Goal: Task Accomplishment & Management: Use online tool/utility

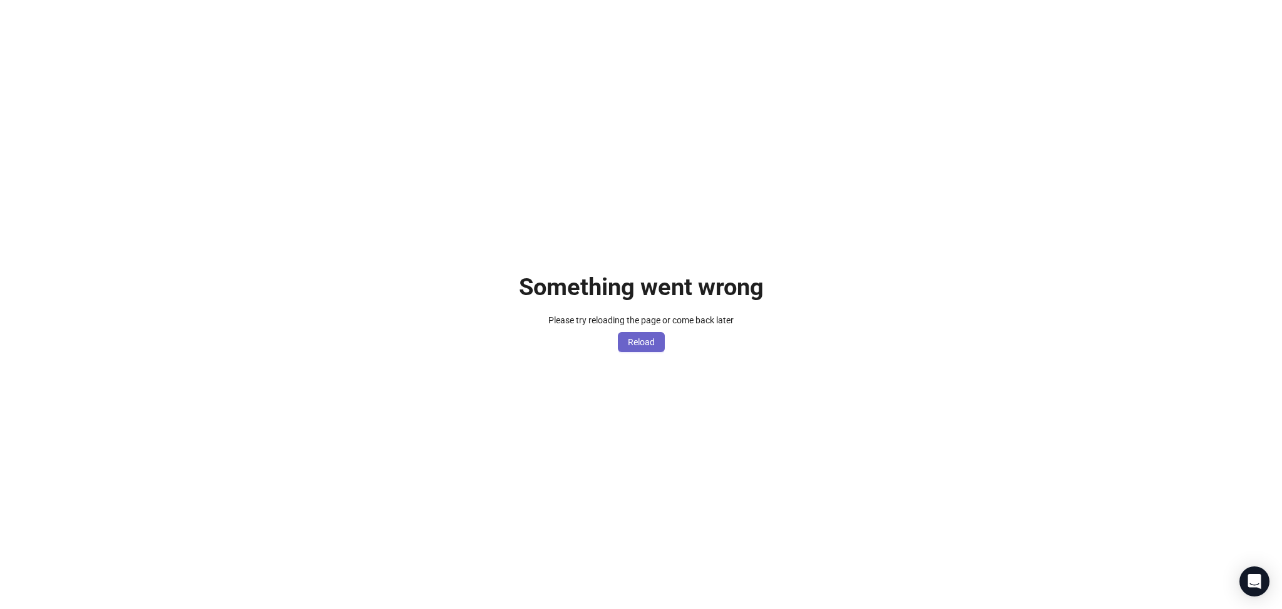
click at [649, 338] on span "Reload" at bounding box center [641, 342] width 27 height 10
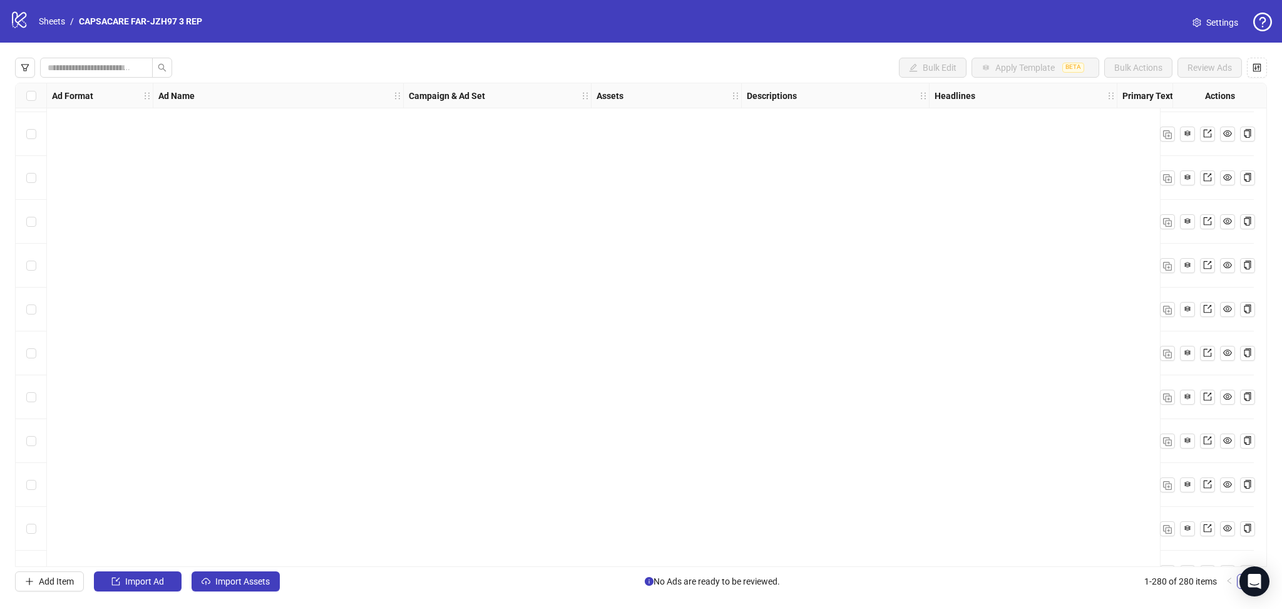
scroll to position [11817, 0]
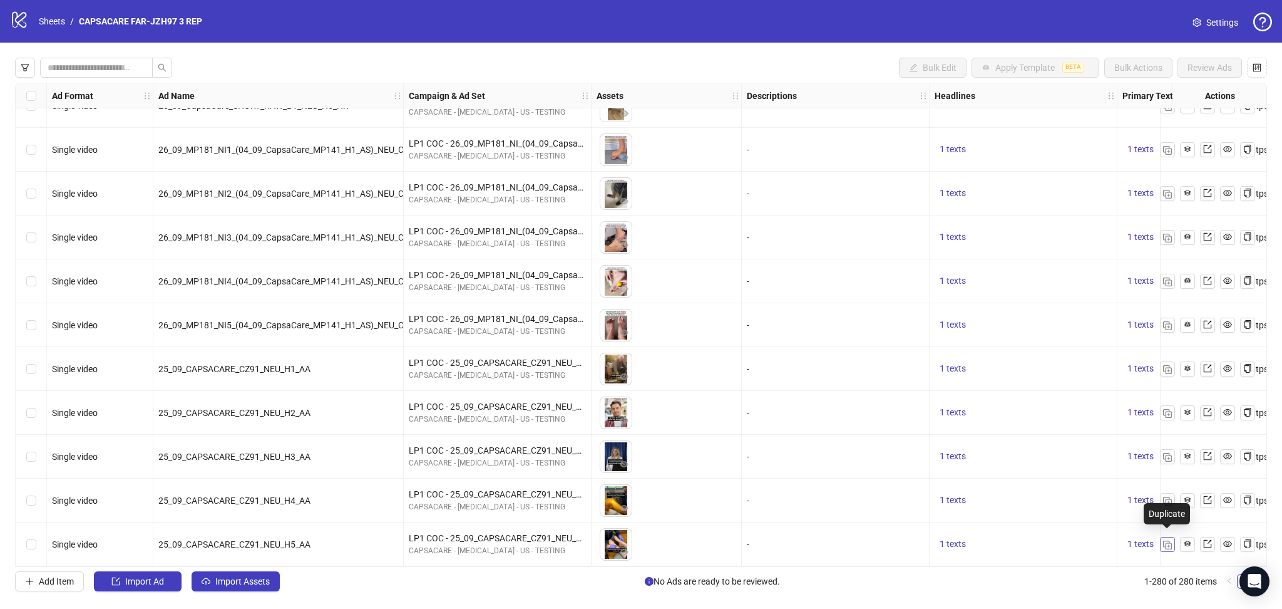
click at [1166, 544] on img "button" at bounding box center [1167, 544] width 9 height 9
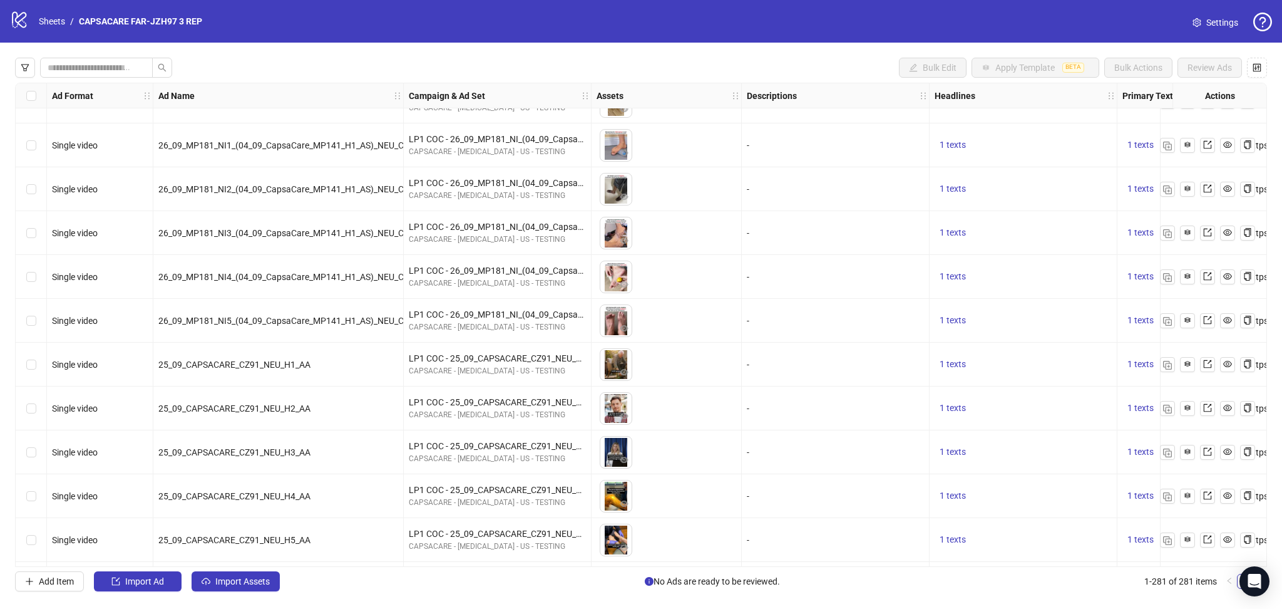
scroll to position [11861, 0]
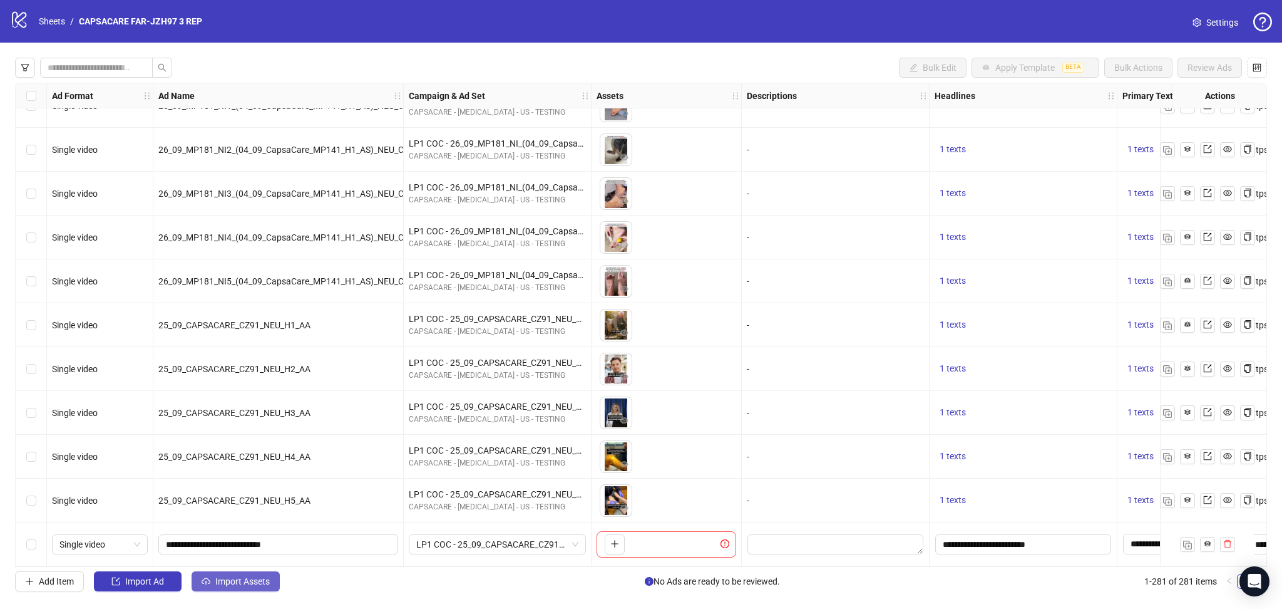
click at [214, 576] on button "Import Assets" at bounding box center [236, 581] width 88 height 20
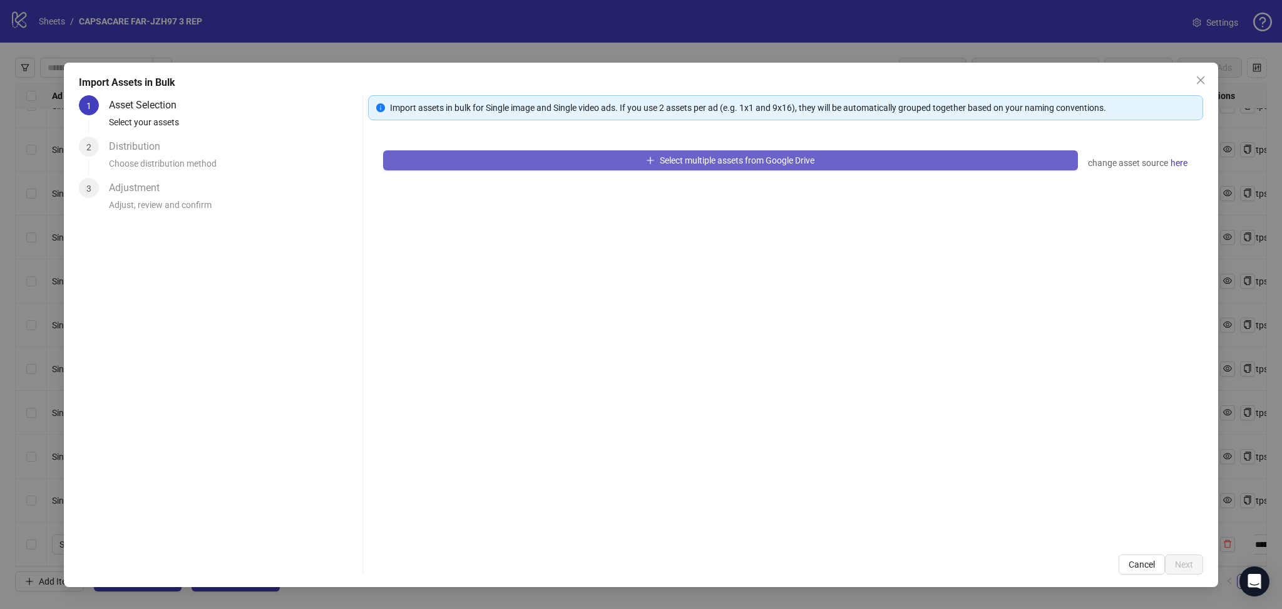
click at [508, 166] on button "Select multiple assets from Google Drive" at bounding box center [730, 160] width 695 height 20
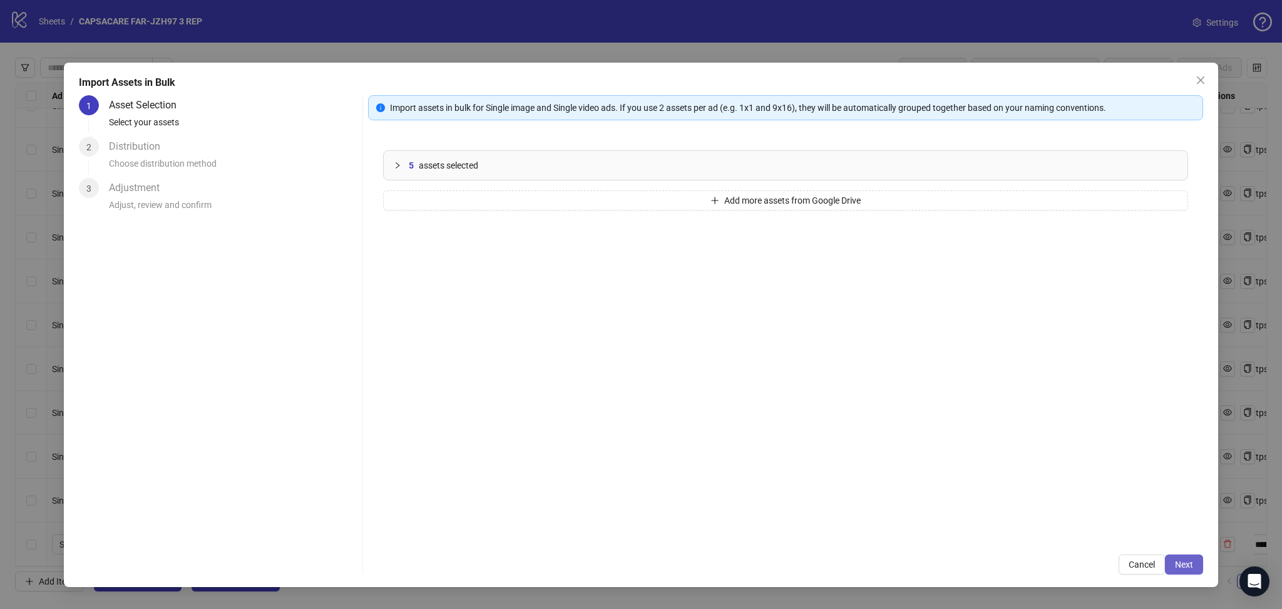
click at [1182, 559] on button "Next" at bounding box center [1184, 564] width 38 height 20
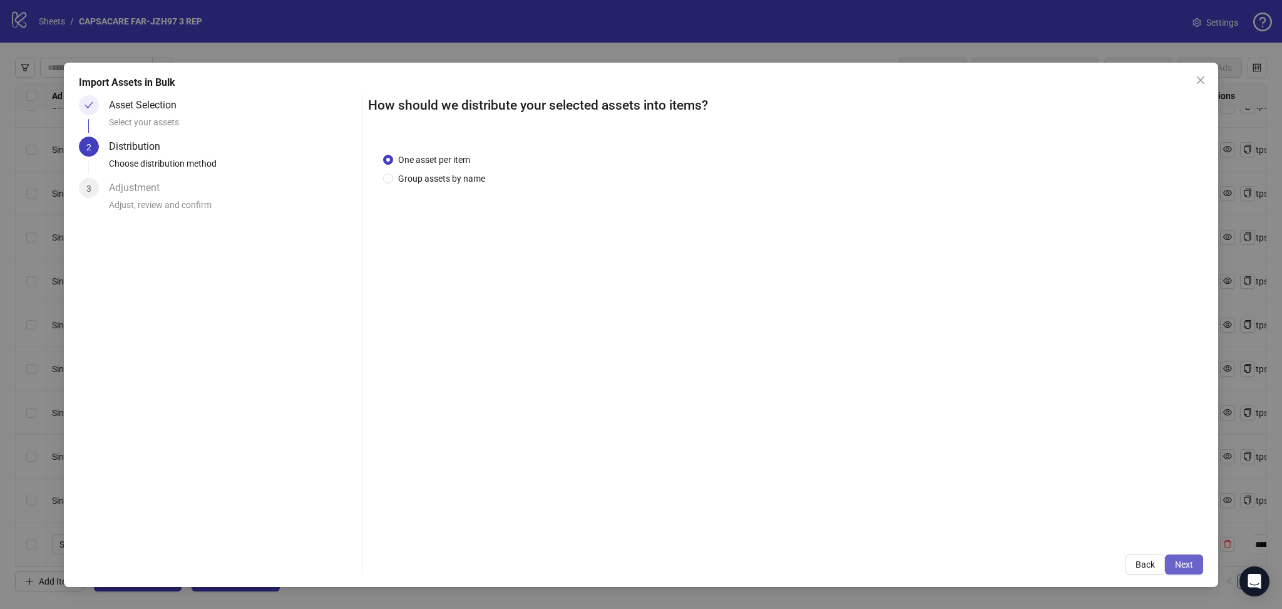
click at [1187, 555] on button "Next" at bounding box center [1184, 564] width 38 height 20
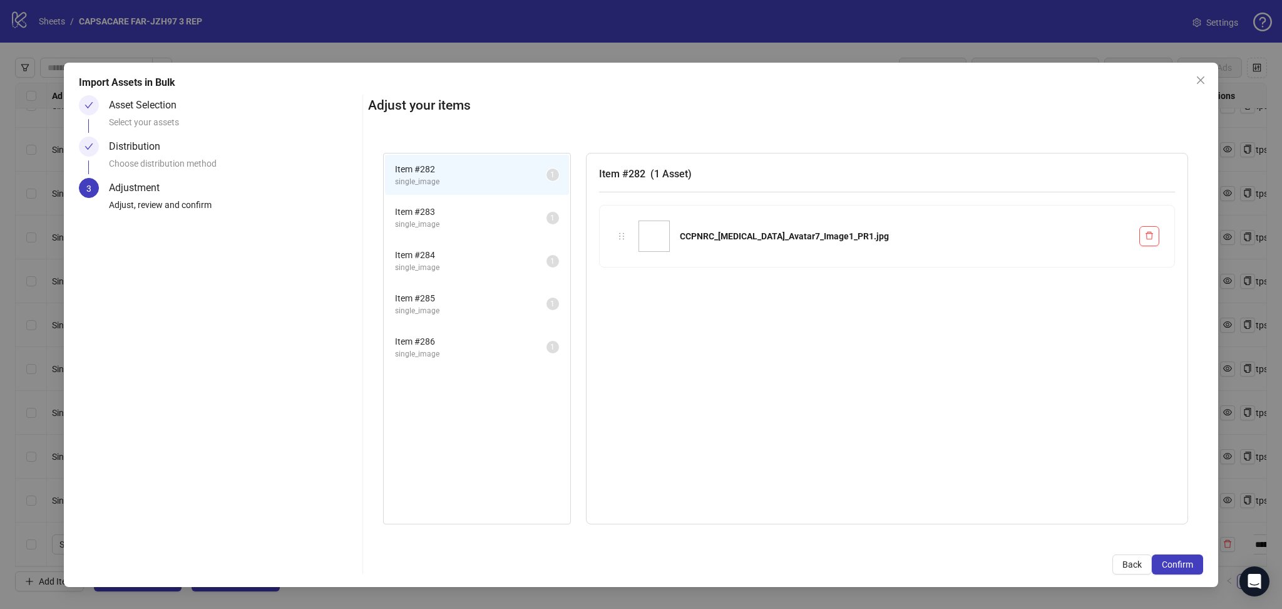
click at [1183, 561] on span "Confirm" at bounding box center [1177, 564] width 31 height 10
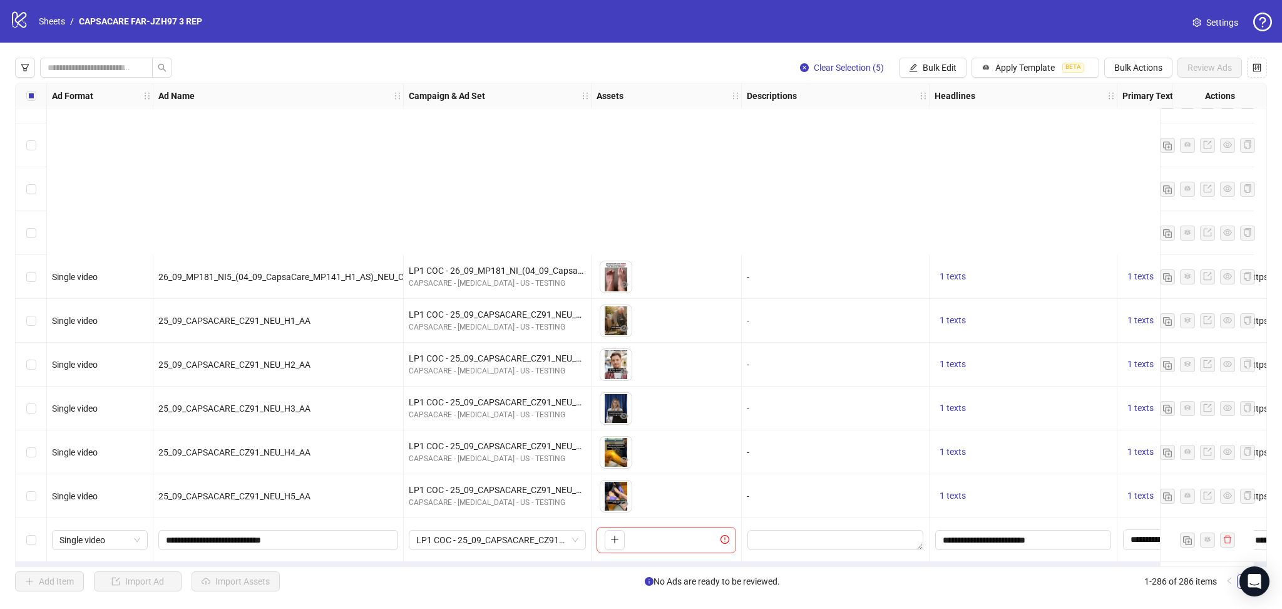
scroll to position [12080, 0]
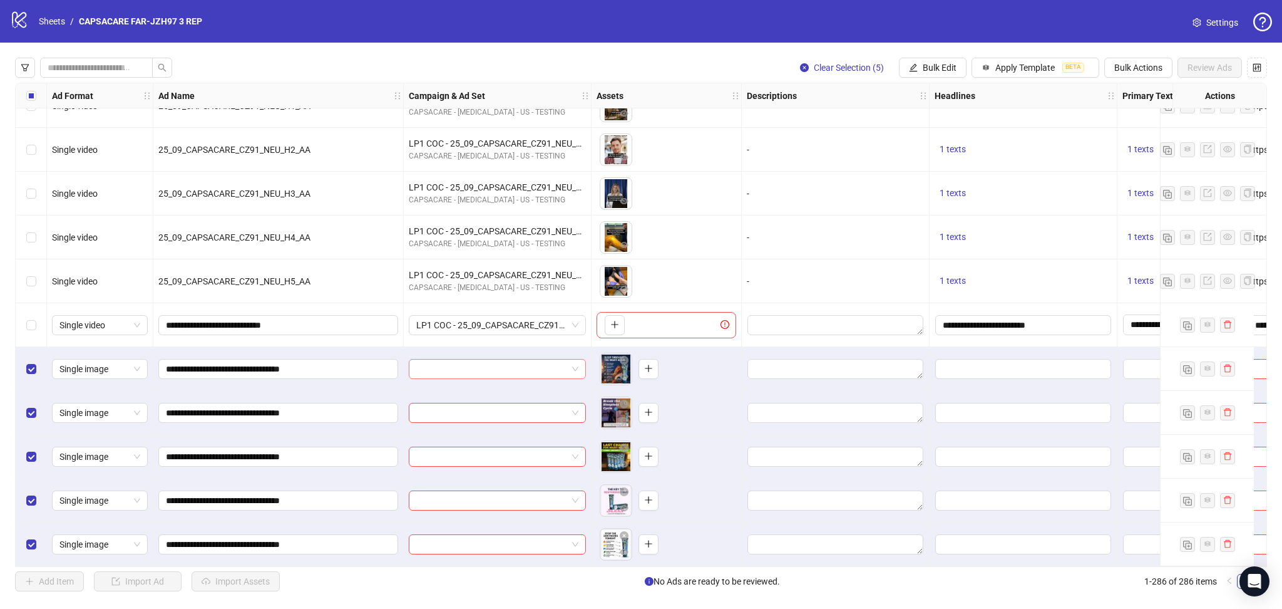
click at [498, 362] on input "search" at bounding box center [491, 368] width 151 height 19
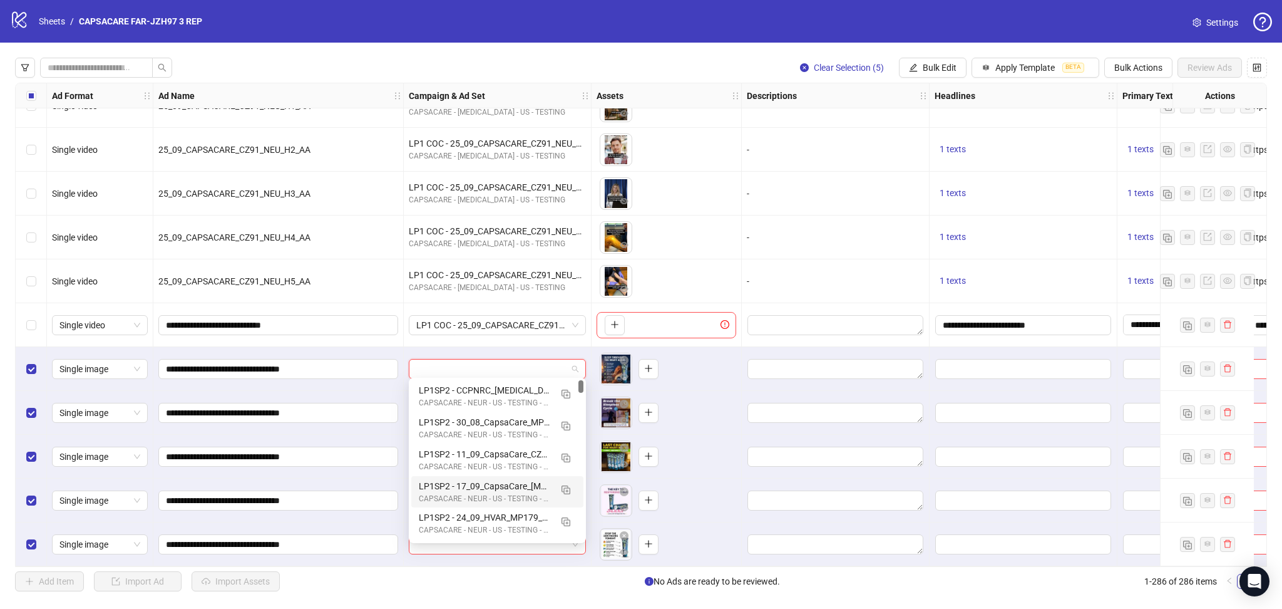
scroll to position [724, 0]
click at [448, 364] on input "search" at bounding box center [491, 368] width 151 height 19
paste input "**********"
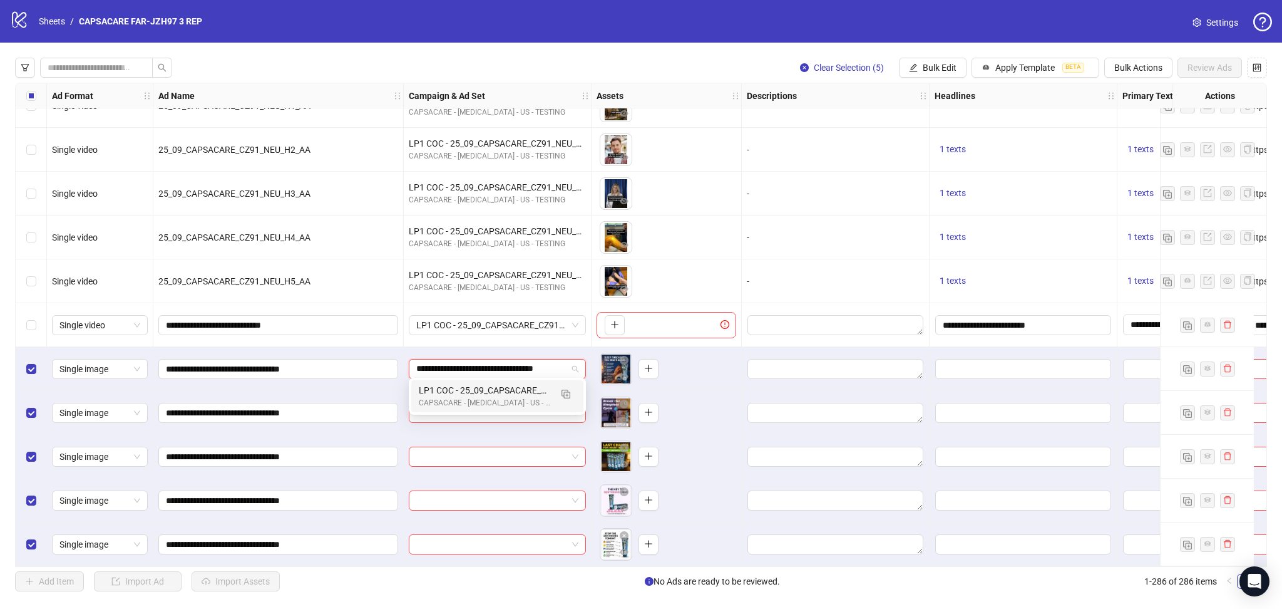
scroll to position [0, 28]
click at [567, 396] on img "button" at bounding box center [566, 393] width 9 height 9
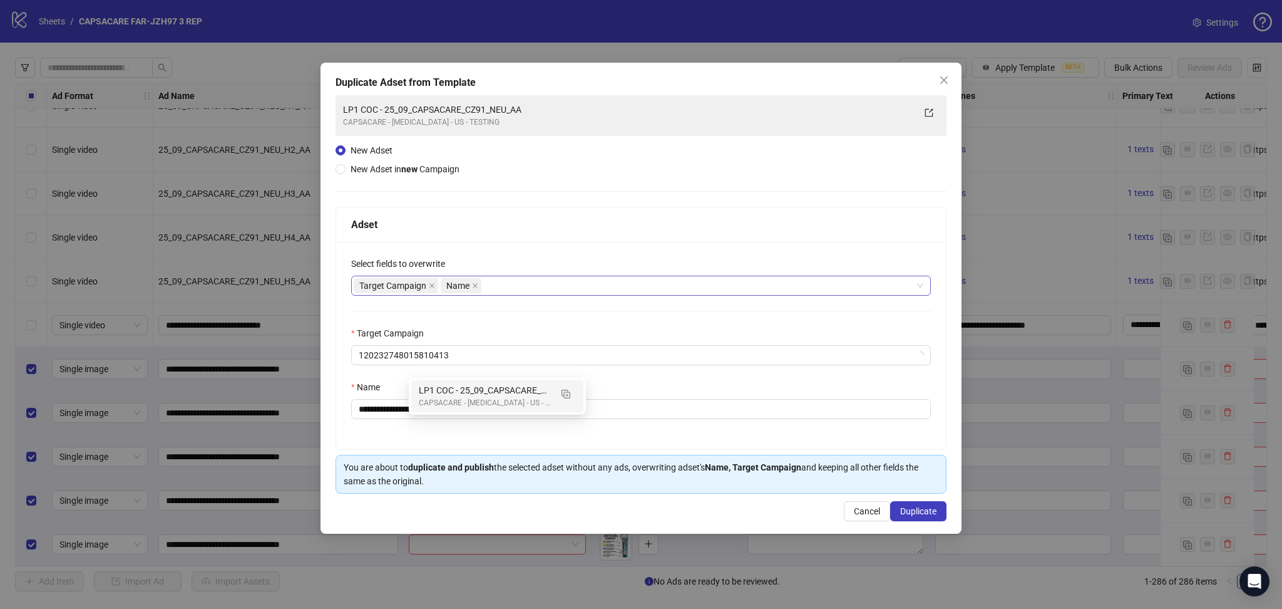
type input "**********"
click at [433, 287] on icon "close" at bounding box center [431, 285] width 5 height 5
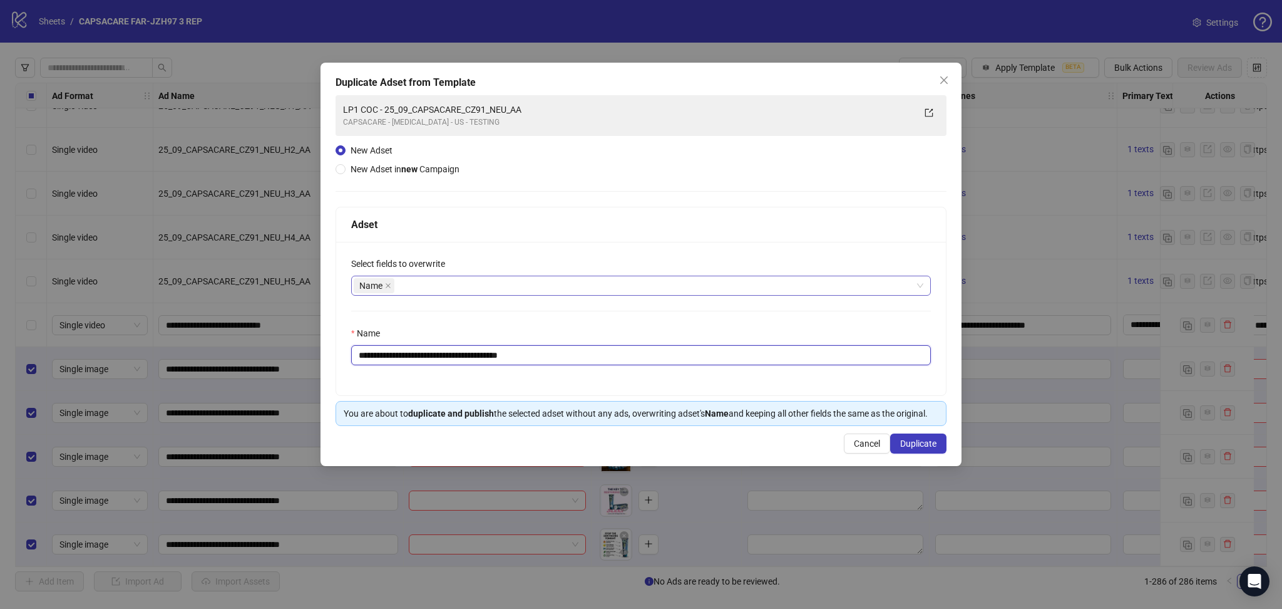
drag, startPoint x: 401, startPoint y: 356, endPoint x: 659, endPoint y: 367, distance: 258.8
click at [653, 362] on input "**********" at bounding box center [641, 355] width 580 height 20
paste input "*"
type input "**********"
click at [932, 434] on button "Duplicate" at bounding box center [918, 443] width 56 height 20
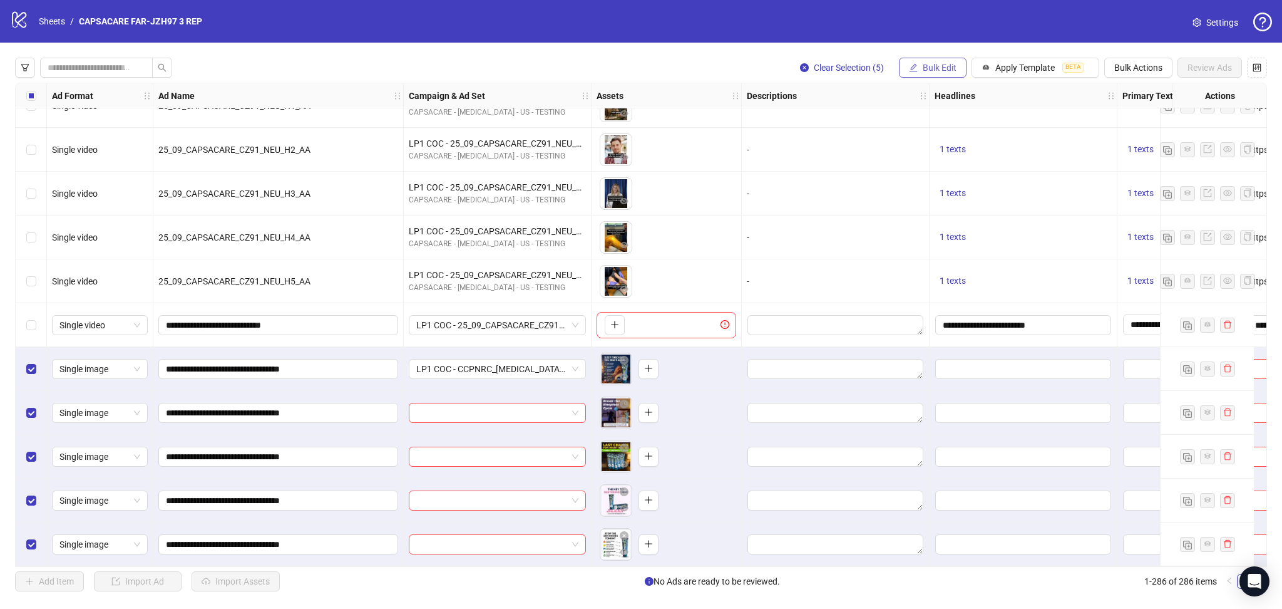
drag, startPoint x: 939, startPoint y: 68, endPoint x: 960, endPoint y: 78, distance: 23.0
click at [942, 66] on span "Bulk Edit" at bounding box center [940, 68] width 34 height 10
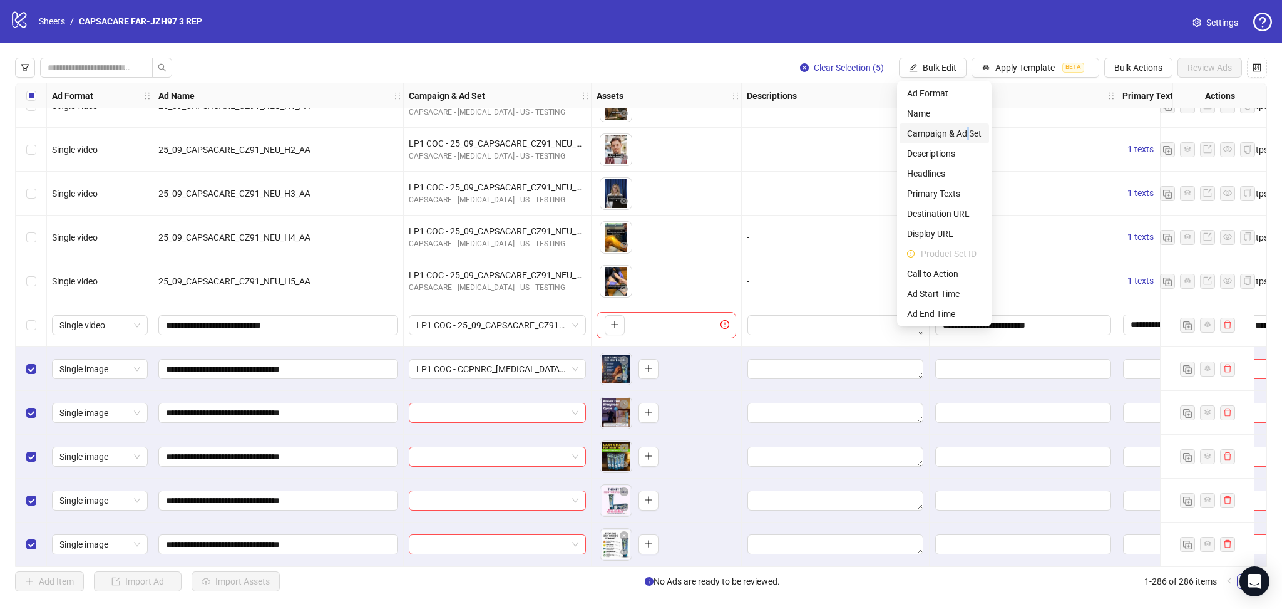
click at [967, 125] on li "Campaign & Ad Set" at bounding box center [945, 133] width 90 height 20
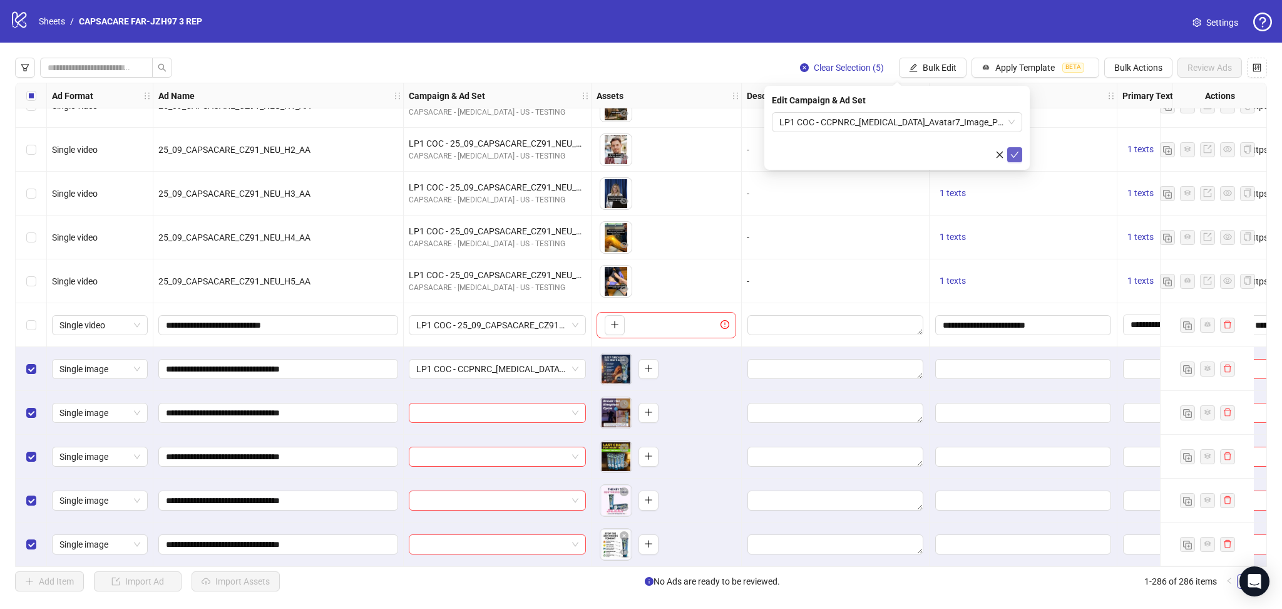
click at [1015, 150] on icon "check" at bounding box center [1014, 154] width 9 height 9
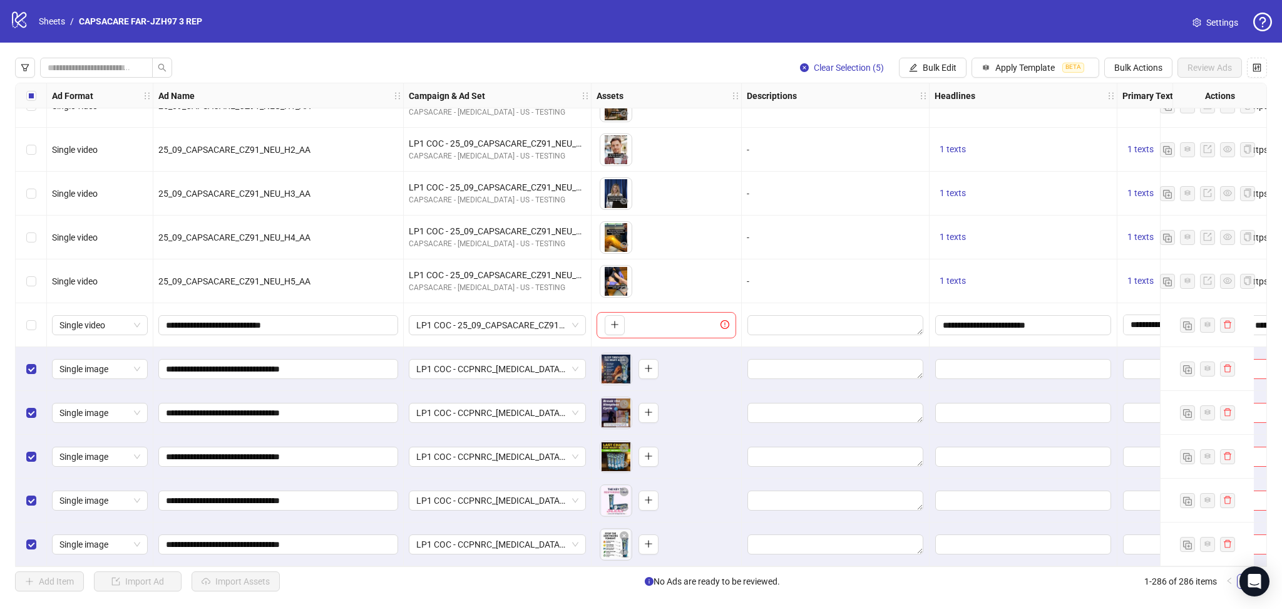
click at [25, 100] on div "Select all rows" at bounding box center [31, 95] width 31 height 25
drag, startPoint x: 25, startPoint y: 100, endPoint x: 256, endPoint y: 575, distance: 527.8
click at [25, 99] on div "Select all rows" at bounding box center [31, 95] width 31 height 25
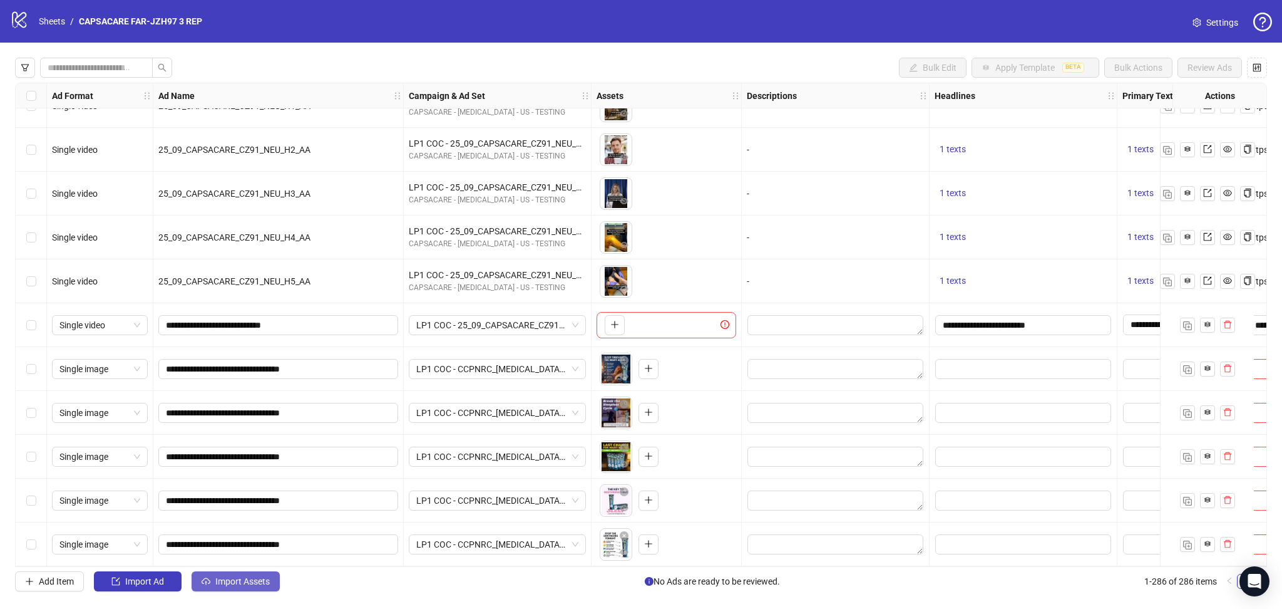
click at [254, 579] on span "Import Assets" at bounding box center [242, 581] width 54 height 10
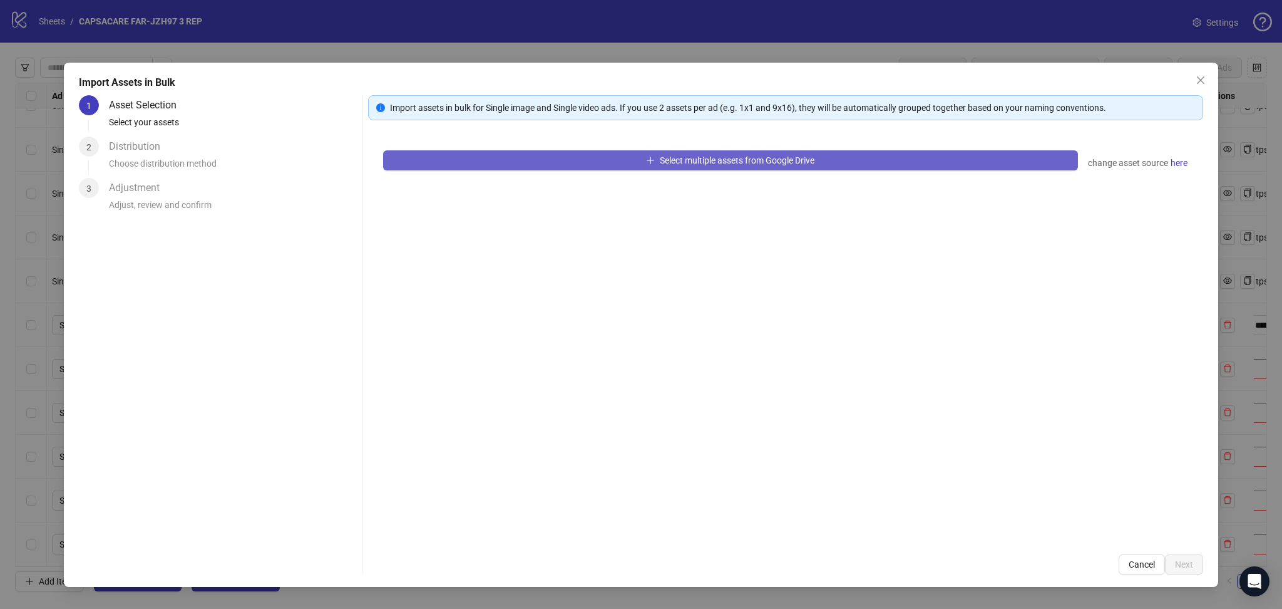
click at [530, 162] on button "Select multiple assets from Google Drive" at bounding box center [730, 160] width 695 height 20
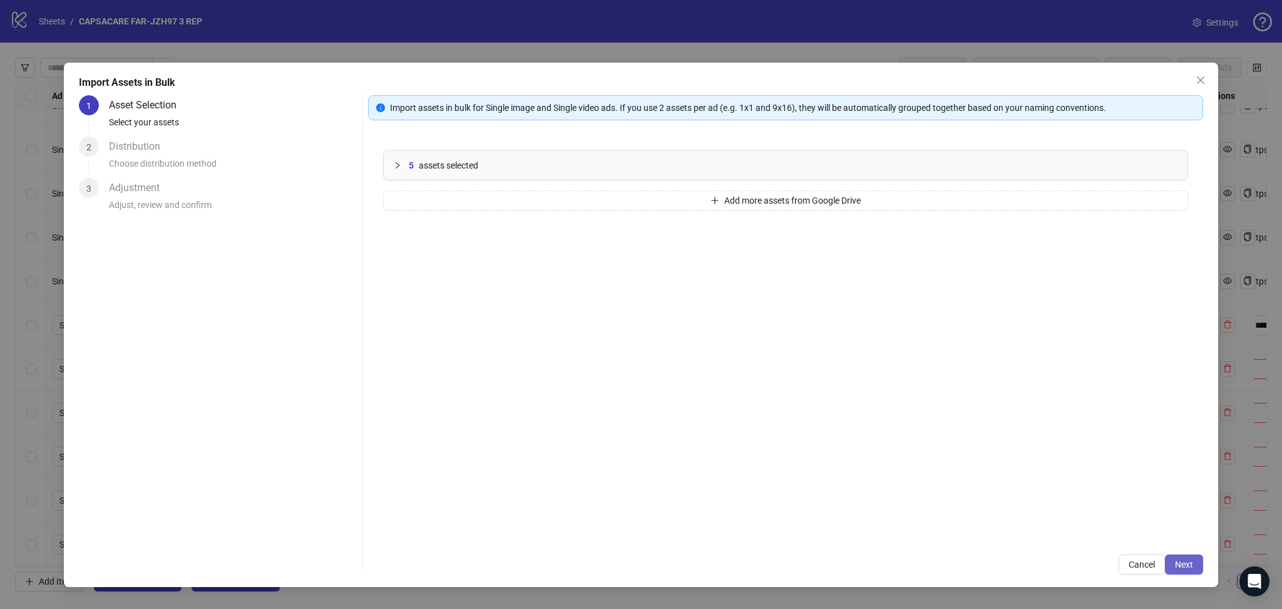
click at [1192, 567] on span "Next" at bounding box center [1184, 564] width 18 height 10
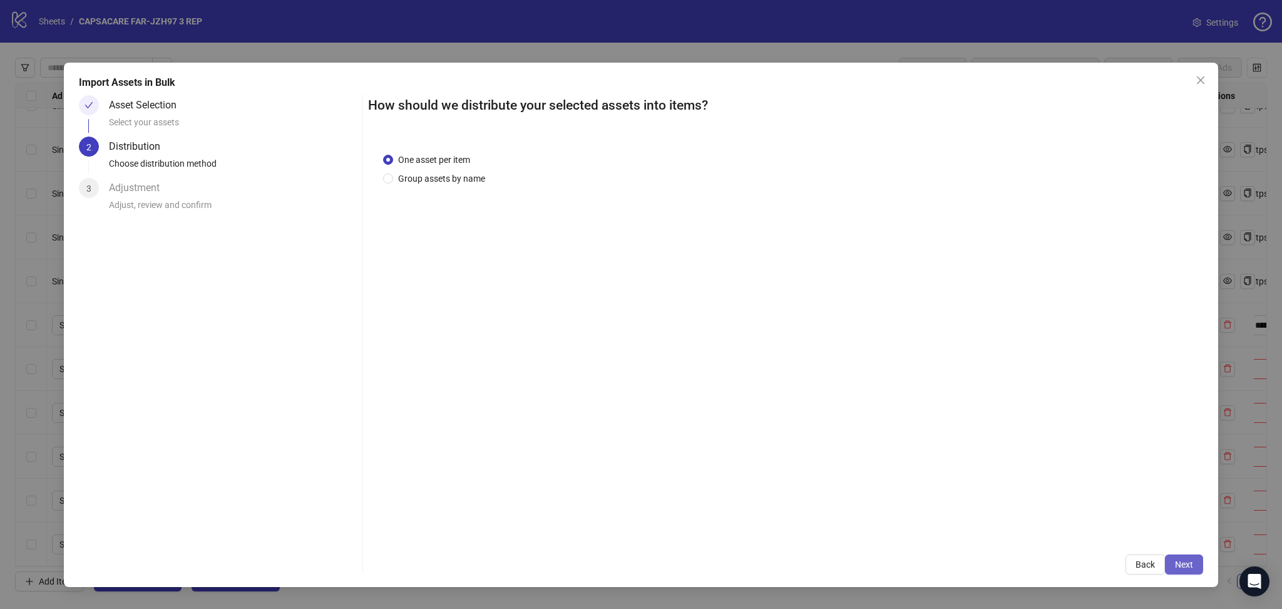
click at [1192, 560] on span "Next" at bounding box center [1184, 564] width 18 height 10
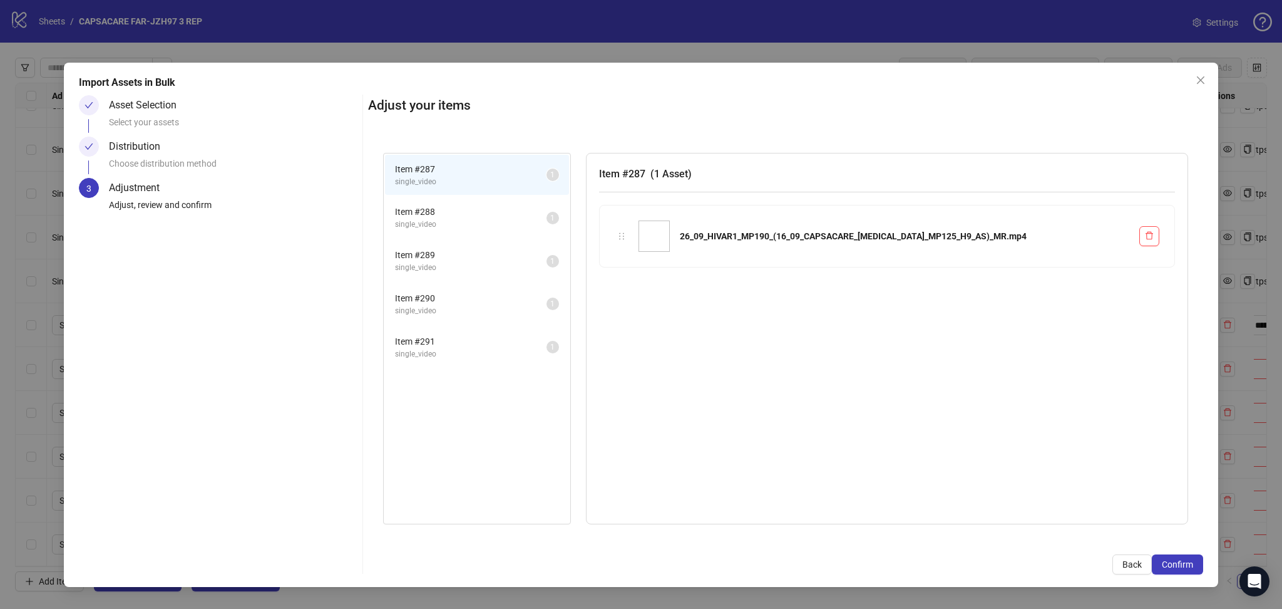
click at [1192, 560] on span "Confirm" at bounding box center [1177, 564] width 31 height 10
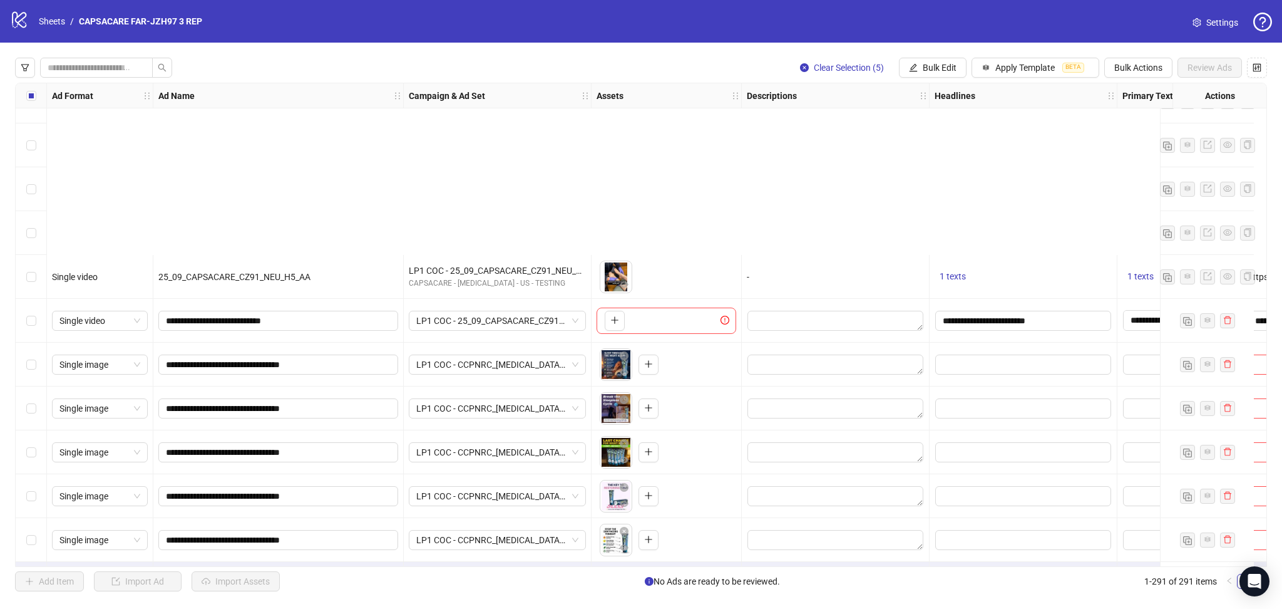
click at [486, 362] on div "Import Assets in Bulk Asset Selection Select your assets Distribution Choose di…" at bounding box center [641, 304] width 1282 height 609
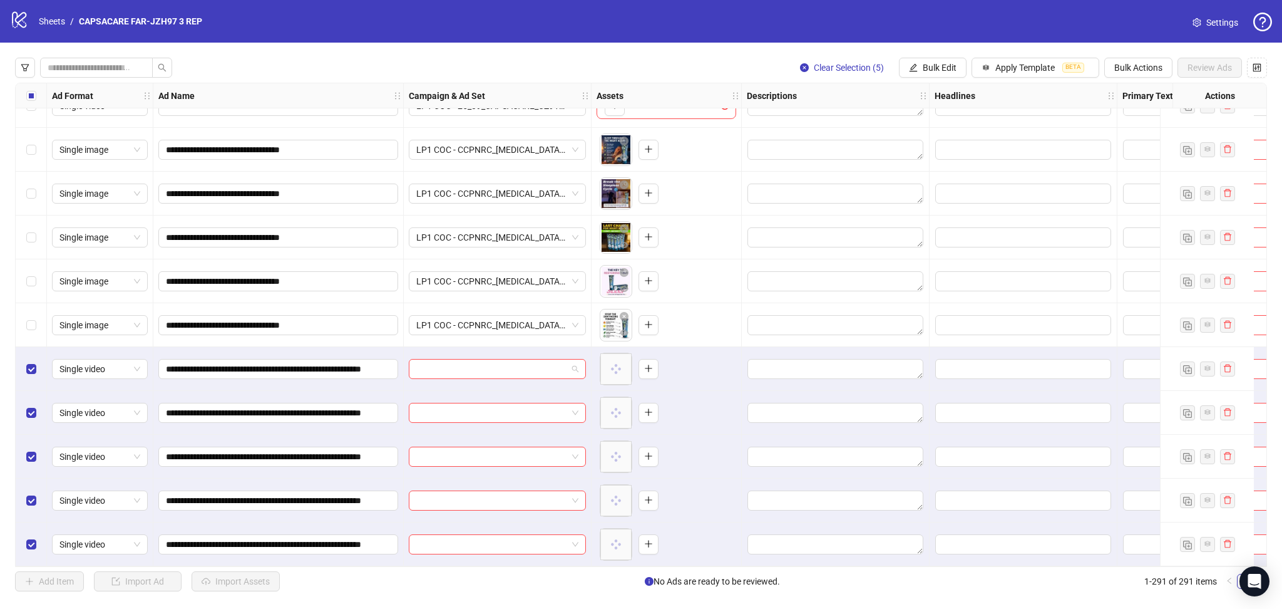
click at [486, 362] on input "search" at bounding box center [491, 368] width 151 height 19
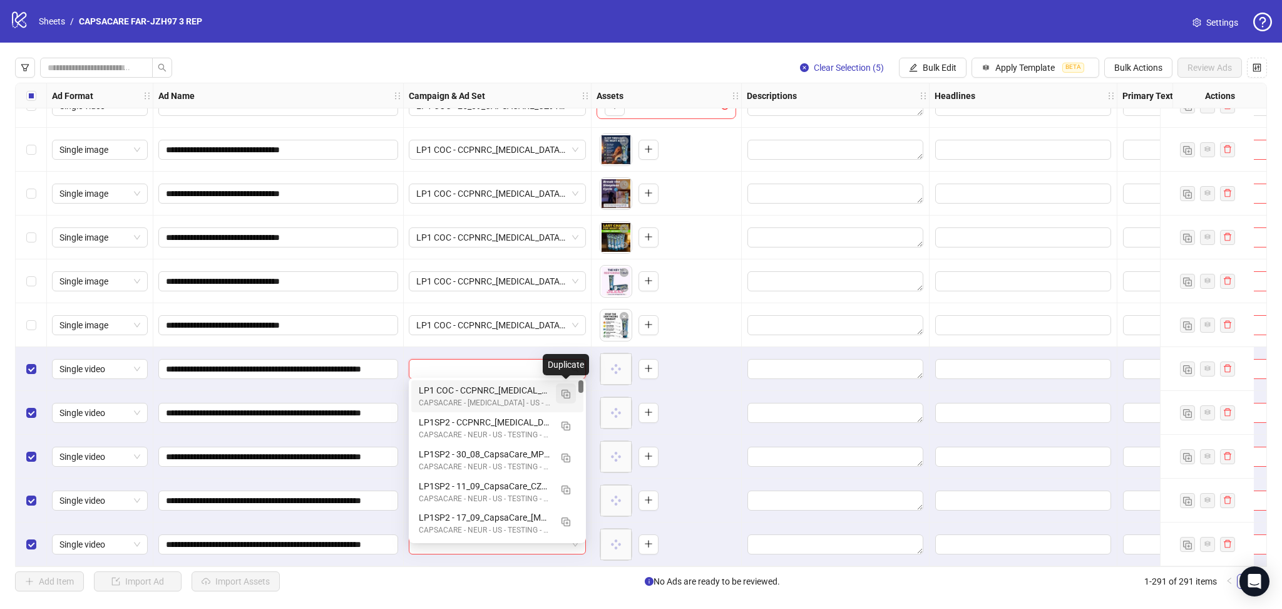
click at [568, 391] on img "button" at bounding box center [566, 393] width 9 height 9
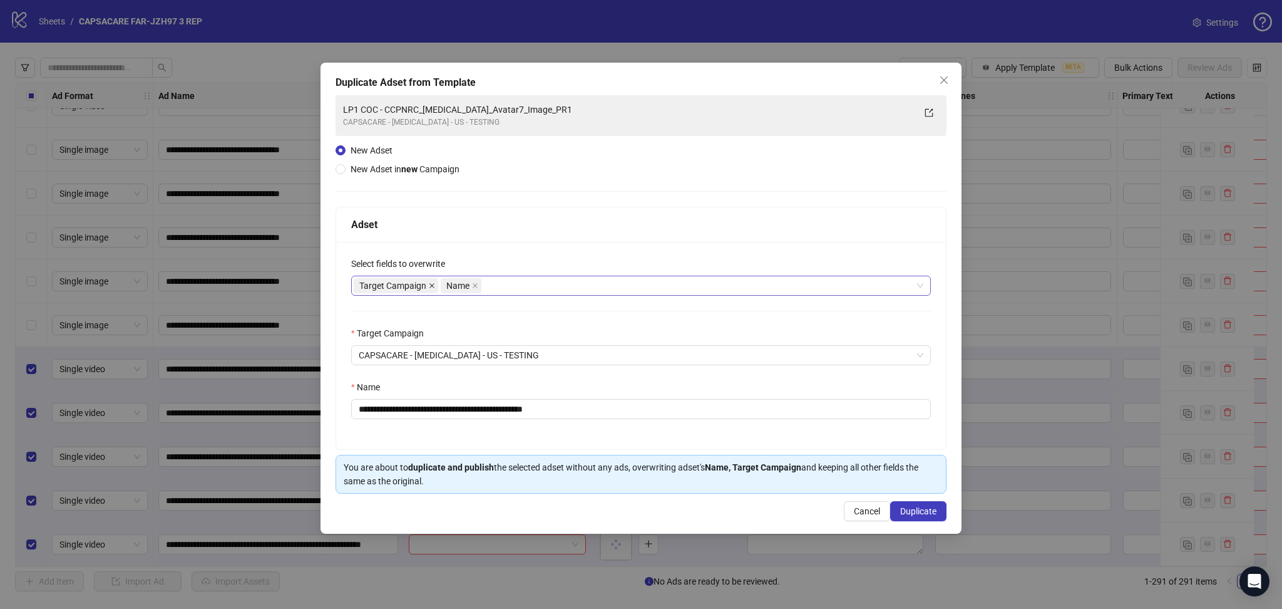
click at [431, 285] on icon "close" at bounding box center [431, 285] width 5 height 5
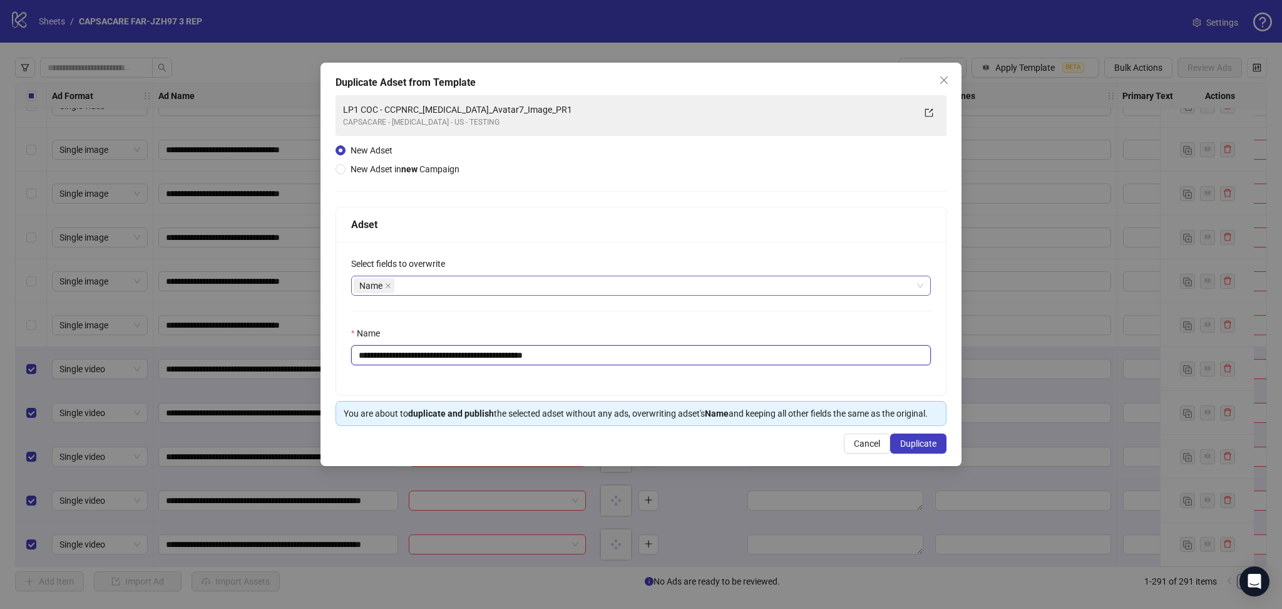
click at [404, 356] on input "**********" at bounding box center [641, 355] width 580 height 20
drag, startPoint x: 401, startPoint y: 354, endPoint x: 608, endPoint y: 362, distance: 206.7
click at [606, 361] on input "**********" at bounding box center [641, 355] width 580 height 20
click at [608, 362] on input "**********" at bounding box center [641, 355] width 580 height 20
drag, startPoint x: 401, startPoint y: 350, endPoint x: 712, endPoint y: 352, distance: 311.2
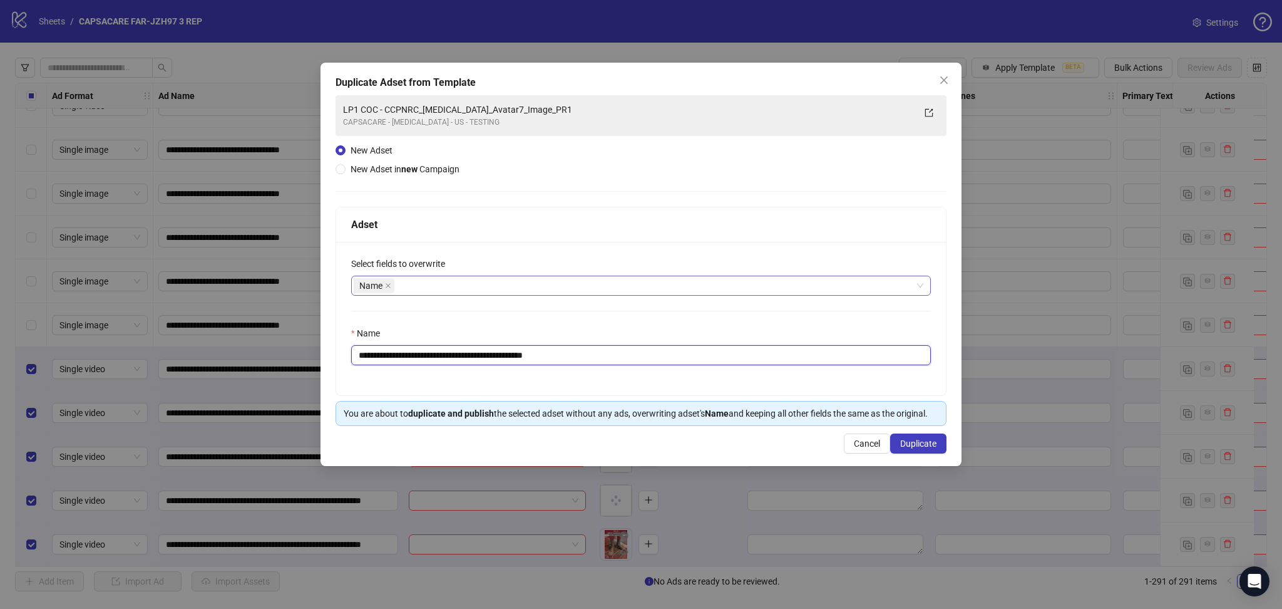
click at [712, 352] on input "**********" at bounding box center [641, 355] width 580 height 20
paste input "**********"
type input "**********"
click at [917, 438] on button "Duplicate" at bounding box center [918, 443] width 56 height 20
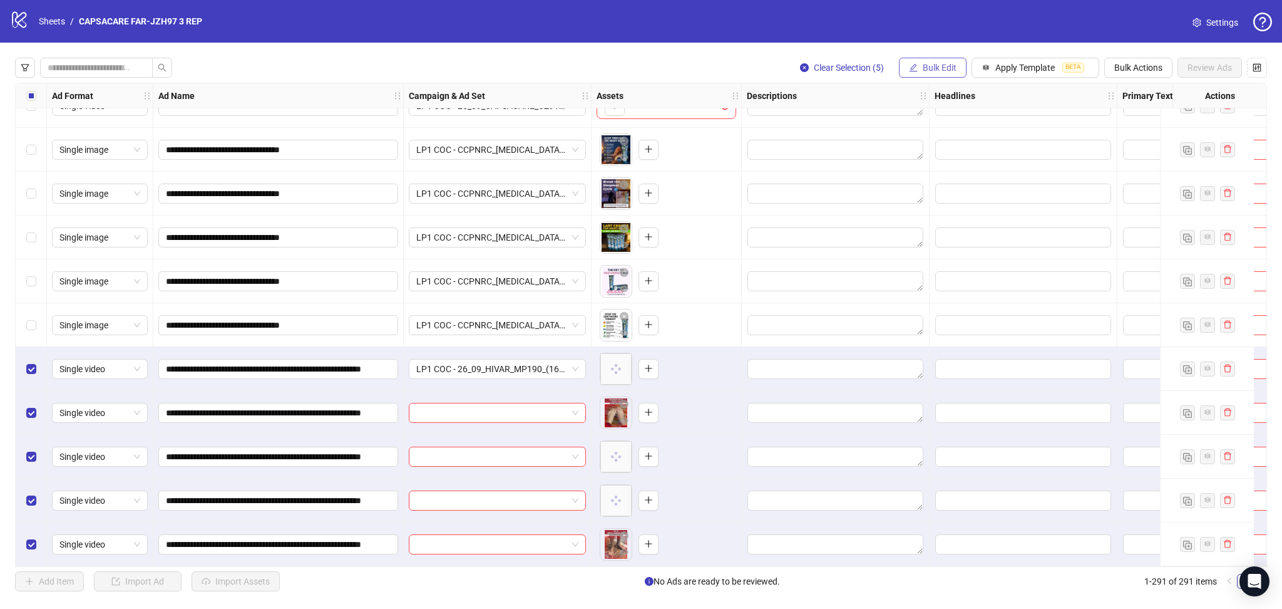
click at [944, 71] on span "Bulk Edit" at bounding box center [940, 68] width 34 height 10
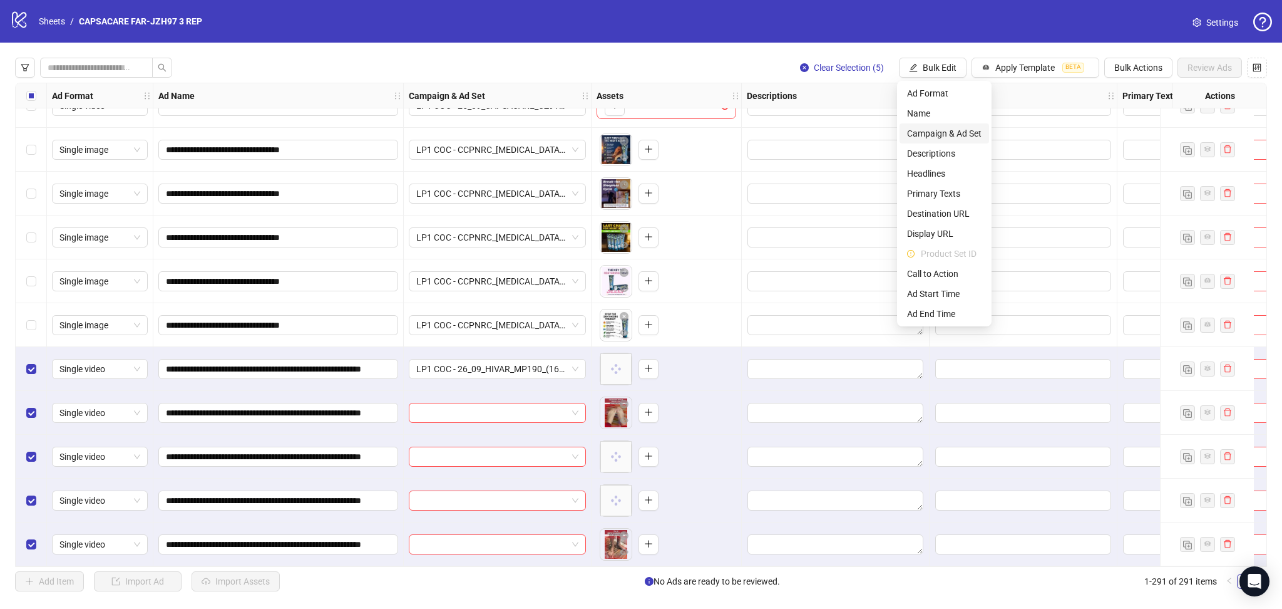
click at [972, 131] on span "Campaign & Ad Set" at bounding box center [944, 133] width 75 height 14
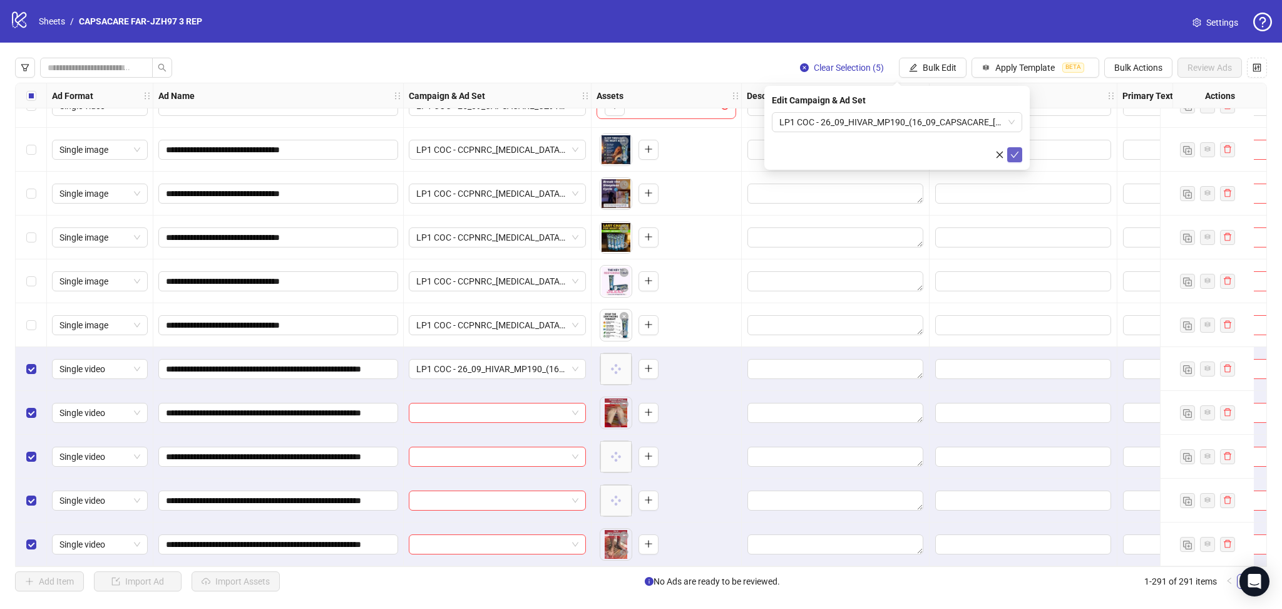
click at [1022, 157] on button "submit" at bounding box center [1014, 154] width 15 height 15
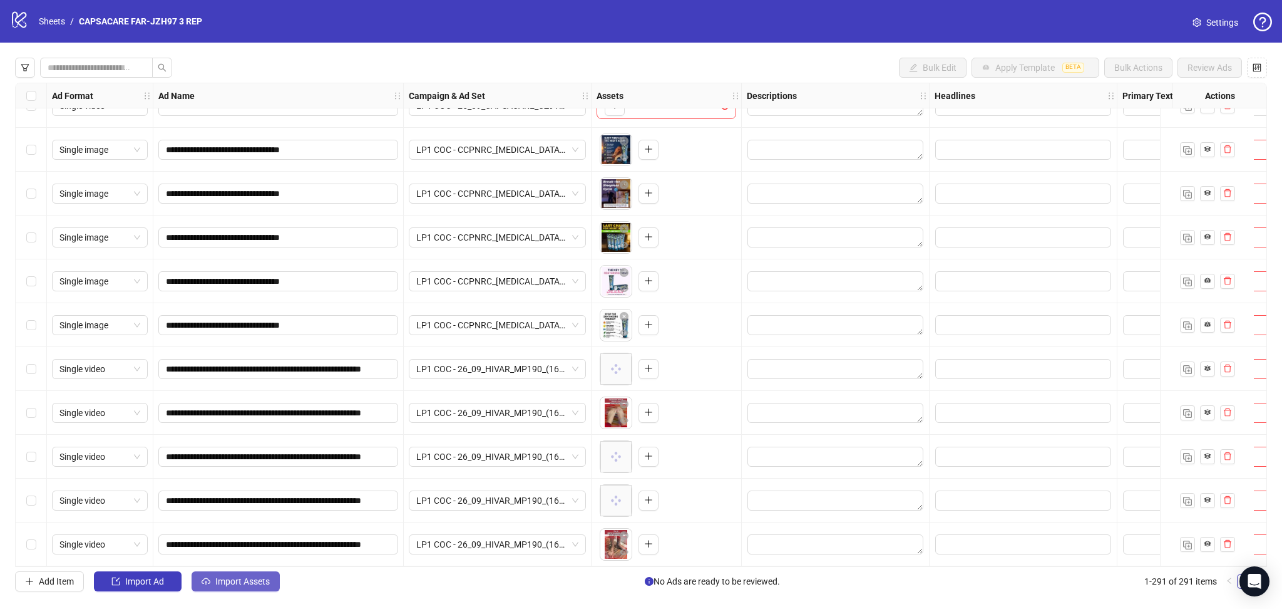
click at [239, 582] on span "Import Assets" at bounding box center [242, 581] width 54 height 10
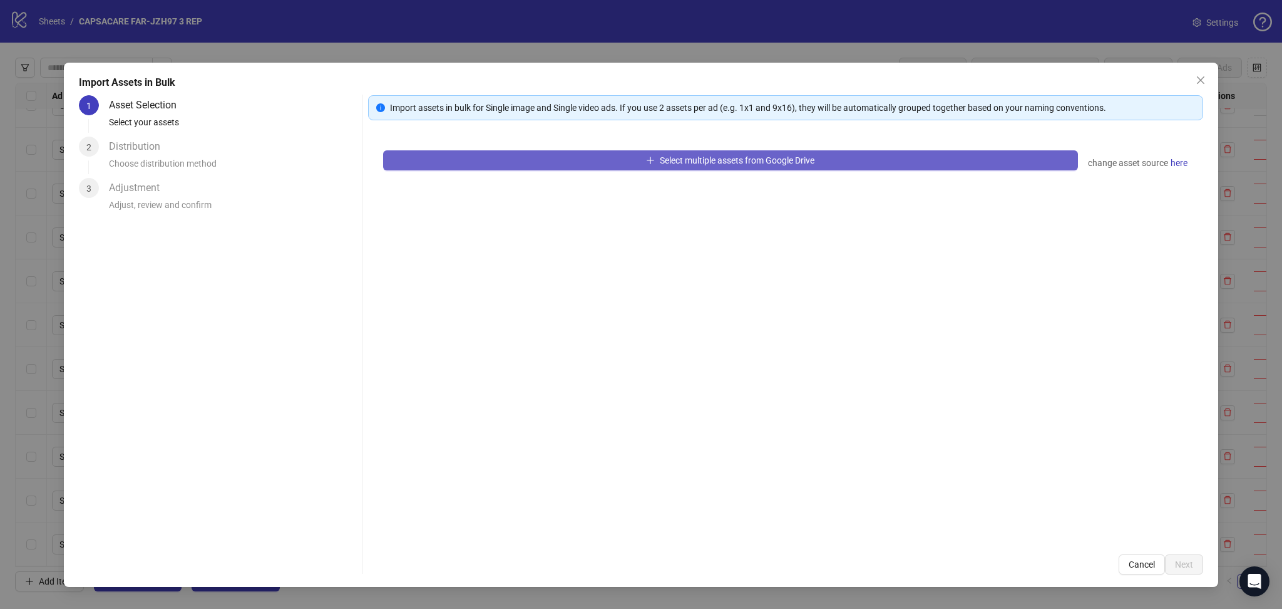
click at [467, 158] on button "Select multiple assets from Google Drive" at bounding box center [730, 160] width 695 height 20
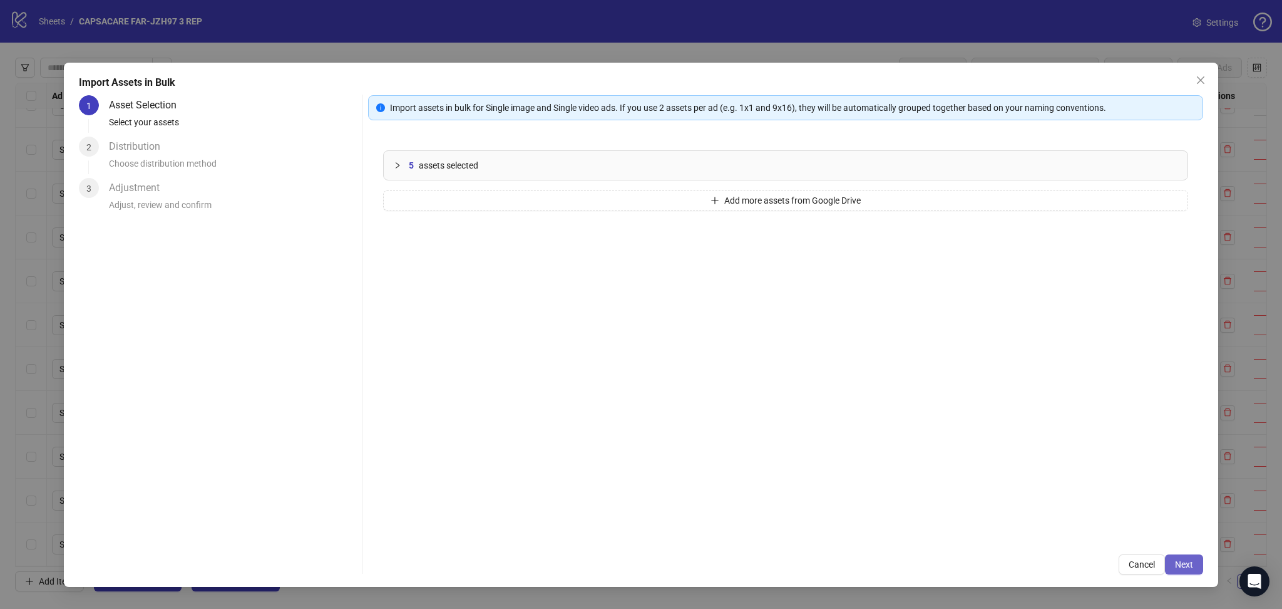
click at [1193, 570] on button "Next" at bounding box center [1184, 564] width 38 height 20
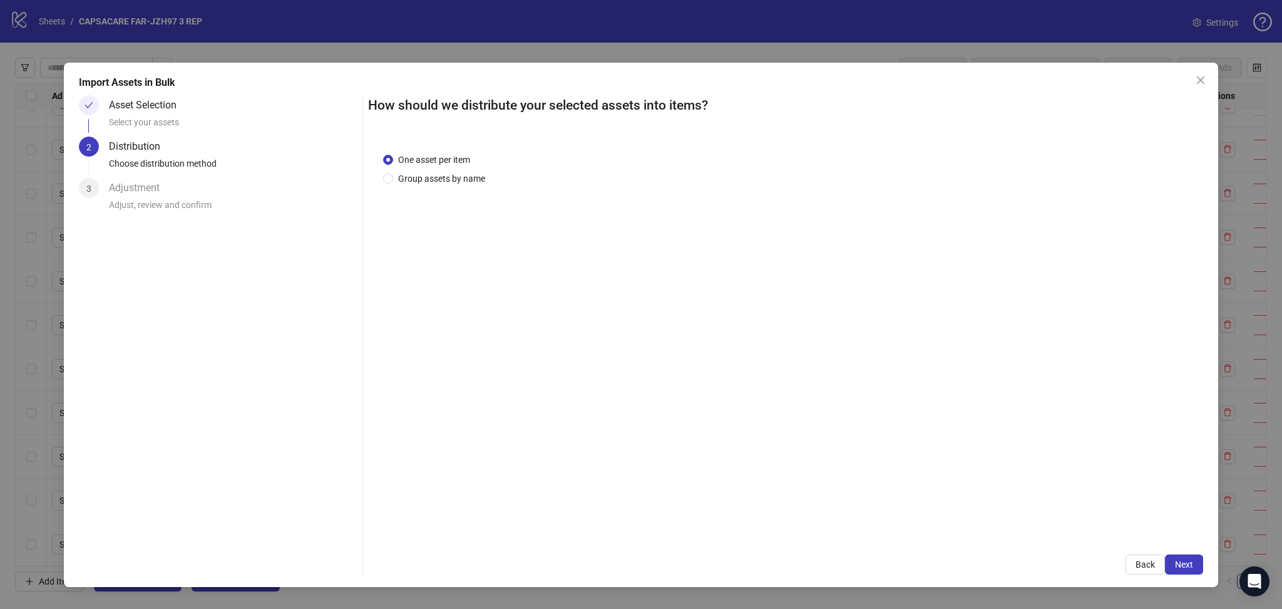
click at [1191, 562] on span "Next" at bounding box center [1184, 564] width 18 height 10
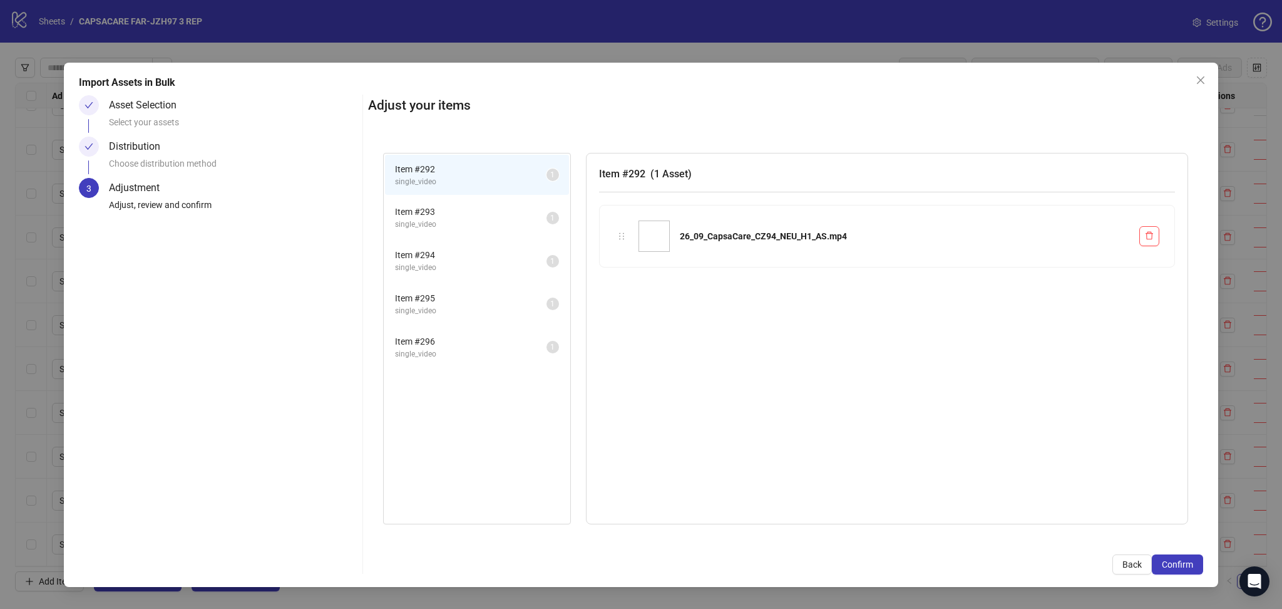
click at [1191, 562] on span "Confirm" at bounding box center [1177, 564] width 31 height 10
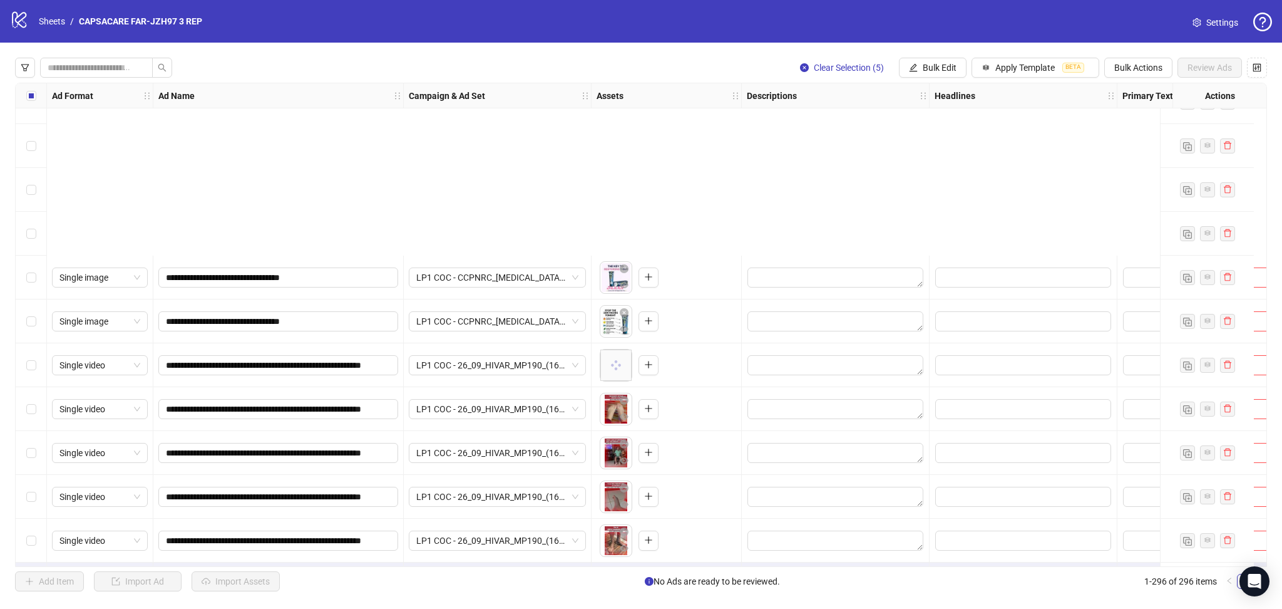
click at [463, 359] on div "Import Assets in Bulk Asset Selection Select your assets Distribution Choose di…" at bounding box center [641, 304] width 1282 height 609
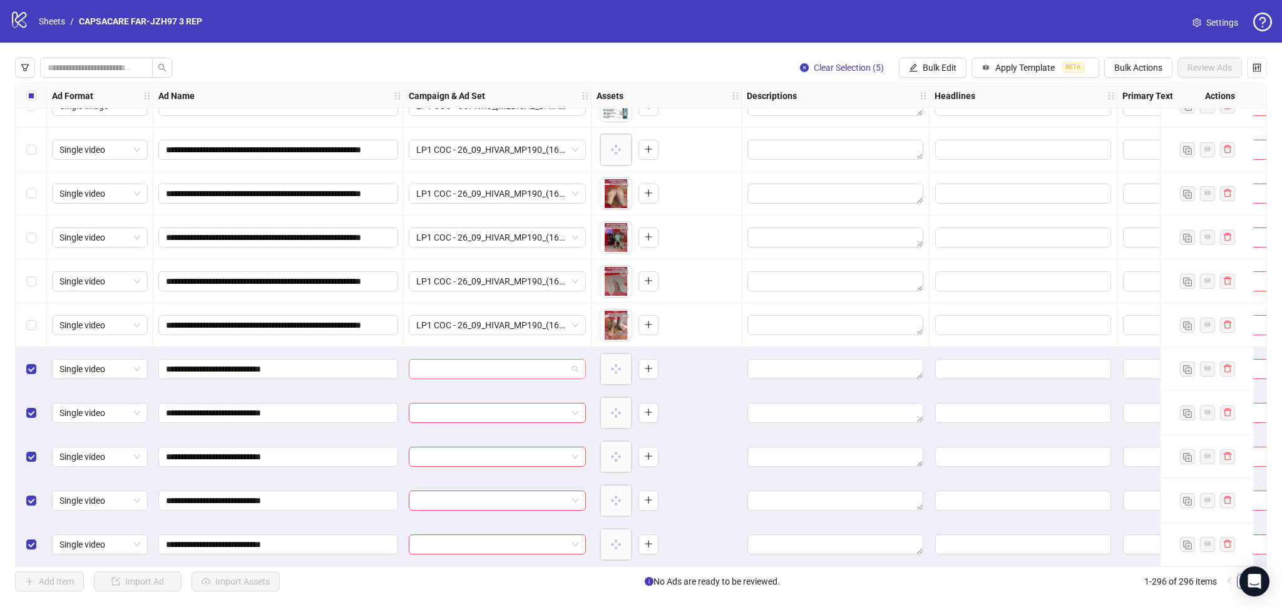
click at [463, 363] on input "search" at bounding box center [491, 368] width 151 height 19
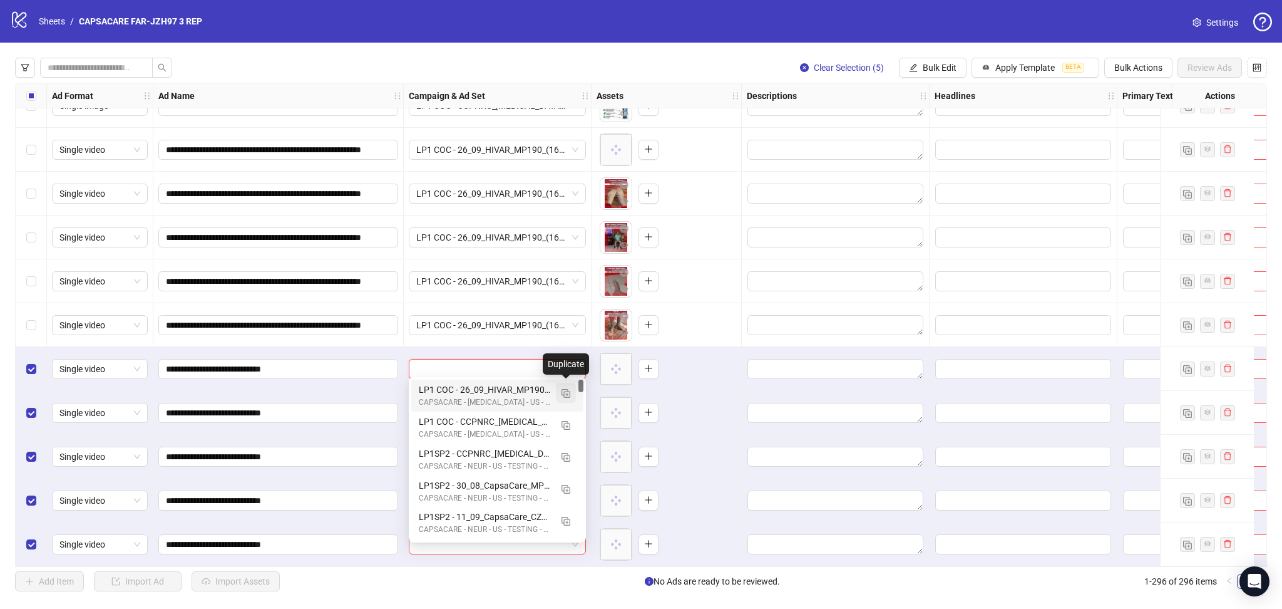
click at [564, 390] on img "button" at bounding box center [566, 393] width 9 height 9
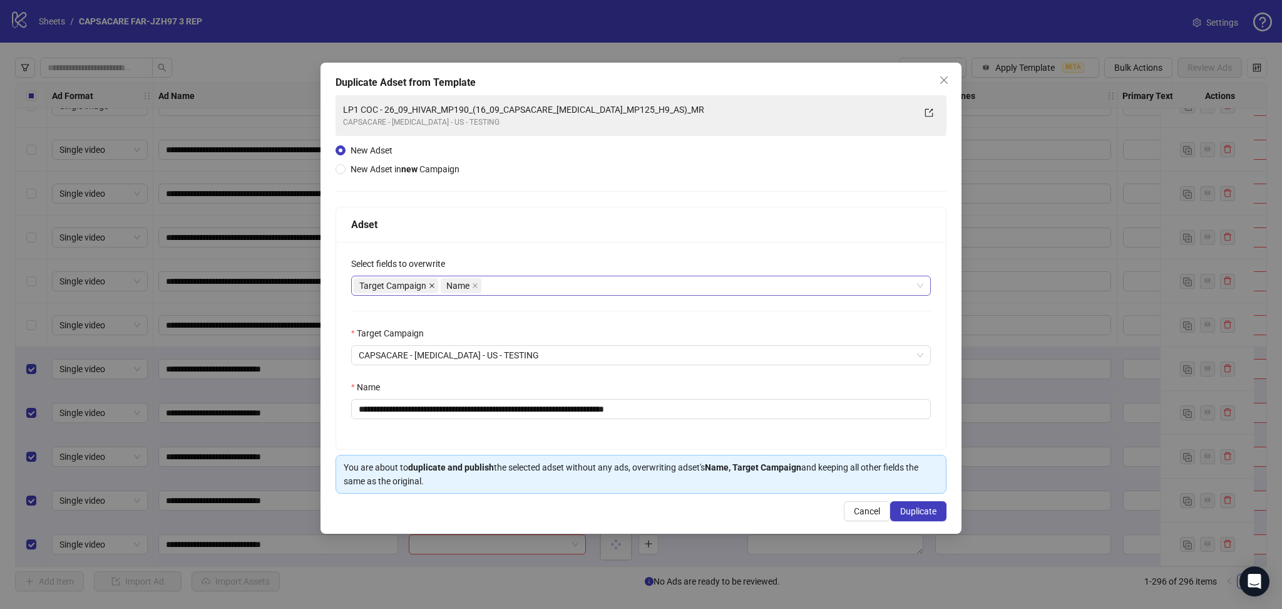
click at [429, 284] on icon "close" at bounding box center [432, 285] width 6 height 6
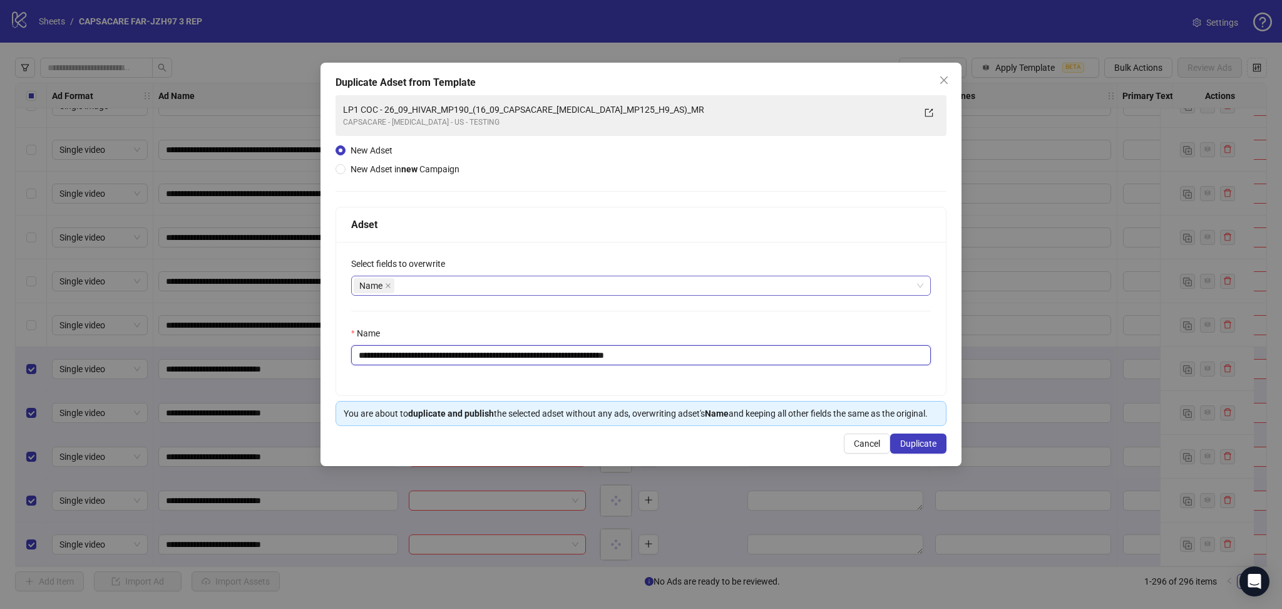
drag, startPoint x: 398, startPoint y: 356, endPoint x: 419, endPoint y: 355, distance: 20.7
click at [413, 356] on input "**********" at bounding box center [641, 355] width 580 height 20
click at [419, 355] on input "**********" at bounding box center [641, 355] width 580 height 20
drag, startPoint x: 401, startPoint y: 355, endPoint x: 836, endPoint y: 366, distance: 435.9
click at [832, 360] on input "**********" at bounding box center [641, 355] width 580 height 20
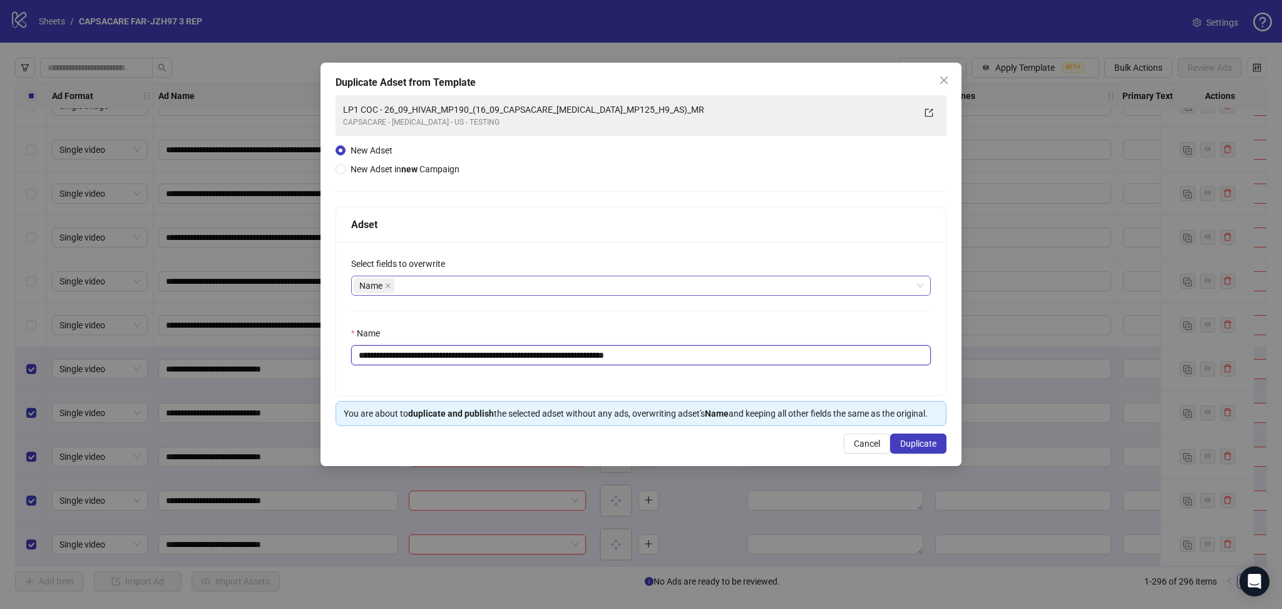
paste input "text"
type input "**********"
click at [922, 433] on div "**********" at bounding box center [641, 264] width 641 height 403
drag, startPoint x: 918, startPoint y: 441, endPoint x: 917, endPoint y: 450, distance: 8.8
click at [918, 444] on button "Duplicate" at bounding box center [918, 443] width 56 height 20
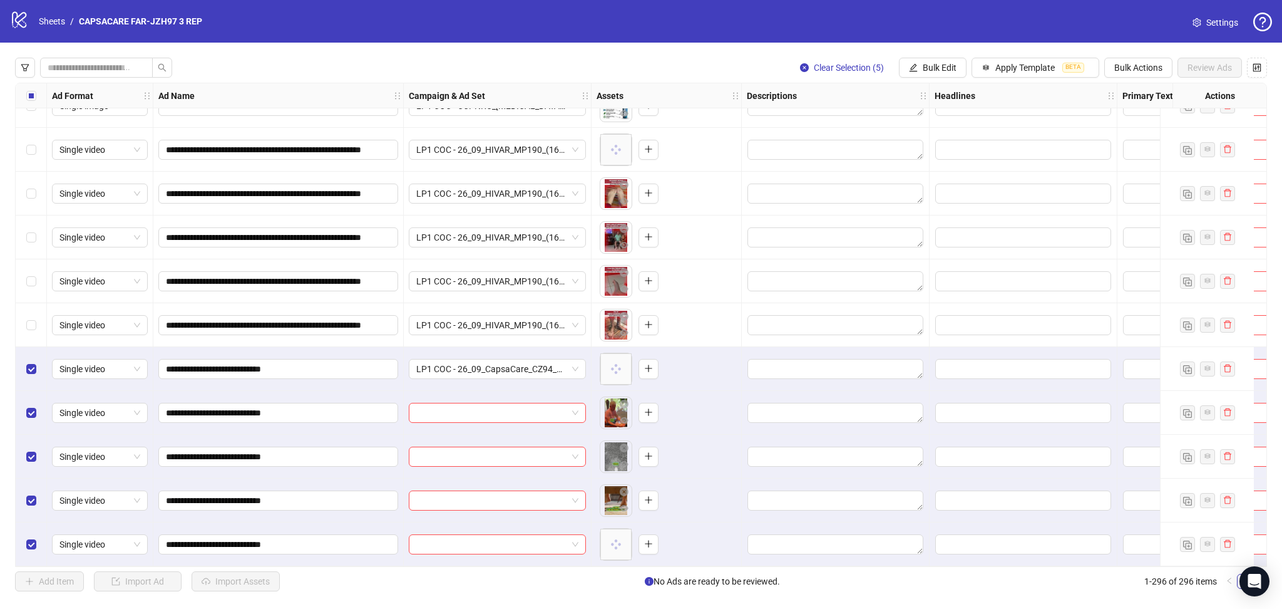
click at [942, 55] on div "**********" at bounding box center [641, 324] width 1282 height 563
click at [940, 63] on span "Bulk Edit" at bounding box center [940, 68] width 34 height 10
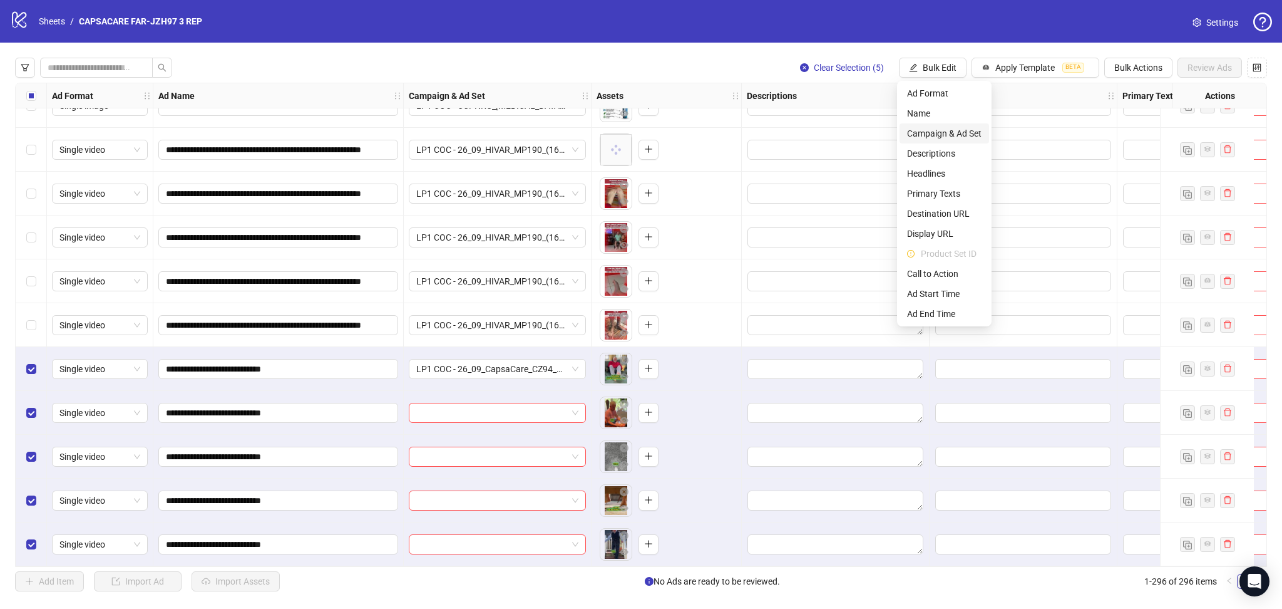
click at [956, 132] on span "Campaign & Ad Set" at bounding box center [944, 133] width 75 height 14
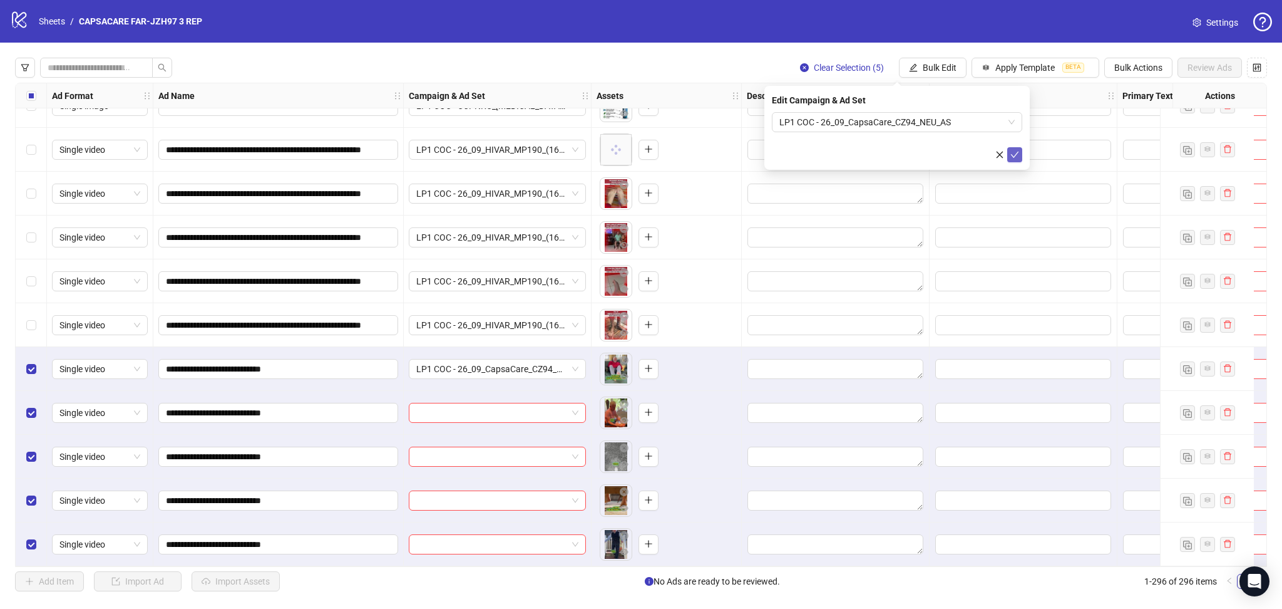
click at [1010, 153] on icon "check" at bounding box center [1014, 154] width 9 height 9
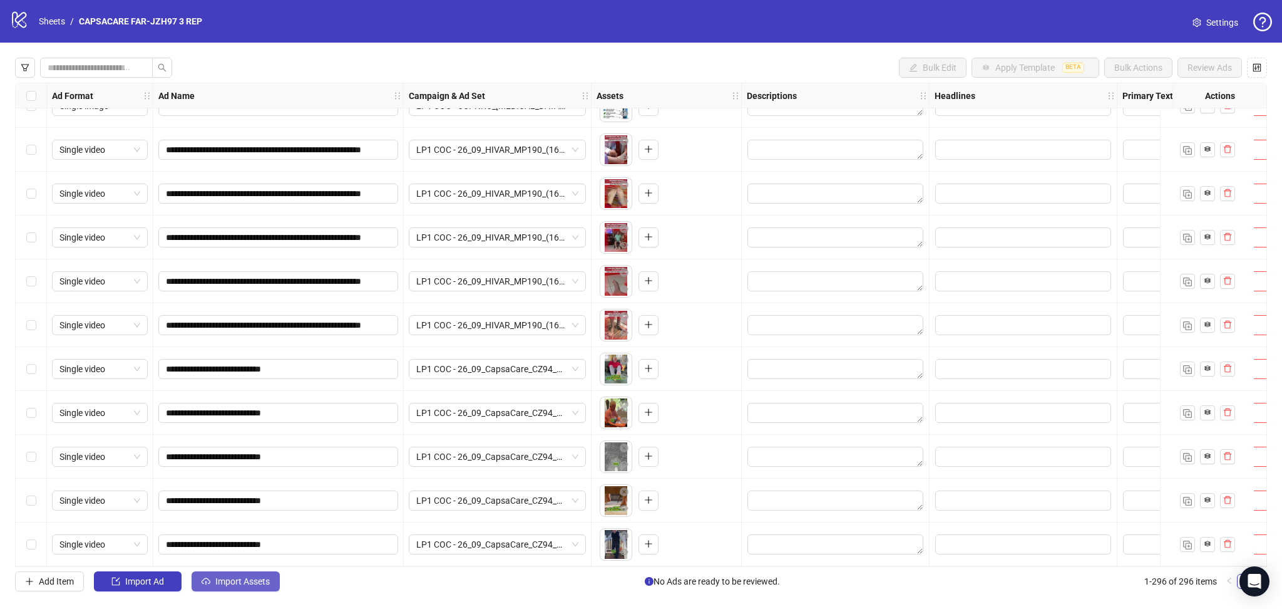
click at [252, 580] on span "Import Assets" at bounding box center [242, 581] width 54 height 10
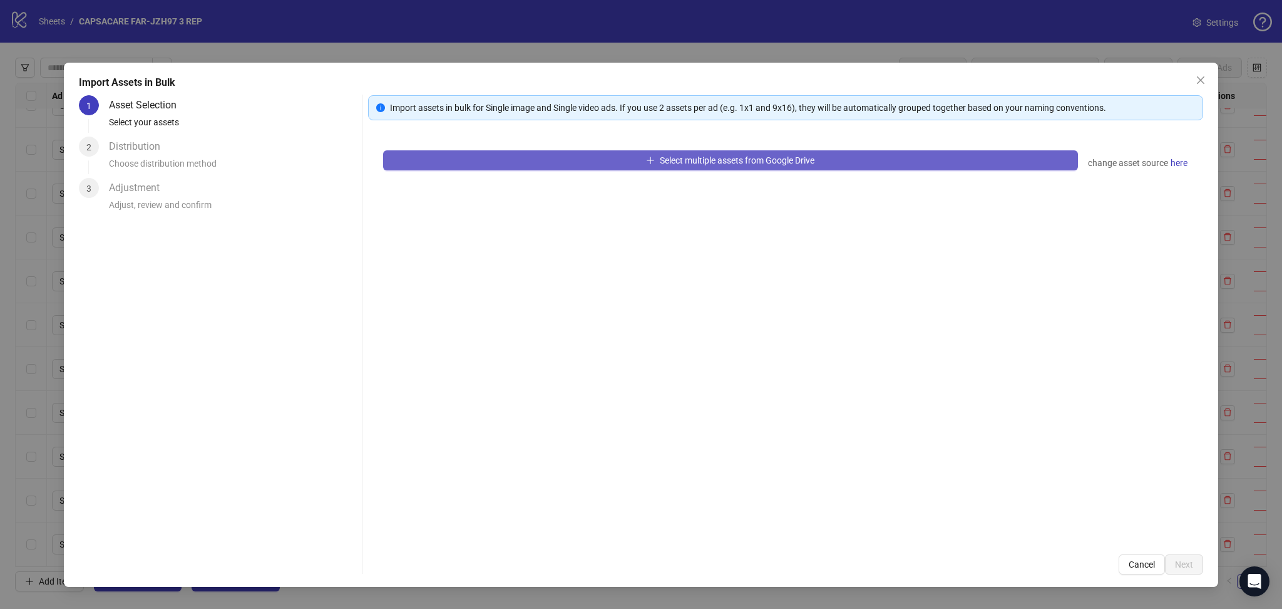
click at [518, 163] on button "Select multiple assets from Google Drive" at bounding box center [730, 160] width 695 height 20
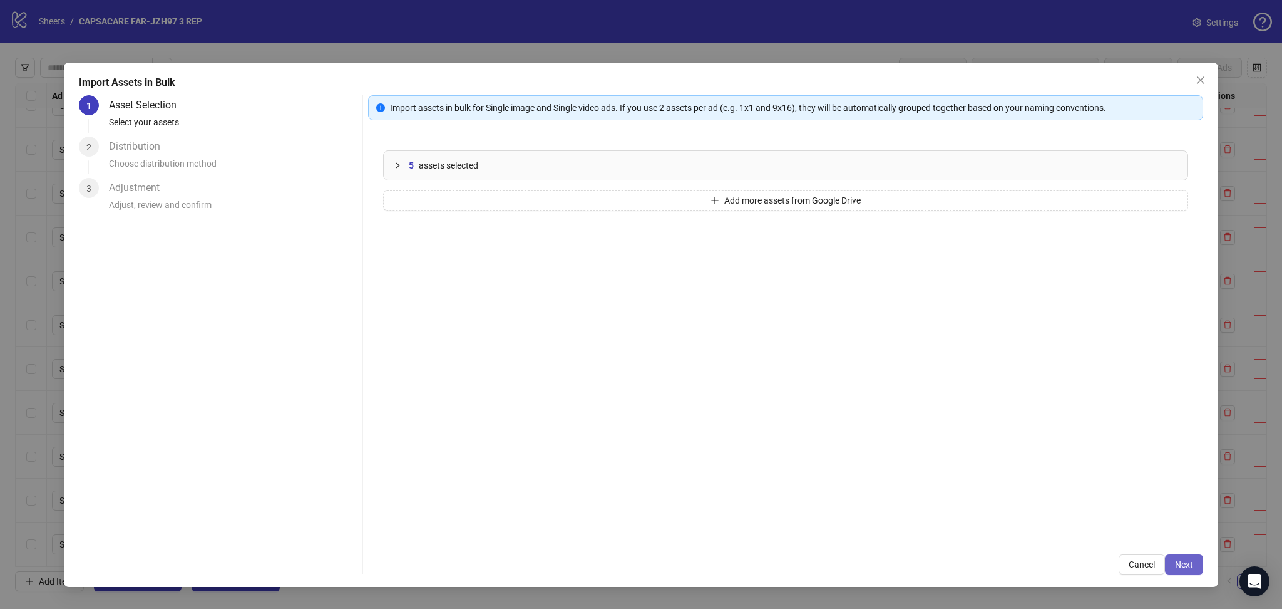
click at [1189, 562] on span "Next" at bounding box center [1184, 564] width 18 height 10
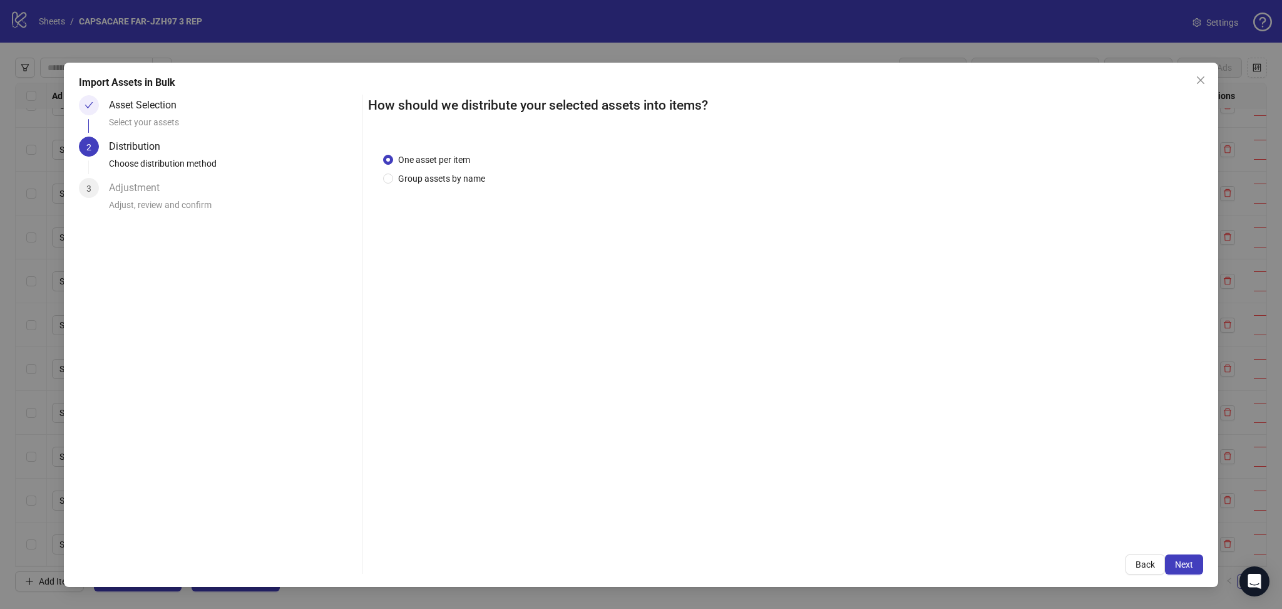
click at [1191, 561] on span "Next" at bounding box center [1184, 564] width 18 height 10
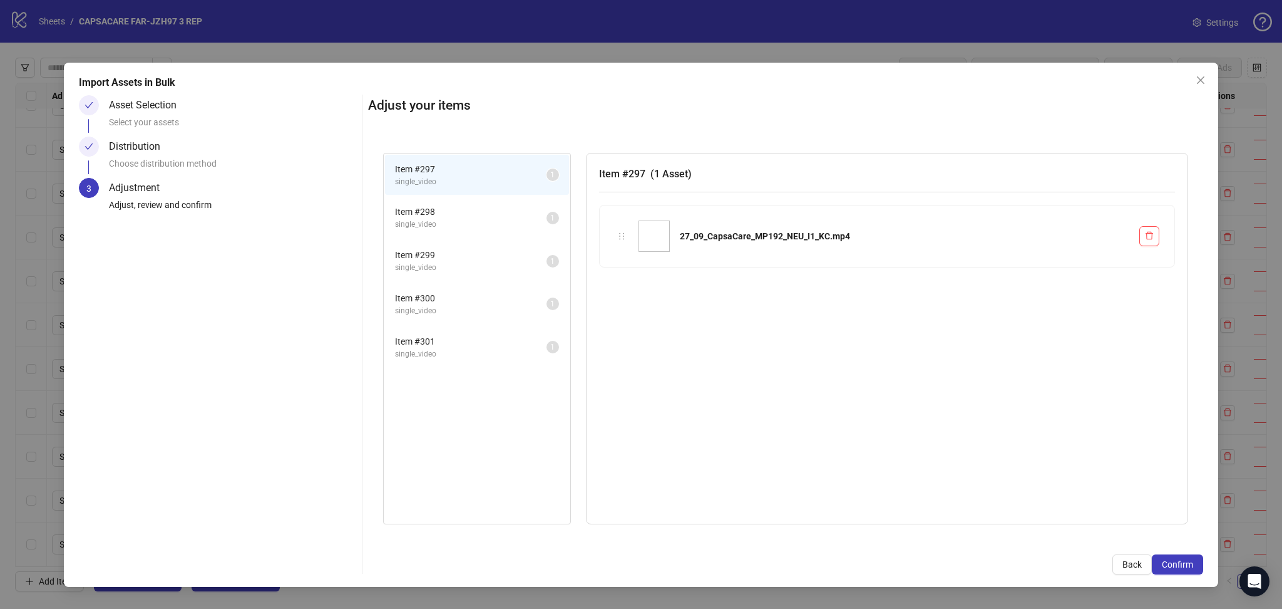
click at [1191, 561] on span "Confirm" at bounding box center [1177, 564] width 31 height 10
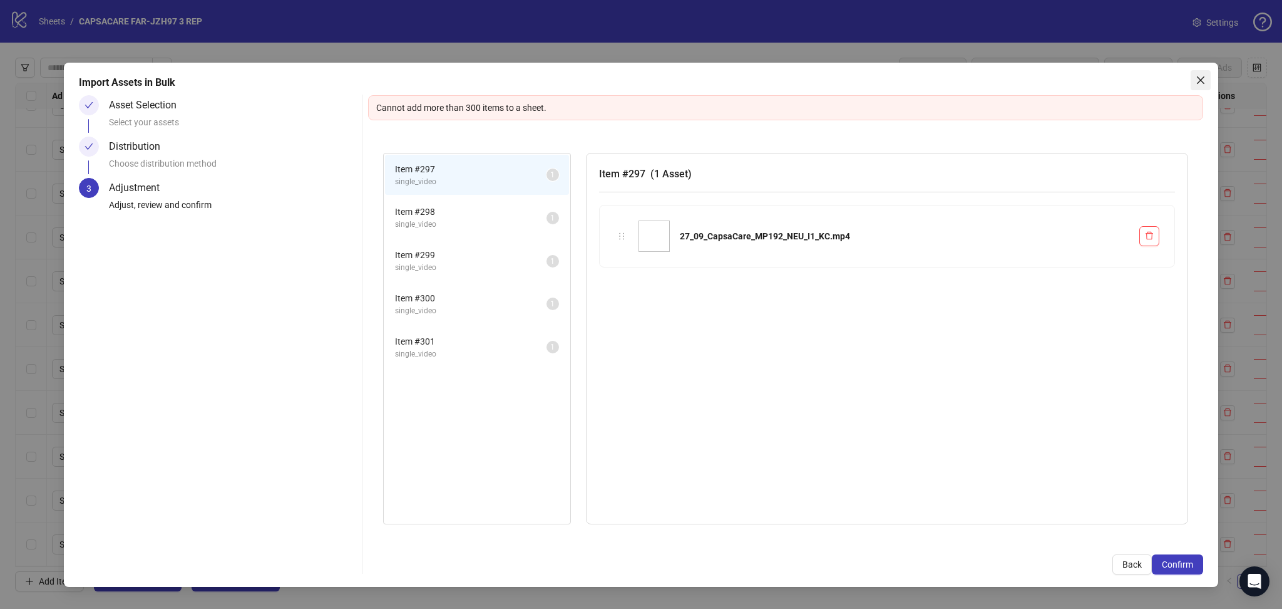
click at [1199, 83] on icon "close" at bounding box center [1201, 80] width 10 height 10
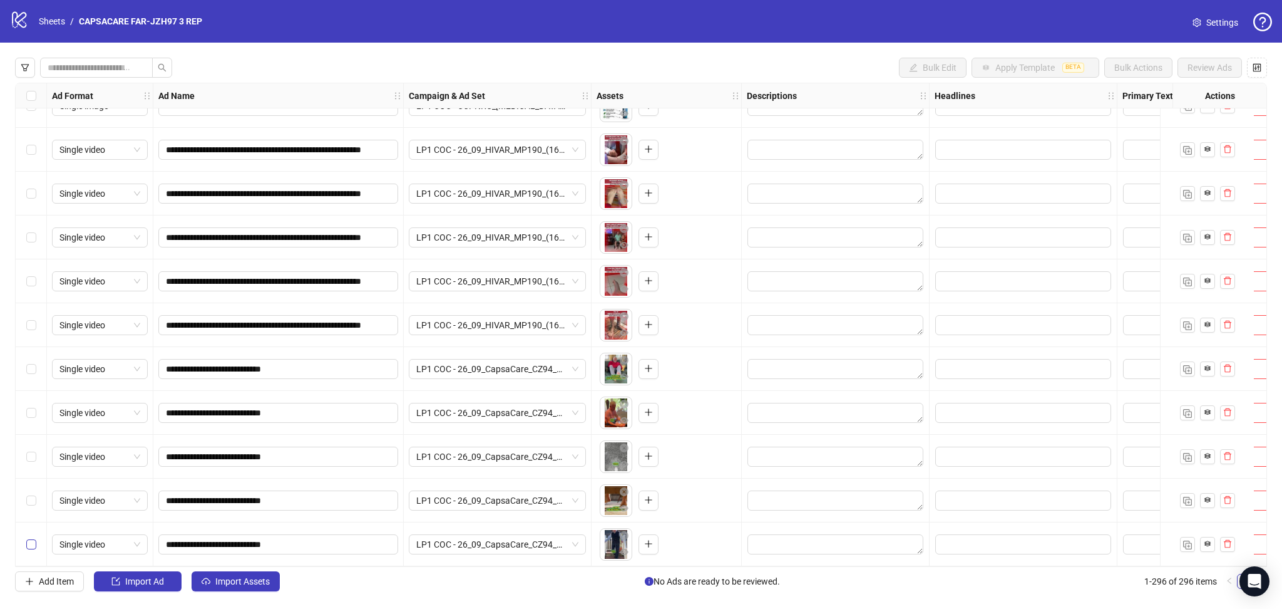
click at [29, 545] on label "Select row 296" at bounding box center [31, 544] width 10 height 14
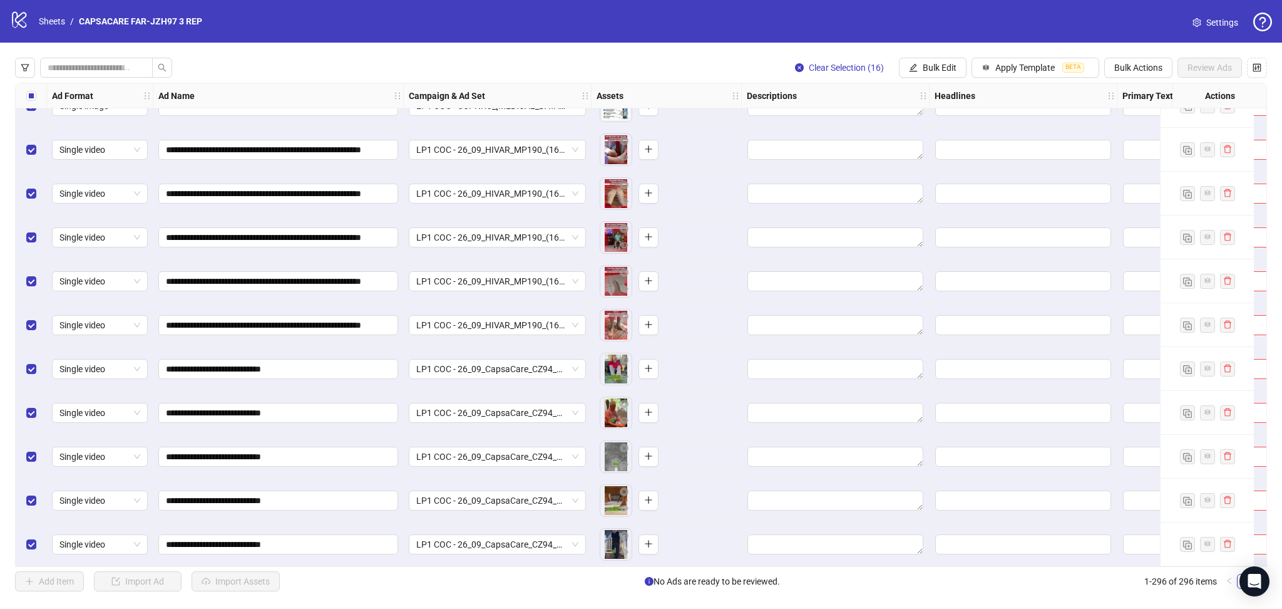
scroll to position [12157, 0]
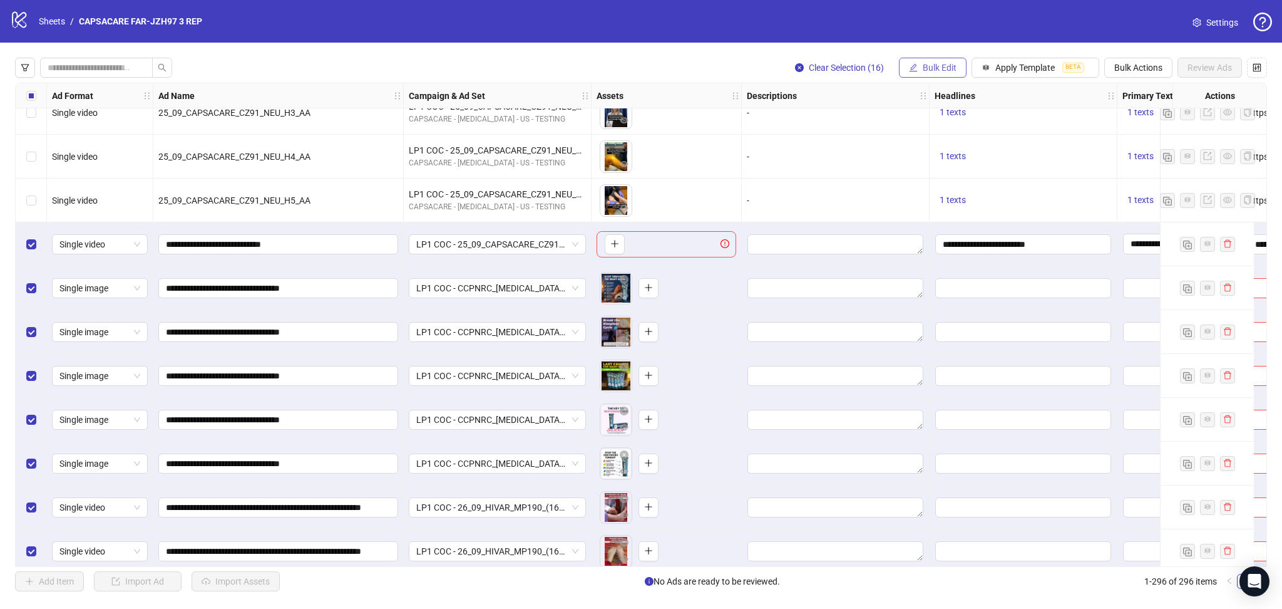
click at [926, 73] on span "Bulk Edit" at bounding box center [940, 68] width 34 height 10
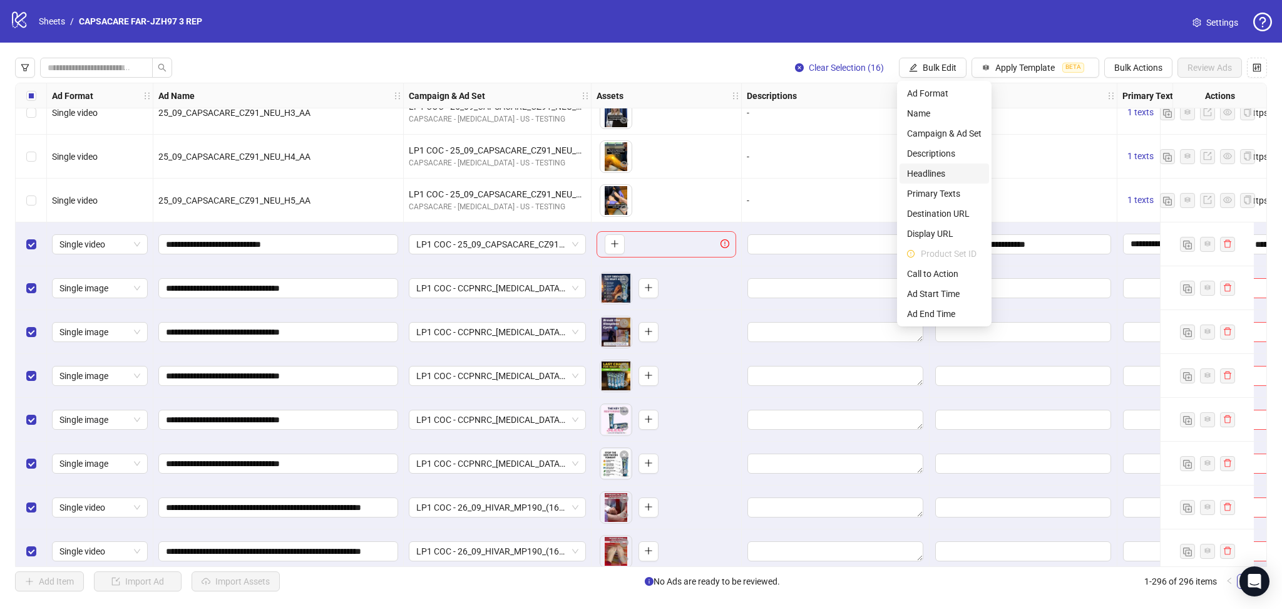
click at [933, 170] on span "Headlines" at bounding box center [944, 174] width 75 height 14
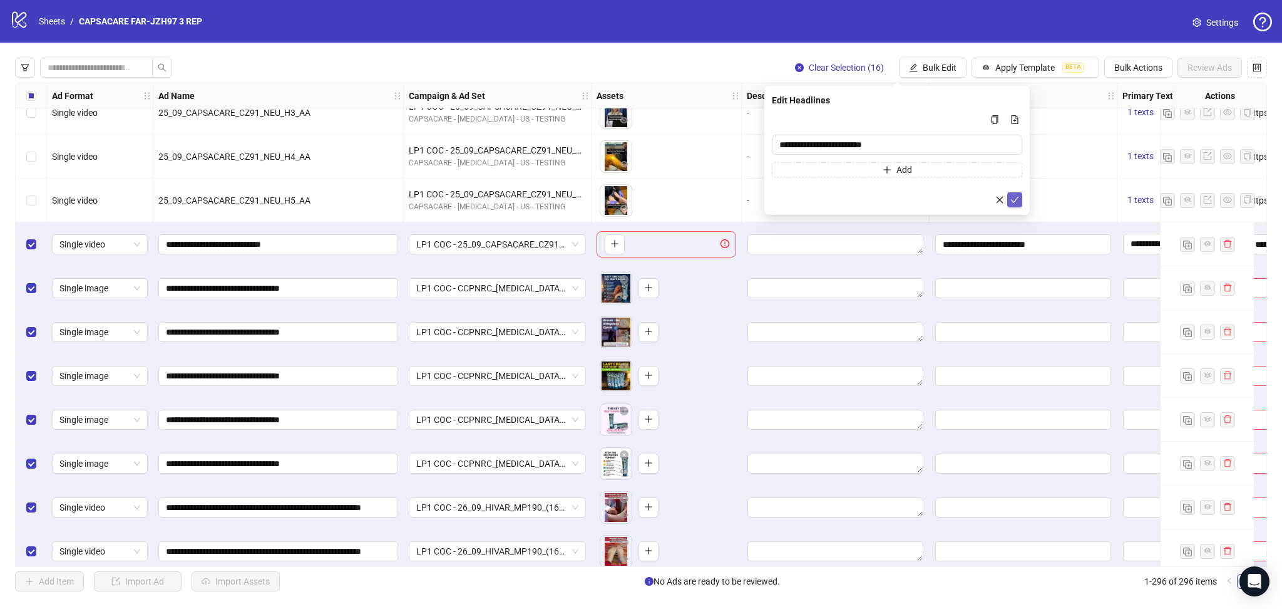
click at [1019, 192] on button "submit" at bounding box center [1014, 199] width 15 height 15
click at [936, 68] on span "Bulk Edit" at bounding box center [940, 68] width 34 height 10
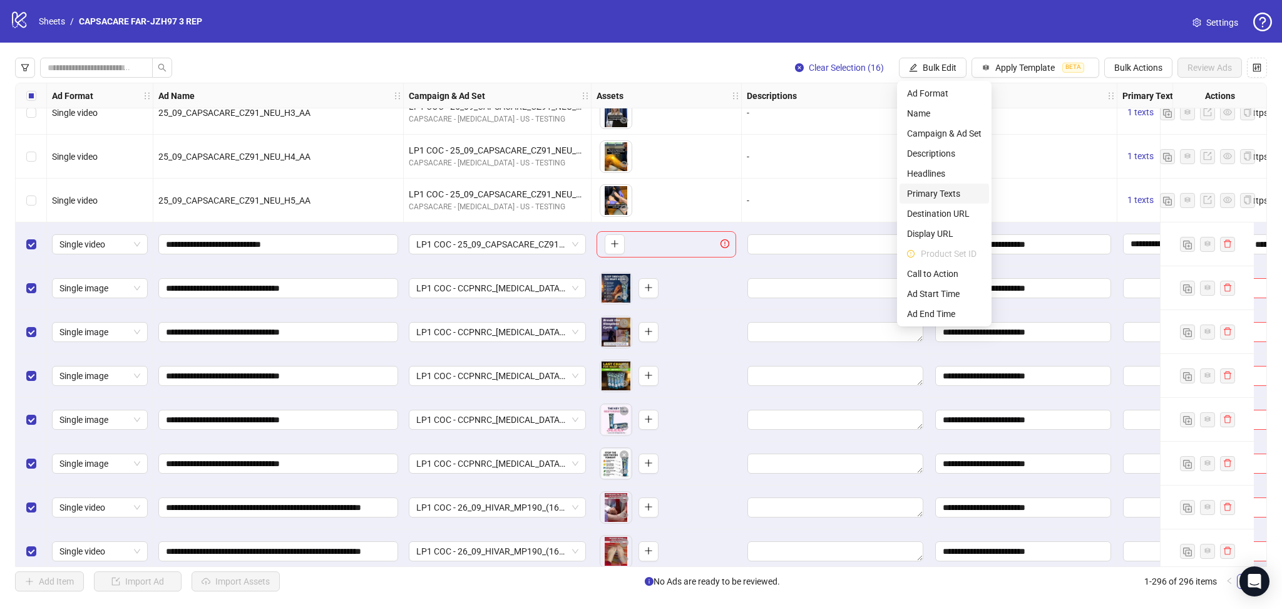
click at [933, 190] on span "Primary Texts" at bounding box center [944, 194] width 75 height 14
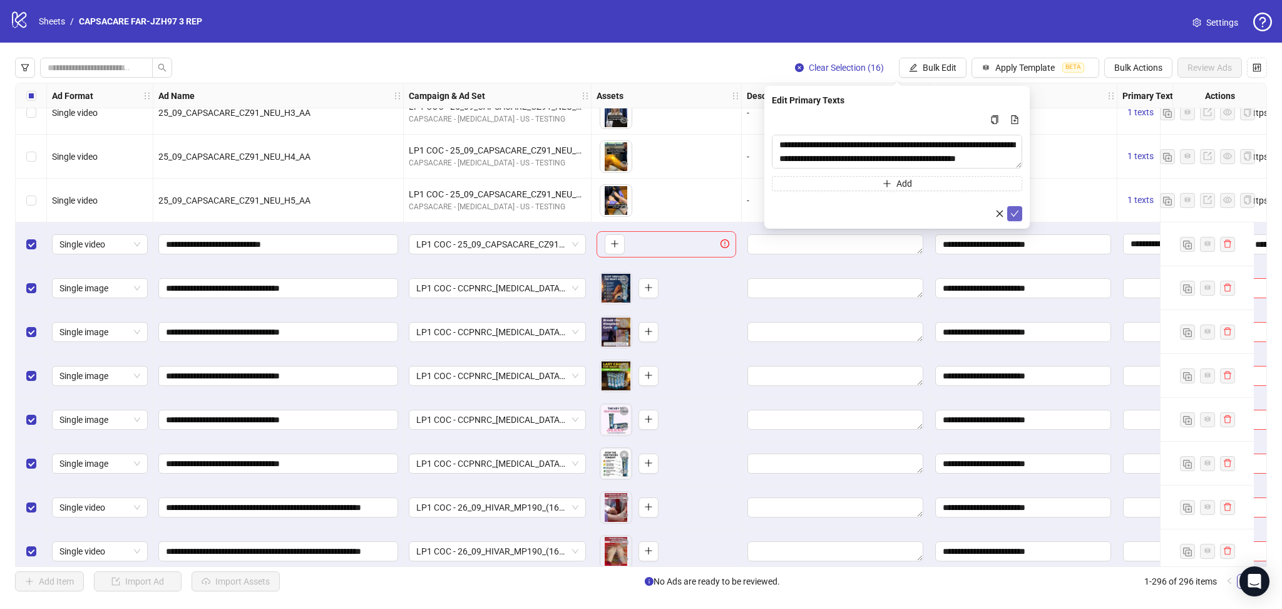
click at [1017, 212] on icon "check" at bounding box center [1014, 213] width 9 height 9
click at [930, 61] on button "Bulk Edit" at bounding box center [933, 68] width 68 height 20
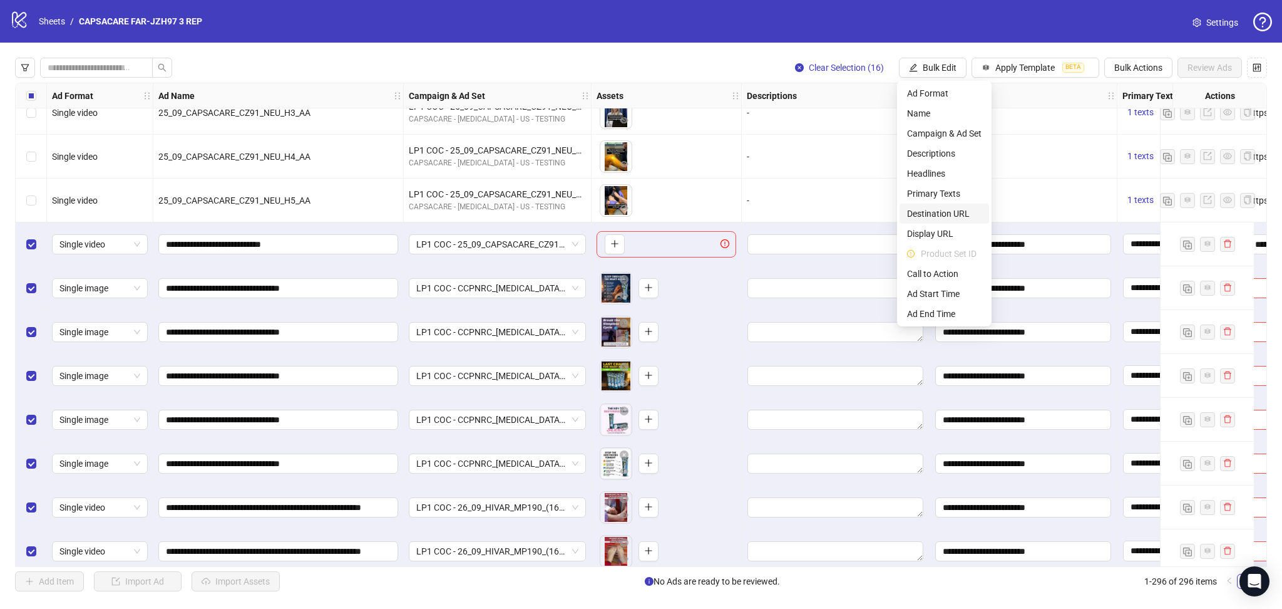
click at [957, 214] on span "Destination URL" at bounding box center [944, 214] width 75 height 14
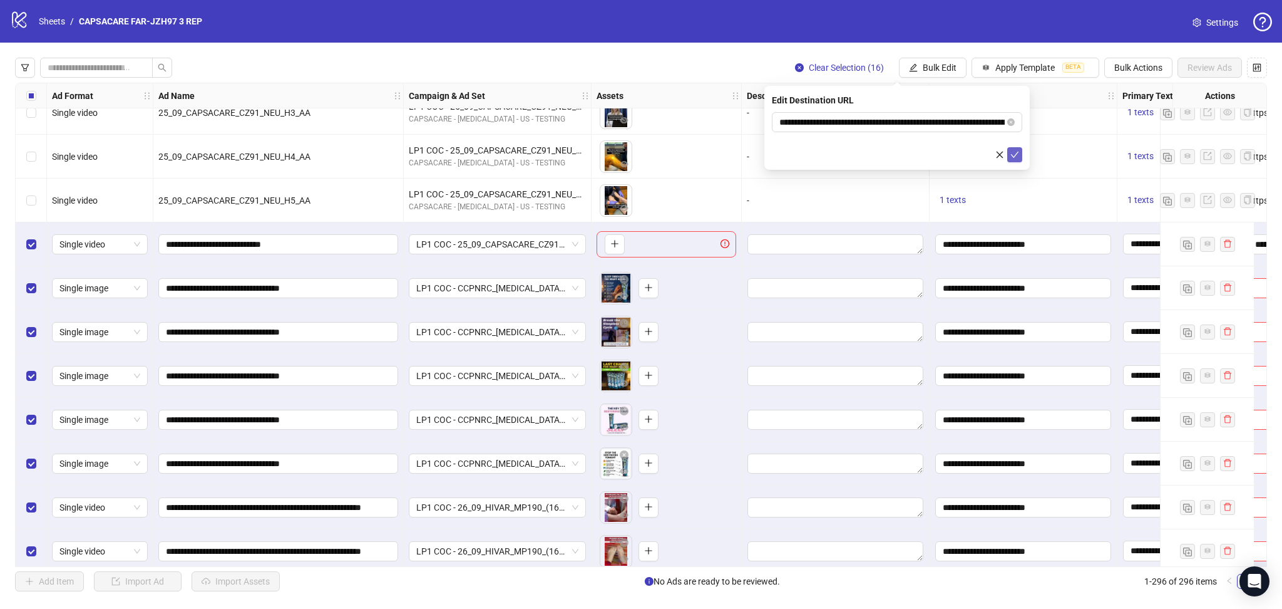
click at [1014, 156] on icon "check" at bounding box center [1015, 155] width 8 height 6
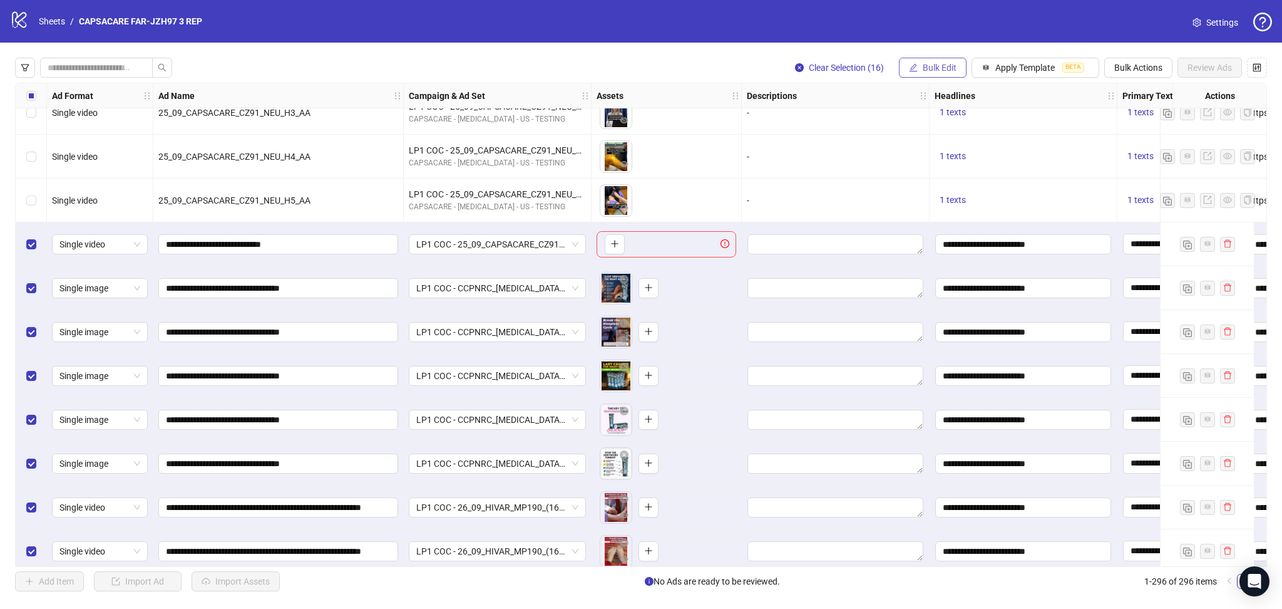
click at [935, 69] on span "Bulk Edit" at bounding box center [940, 68] width 34 height 10
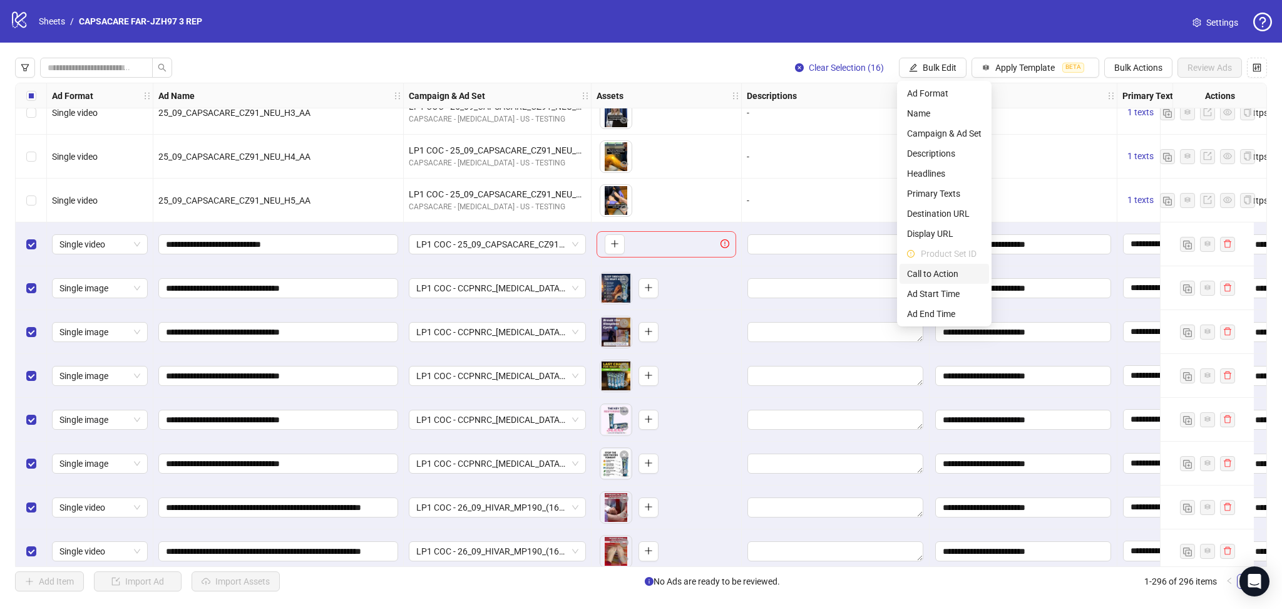
click at [954, 274] on span "Call to Action" at bounding box center [944, 274] width 75 height 14
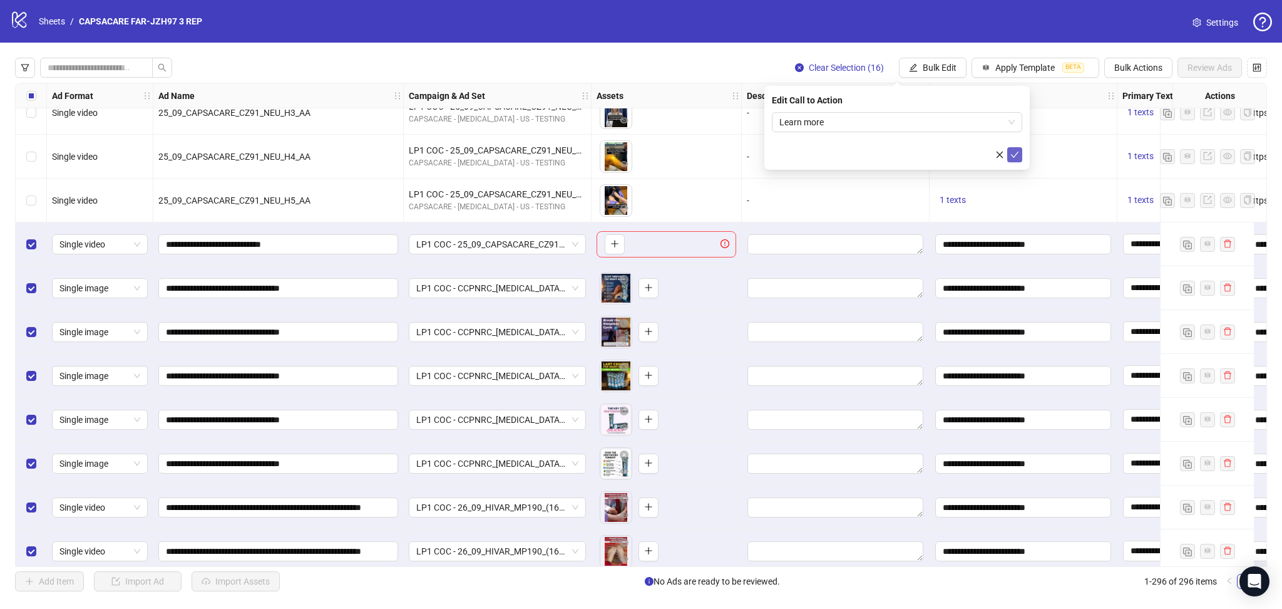
click at [1014, 155] on icon "check" at bounding box center [1014, 154] width 9 height 9
click at [20, 243] on div "Select row 281" at bounding box center [31, 244] width 31 height 44
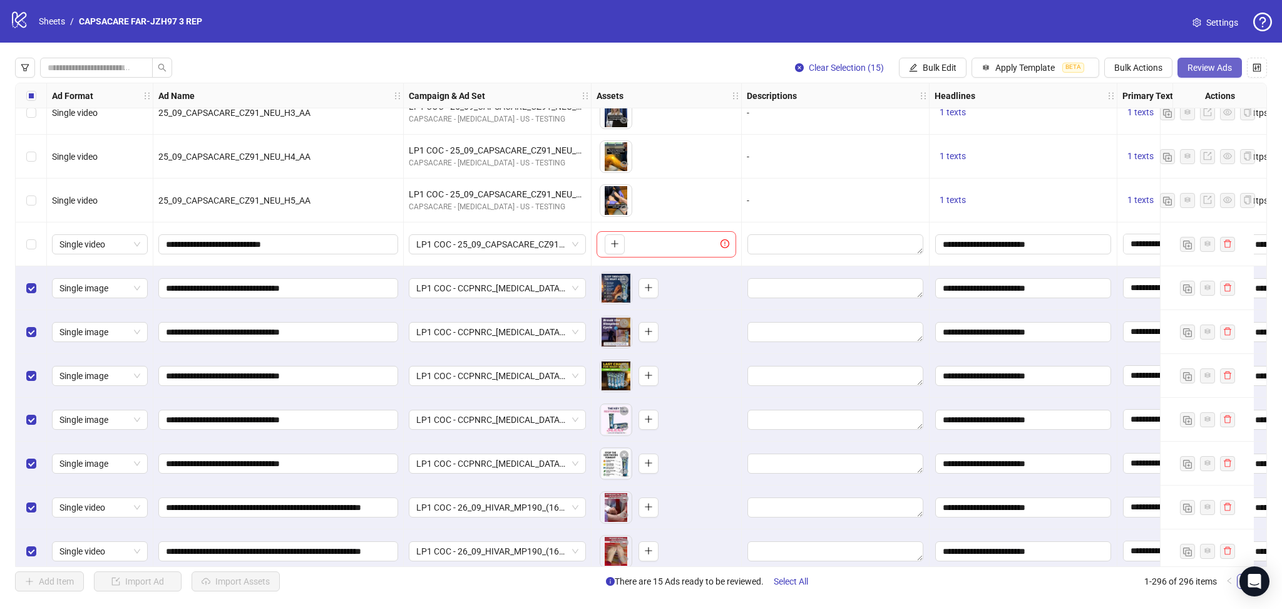
click at [1214, 74] on button "Review Ads" at bounding box center [1210, 68] width 64 height 20
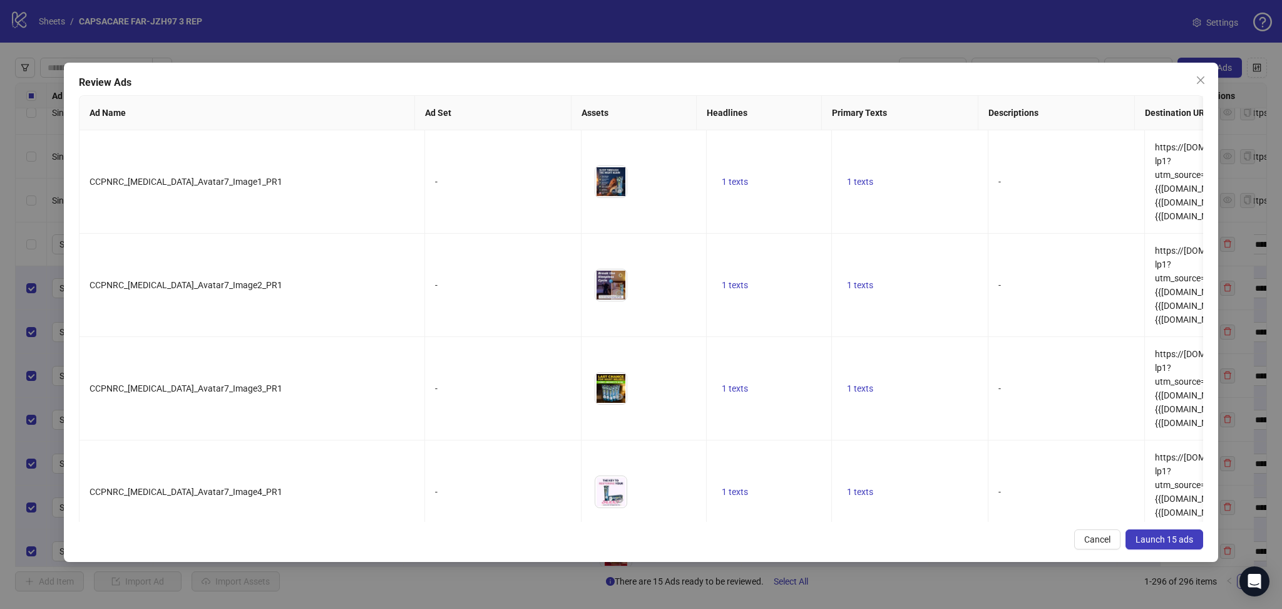
drag, startPoint x: 1168, startPoint y: 532, endPoint x: 1156, endPoint y: 533, distance: 12.0
click at [1168, 532] on button "Launch 15 ads" at bounding box center [1165, 539] width 78 height 20
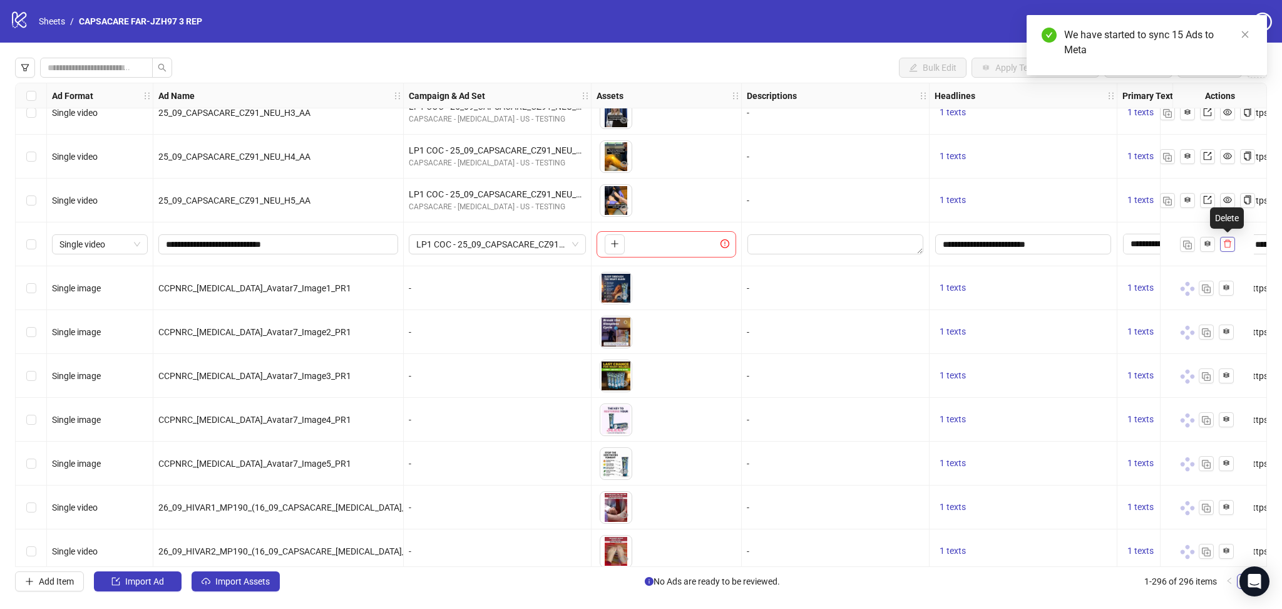
click at [1225, 244] on icon "delete" at bounding box center [1228, 244] width 8 height 8
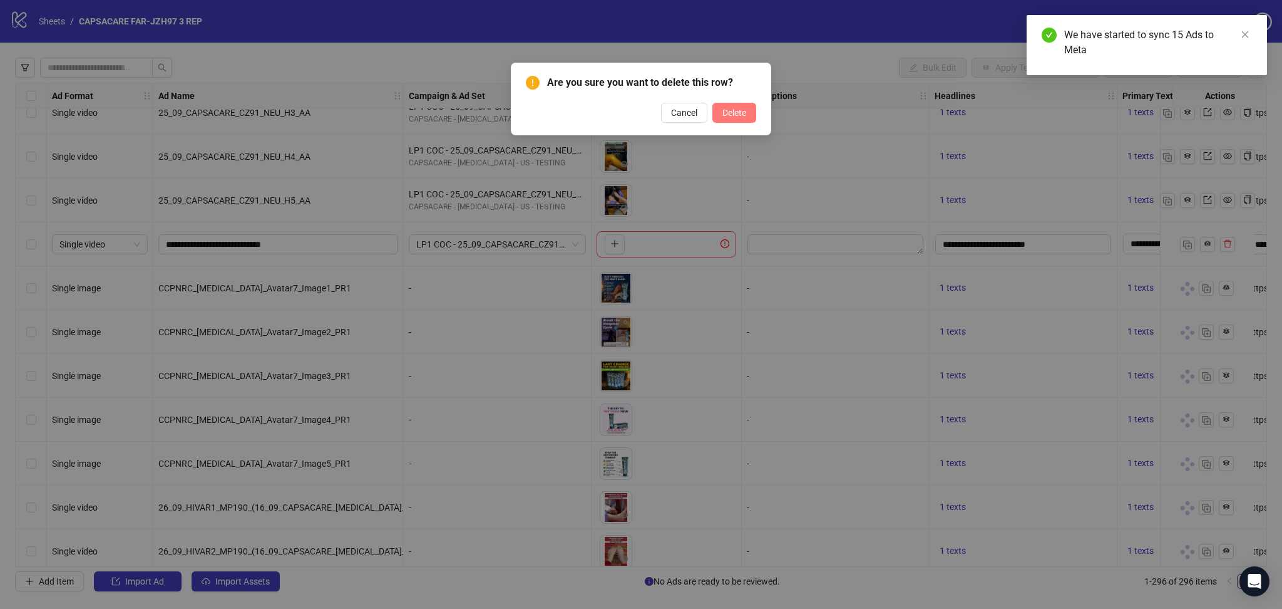
click at [746, 110] on button "Delete" at bounding box center [734, 113] width 44 height 20
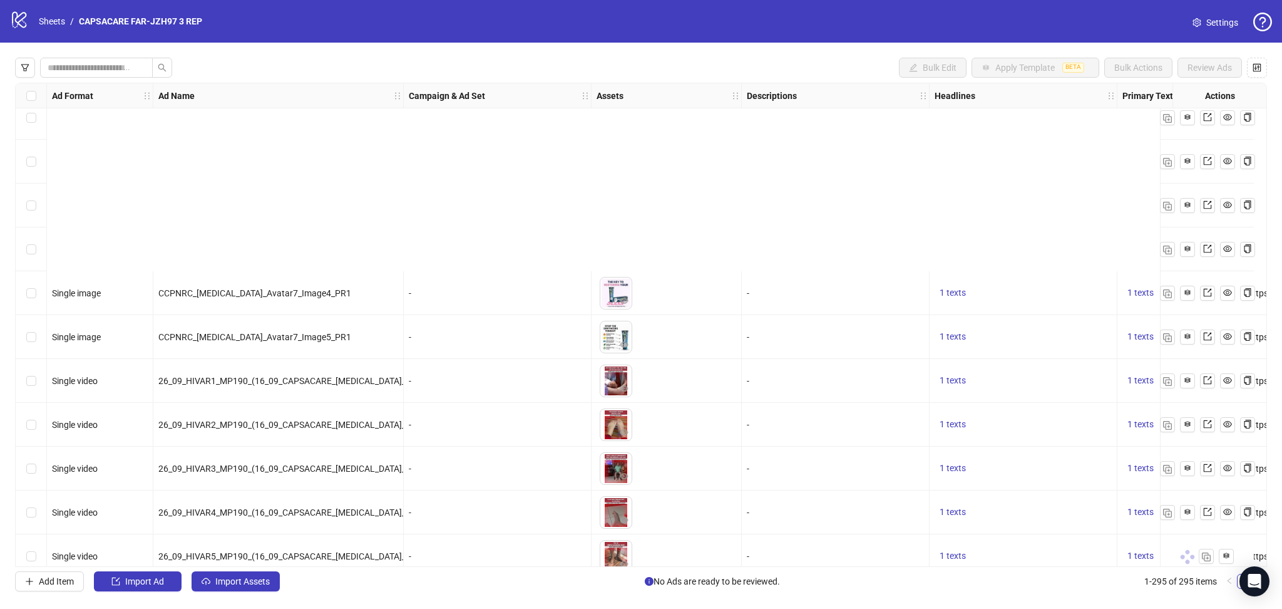
scroll to position [12475, 0]
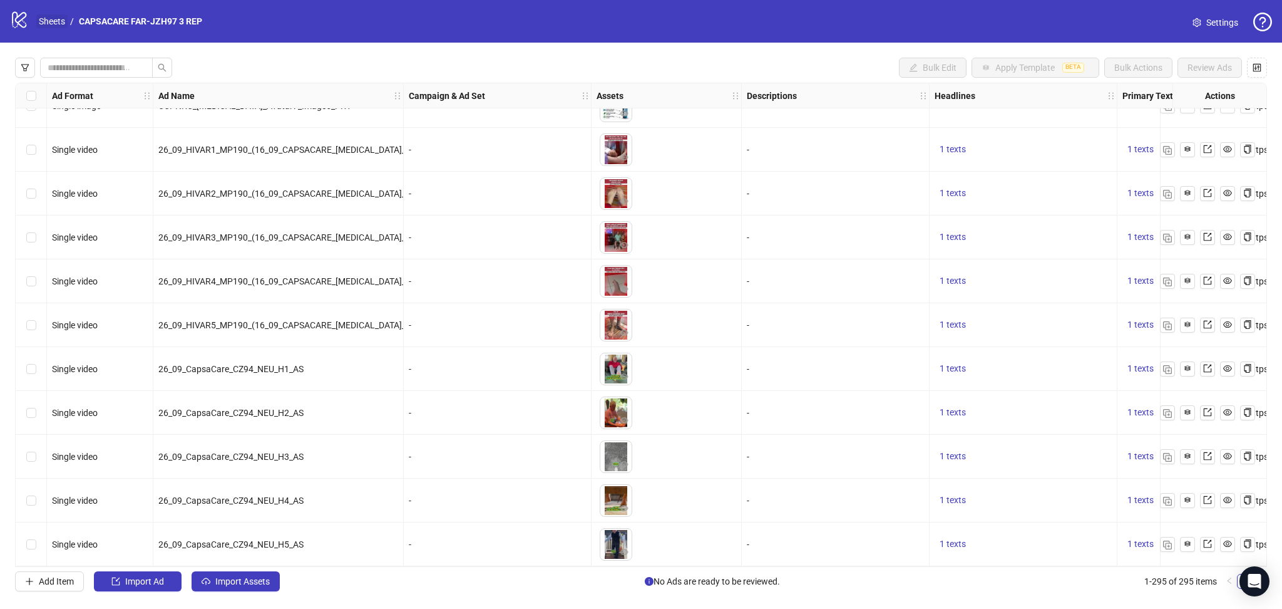
click at [49, 16] on link "Sheets" at bounding box center [51, 21] width 31 height 14
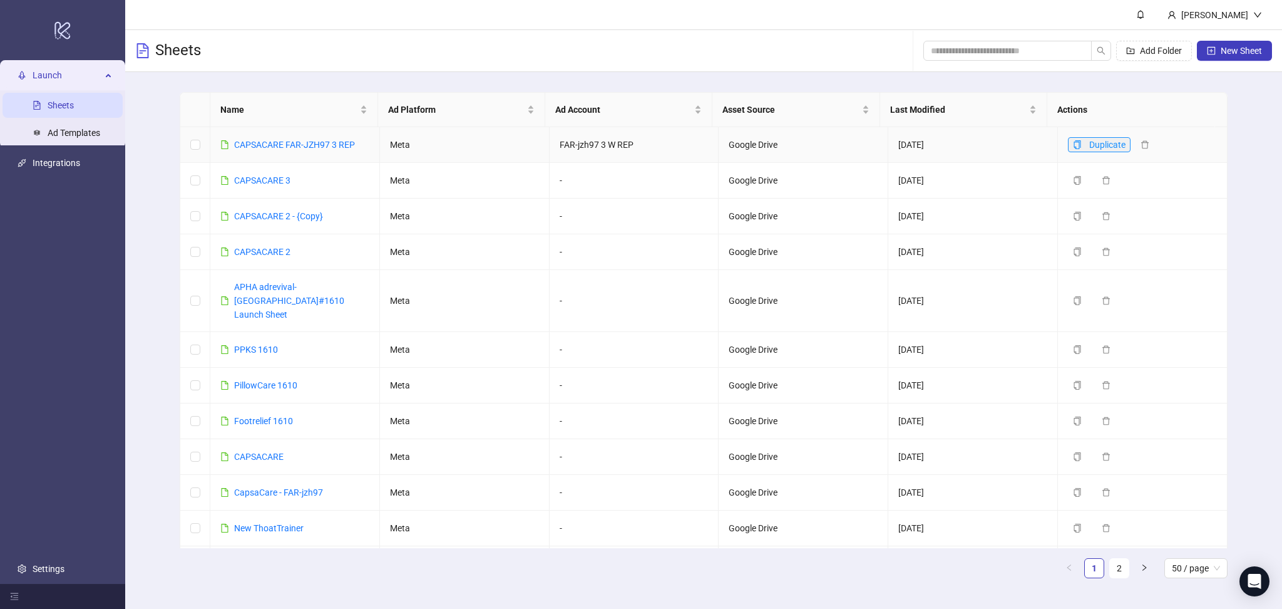
click at [1068, 141] on button "Duplicate" at bounding box center [1099, 144] width 63 height 15
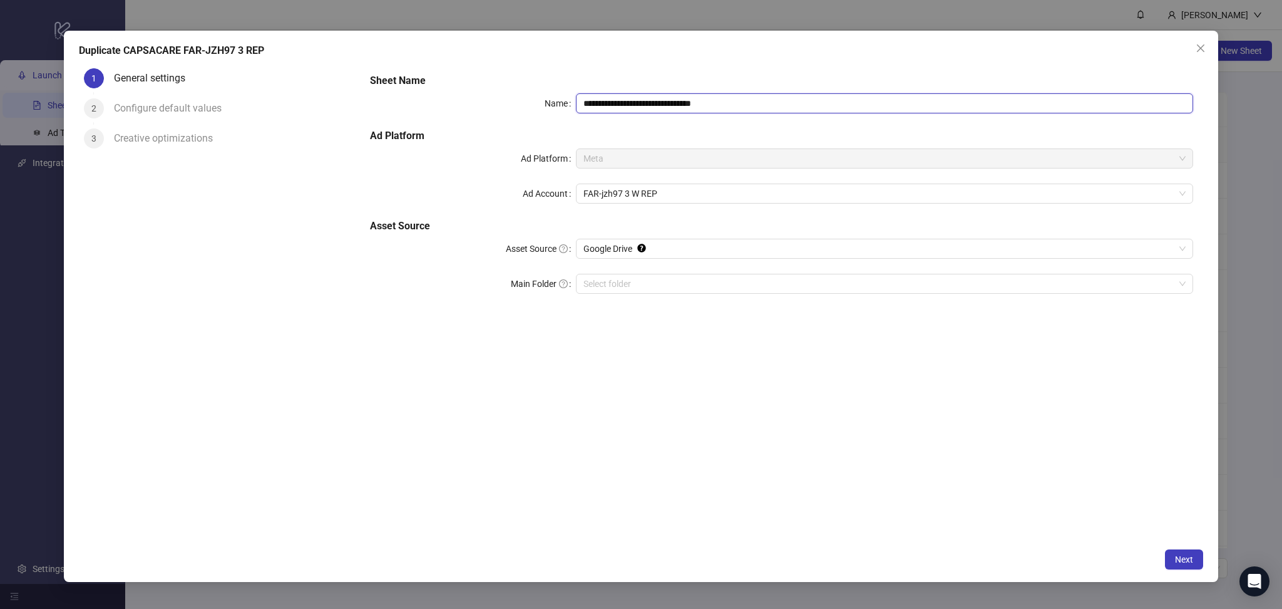
drag, startPoint x: 707, startPoint y: 100, endPoint x: 817, endPoint y: 109, distance: 110.0
click at [817, 109] on input "**********" at bounding box center [884, 103] width 617 height 20
drag, startPoint x: 704, startPoint y: 101, endPoint x: 813, endPoint y: 113, distance: 109.0
click at [813, 113] on div "**********" at bounding box center [781, 190] width 833 height 245
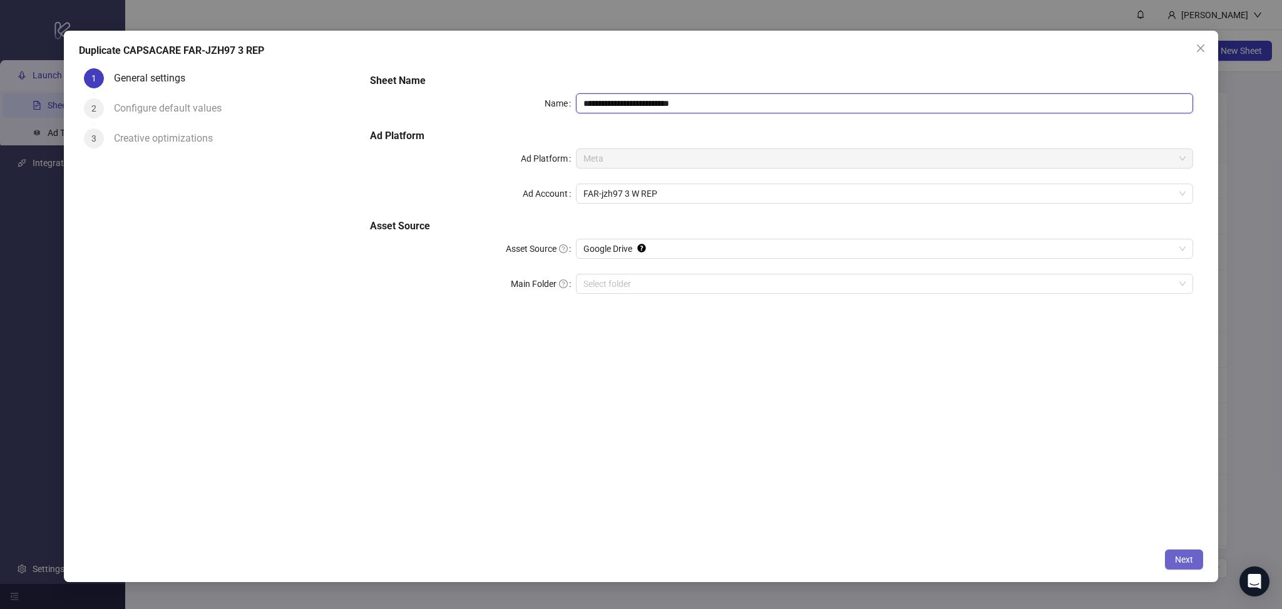
type input "**********"
click at [1190, 562] on span "Next" at bounding box center [1184, 559] width 18 height 10
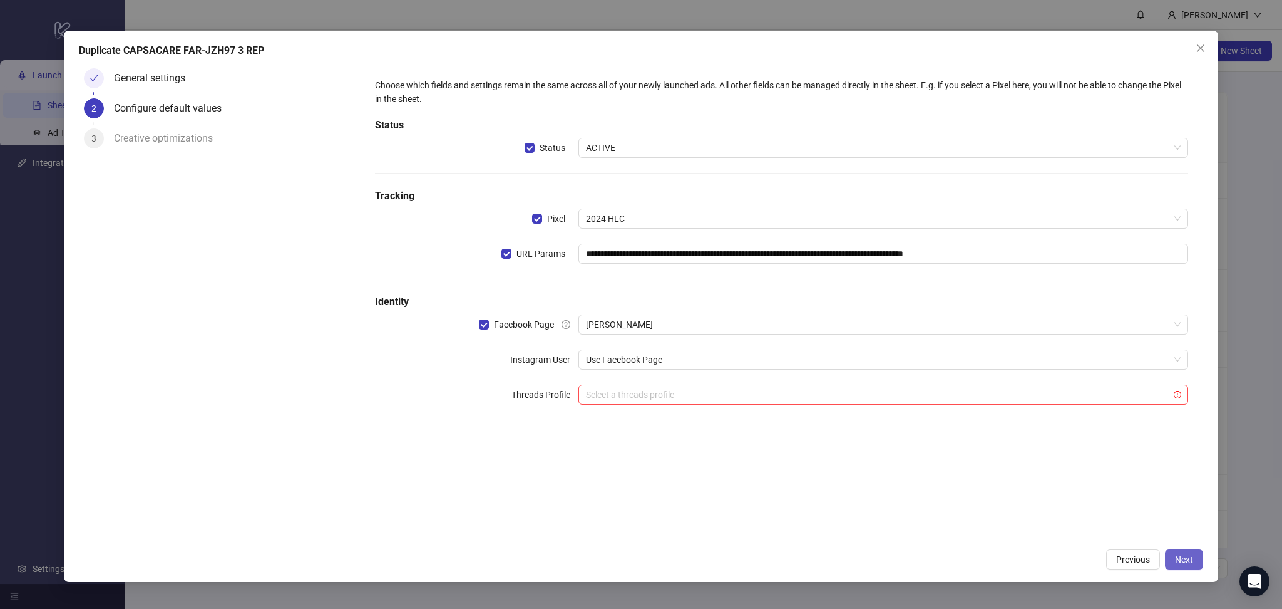
click at [1172, 560] on button "Next" at bounding box center [1184, 559] width 38 height 20
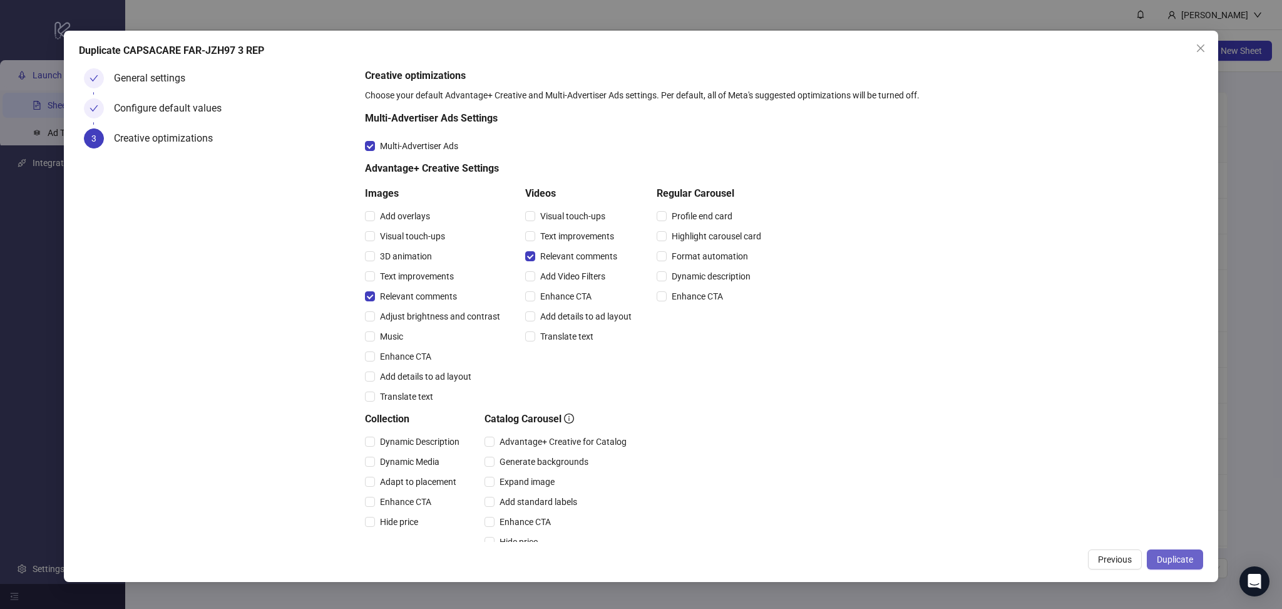
click at [1181, 565] on button "Duplicate" at bounding box center [1175, 559] width 56 height 20
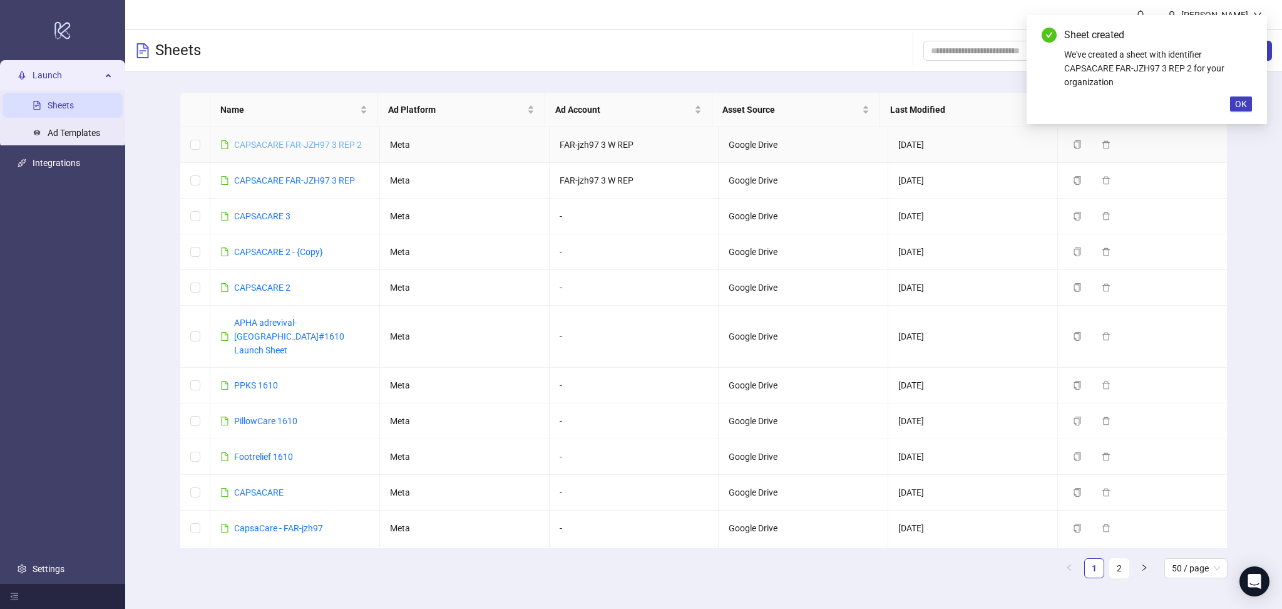
click at [299, 146] on link "CAPSACARE FAR-JZH97 3 REP 2" at bounding box center [298, 145] width 128 height 10
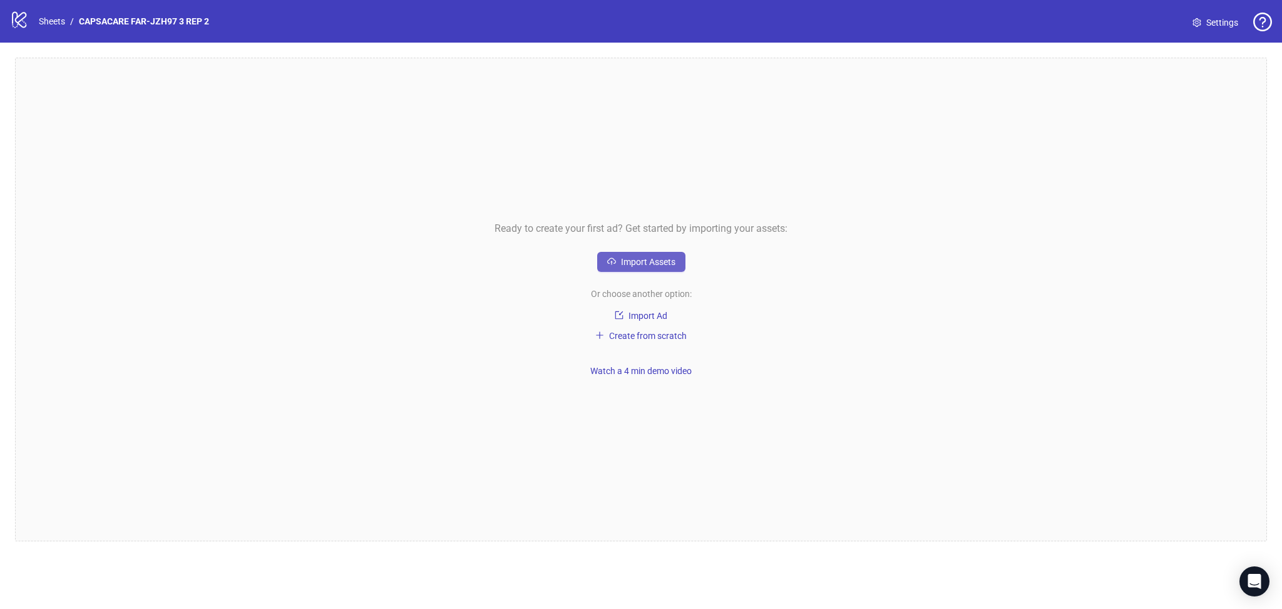
click at [639, 266] on span "Import Assets" at bounding box center [648, 262] width 54 height 10
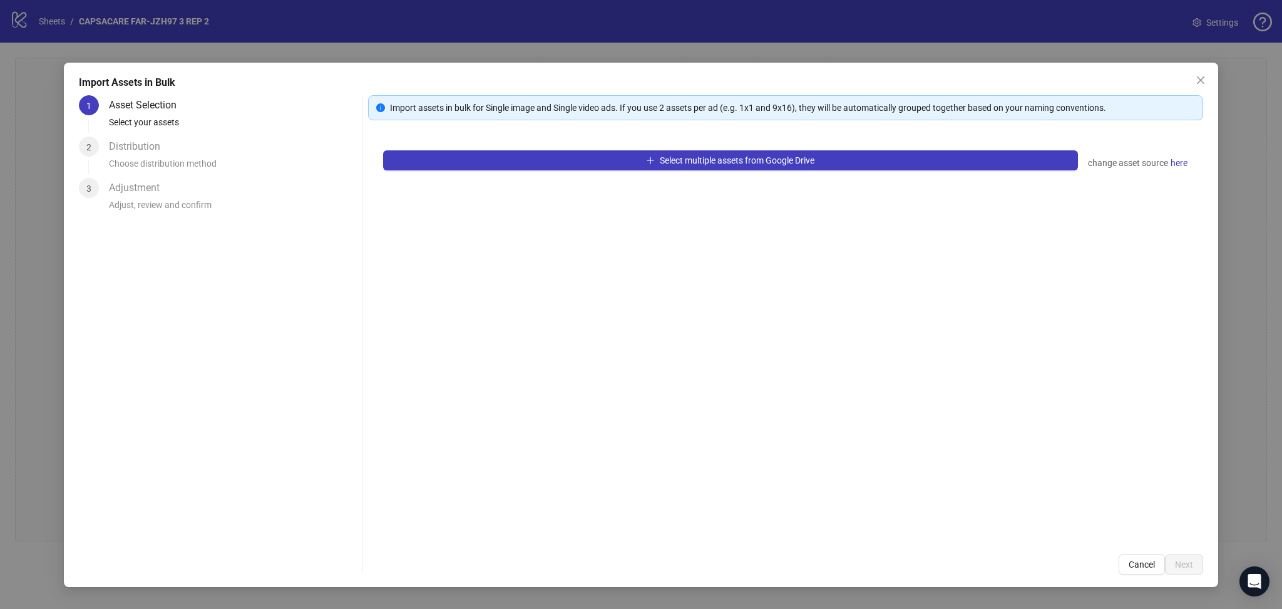
click at [488, 148] on div "Select multiple assets from Google Drive change asset source here" at bounding box center [785, 337] width 835 height 404
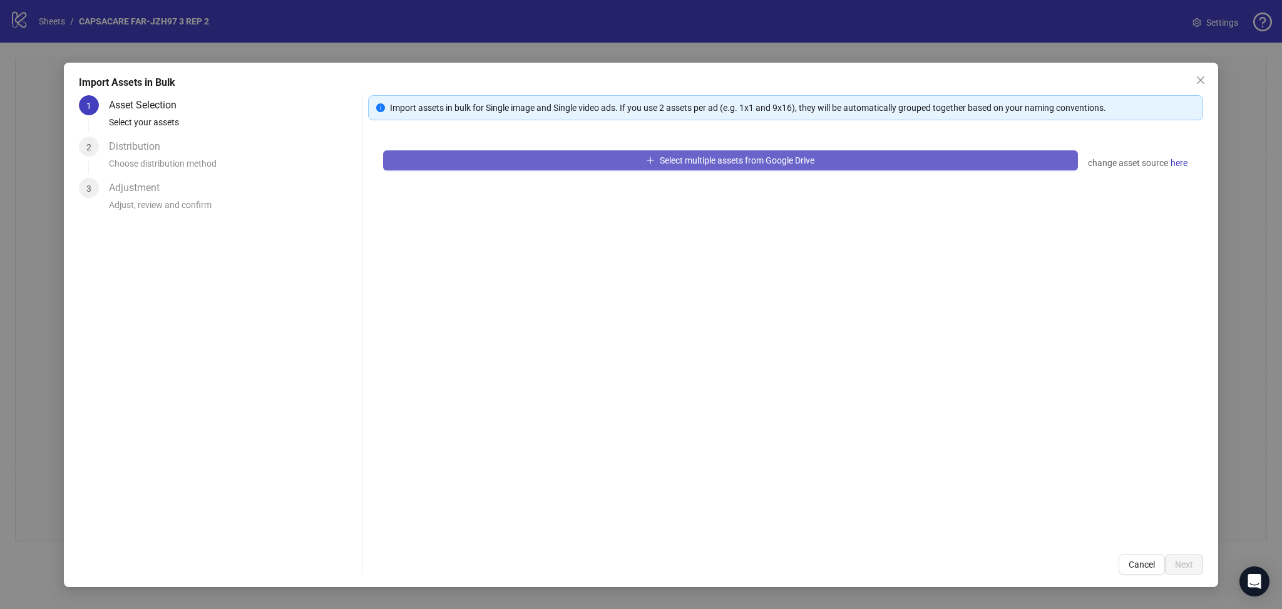
click at [487, 159] on button "Select multiple assets from Google Drive" at bounding box center [730, 160] width 695 height 20
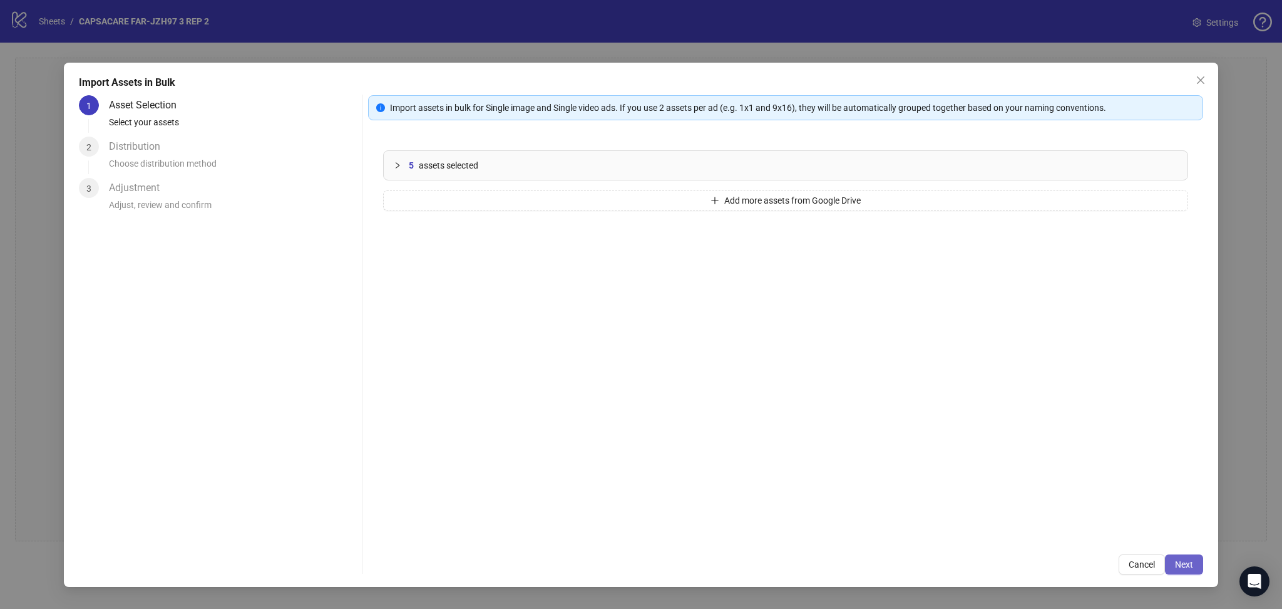
click at [1186, 563] on button "Next" at bounding box center [1184, 564] width 38 height 20
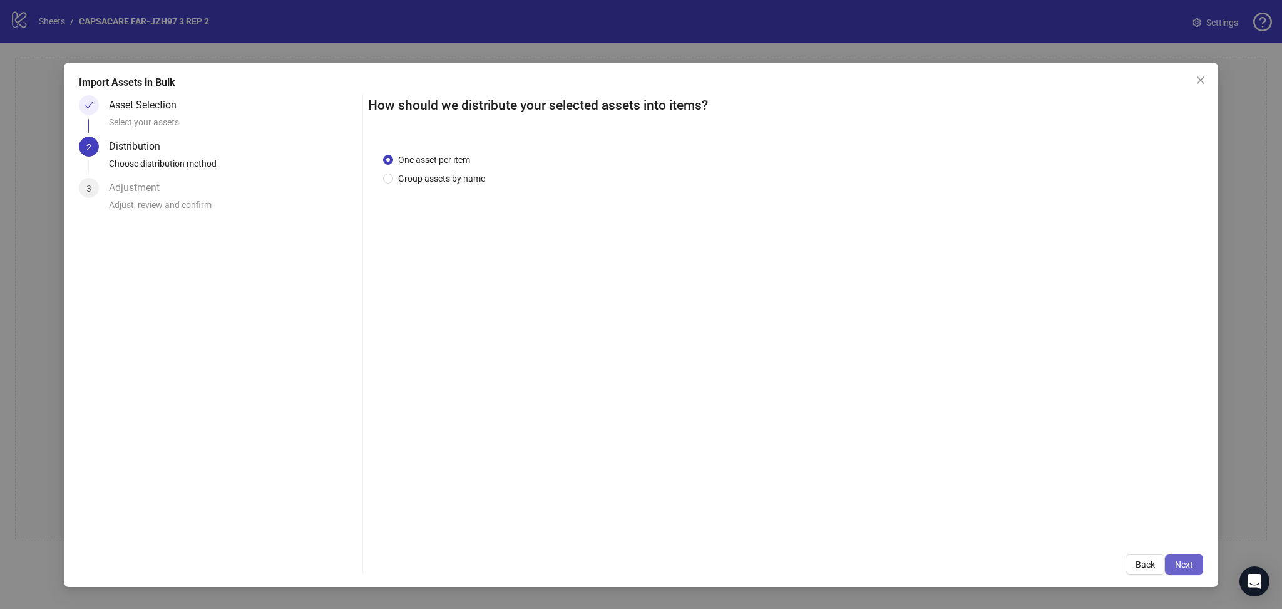
click at [1189, 558] on button "Next" at bounding box center [1184, 564] width 38 height 20
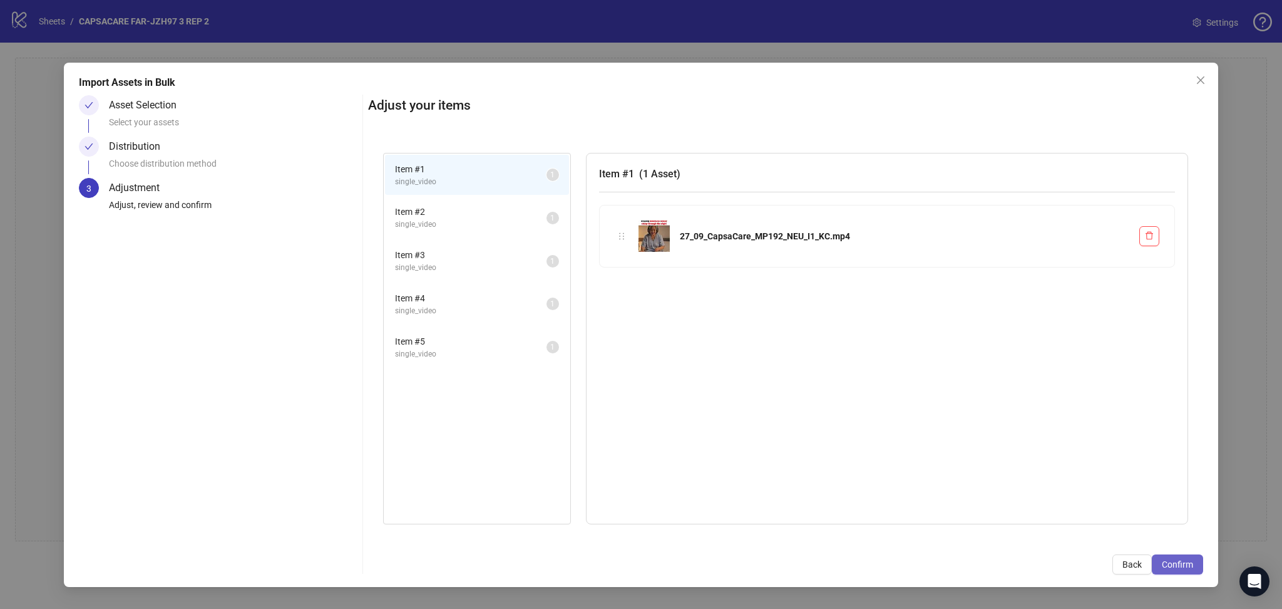
click at [1188, 560] on span "Confirm" at bounding box center [1177, 564] width 31 height 10
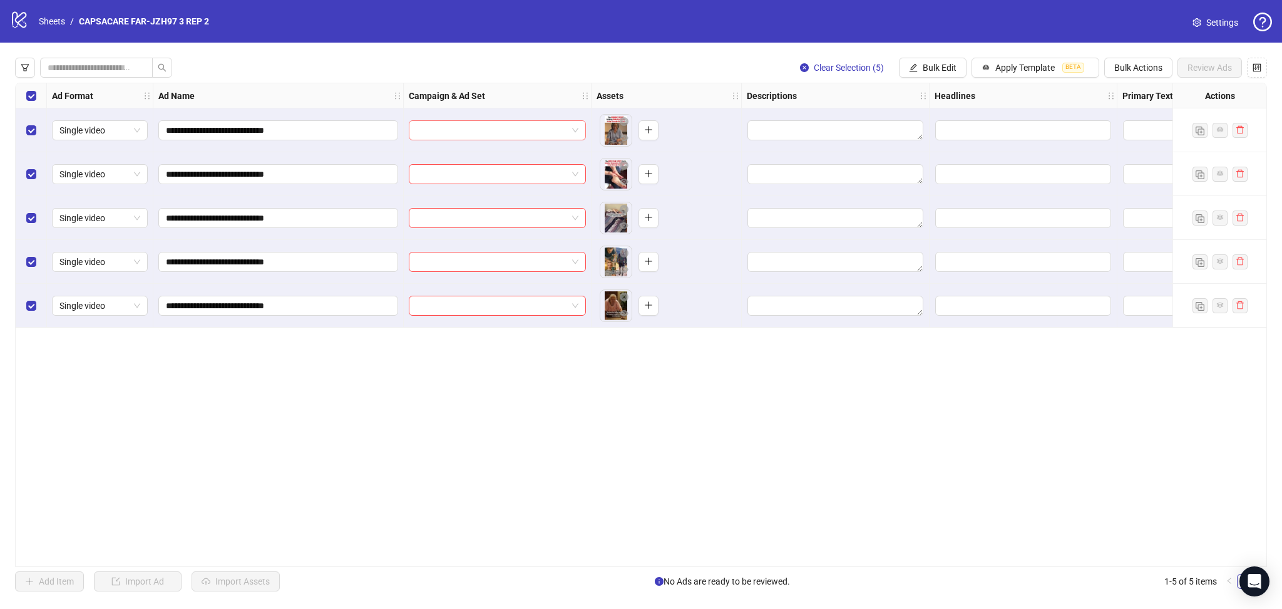
click at [448, 131] on input "search" at bounding box center [491, 130] width 151 height 19
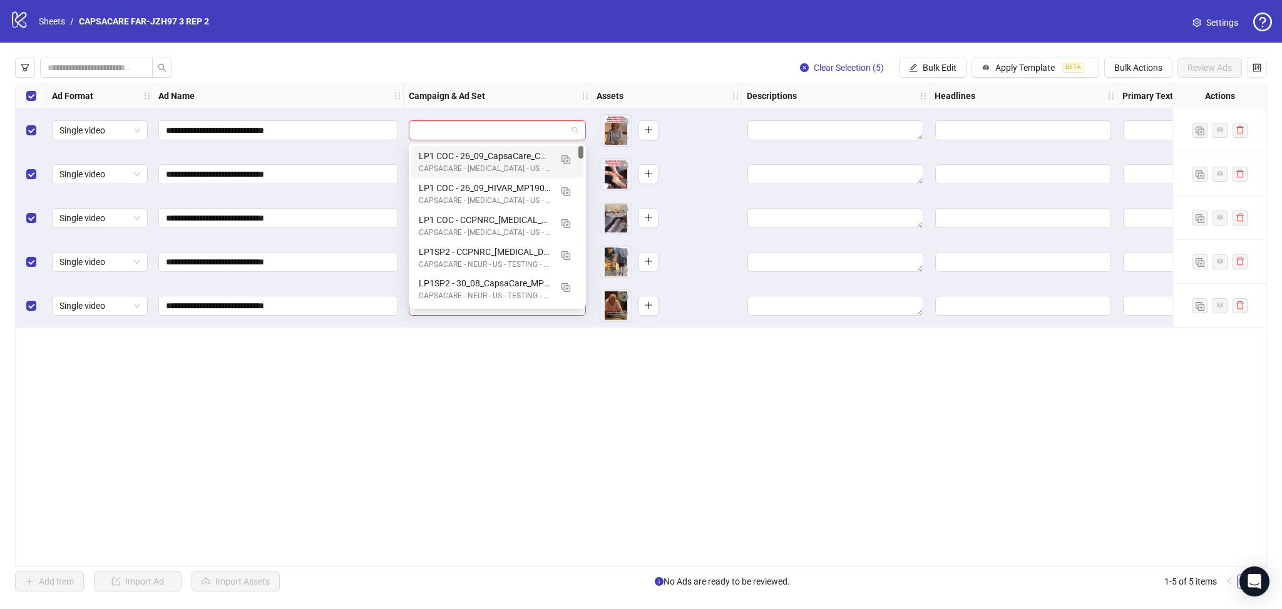
paste input "**********"
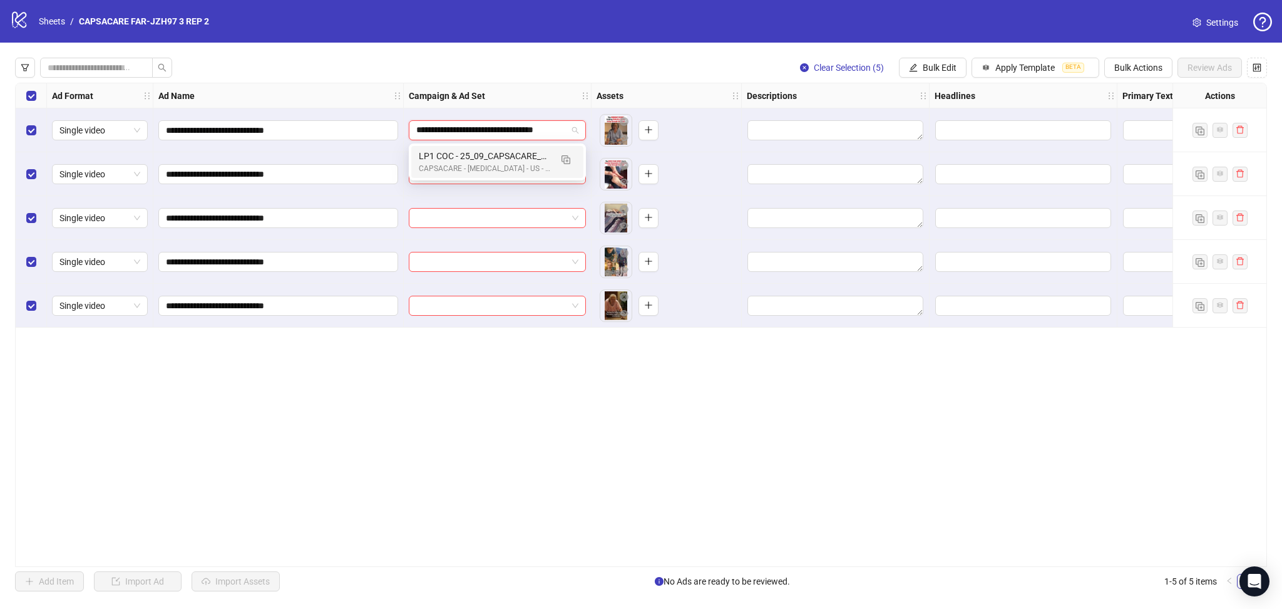
scroll to position [0, 28]
click at [563, 161] on img "button" at bounding box center [566, 159] width 9 height 9
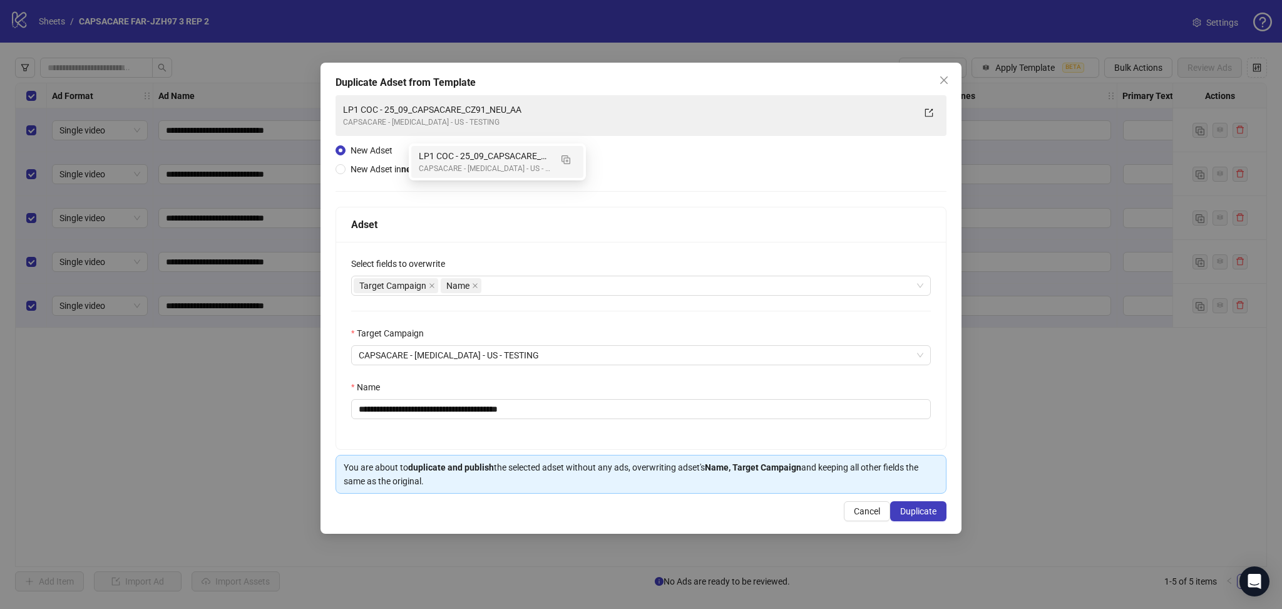
type input "**********"
click at [431, 284] on icon "close" at bounding box center [432, 285] width 6 height 6
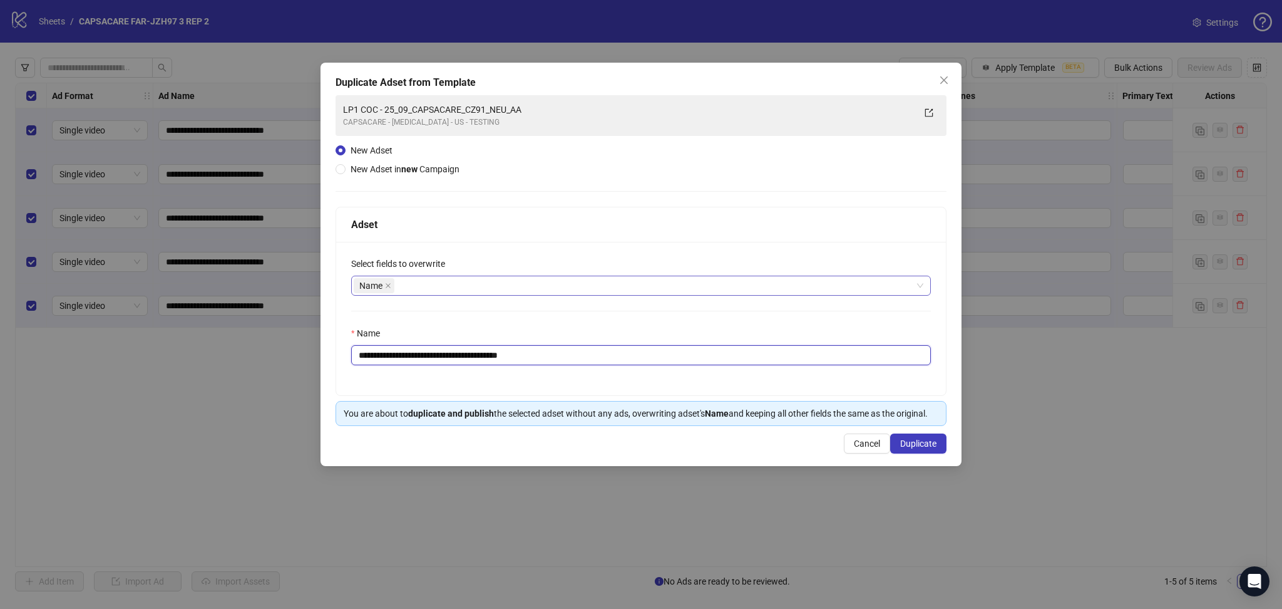
drag, startPoint x: 399, startPoint y: 355, endPoint x: 665, endPoint y: 368, distance: 265.8
click at [661, 364] on input "**********" at bounding box center [641, 355] width 580 height 20
paste input "text"
type input "**********"
click at [924, 448] on span "Duplicate" at bounding box center [918, 443] width 36 height 10
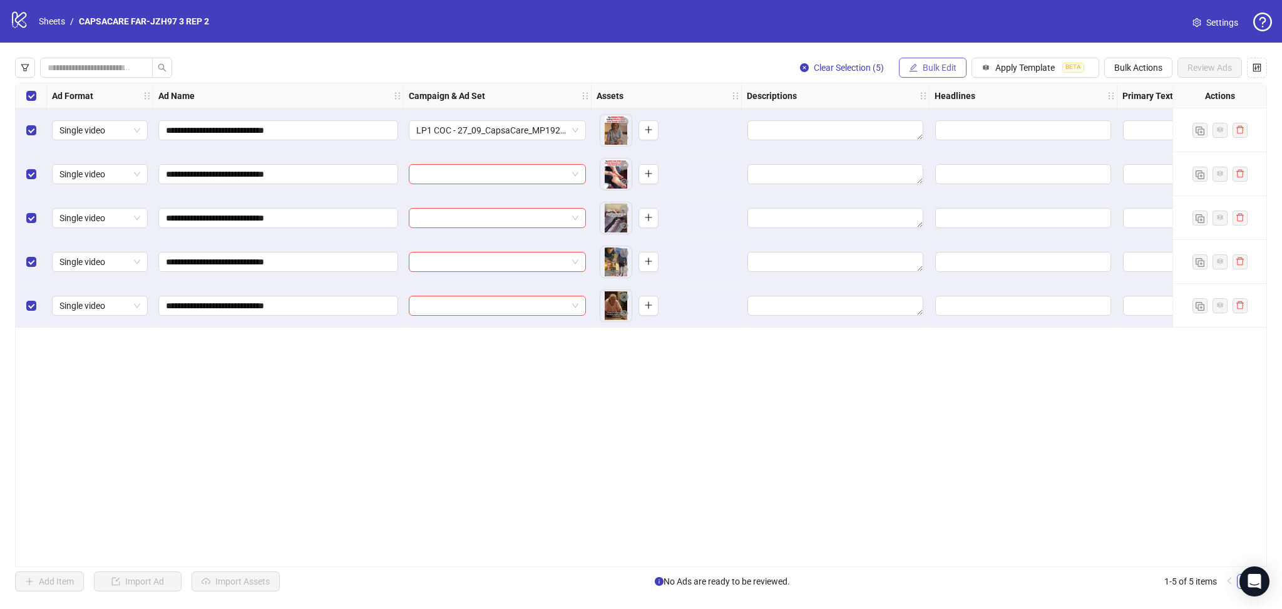
click at [923, 64] on span "Bulk Edit" at bounding box center [940, 68] width 34 height 10
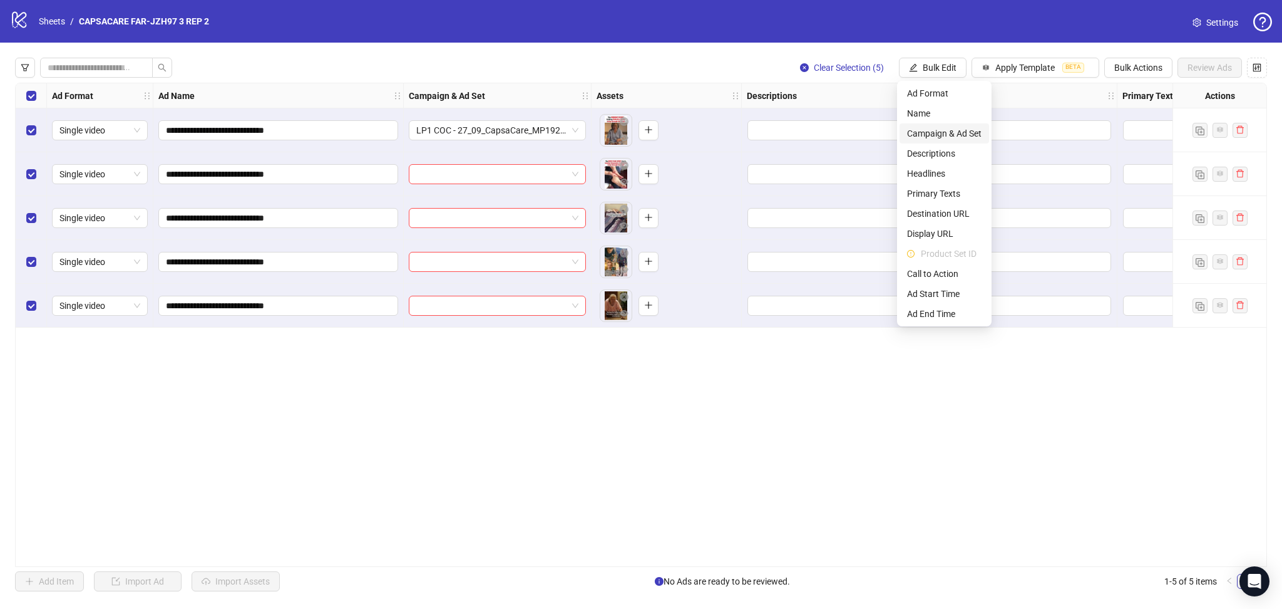
click at [940, 134] on span "Campaign & Ad Set" at bounding box center [944, 133] width 75 height 14
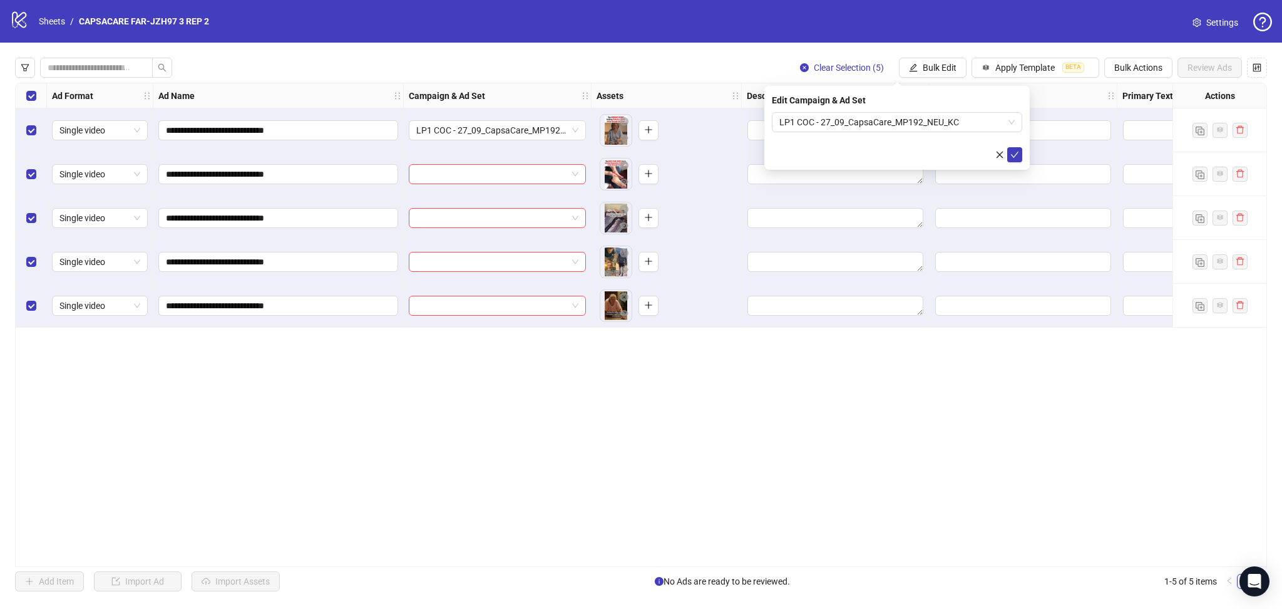
click at [1017, 164] on div "Edit Campaign & Ad Set LP1 COC - 27_09_CapsaCare_MP192_NEU_KC" at bounding box center [896, 128] width 265 height 84
click at [1015, 155] on icon "check" at bounding box center [1015, 155] width 8 height 6
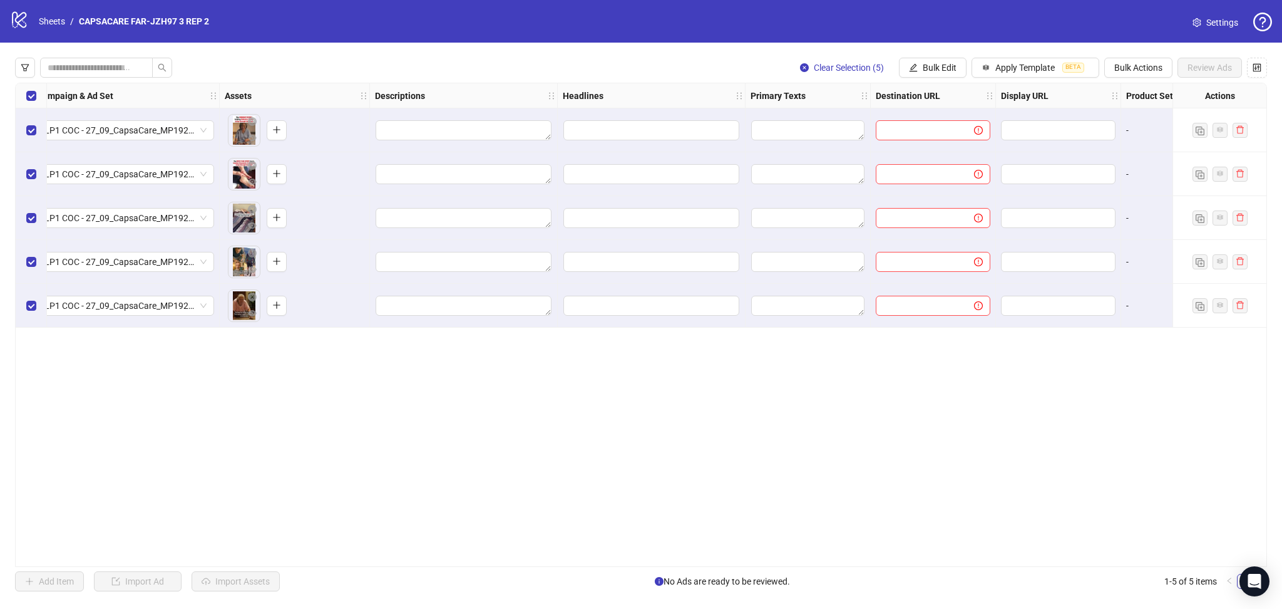
scroll to position [0, 758]
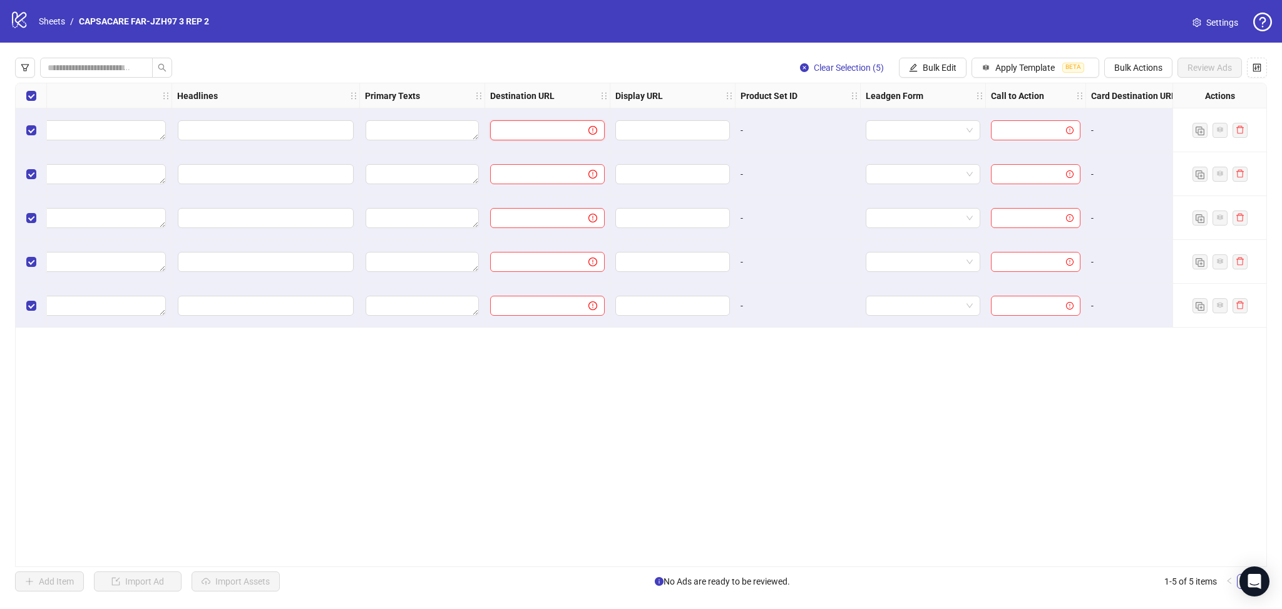
click at [538, 136] on input "text" at bounding box center [534, 130] width 73 height 14
paste input "**********"
type input "**********"
click at [545, 45] on div "**********" at bounding box center [641, 324] width 1282 height 563
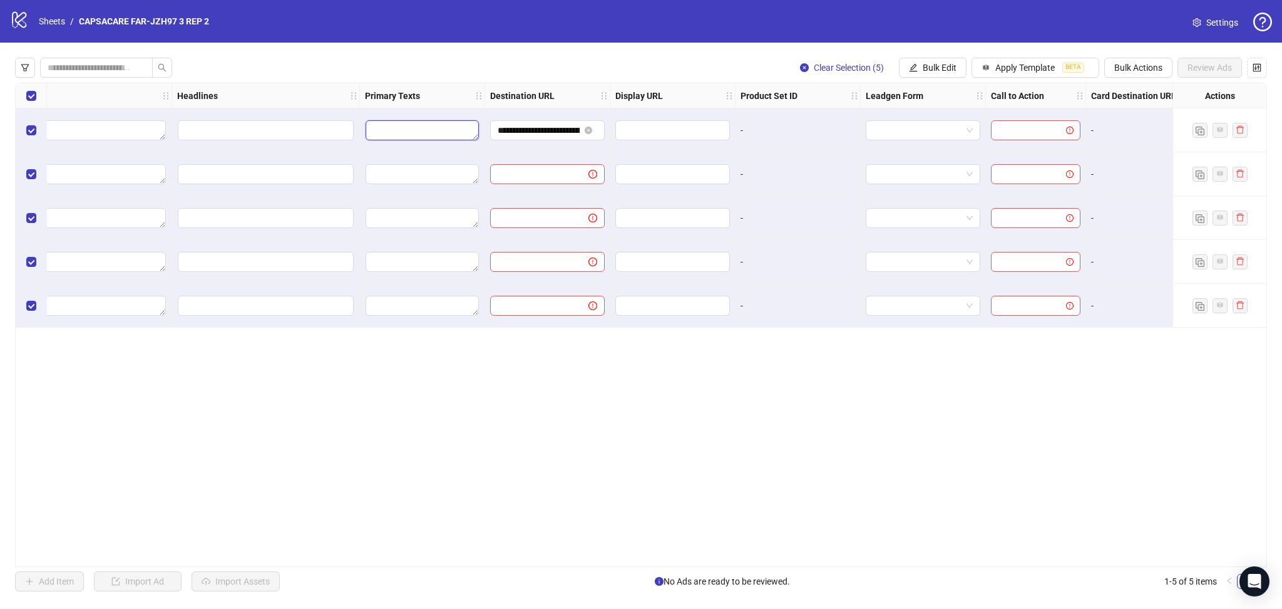
click at [386, 133] on textarea "Edit values" at bounding box center [422, 130] width 113 height 20
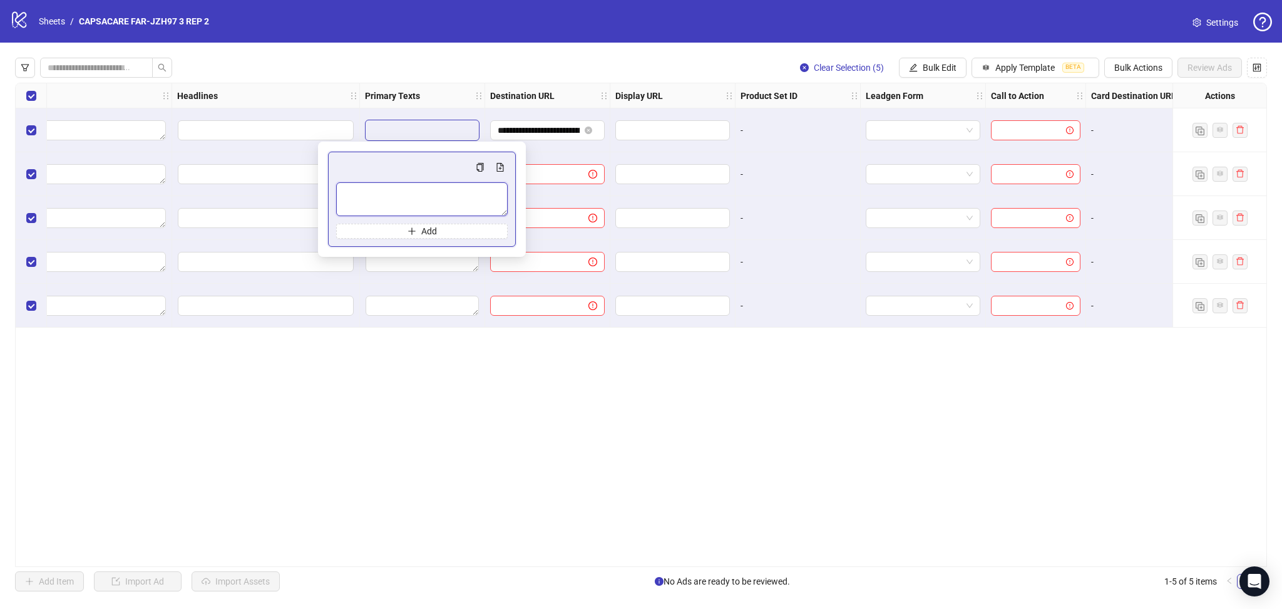
click at [403, 198] on textarea "Multi-text input container - paste or copy values" at bounding box center [422, 199] width 172 height 34
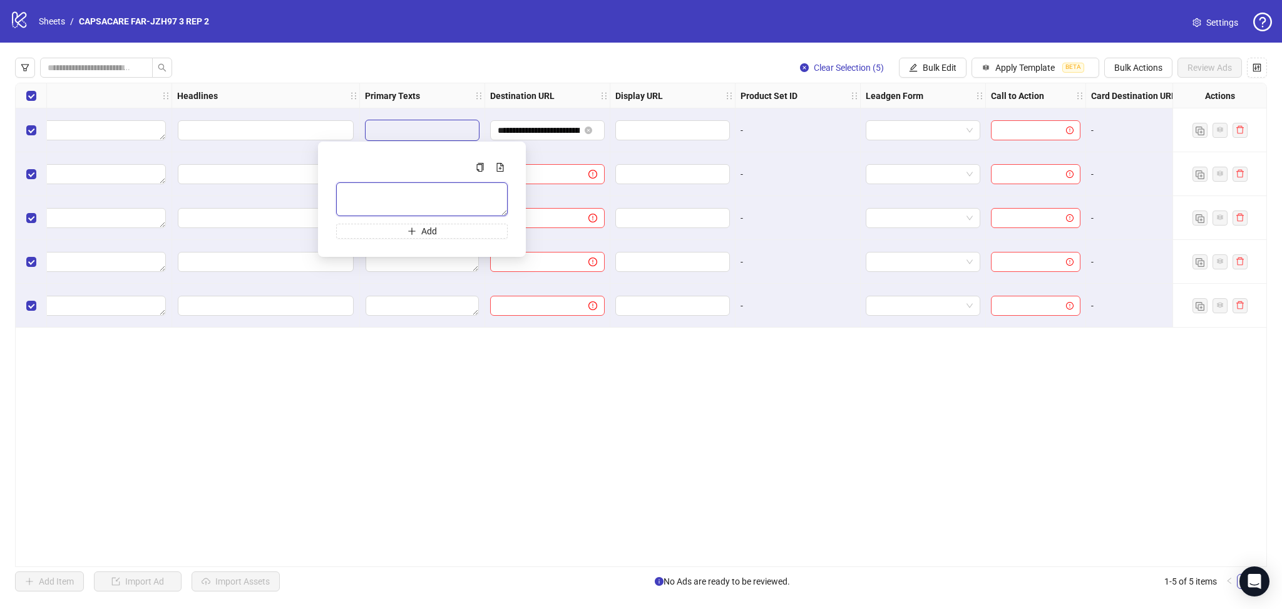
paste textarea "**********"
type textarea "**********"
click at [425, 51] on div "**********" at bounding box center [641, 324] width 1282 height 563
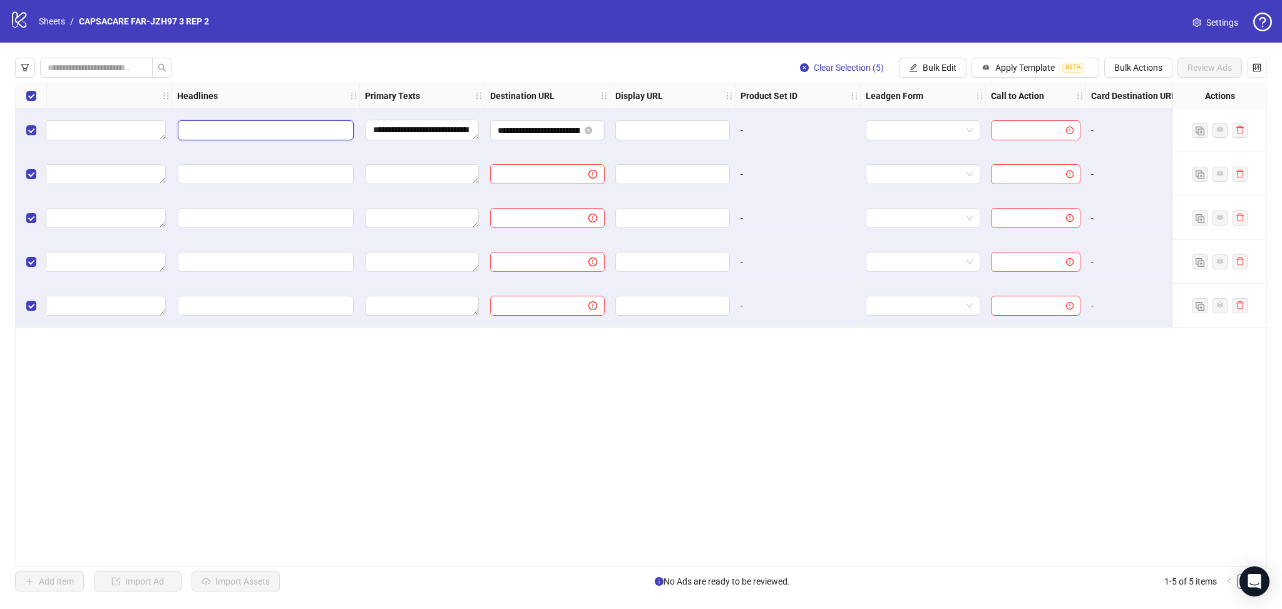
click at [222, 131] on input "Edit values" at bounding box center [266, 130] width 176 height 20
click at [215, 188] on input "Multi-input container - paste or copy values" at bounding box center [266, 192] width 172 height 20
paste input "**********"
type input "**********"
click at [329, 59] on div "Clear Selection (5) Bulk Edit Apply Template BETA Bulk Actions Review Ads" at bounding box center [641, 68] width 1252 height 20
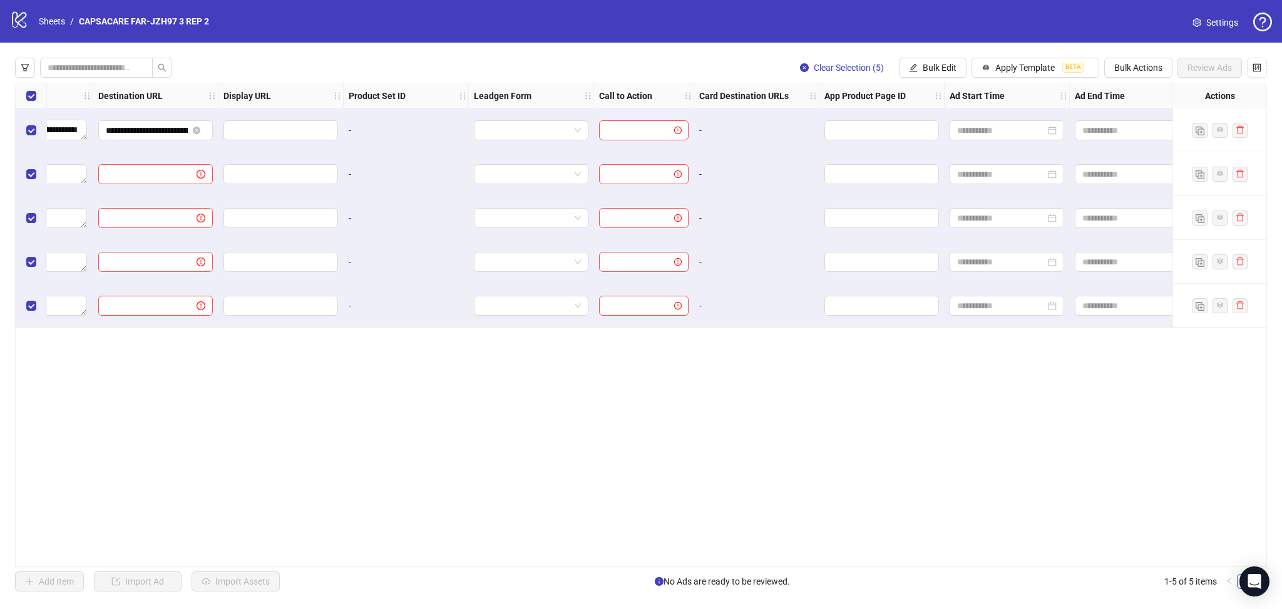
scroll to position [0, 1172]
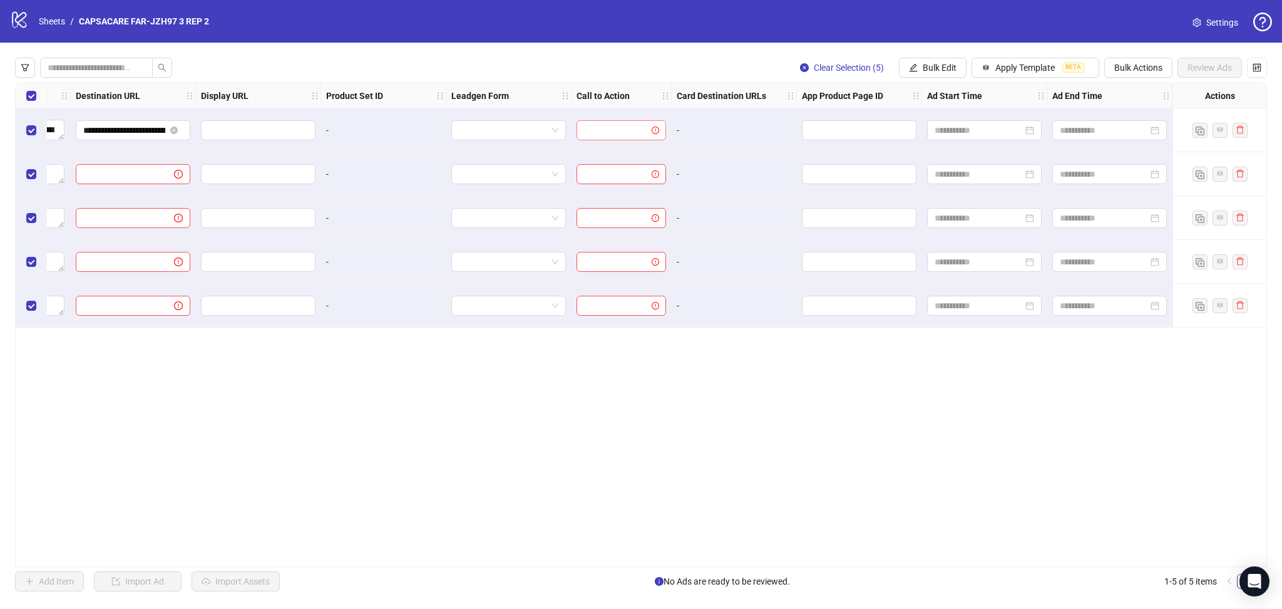
click at [609, 124] on input "search" at bounding box center [615, 130] width 63 height 19
drag, startPoint x: 664, startPoint y: 192, endPoint x: 668, endPoint y: 222, distance: 30.9
click at [668, 222] on body "**********" at bounding box center [641, 304] width 1282 height 609
click at [631, 192] on div "Learn more" at bounding box center [621, 197] width 69 height 14
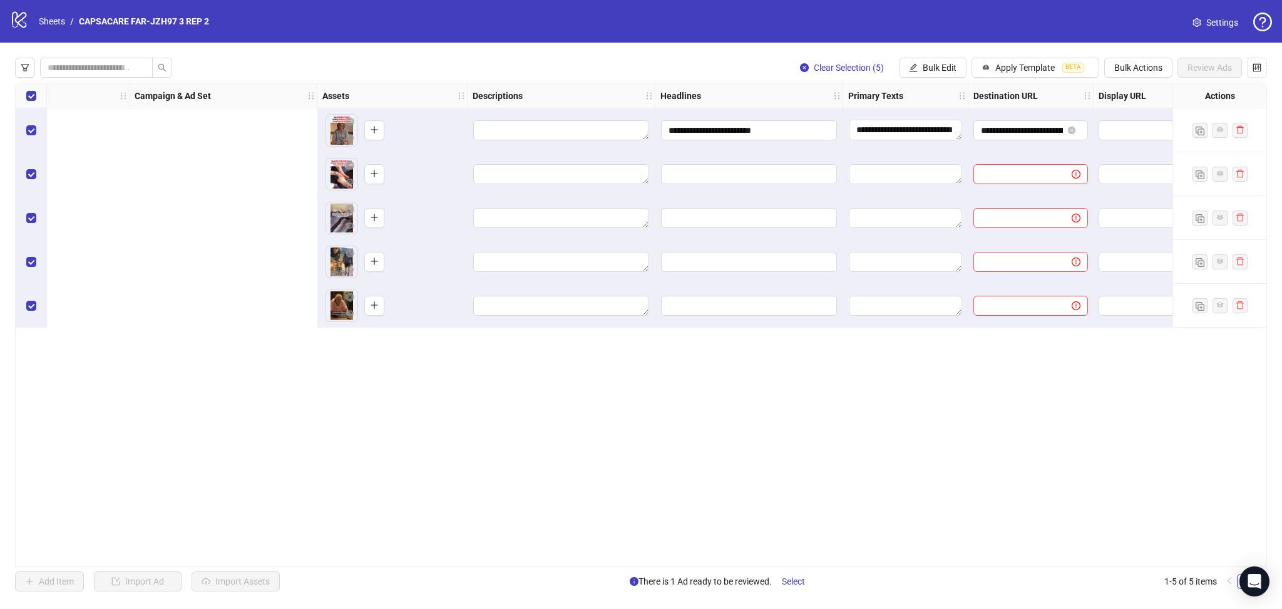
scroll to position [0, 0]
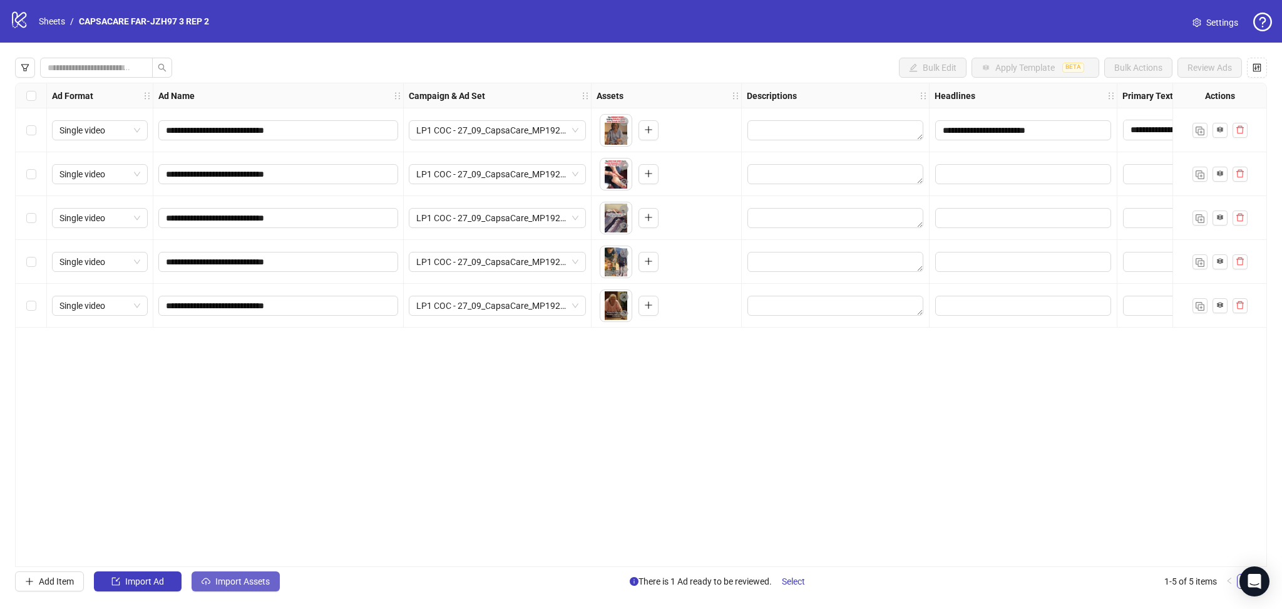
click at [217, 586] on span "Import Assets" at bounding box center [242, 581] width 54 height 10
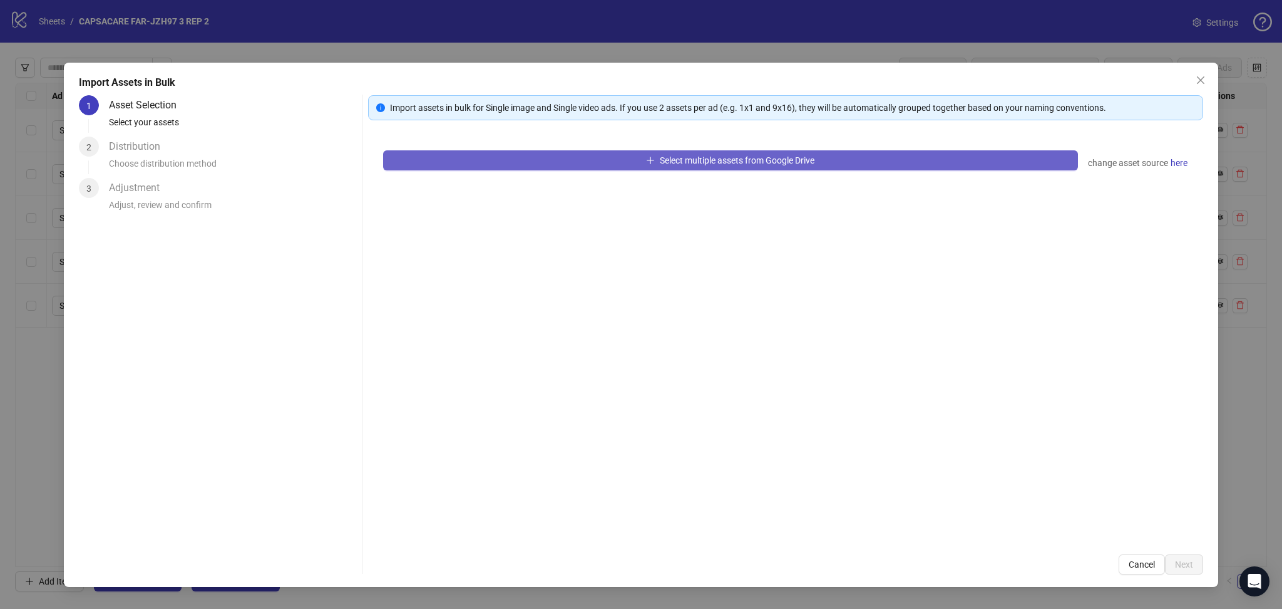
click at [535, 157] on button "Select multiple assets from Google Drive" at bounding box center [730, 160] width 695 height 20
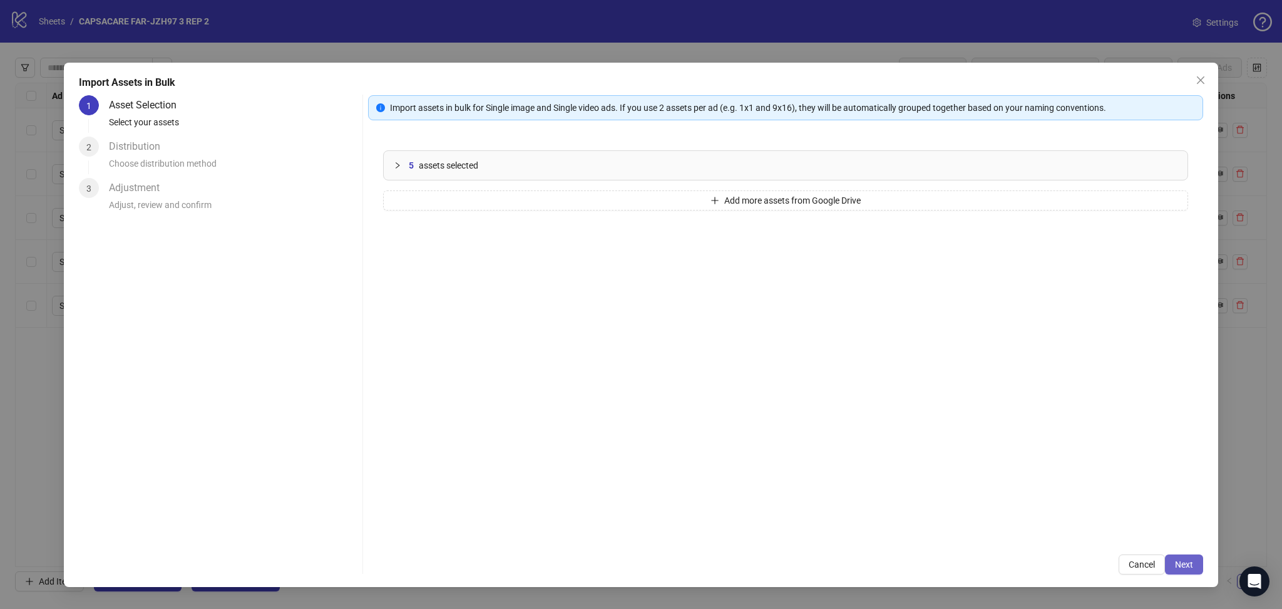
click at [1180, 563] on span "Next" at bounding box center [1184, 564] width 18 height 10
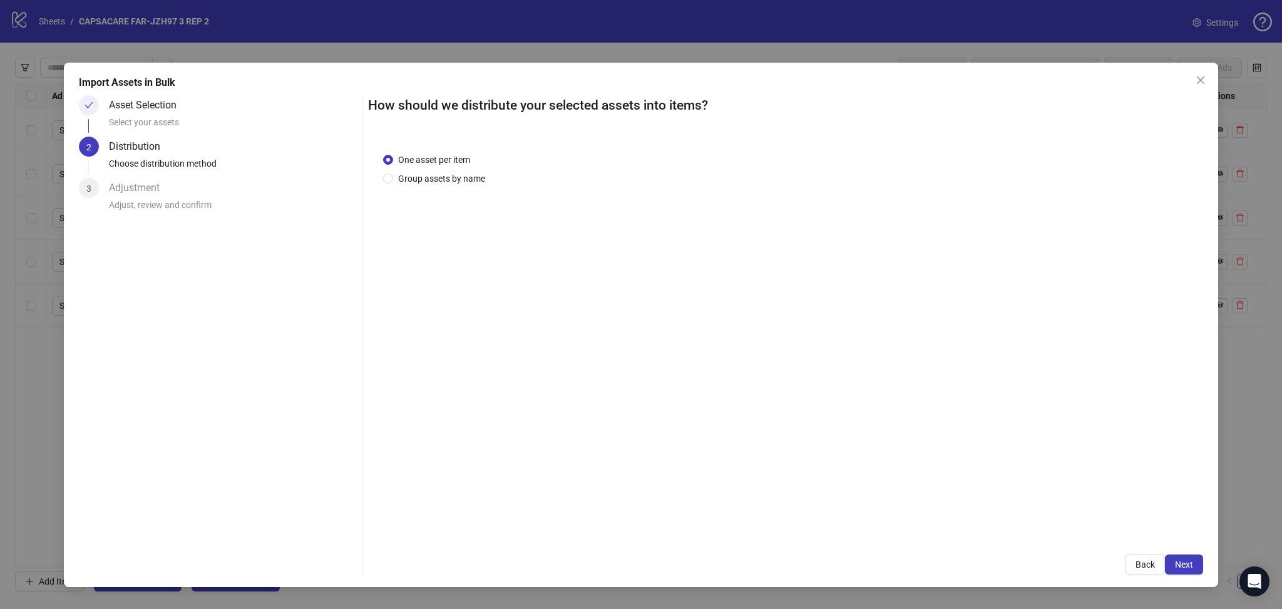
click at [1179, 566] on span "Next" at bounding box center [1184, 564] width 18 height 10
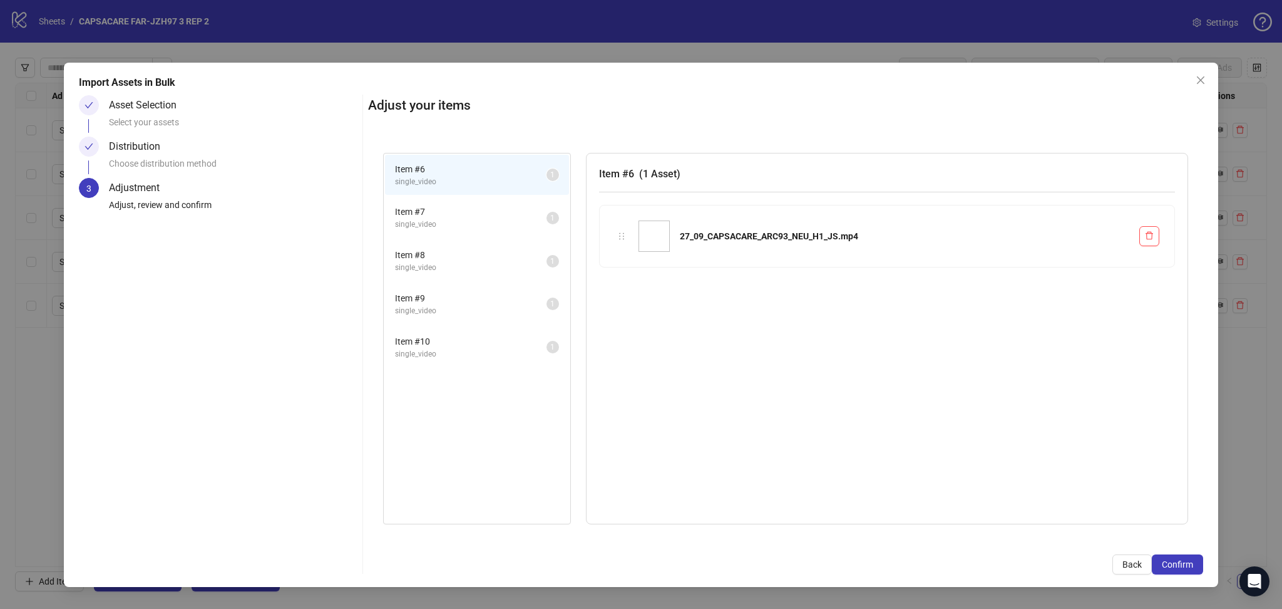
click at [1179, 566] on span "Confirm" at bounding box center [1177, 564] width 31 height 10
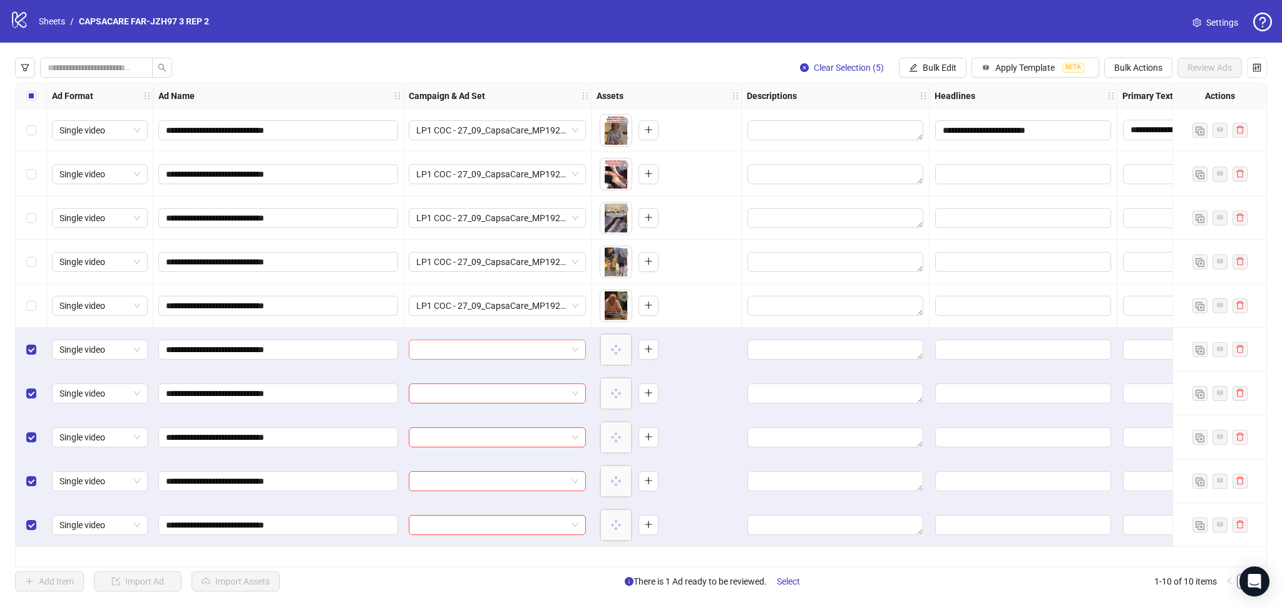
click at [474, 342] on input "search" at bounding box center [491, 349] width 151 height 19
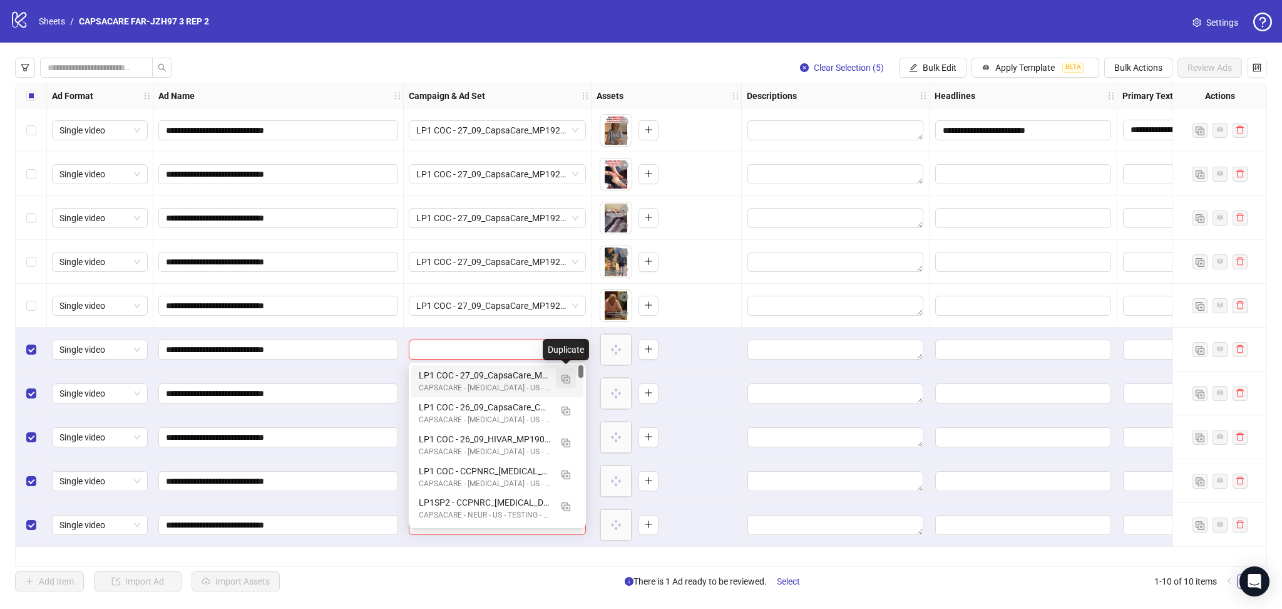
click at [566, 379] on img "button" at bounding box center [566, 378] width 9 height 9
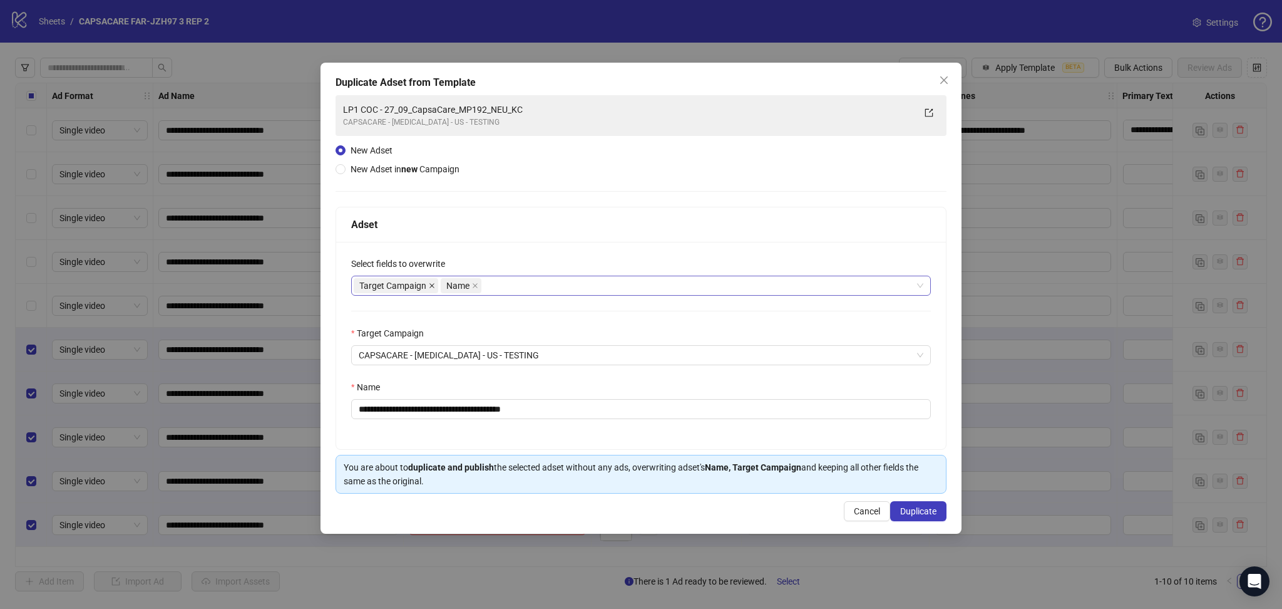
click at [431, 285] on icon "close" at bounding box center [432, 285] width 6 height 6
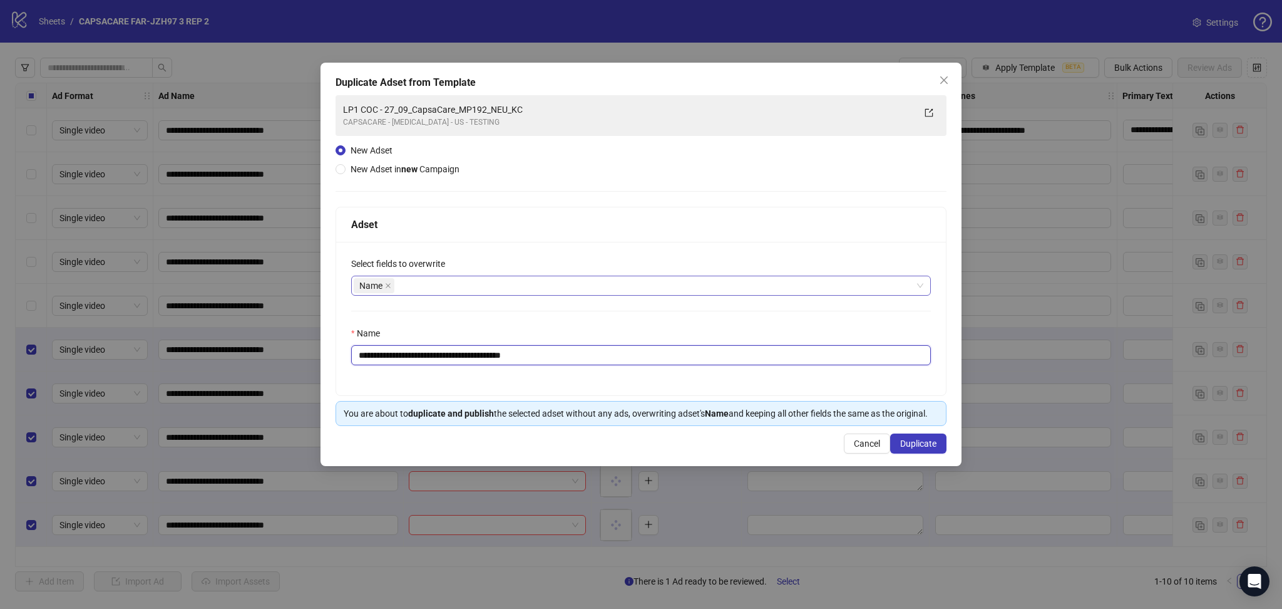
drag, startPoint x: 399, startPoint y: 355, endPoint x: 723, endPoint y: 388, distance: 326.0
click at [700, 379] on div "**********" at bounding box center [641, 318] width 610 height 153
paste input "text"
type input "**********"
click at [937, 441] on button "Duplicate" at bounding box center [918, 443] width 56 height 20
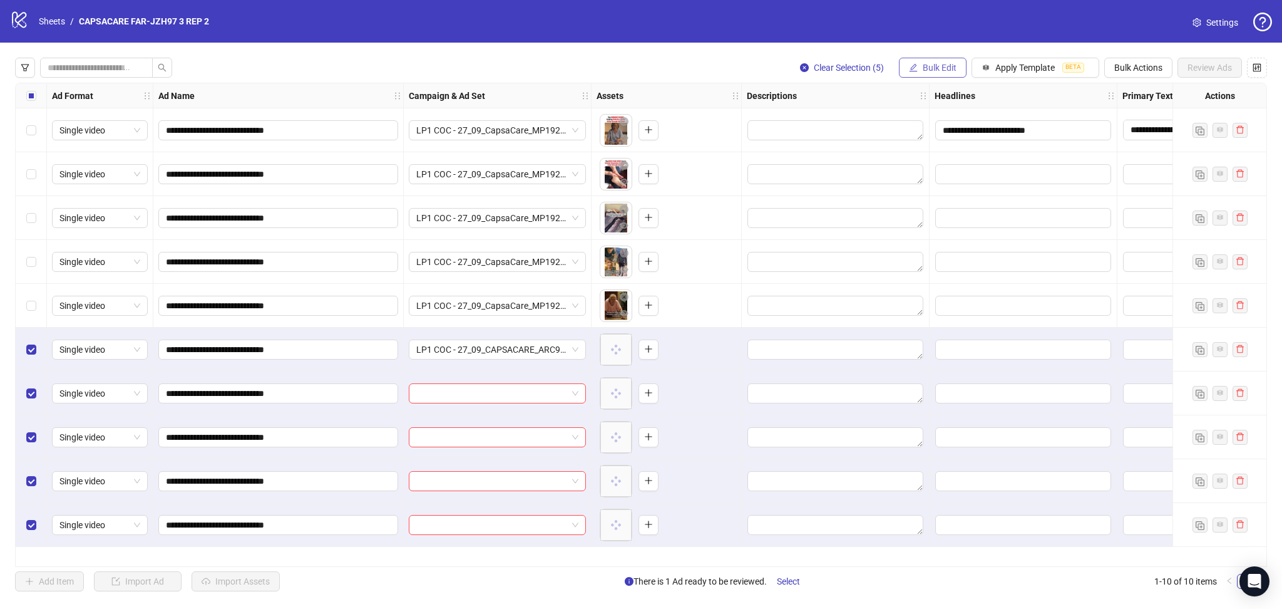
click at [920, 59] on button "Bulk Edit" at bounding box center [933, 68] width 68 height 20
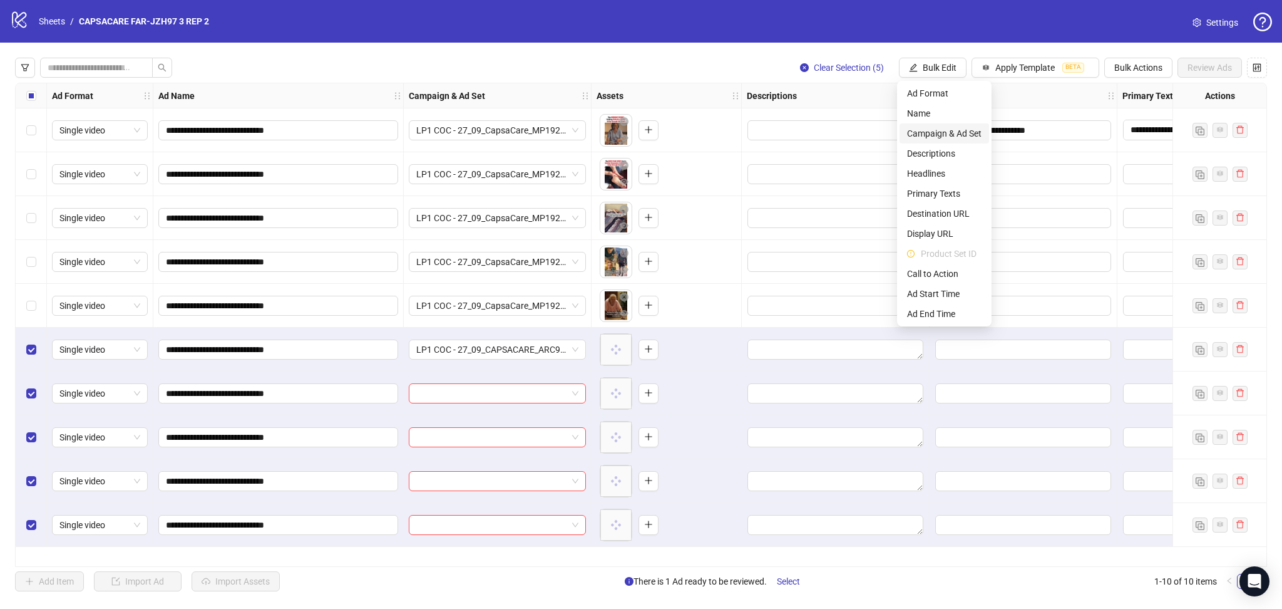
click at [960, 128] on span "Campaign & Ad Set" at bounding box center [944, 133] width 75 height 14
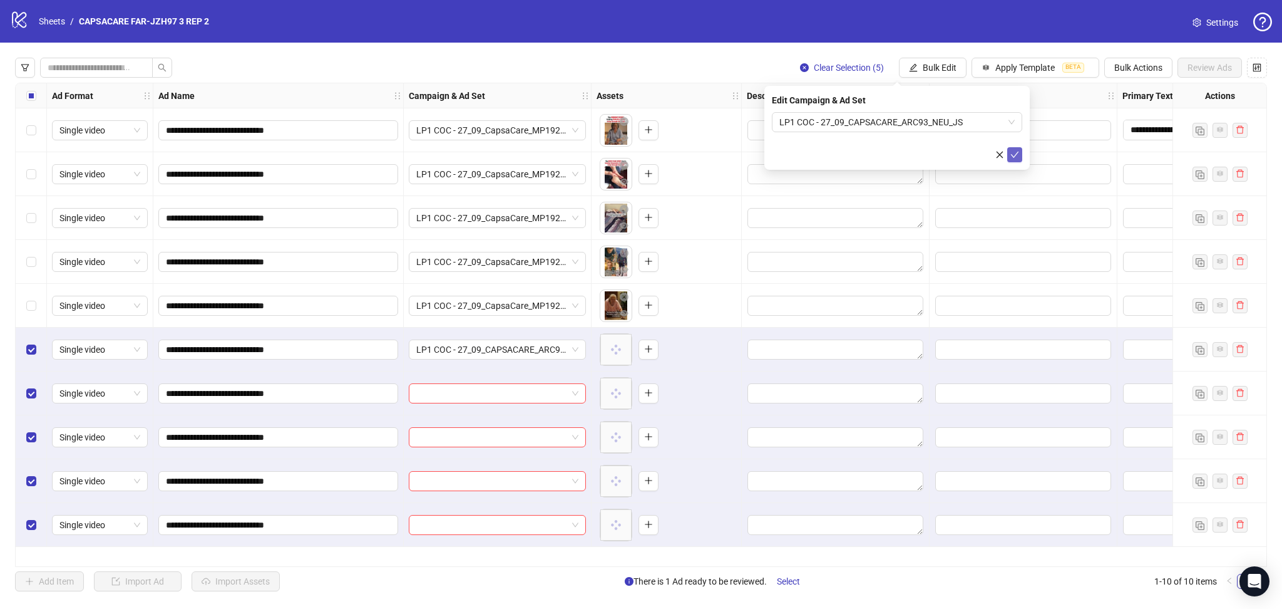
click at [1012, 155] on icon "check" at bounding box center [1015, 155] width 8 height 6
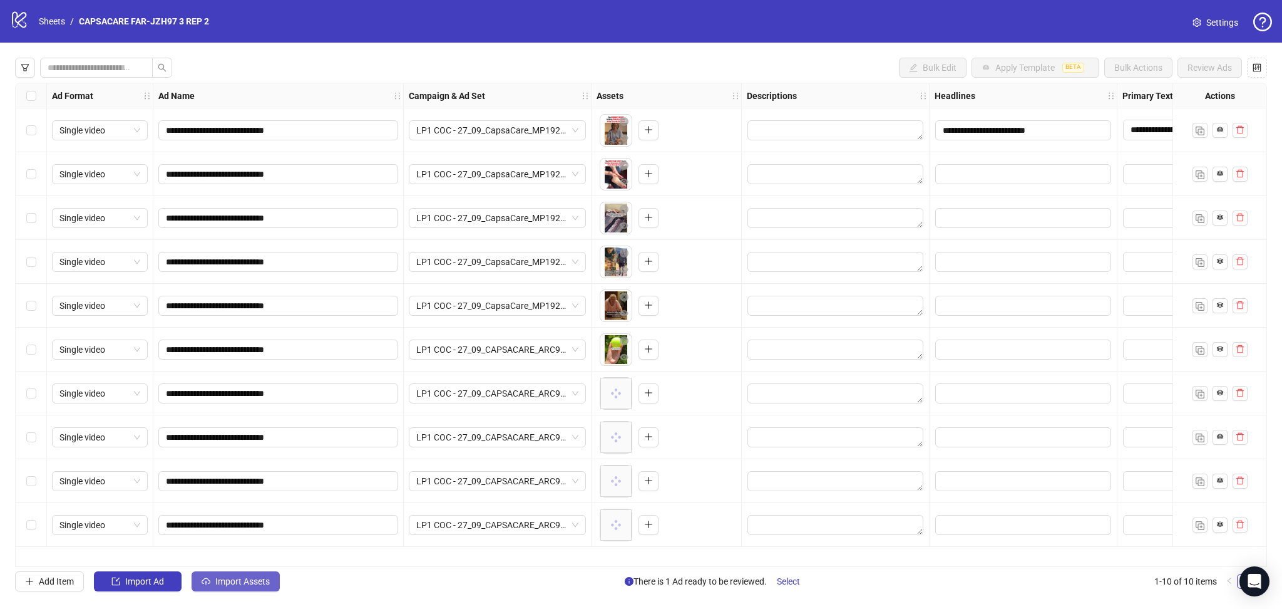
click at [219, 583] on span "Import Assets" at bounding box center [242, 581] width 54 height 10
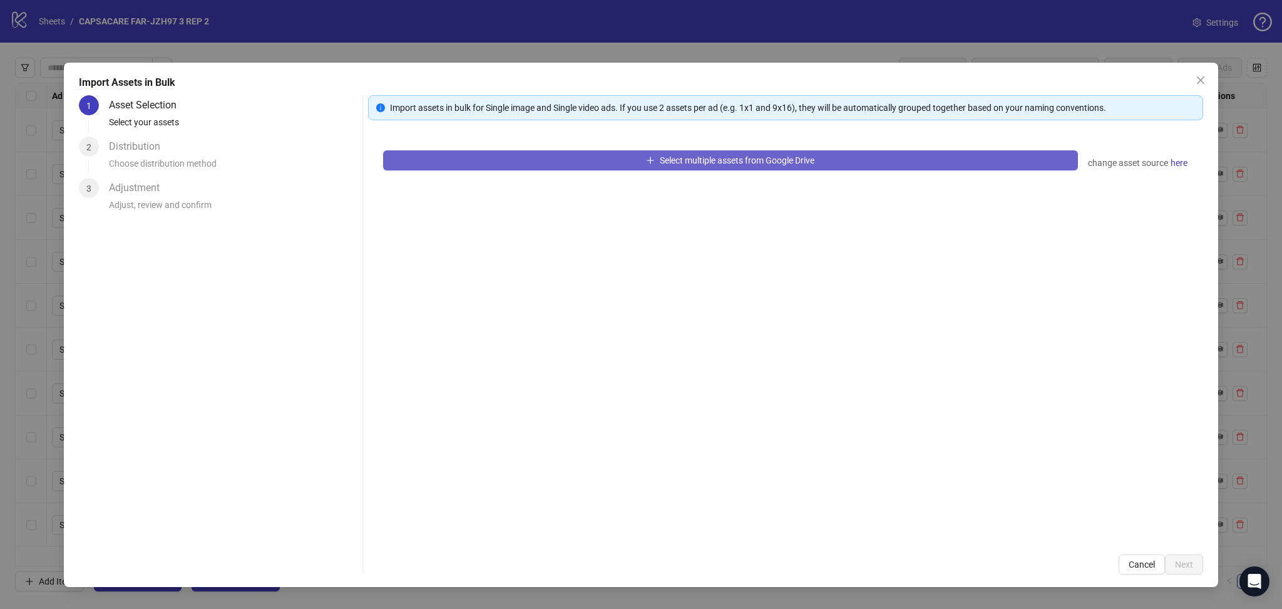
click at [516, 158] on button "Select multiple assets from Google Drive" at bounding box center [730, 160] width 695 height 20
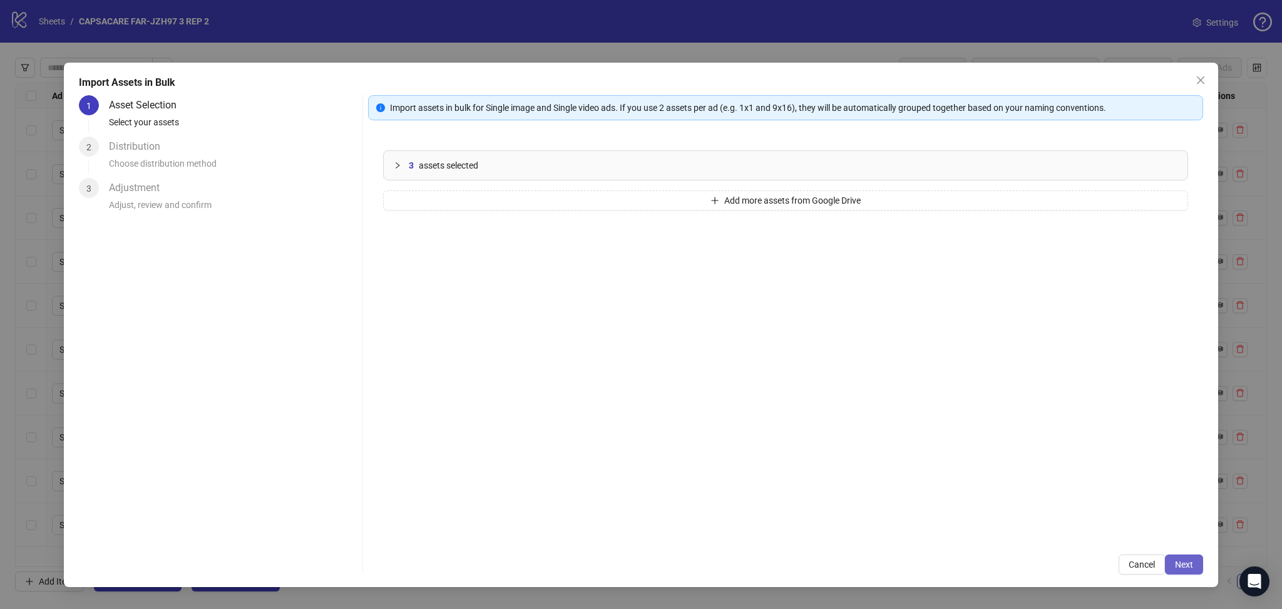
click at [1188, 562] on span "Next" at bounding box center [1184, 564] width 18 height 10
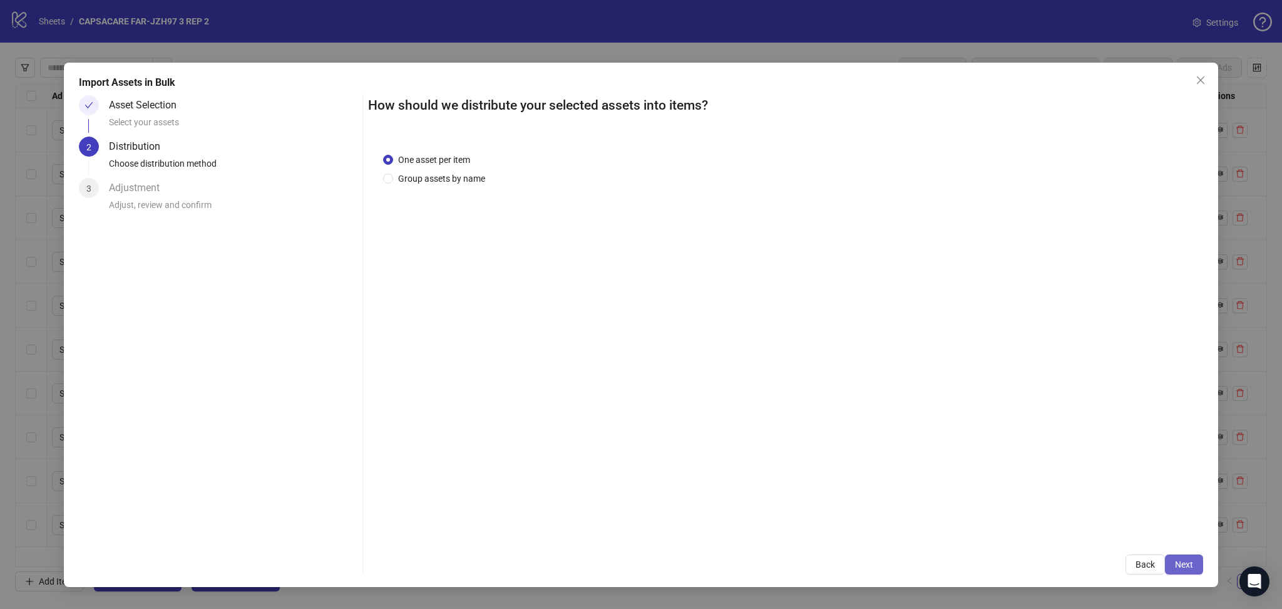
click at [1190, 560] on span "Next" at bounding box center [1184, 564] width 18 height 10
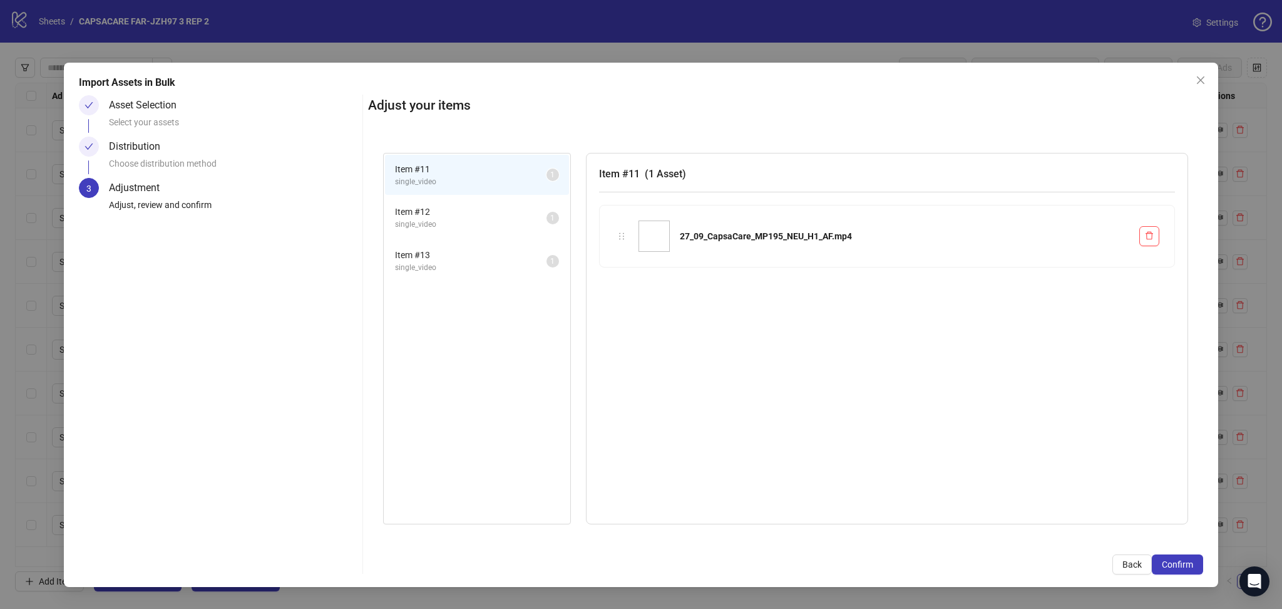
click at [1184, 565] on span "Confirm" at bounding box center [1177, 564] width 31 height 10
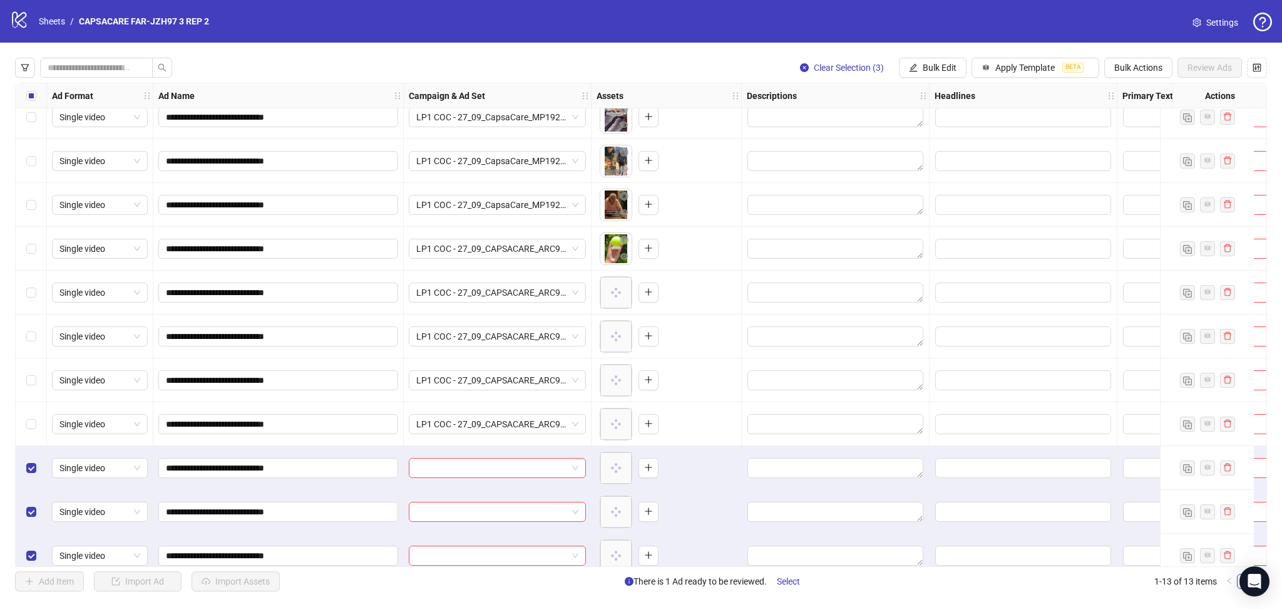
scroll to position [116, 0]
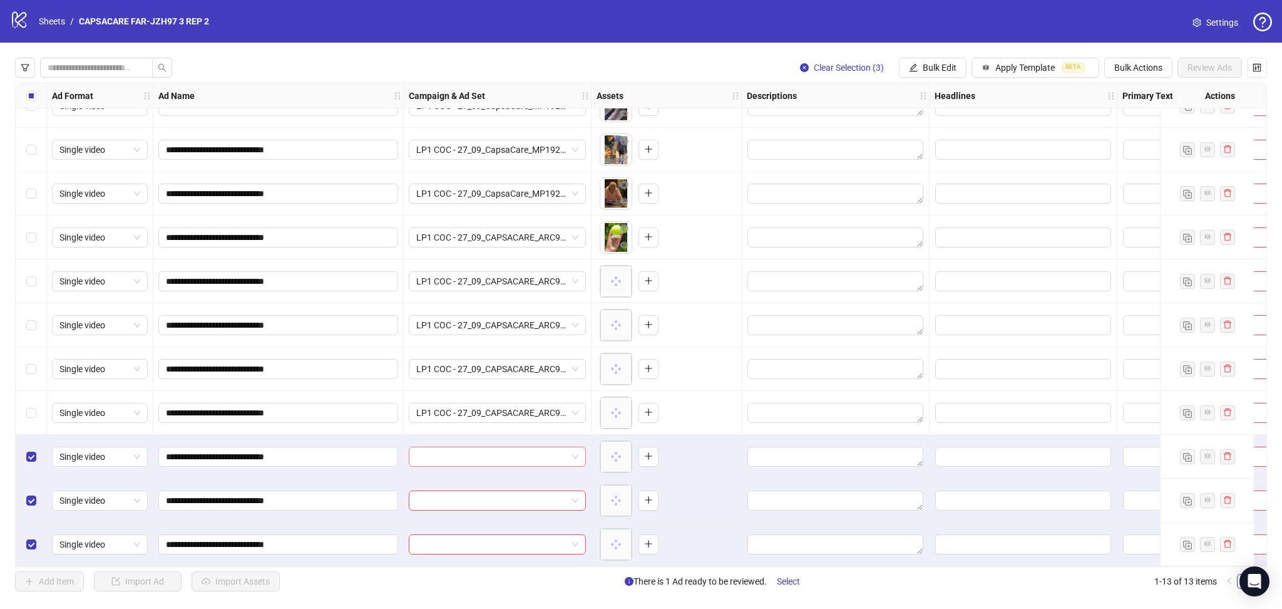
click at [429, 453] on input "search" at bounding box center [491, 456] width 151 height 19
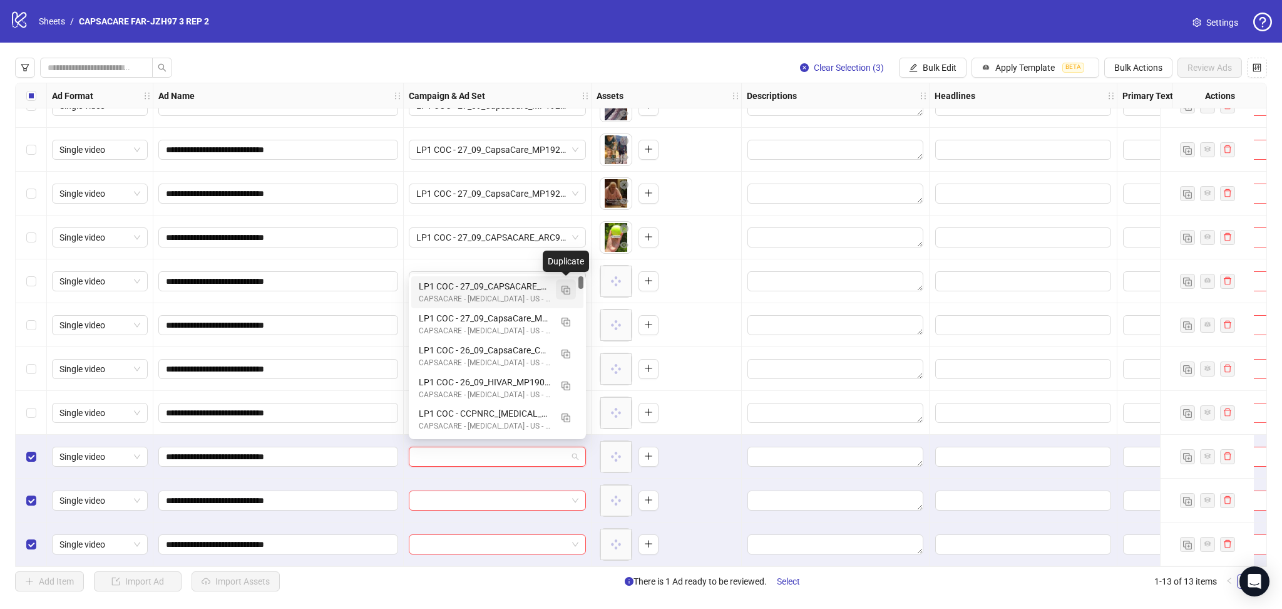
click at [568, 287] on img "button" at bounding box center [566, 289] width 9 height 9
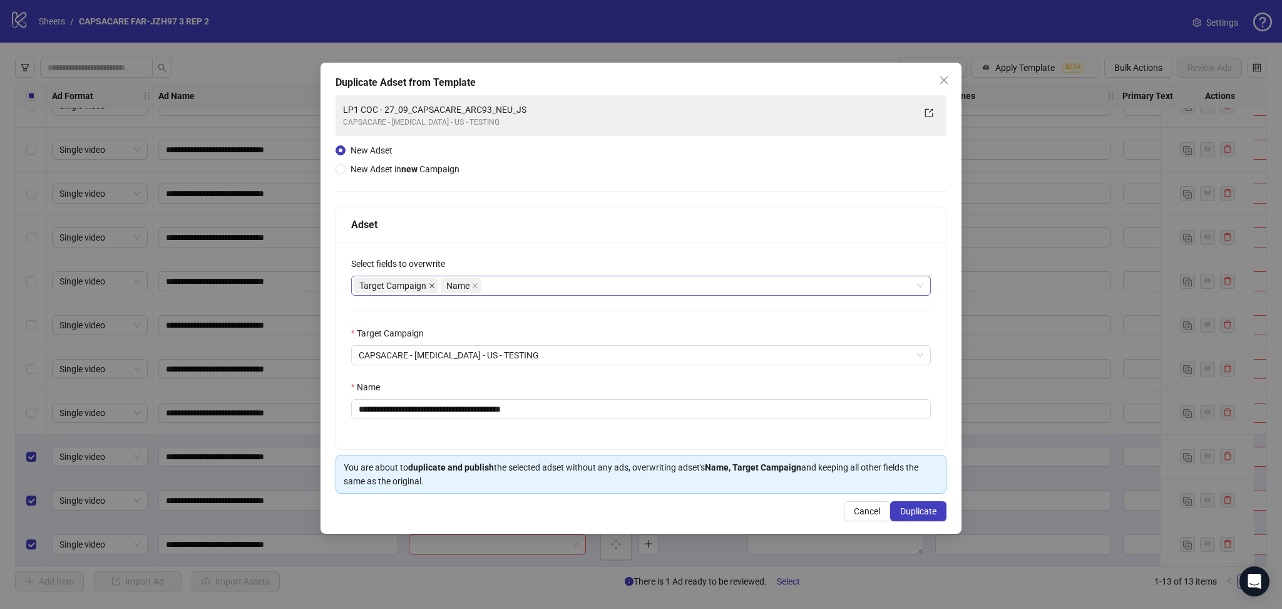
click at [431, 285] on icon "close" at bounding box center [432, 285] width 6 height 6
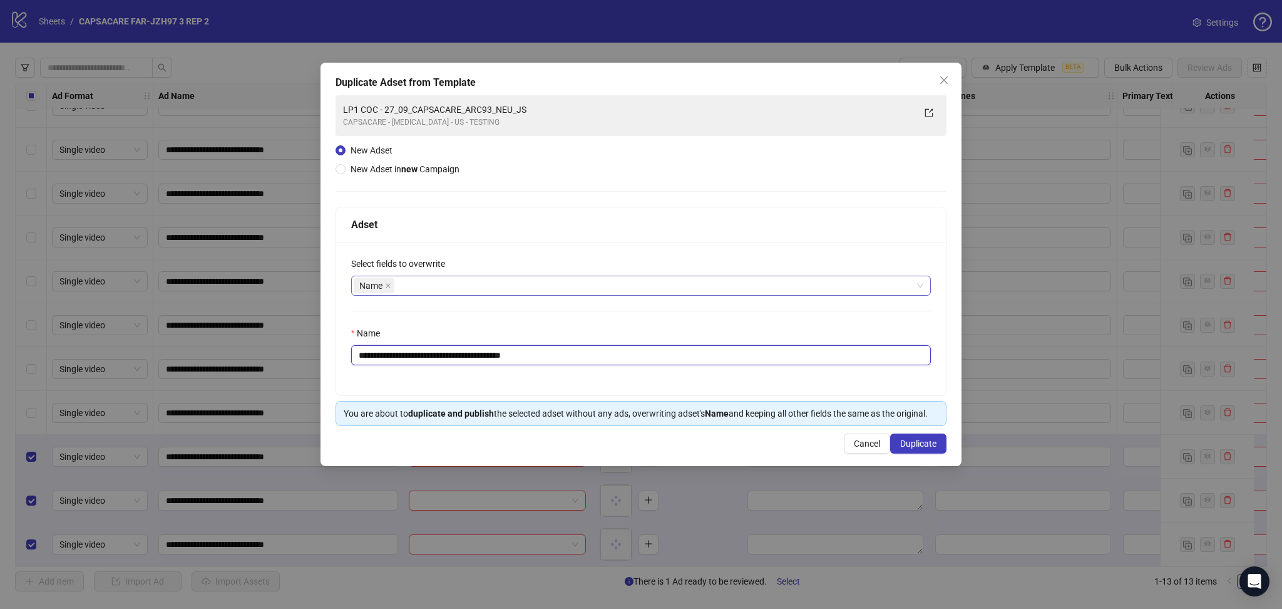
drag, startPoint x: 401, startPoint y: 354, endPoint x: 670, endPoint y: 373, distance: 269.3
click at [668, 372] on div "**********" at bounding box center [641, 318] width 610 height 153
paste input "text"
type input "**********"
click at [926, 436] on button "Duplicate" at bounding box center [918, 443] width 56 height 20
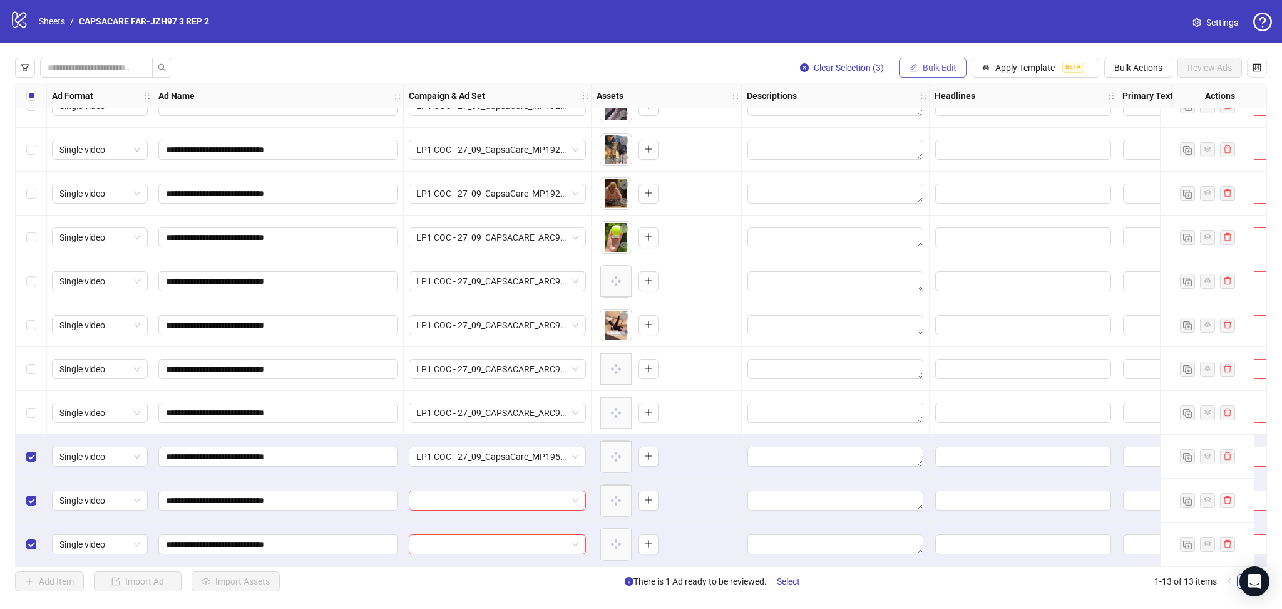
click at [925, 61] on button "Bulk Edit" at bounding box center [933, 68] width 68 height 20
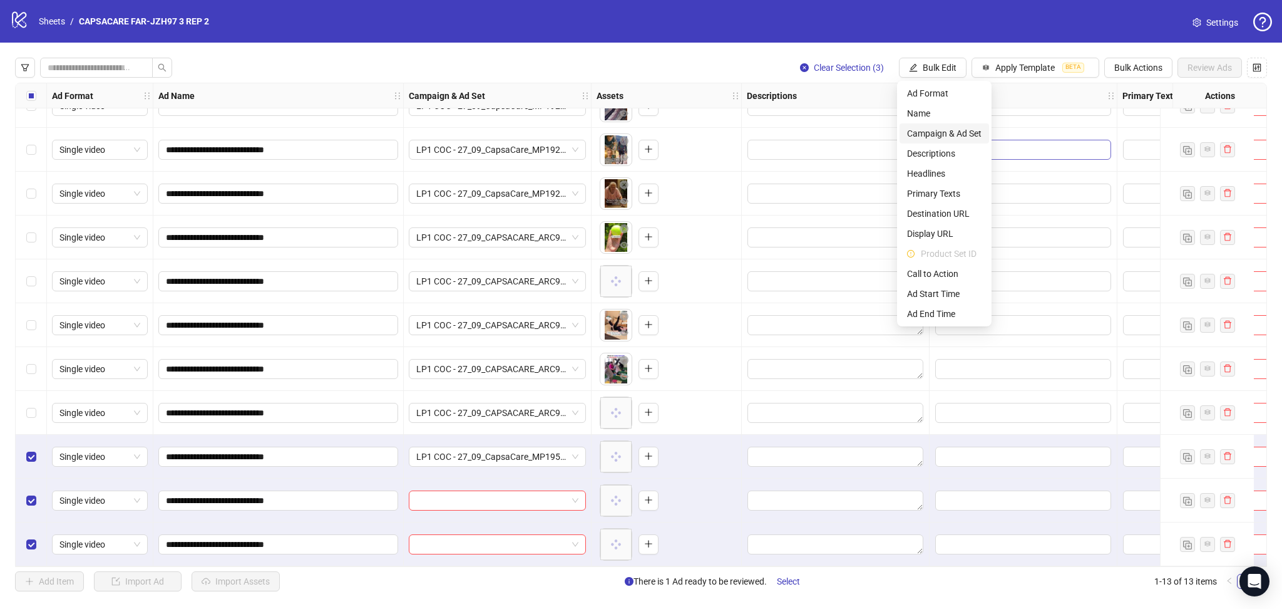
click at [957, 133] on span "Campaign & Ad Set" at bounding box center [944, 133] width 75 height 14
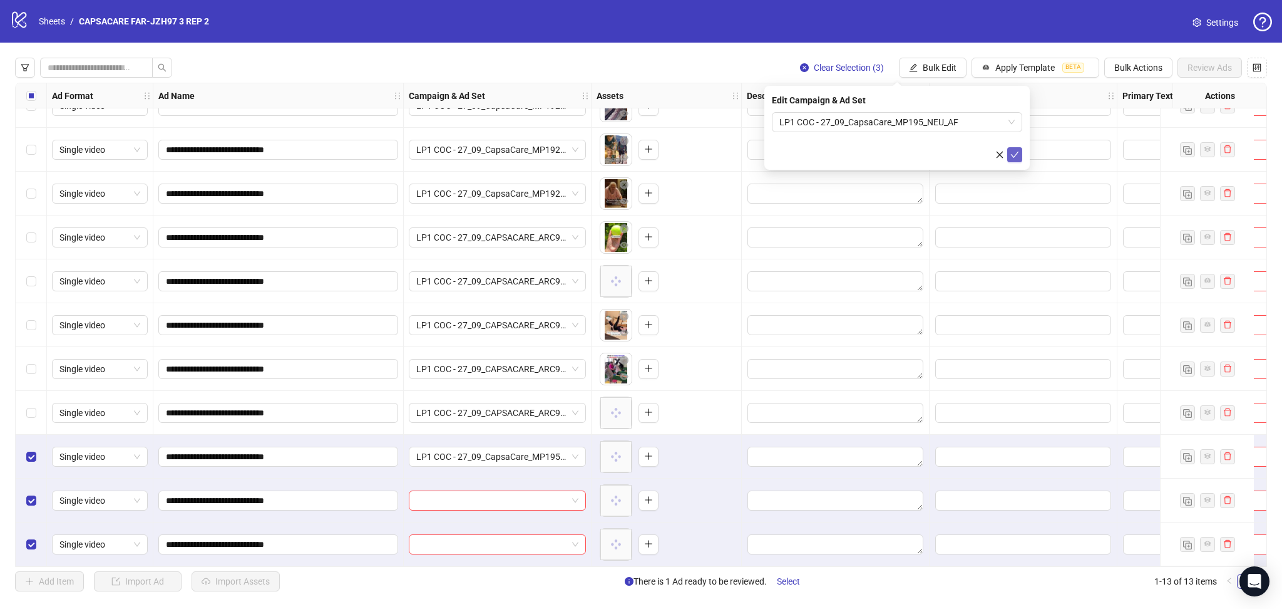
click at [1015, 153] on icon "check" at bounding box center [1014, 154] width 9 height 9
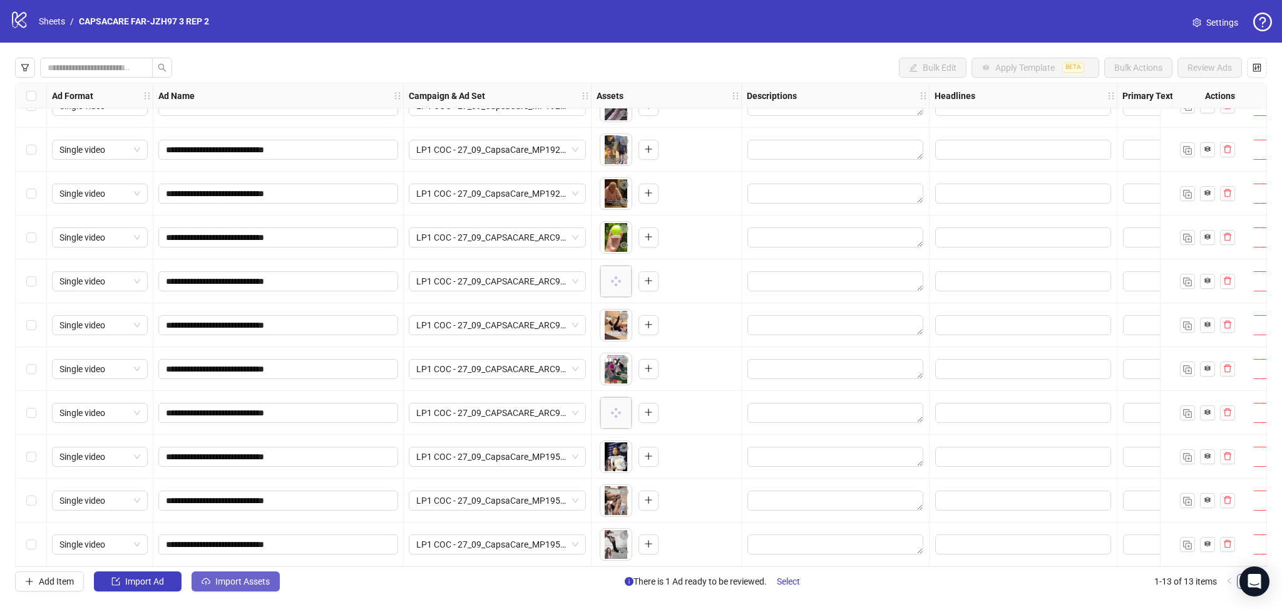
click at [218, 580] on span "Import Assets" at bounding box center [242, 581] width 54 height 10
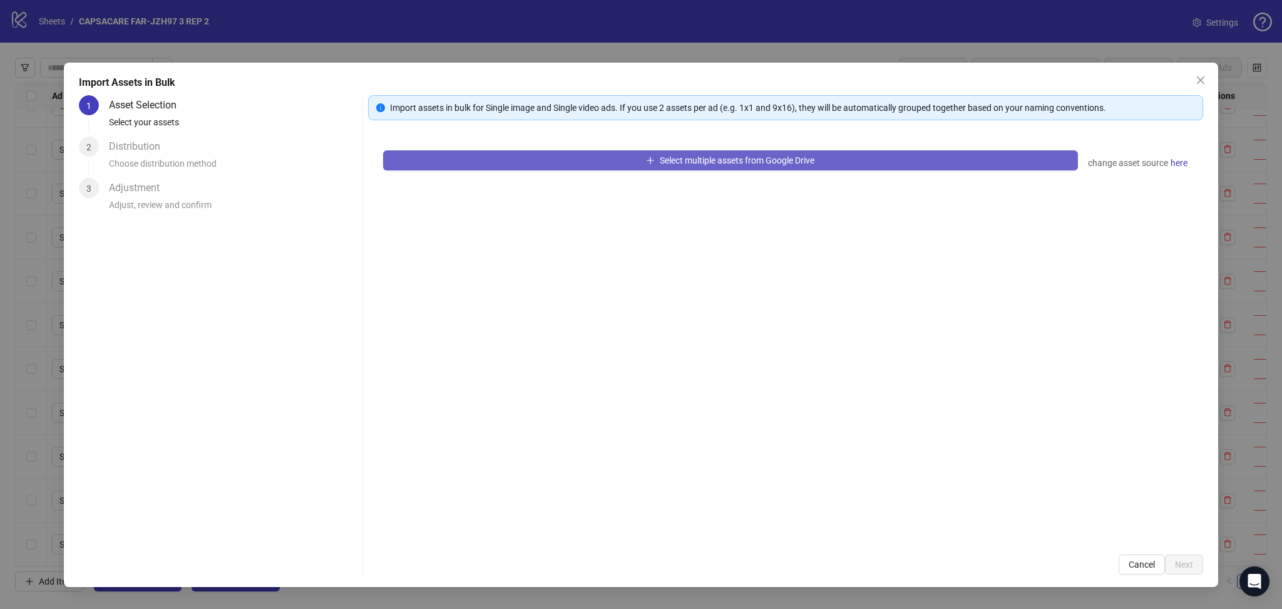
click at [513, 160] on button "Select multiple assets from Google Drive" at bounding box center [730, 160] width 695 height 20
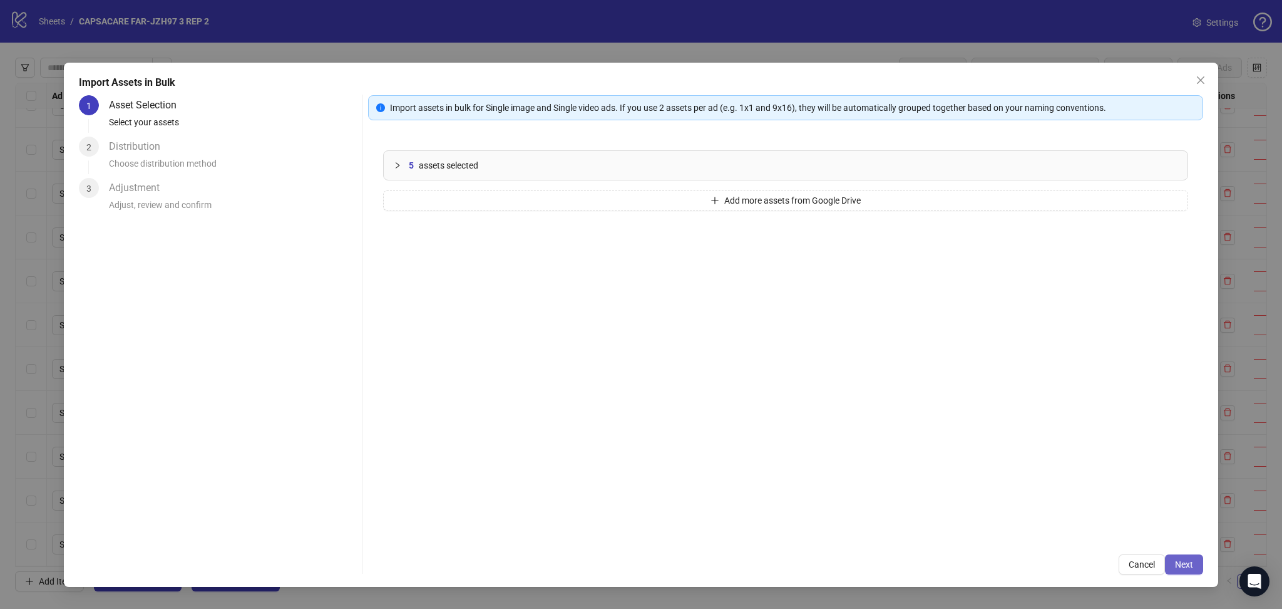
click at [1177, 570] on button "Next" at bounding box center [1184, 564] width 38 height 20
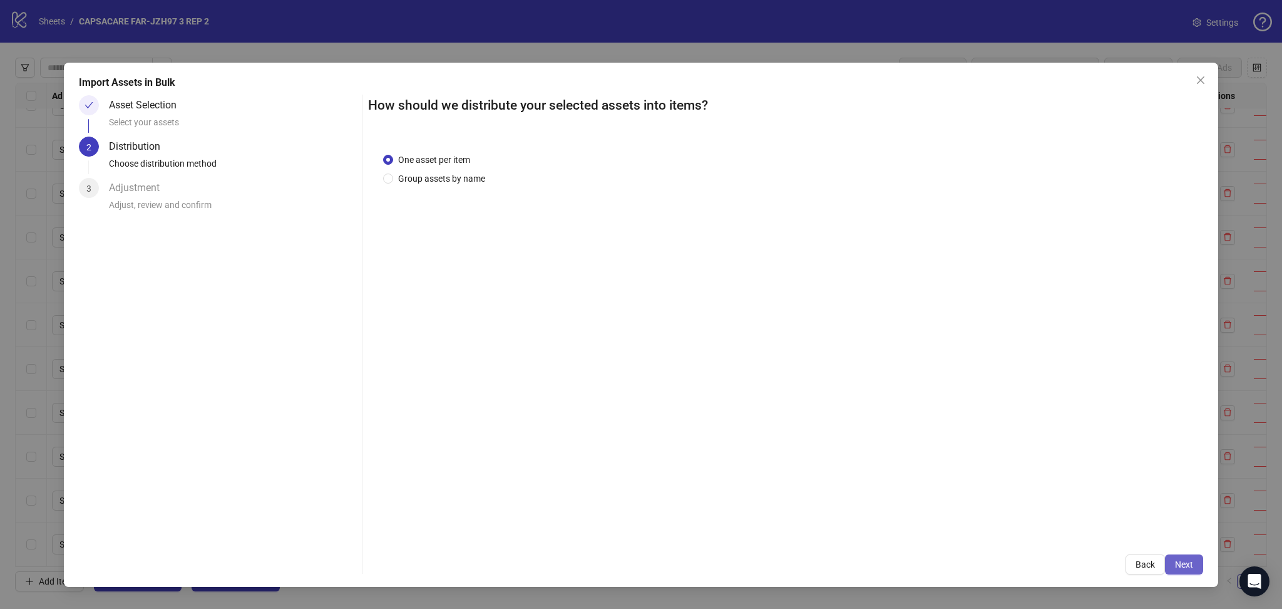
click at [1186, 565] on span "Next" at bounding box center [1184, 564] width 18 height 10
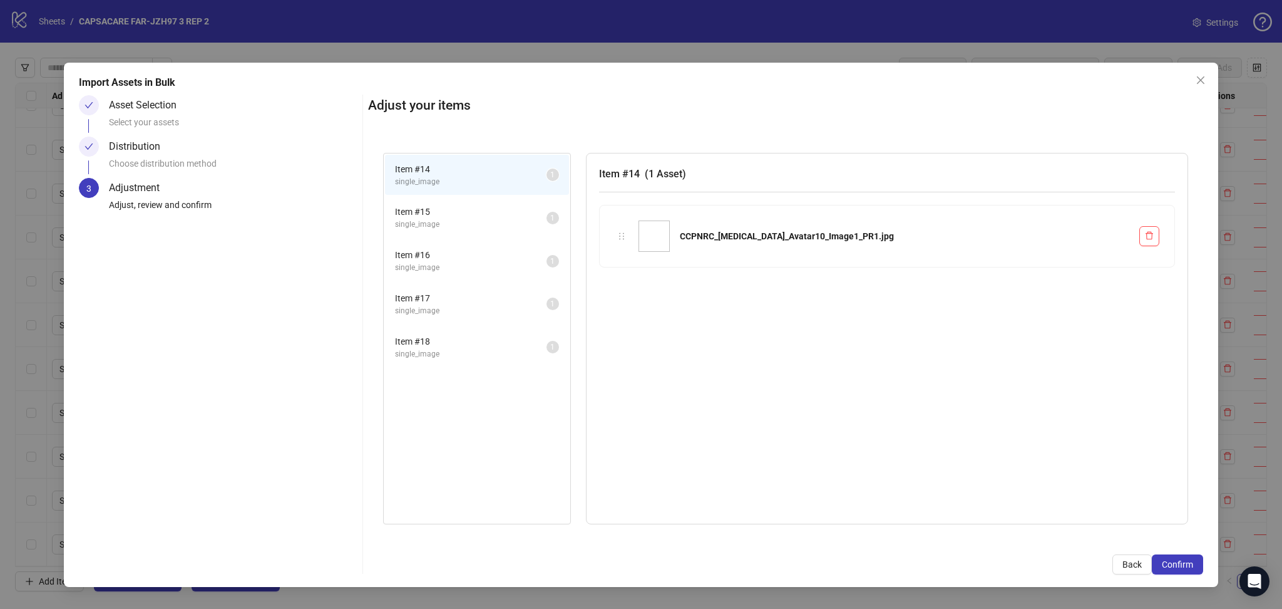
click at [1186, 567] on span "Confirm" at bounding box center [1177, 564] width 31 height 10
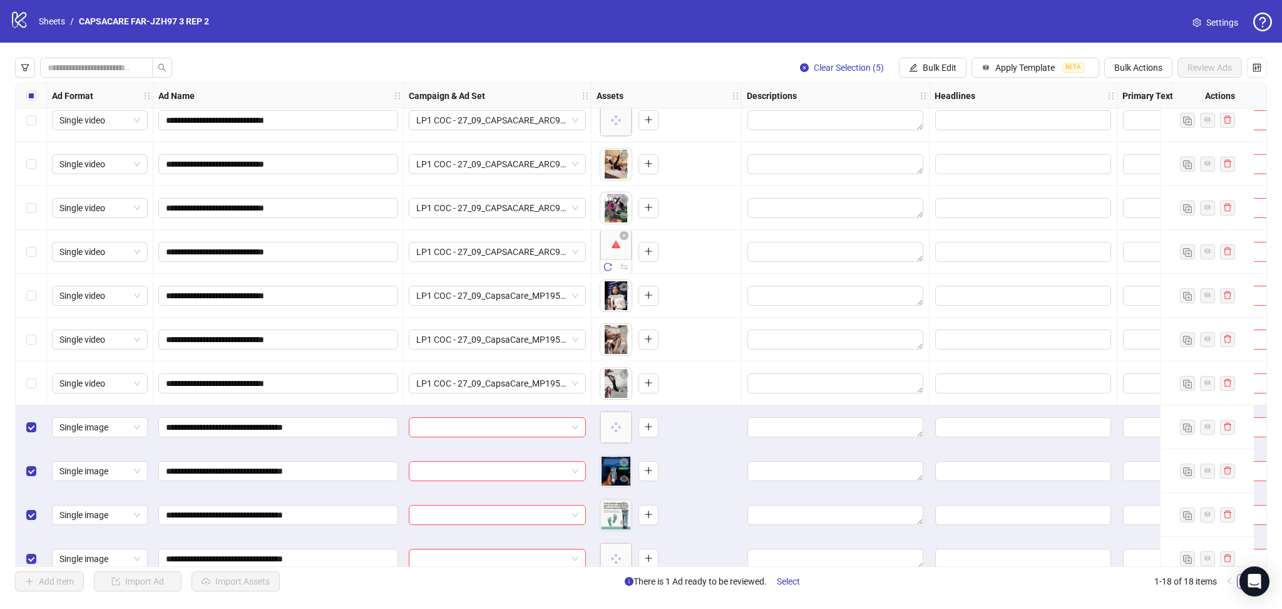
scroll to position [336, 0]
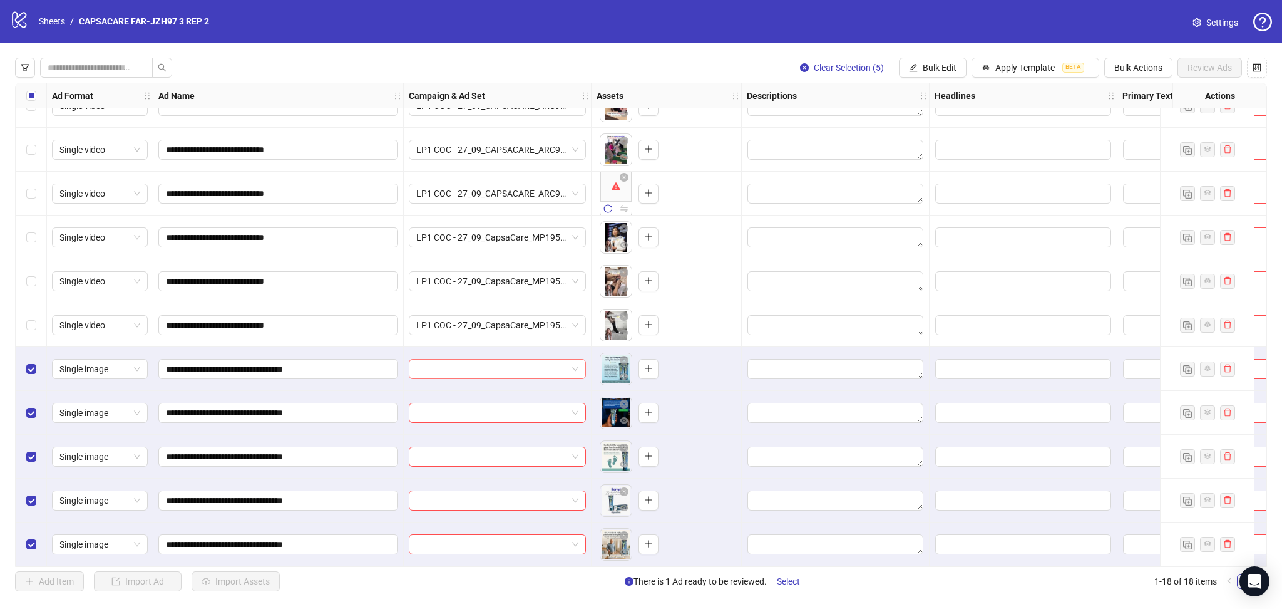
click at [442, 364] on input "search" at bounding box center [491, 368] width 151 height 19
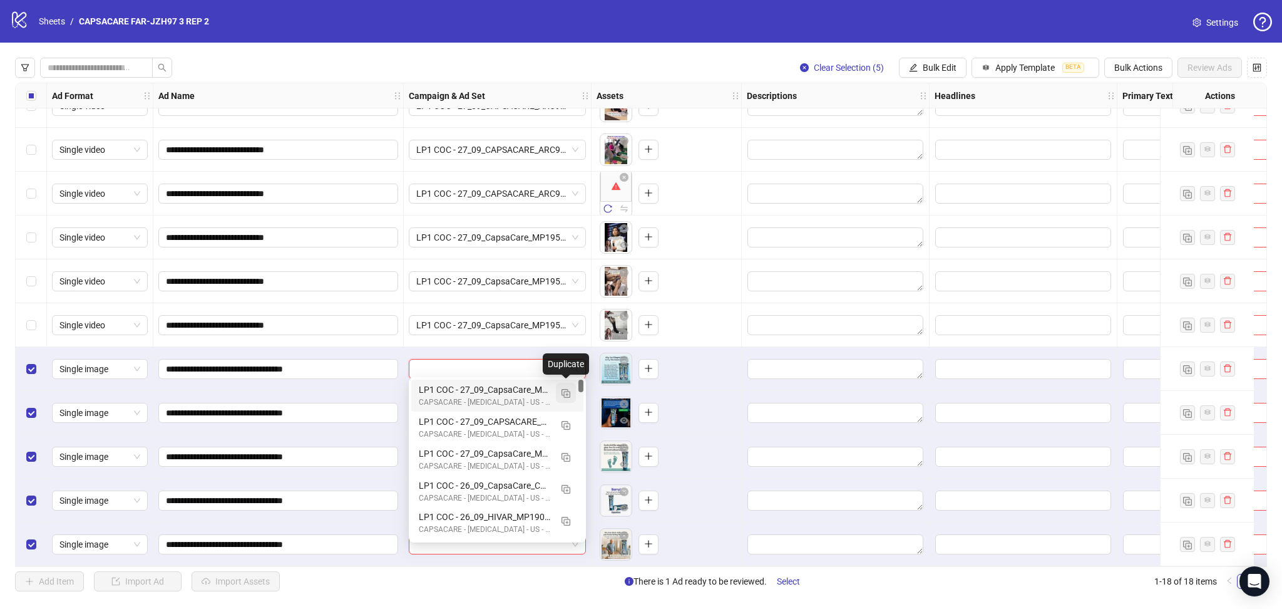
click at [566, 391] on img "button" at bounding box center [566, 393] width 9 height 9
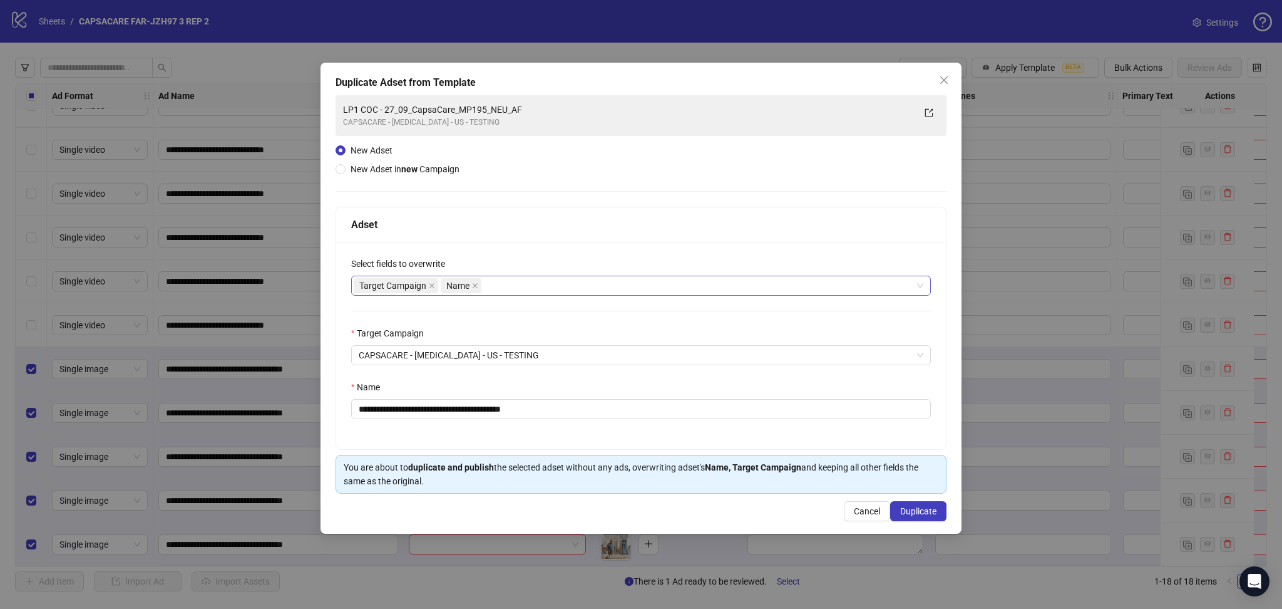
click at [428, 283] on span "Target Campaign" at bounding box center [396, 285] width 85 height 15
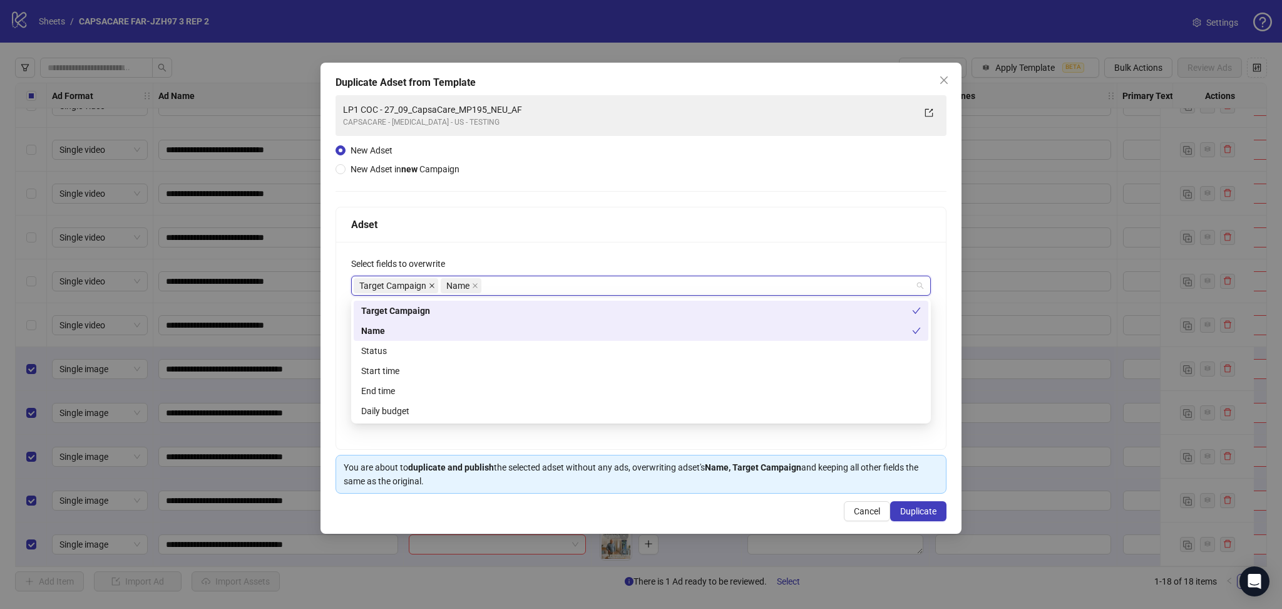
click at [433, 283] on icon "close" at bounding box center [432, 285] width 6 height 6
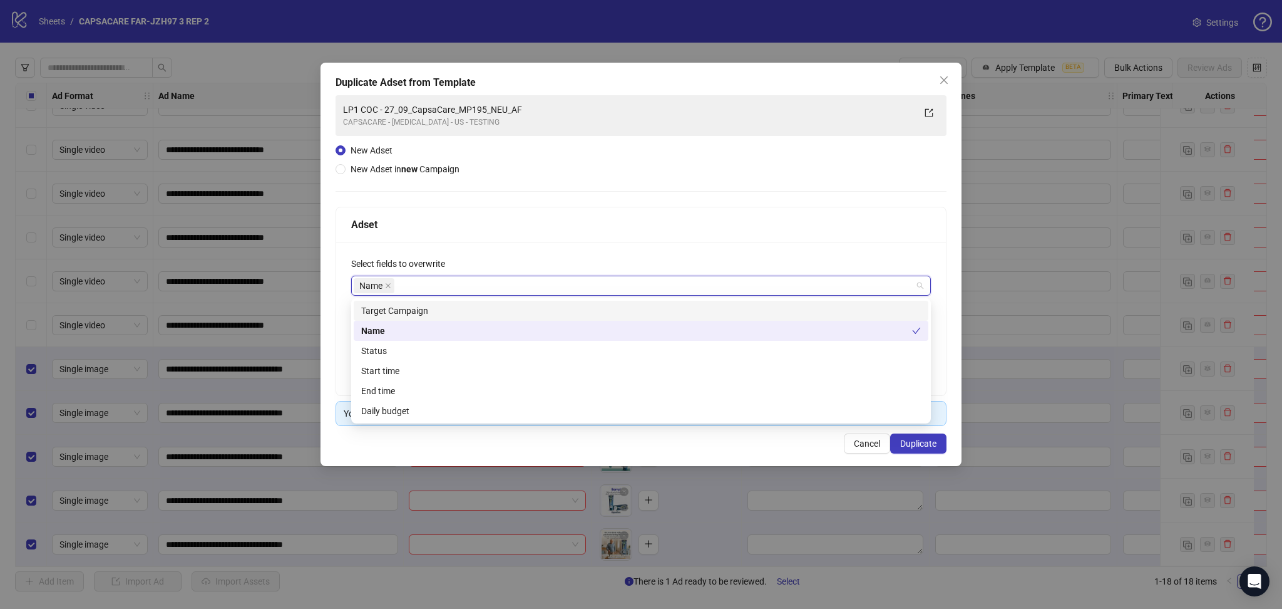
click at [576, 250] on div "**********" at bounding box center [641, 318] width 610 height 153
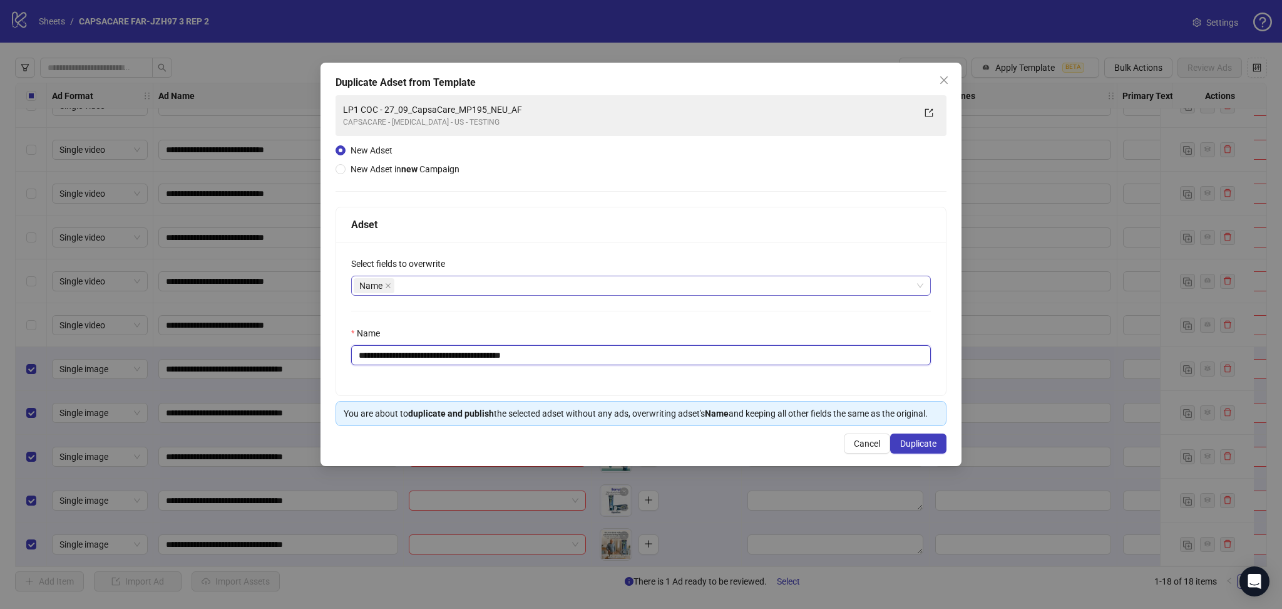
drag, startPoint x: 399, startPoint y: 353, endPoint x: 647, endPoint y: 365, distance: 248.8
click at [647, 365] on input "**********" at bounding box center [641, 355] width 580 height 20
paste input "*"
type input "**********"
click at [926, 443] on span "Duplicate" at bounding box center [918, 443] width 36 height 10
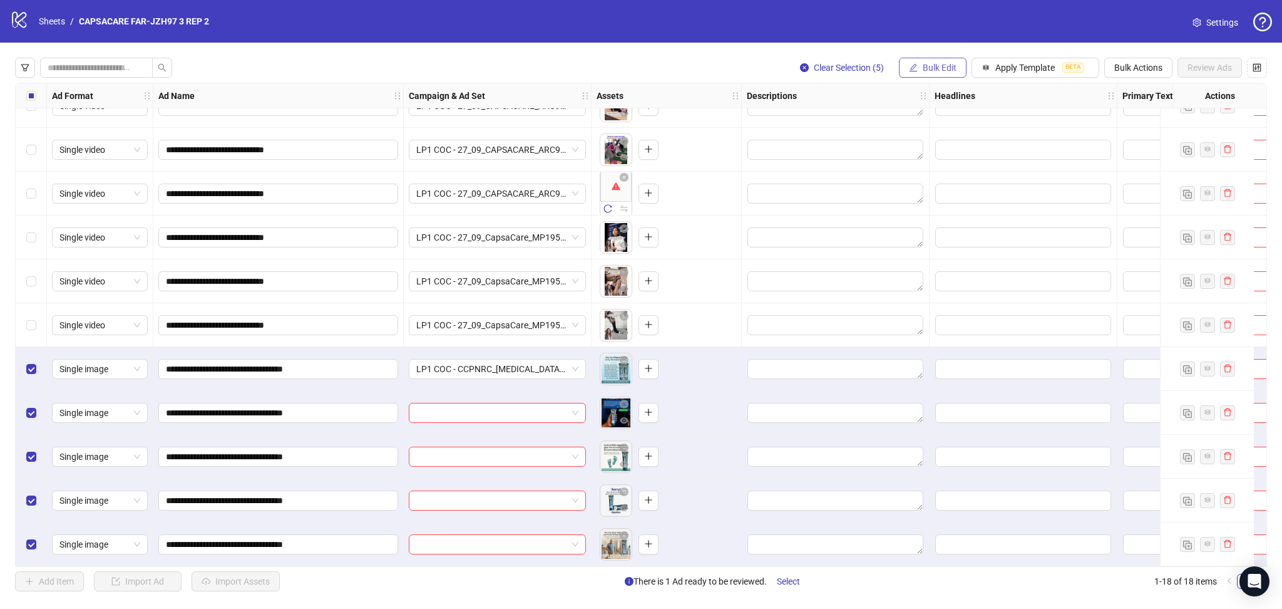
click at [945, 64] on span "Bulk Edit" at bounding box center [940, 68] width 34 height 10
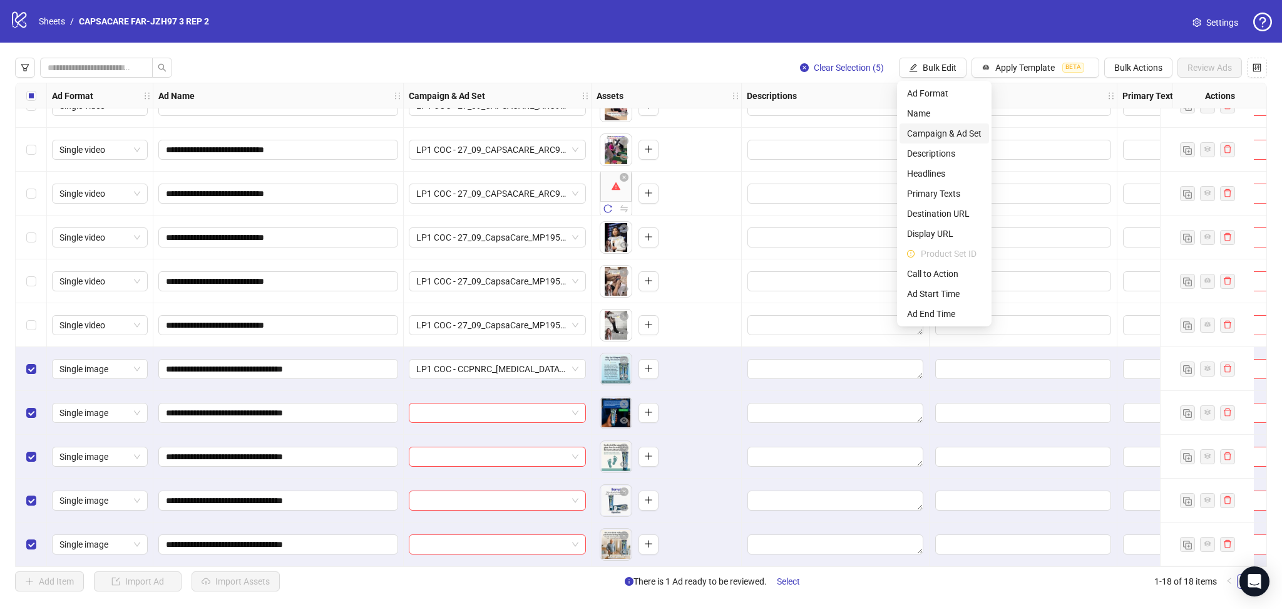
click at [954, 130] on span "Campaign & Ad Set" at bounding box center [944, 133] width 75 height 14
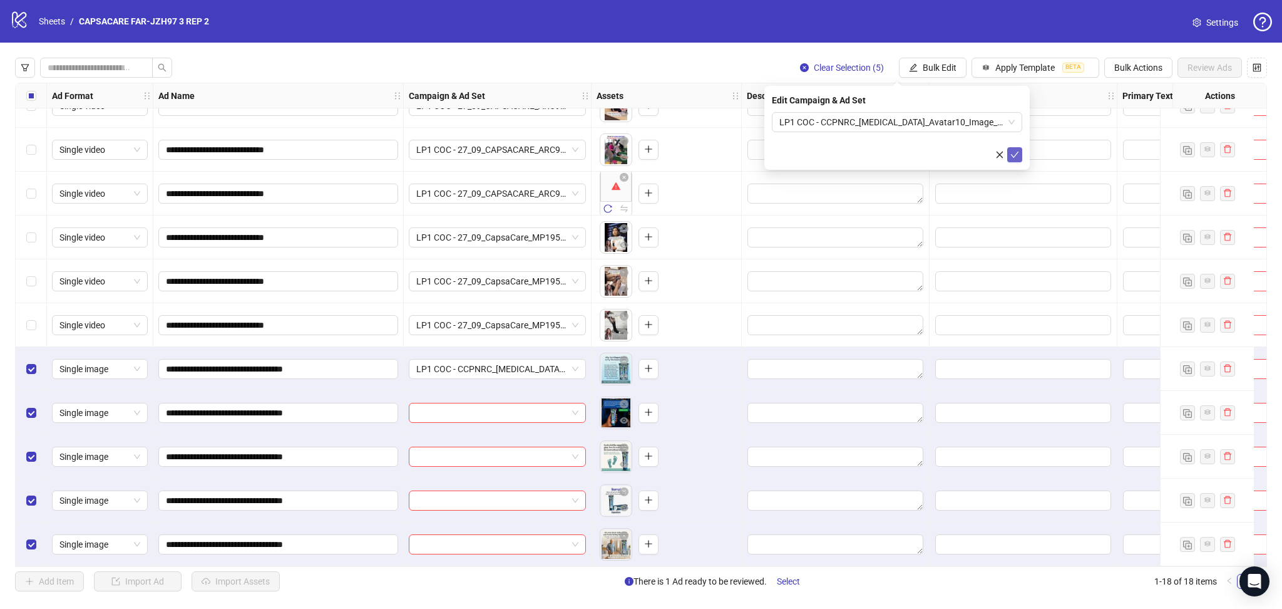
click at [1016, 155] on icon "check" at bounding box center [1014, 154] width 9 height 9
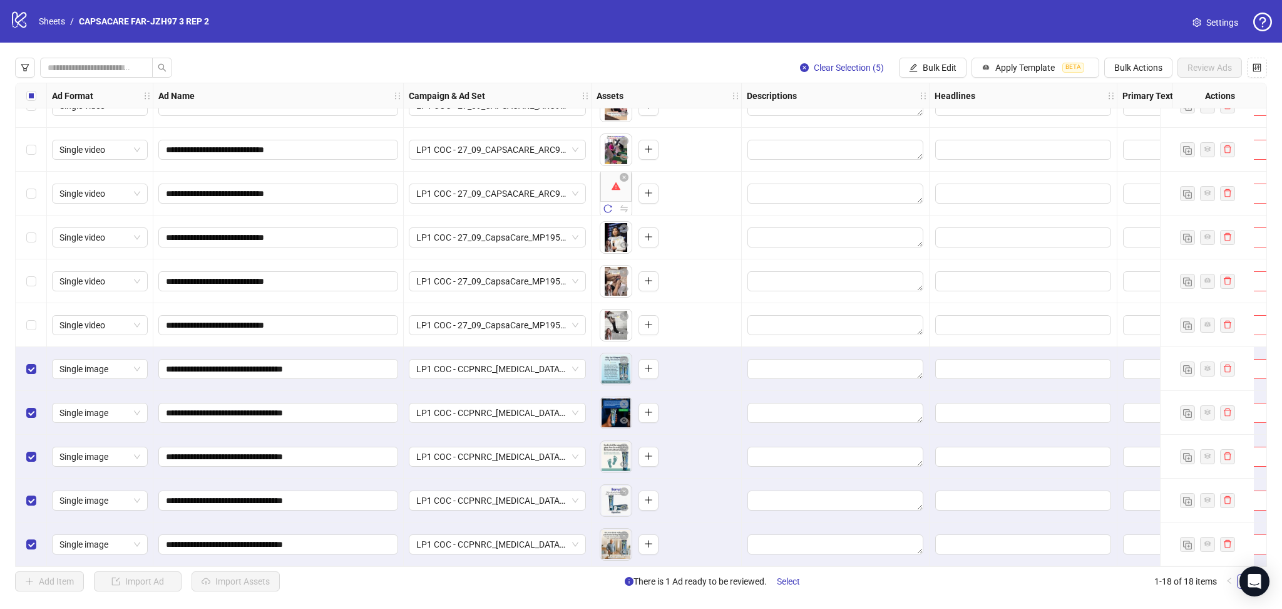
click at [39, 96] on div "Select all rows" at bounding box center [31, 95] width 31 height 25
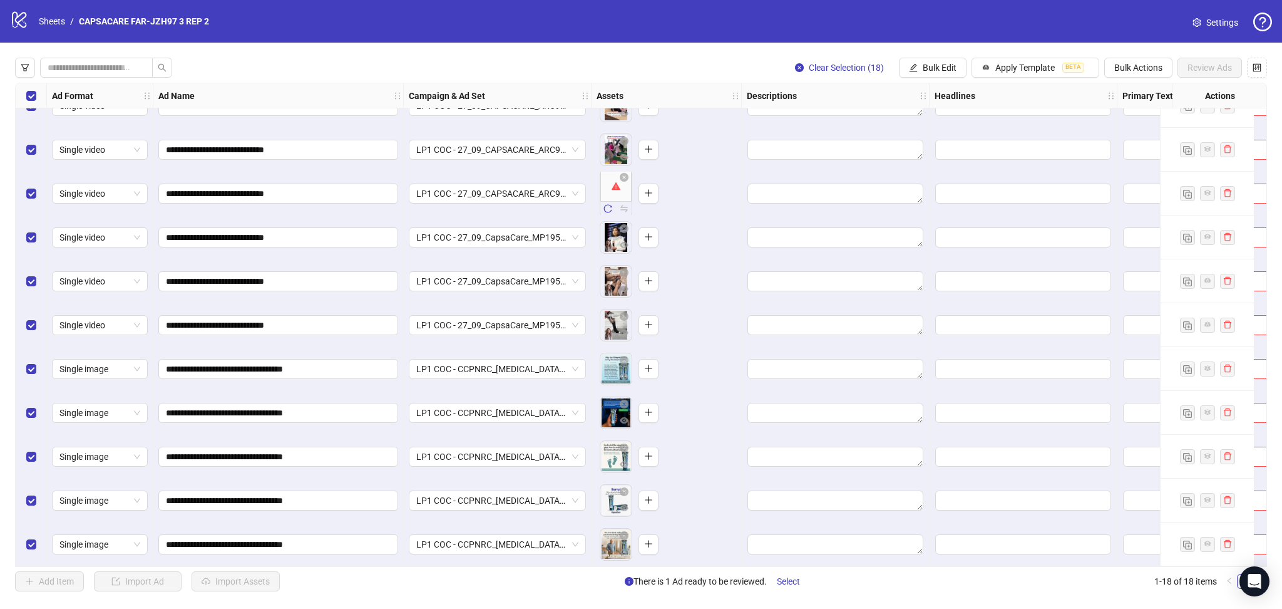
click at [39, 96] on div "Select all rows" at bounding box center [31, 95] width 31 height 25
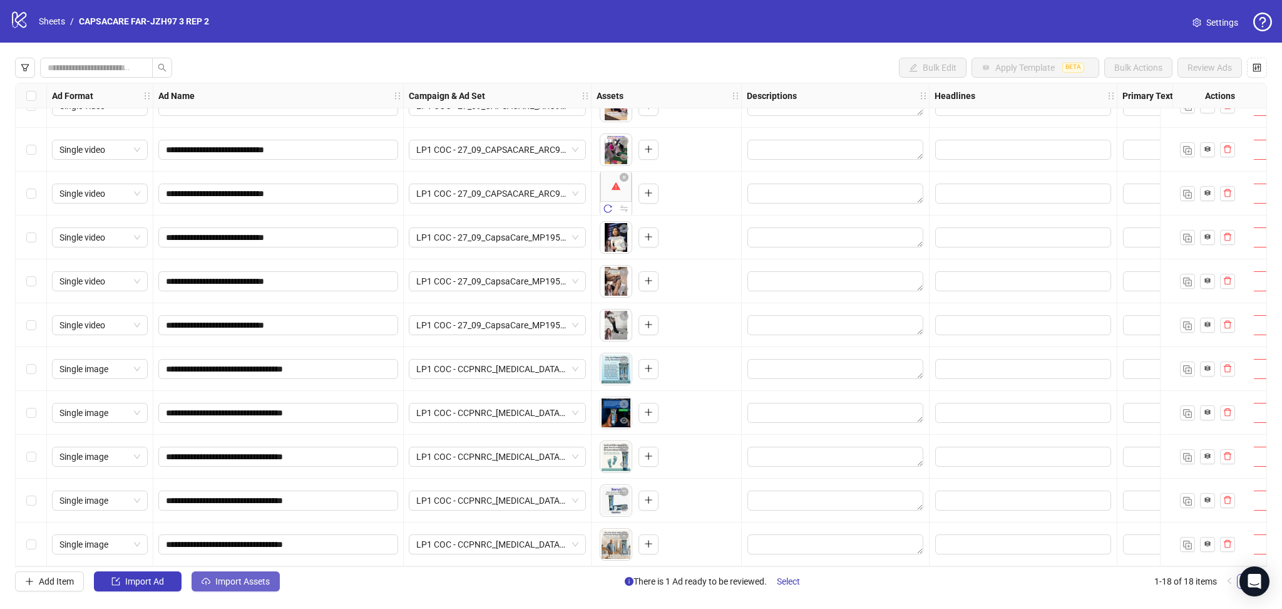
click at [224, 577] on span "Import Assets" at bounding box center [242, 581] width 54 height 10
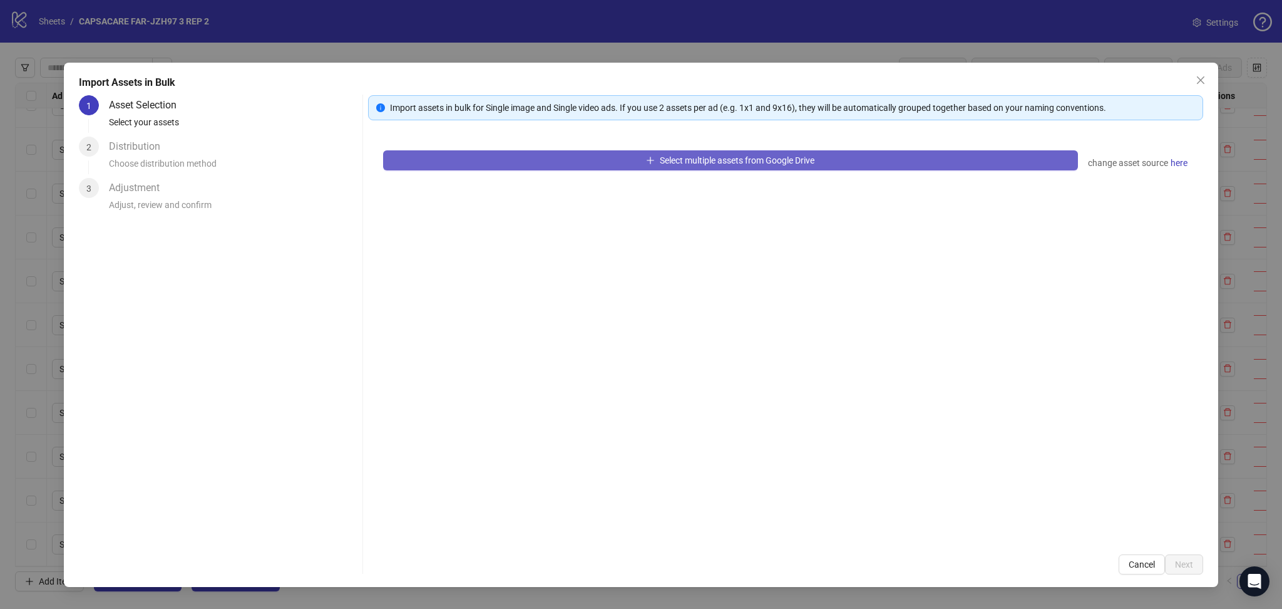
click at [519, 167] on button "Select multiple assets from Google Drive" at bounding box center [730, 160] width 695 height 20
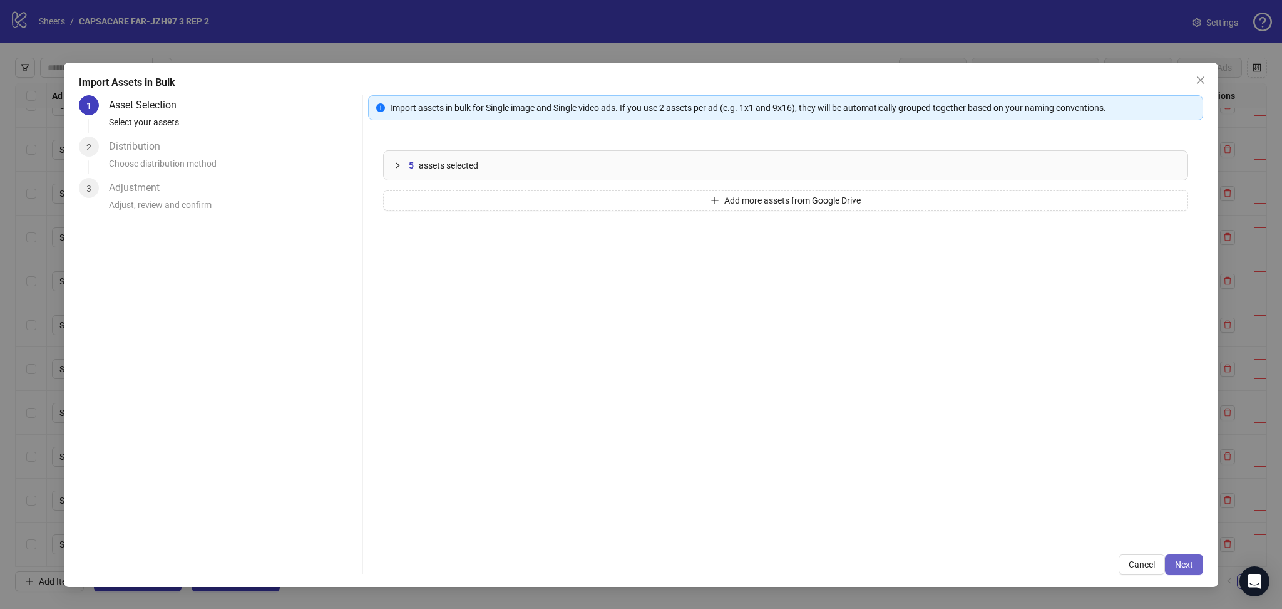
click at [1176, 562] on span "Next" at bounding box center [1184, 564] width 18 height 10
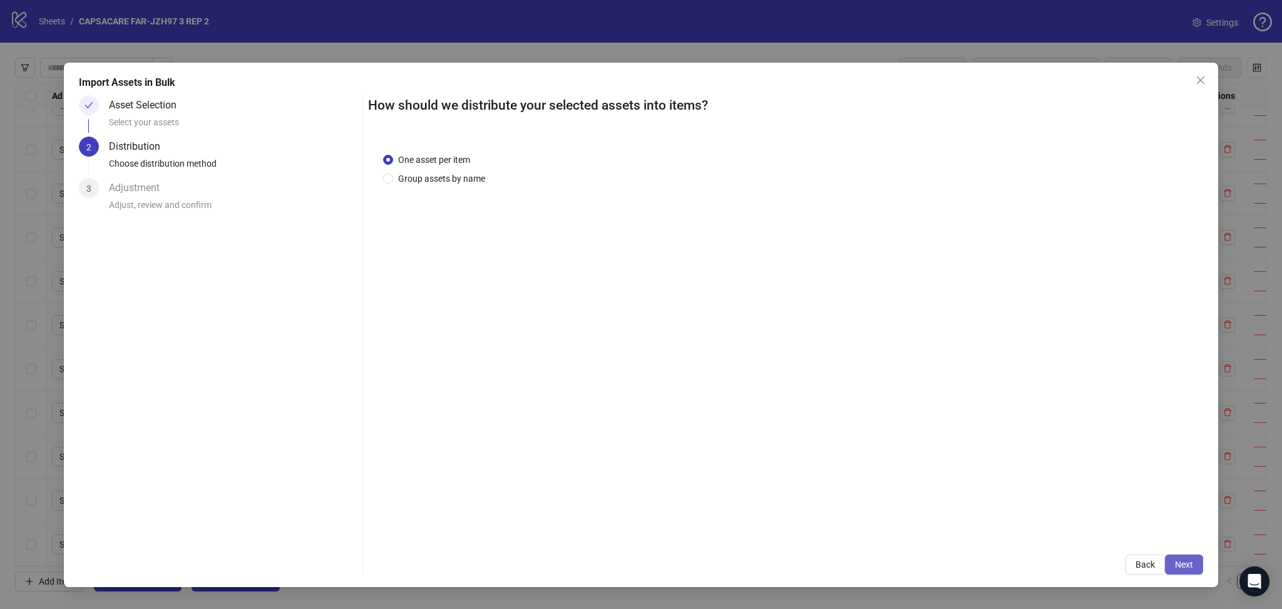
click at [1188, 563] on span "Next" at bounding box center [1184, 564] width 18 height 10
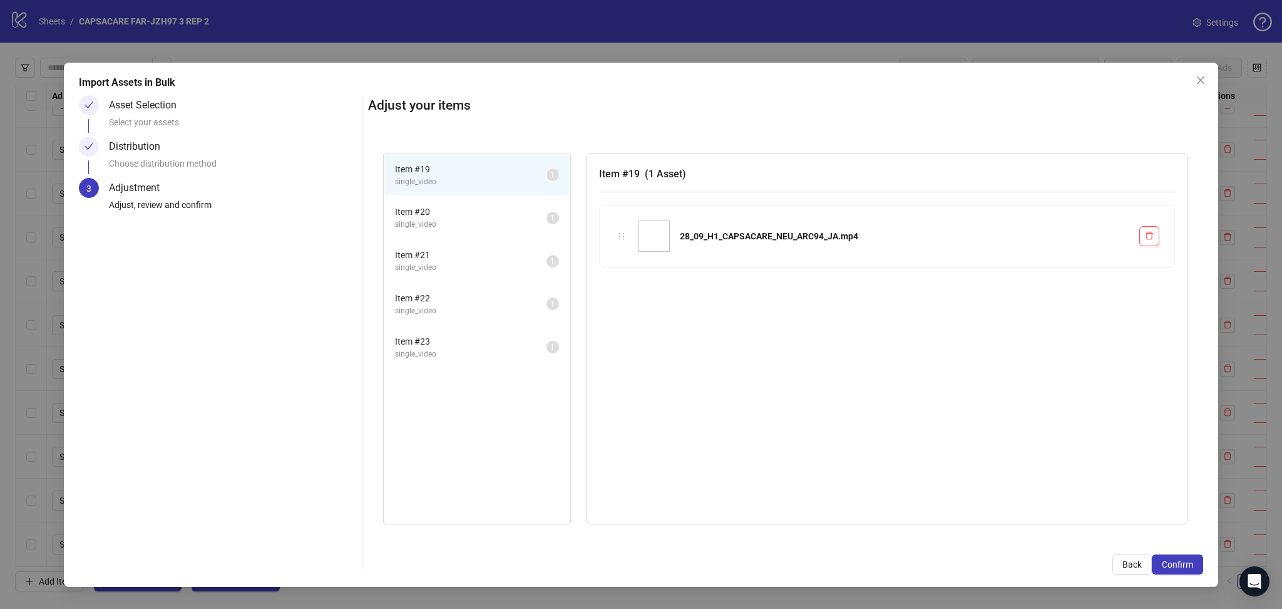
click at [1188, 563] on span "Confirm" at bounding box center [1177, 564] width 31 height 10
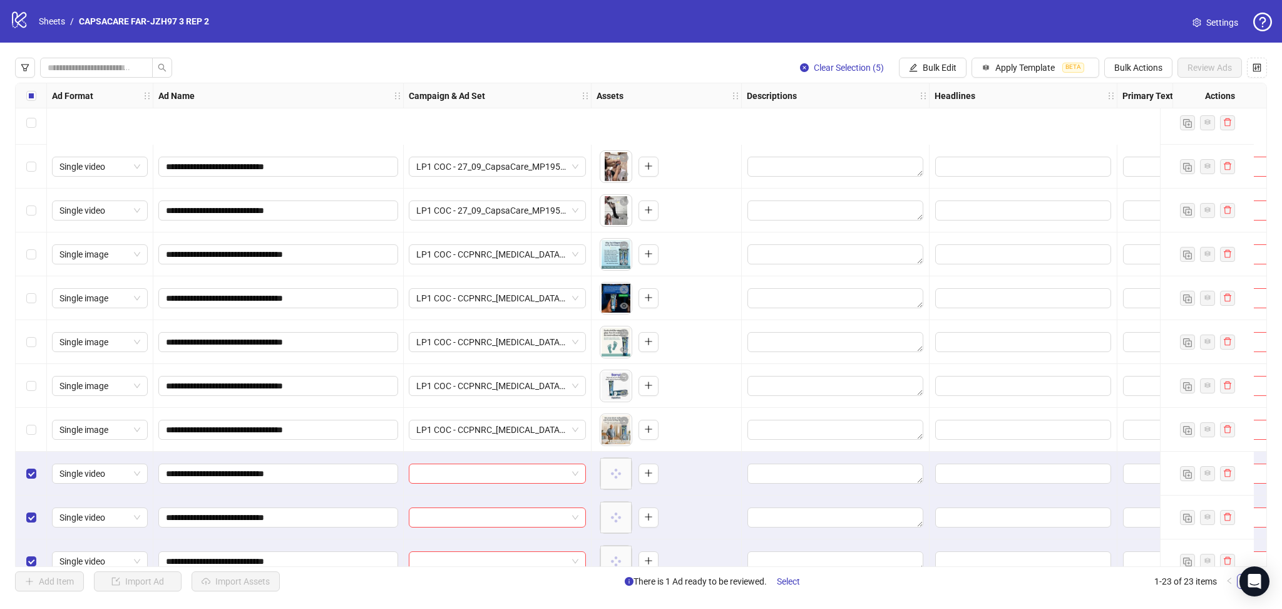
scroll to position [555, 0]
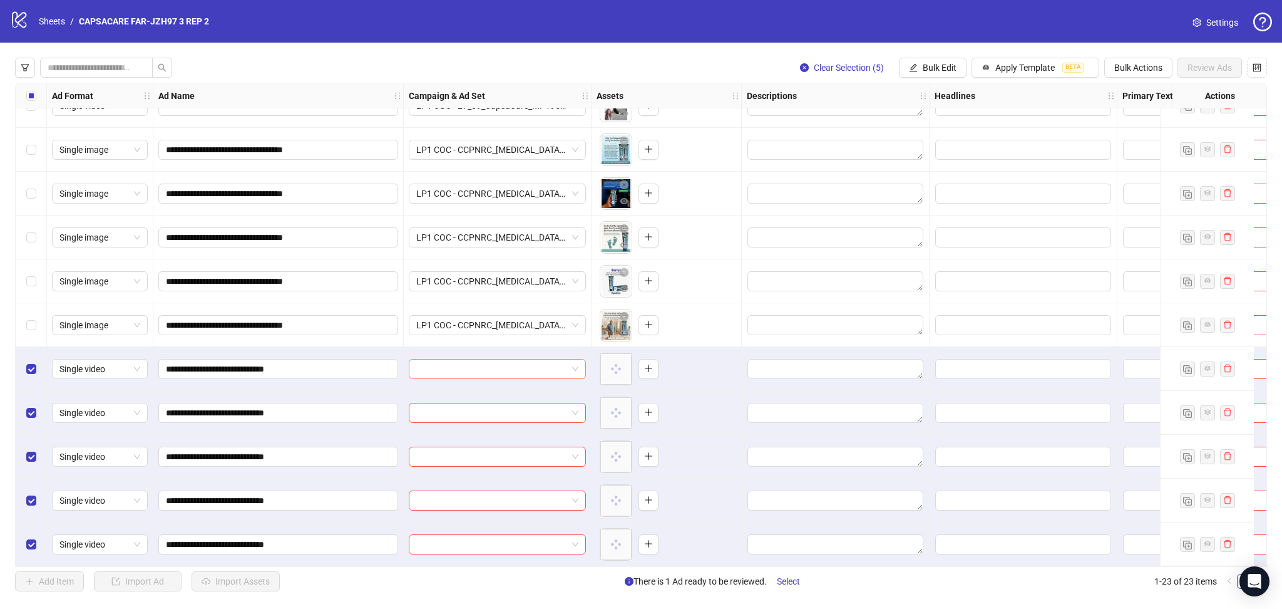
click at [446, 369] on input "search" at bounding box center [491, 368] width 151 height 19
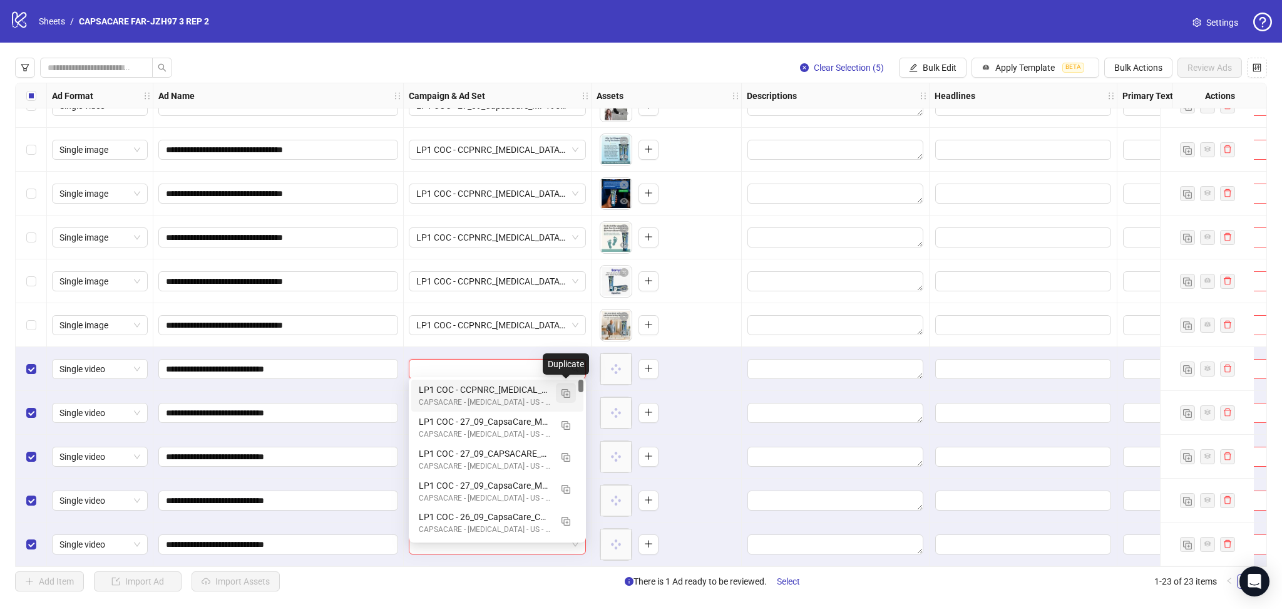
click at [572, 390] on button "button" at bounding box center [566, 393] width 20 height 20
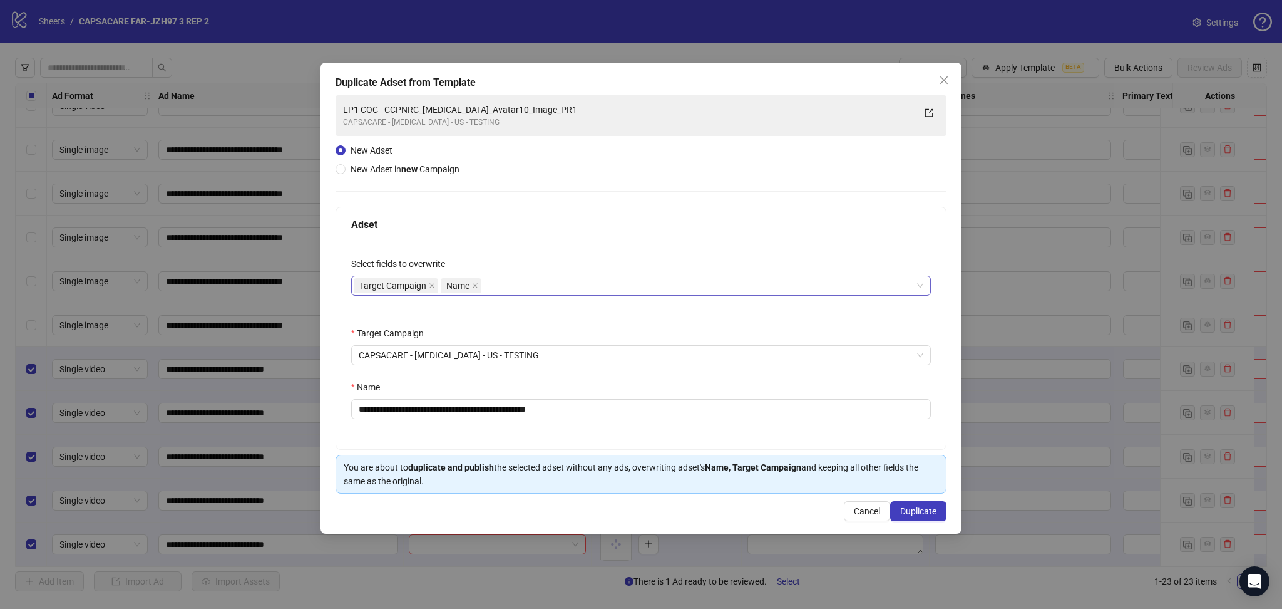
click at [432, 285] on icon "close" at bounding box center [431, 285] width 5 height 5
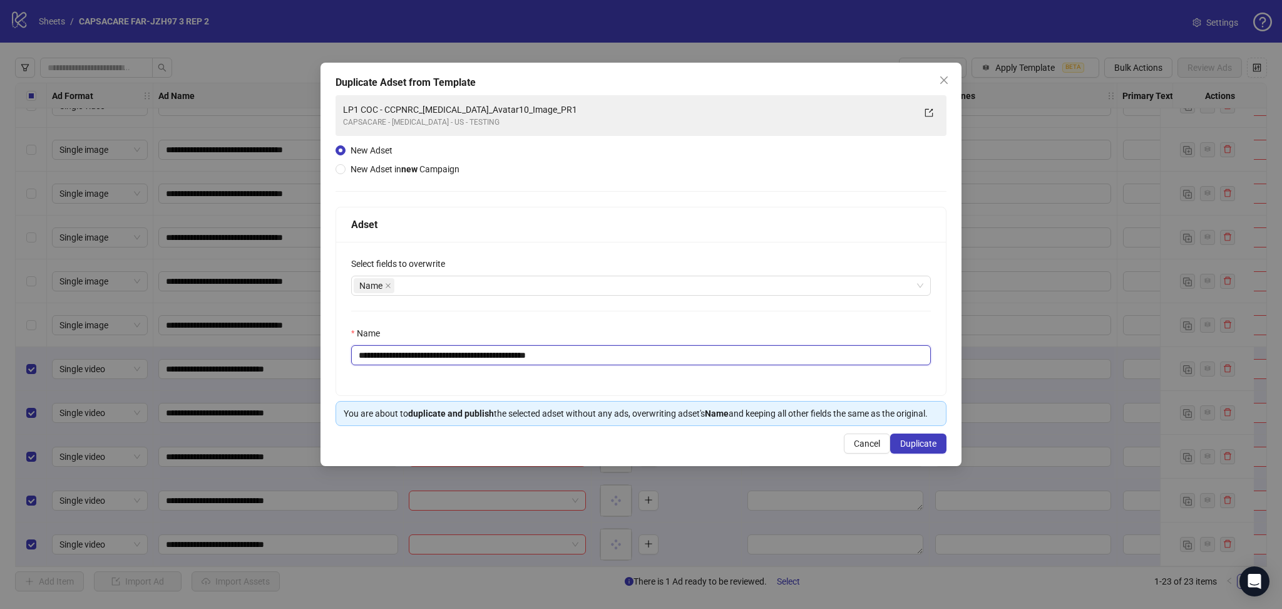
drag, startPoint x: 401, startPoint y: 354, endPoint x: 739, endPoint y: 380, distance: 339.7
click at [636, 358] on input "**********" at bounding box center [641, 355] width 580 height 20
paste input "text"
type input "**********"
click at [900, 448] on span "Duplicate" at bounding box center [918, 443] width 36 height 10
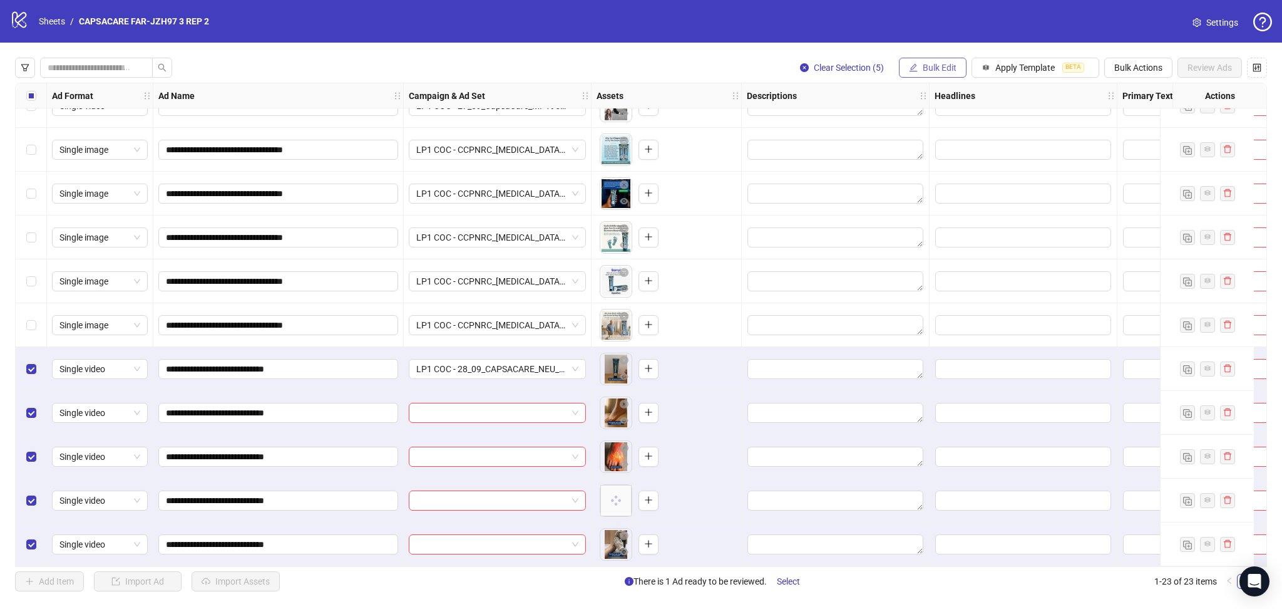
click at [930, 63] on span "Bulk Edit" at bounding box center [940, 68] width 34 height 10
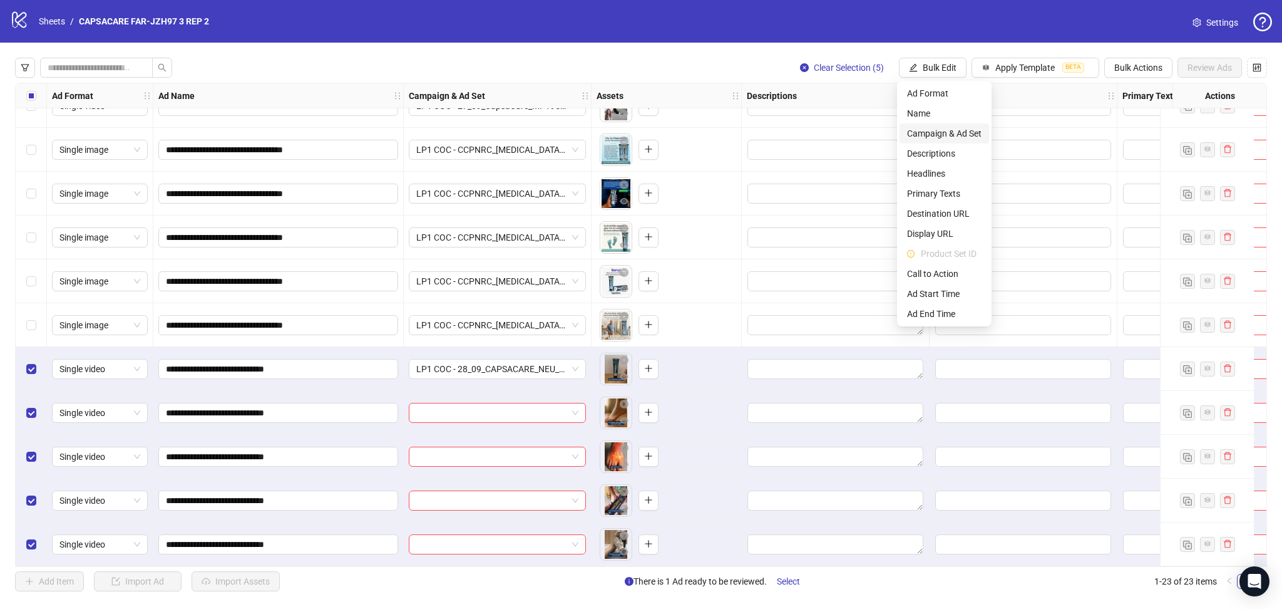
click at [956, 138] on span "Campaign & Ad Set" at bounding box center [944, 133] width 75 height 14
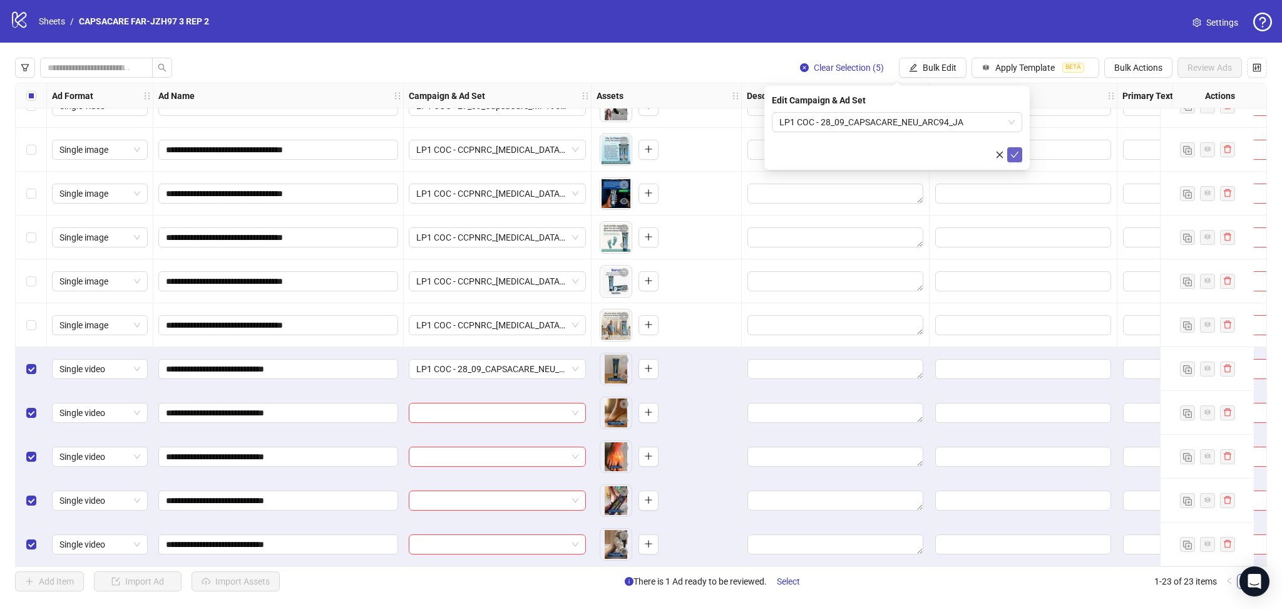
click at [1017, 150] on span "submit" at bounding box center [1014, 155] width 9 height 10
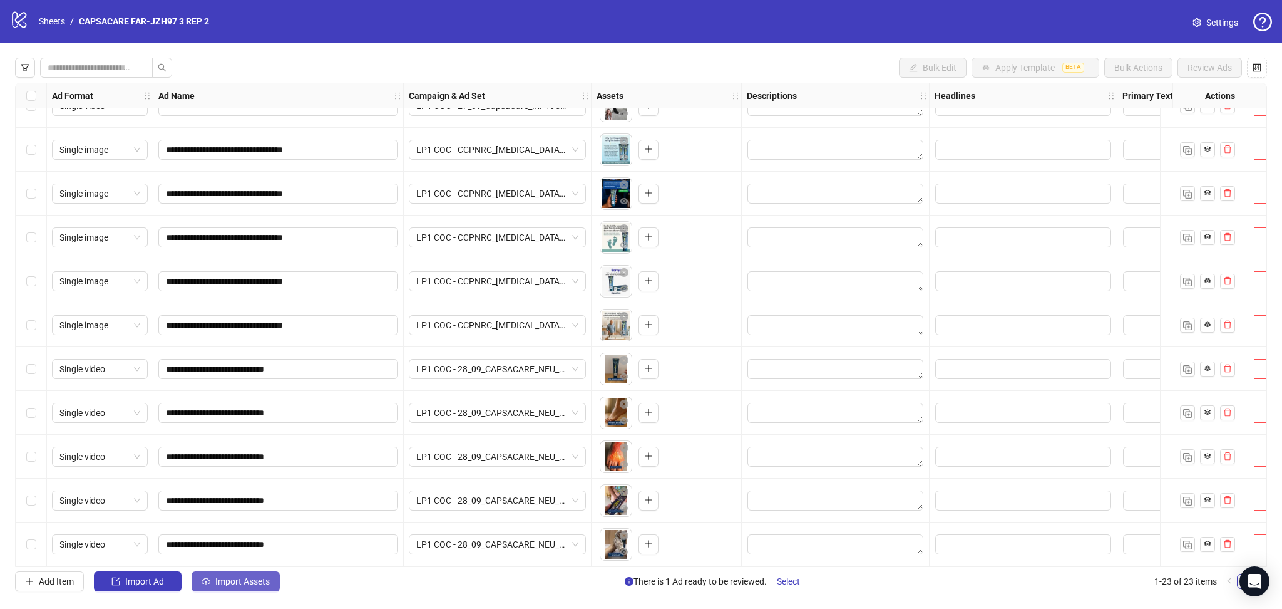
click at [227, 584] on span "Import Assets" at bounding box center [242, 581] width 54 height 10
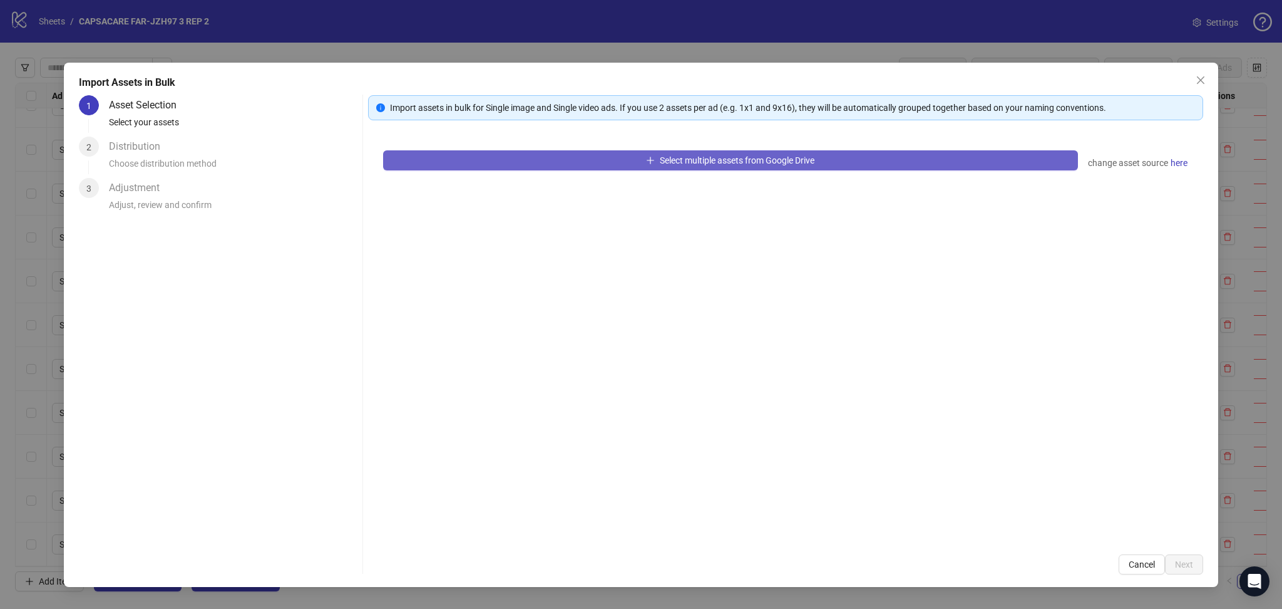
click at [535, 168] on button "Select multiple assets from Google Drive" at bounding box center [730, 160] width 695 height 20
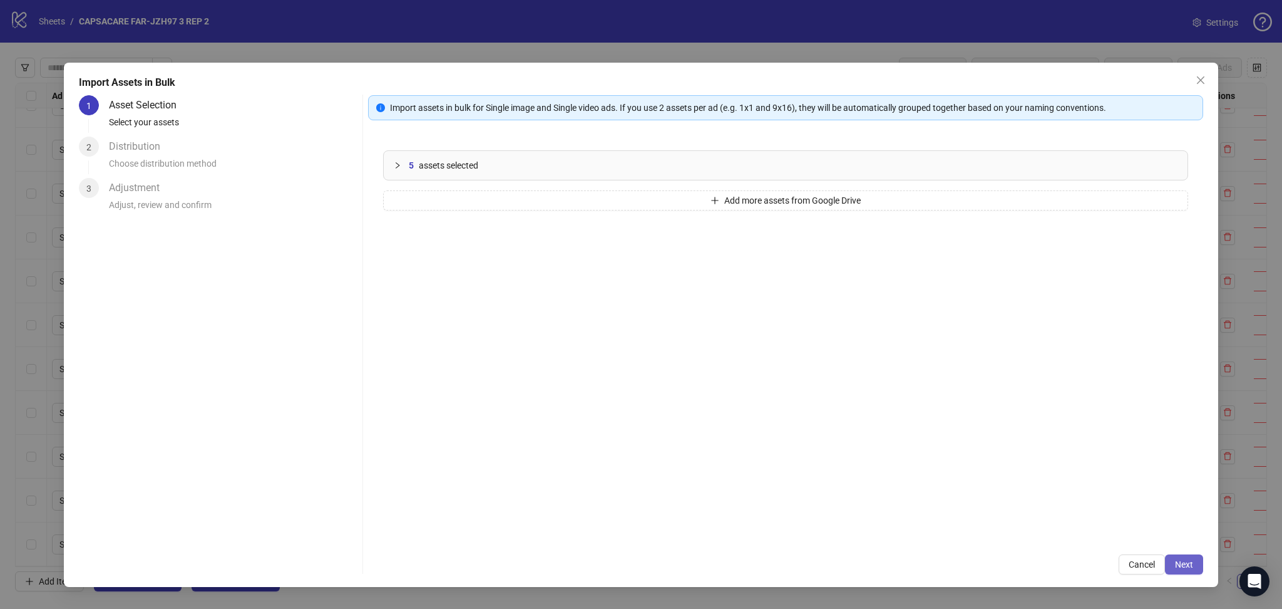
click at [1189, 566] on span "Next" at bounding box center [1184, 564] width 18 height 10
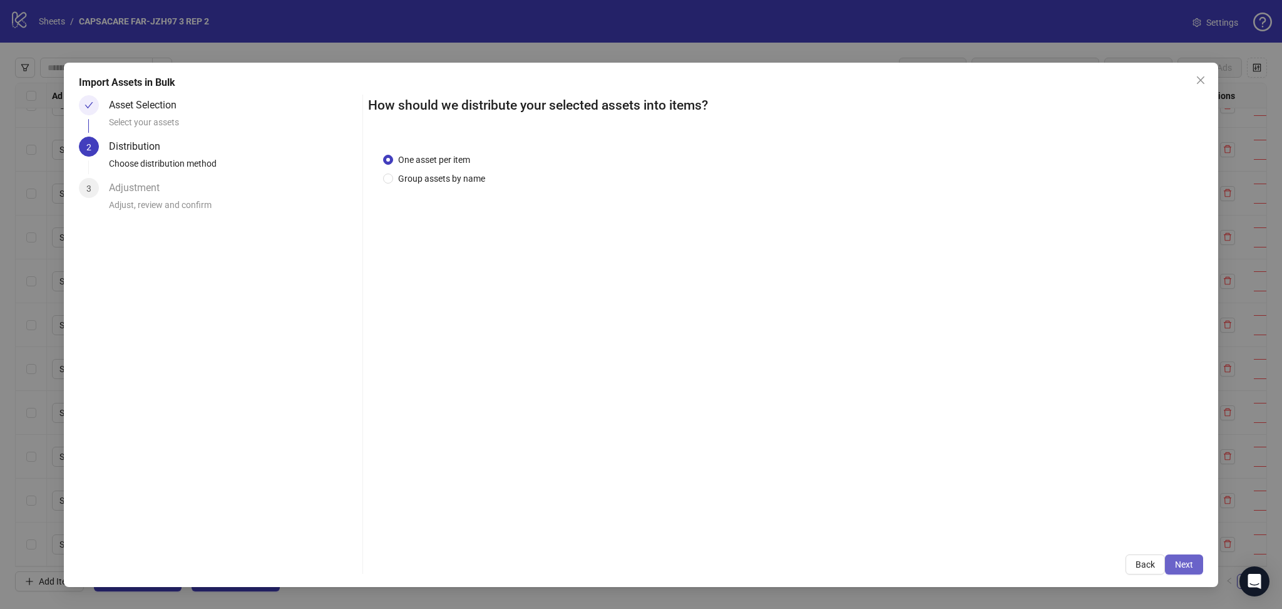
click at [1199, 566] on button "Next" at bounding box center [1184, 564] width 38 height 20
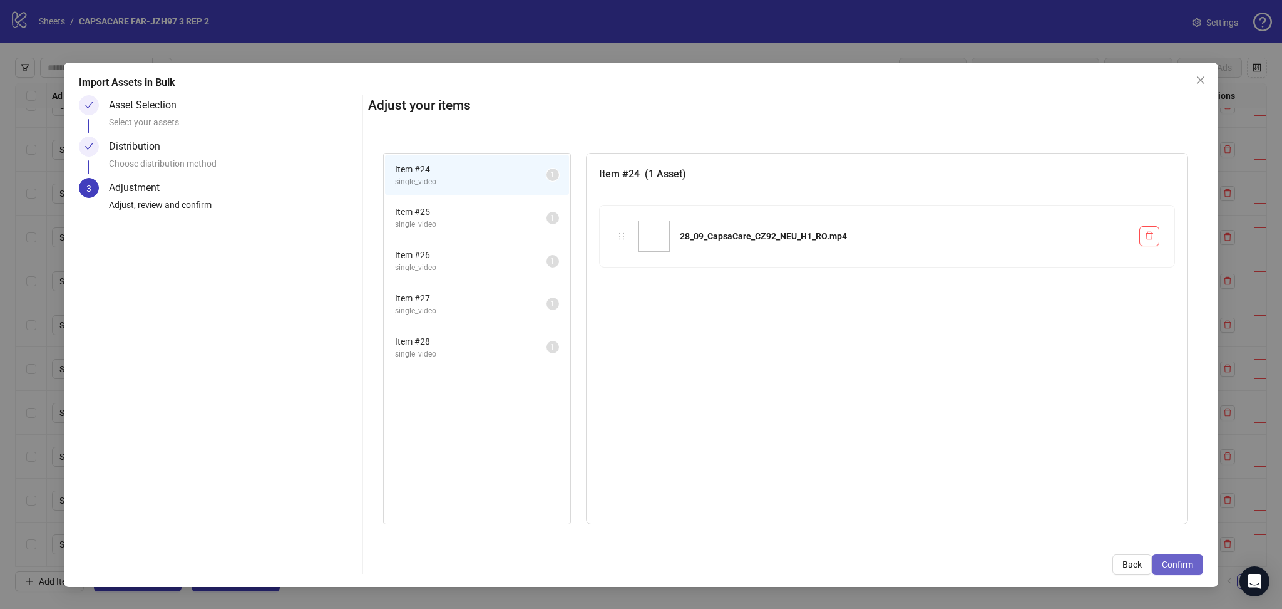
click at [1199, 567] on button "Confirm" at bounding box center [1177, 564] width 51 height 20
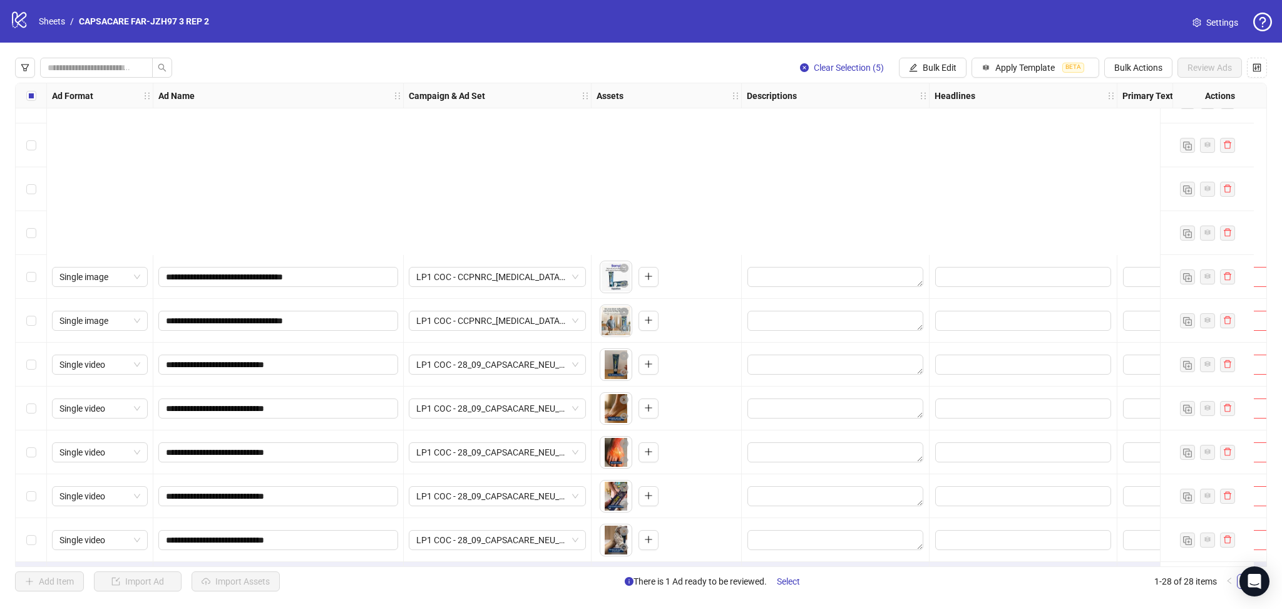
scroll to position [774, 0]
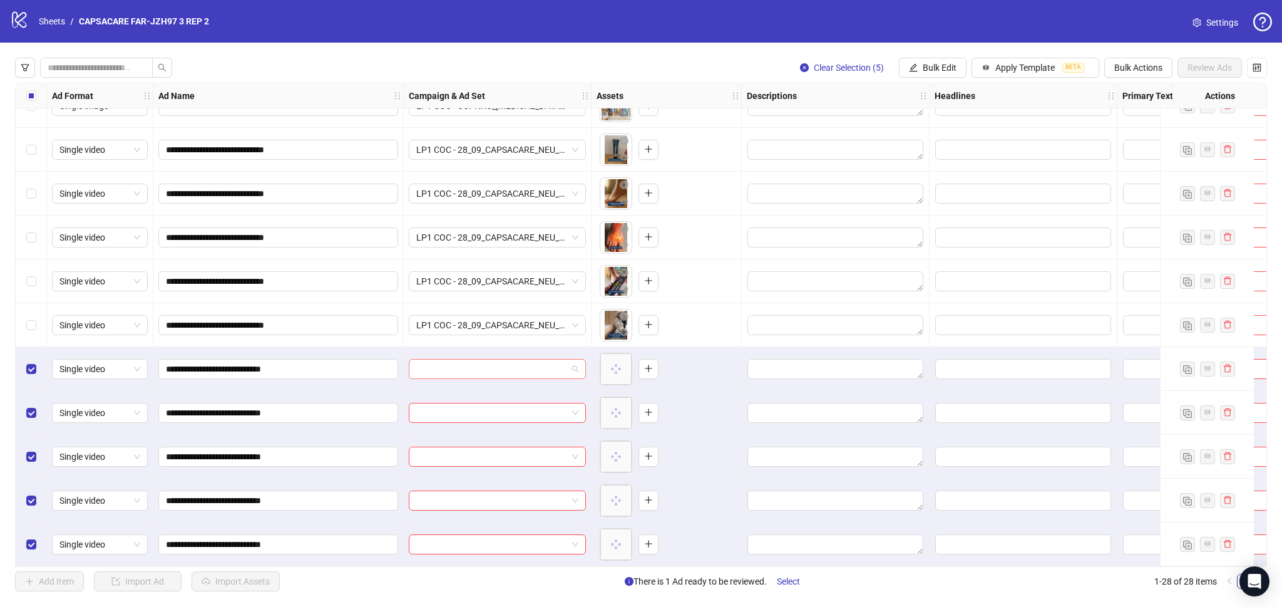
drag, startPoint x: 447, startPoint y: 361, endPoint x: 464, endPoint y: 362, distance: 16.9
click at [446, 362] on input "search" at bounding box center [491, 368] width 151 height 19
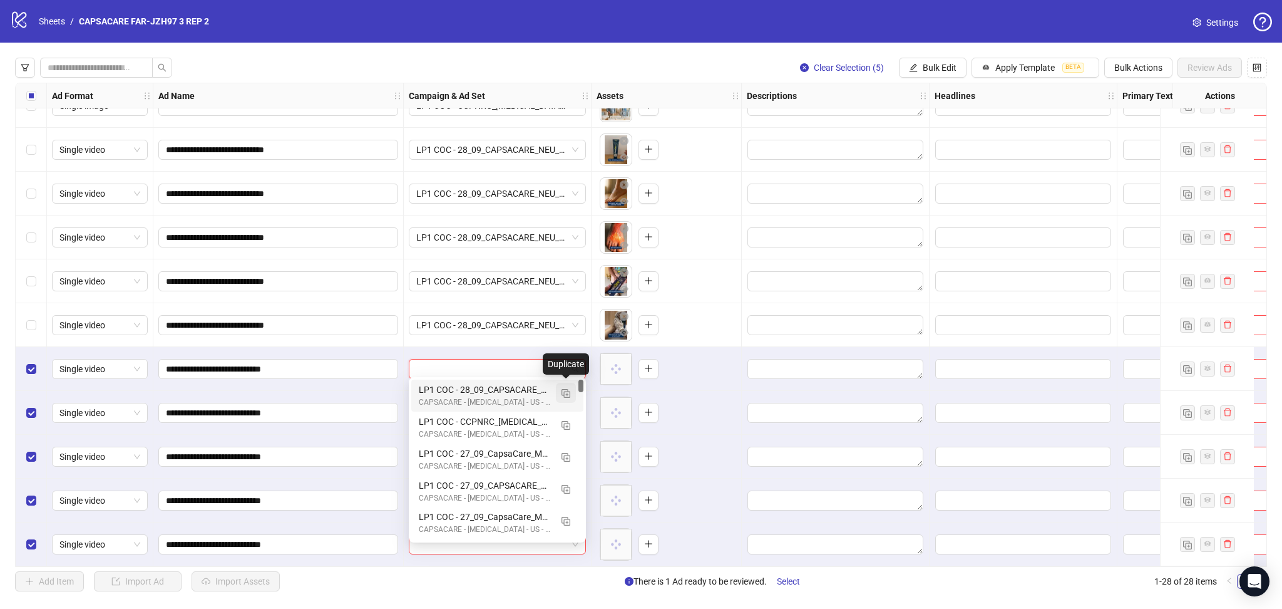
click at [568, 394] on img "button" at bounding box center [566, 393] width 9 height 9
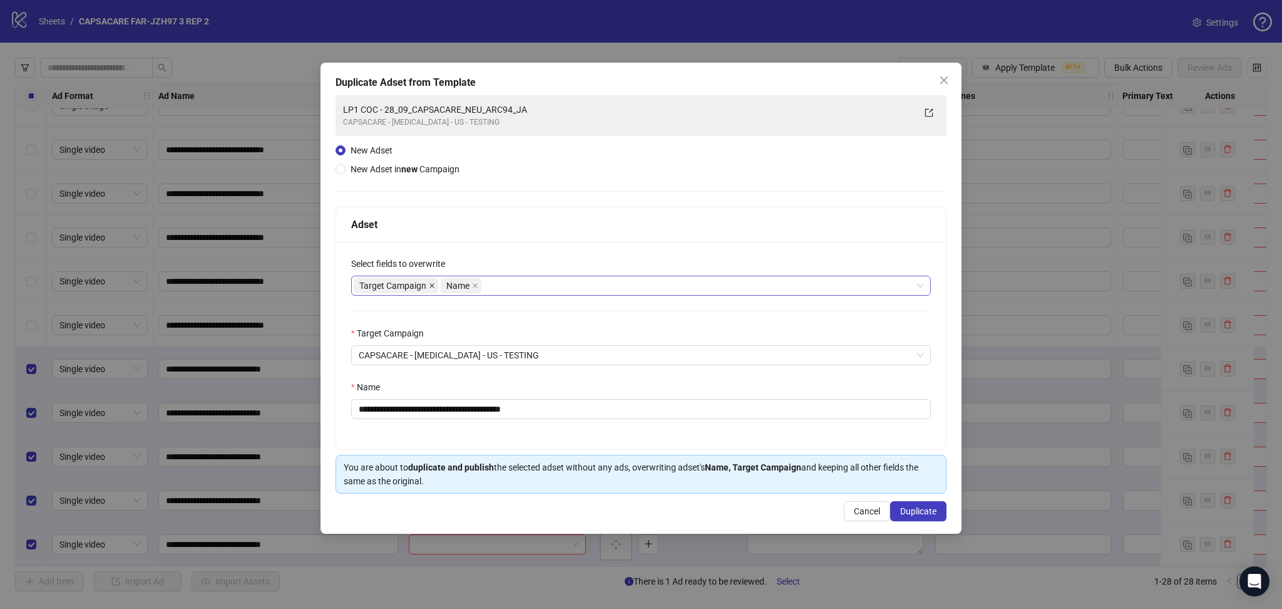
click at [431, 283] on icon "close" at bounding box center [432, 285] width 6 height 6
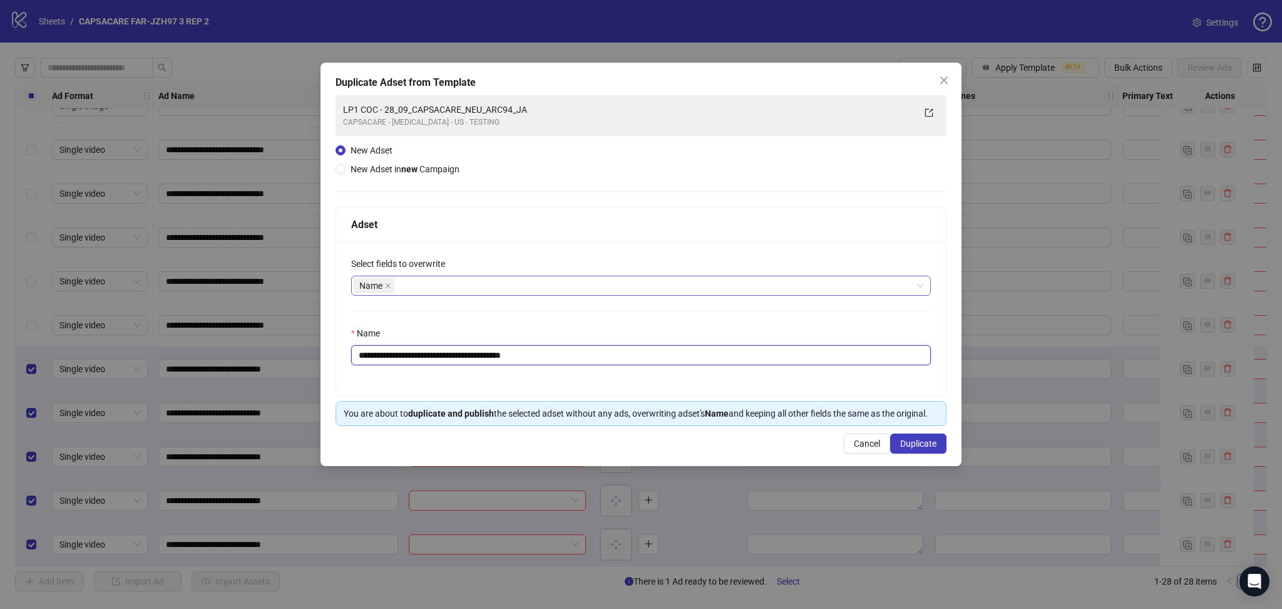
drag, startPoint x: 401, startPoint y: 356, endPoint x: 748, endPoint y: 400, distance: 349.1
click at [733, 389] on div "**********" at bounding box center [641, 318] width 610 height 153
paste input "text"
type input "**********"
click at [928, 447] on span "Duplicate" at bounding box center [918, 443] width 36 height 10
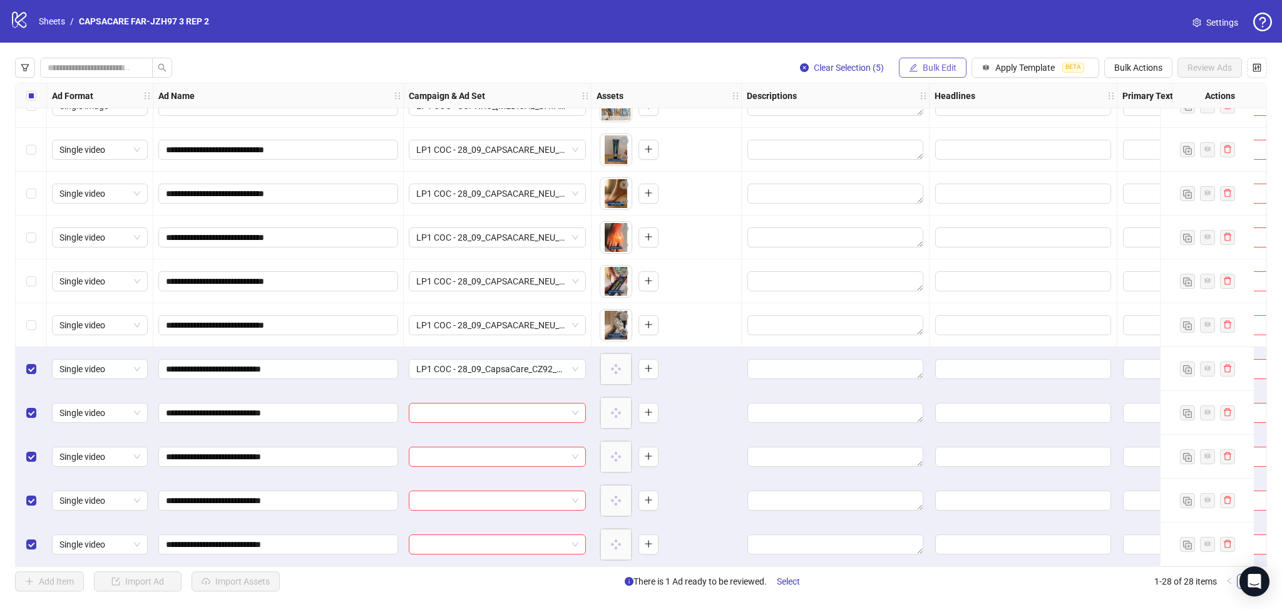
click at [933, 72] on span "Bulk Edit" at bounding box center [940, 68] width 34 height 10
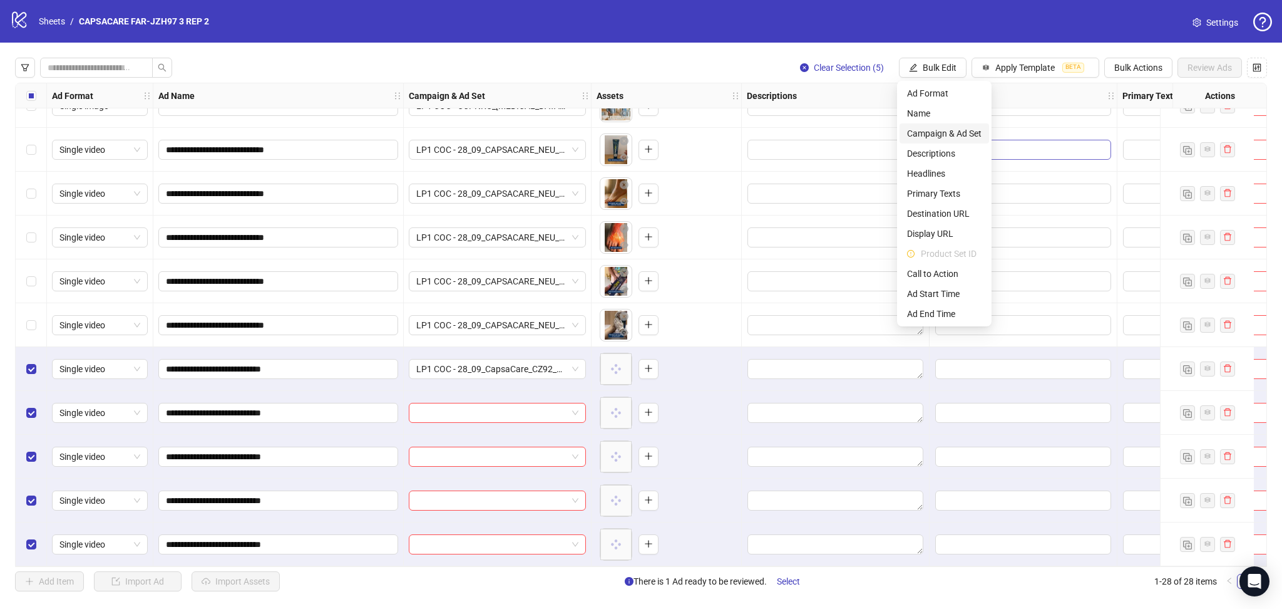
drag, startPoint x: 938, startPoint y: 130, endPoint x: 945, endPoint y: 135, distance: 8.5
click at [938, 131] on span "Campaign & Ad Set" at bounding box center [944, 133] width 75 height 14
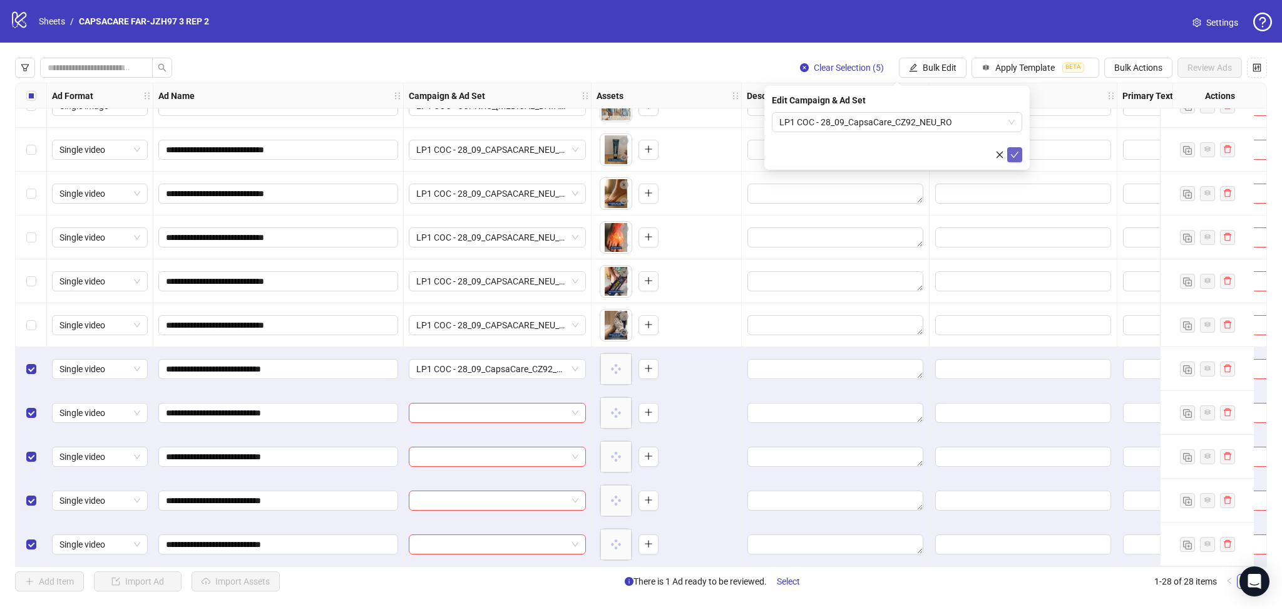
click at [1019, 158] on icon "check" at bounding box center [1014, 154] width 9 height 9
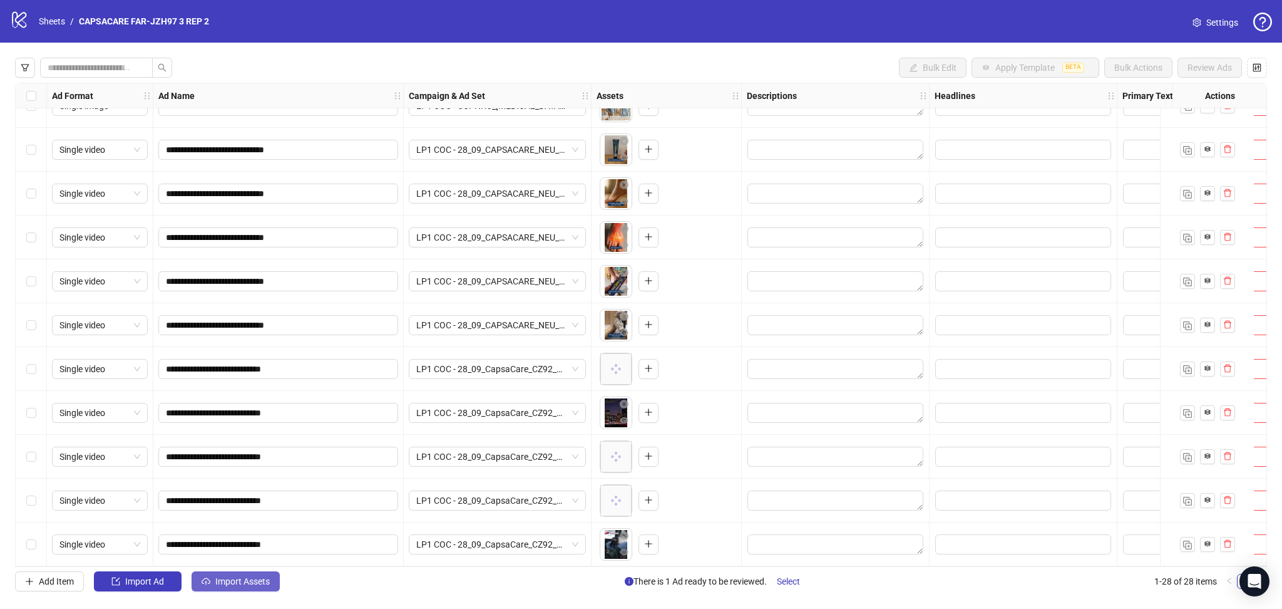
click at [247, 575] on button "Import Assets" at bounding box center [236, 581] width 88 height 20
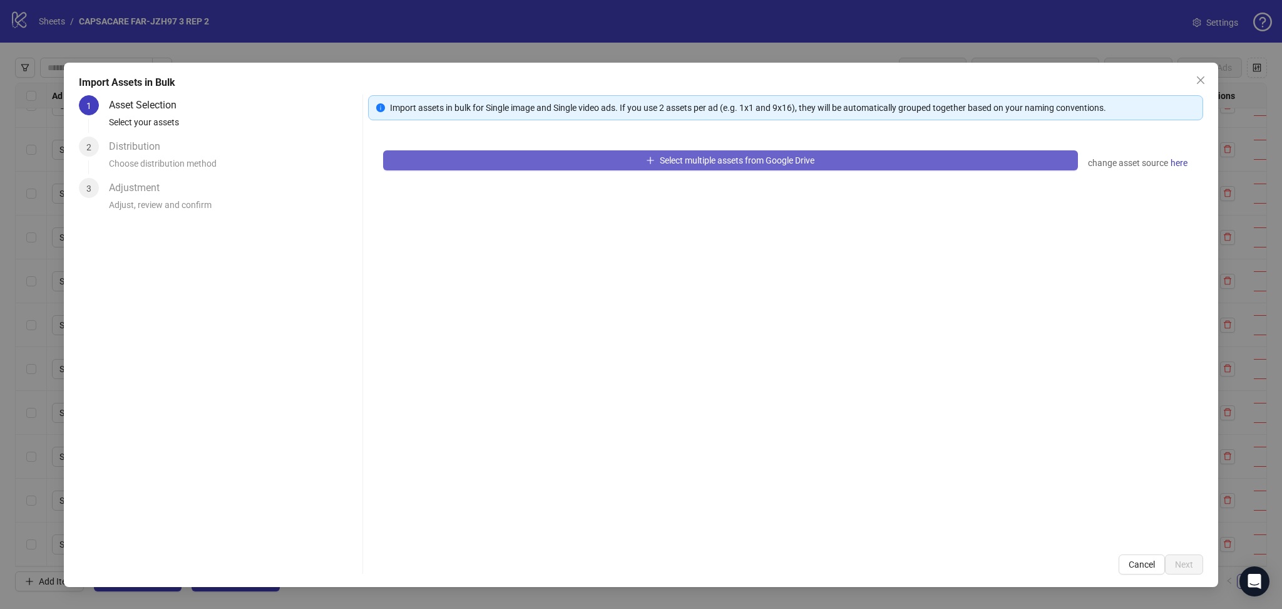
click at [506, 156] on button "Select multiple assets from Google Drive" at bounding box center [730, 160] width 695 height 20
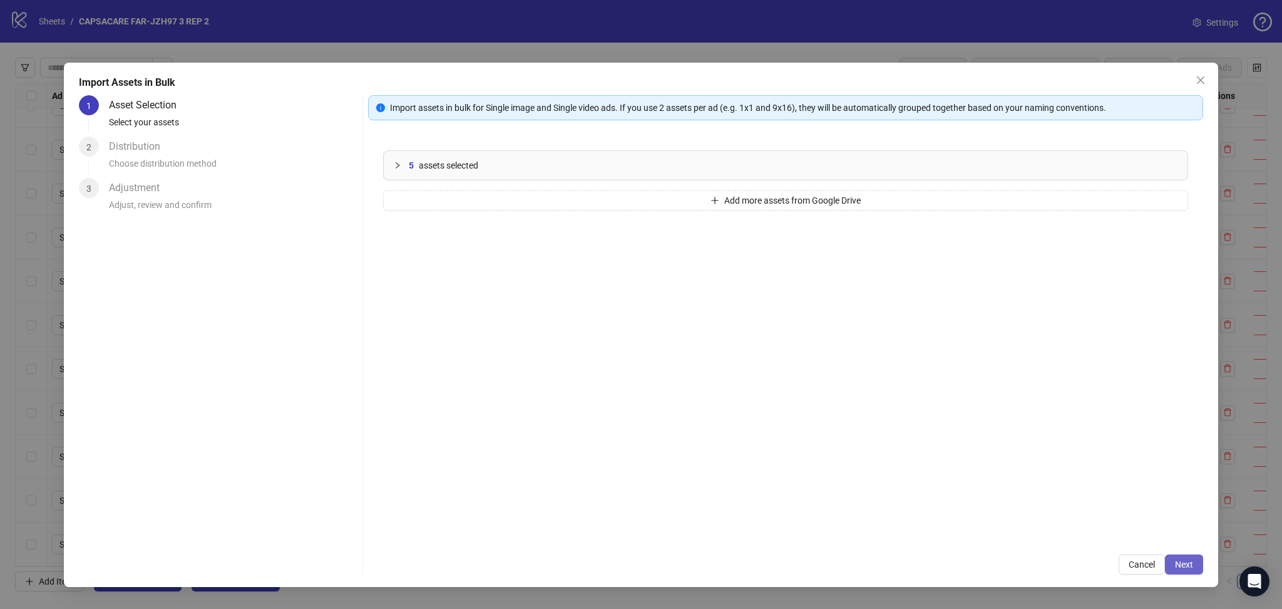
click at [1188, 564] on span "Next" at bounding box center [1184, 564] width 18 height 10
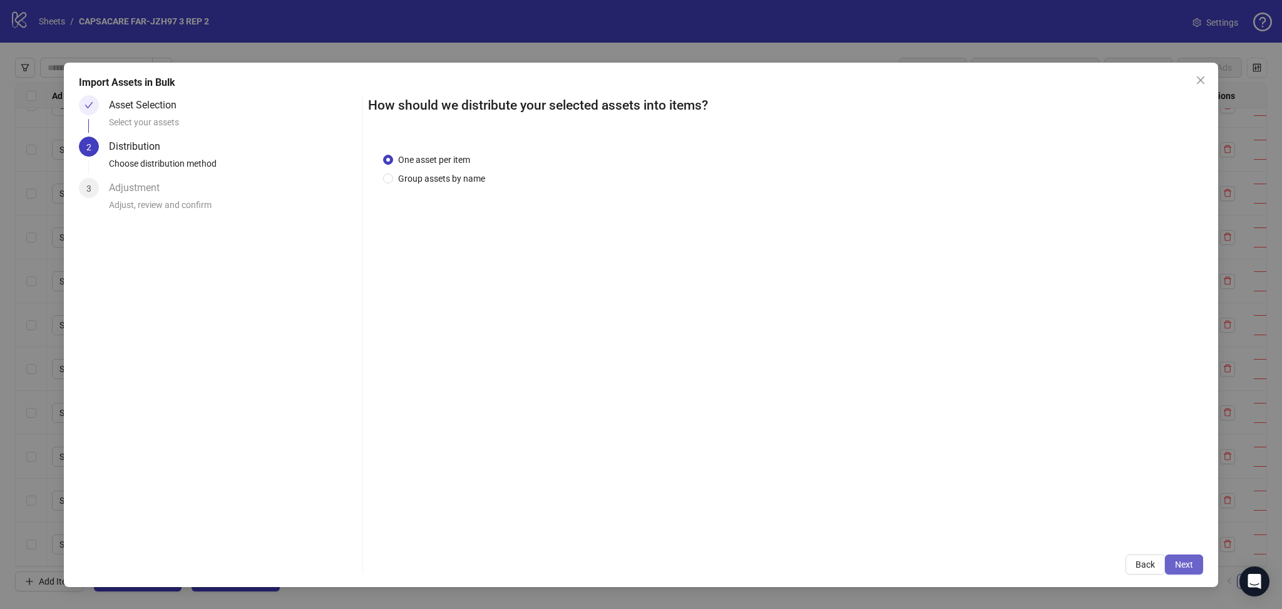
click at [1188, 562] on span "Next" at bounding box center [1184, 564] width 18 height 10
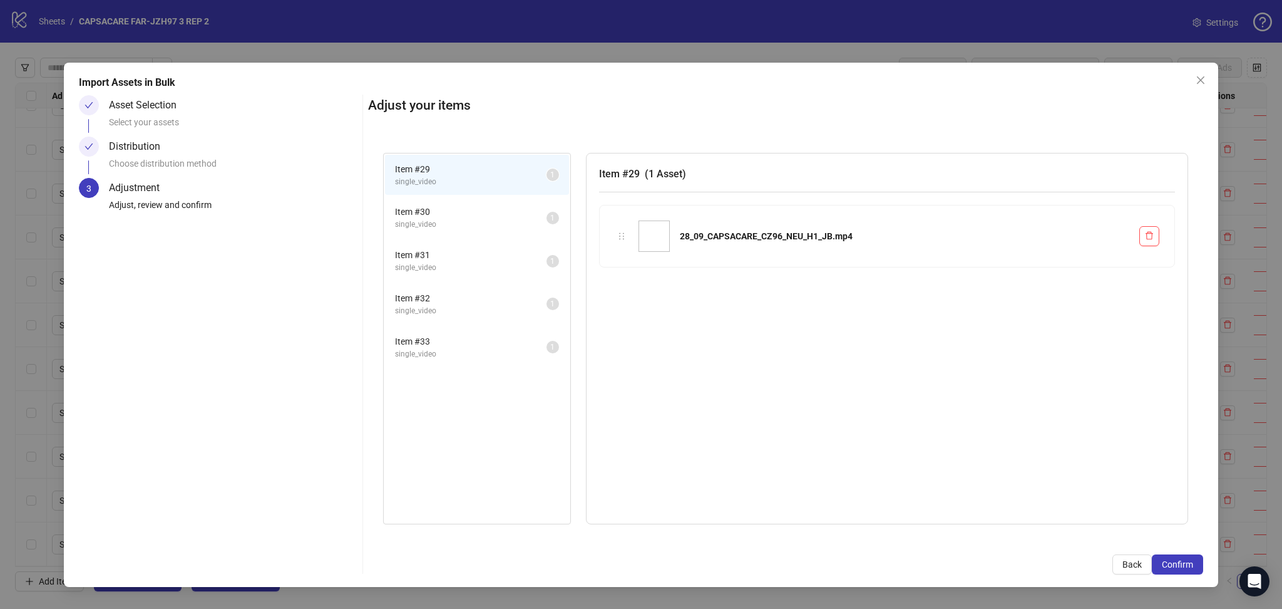
click at [1188, 563] on span "Confirm" at bounding box center [1177, 564] width 31 height 10
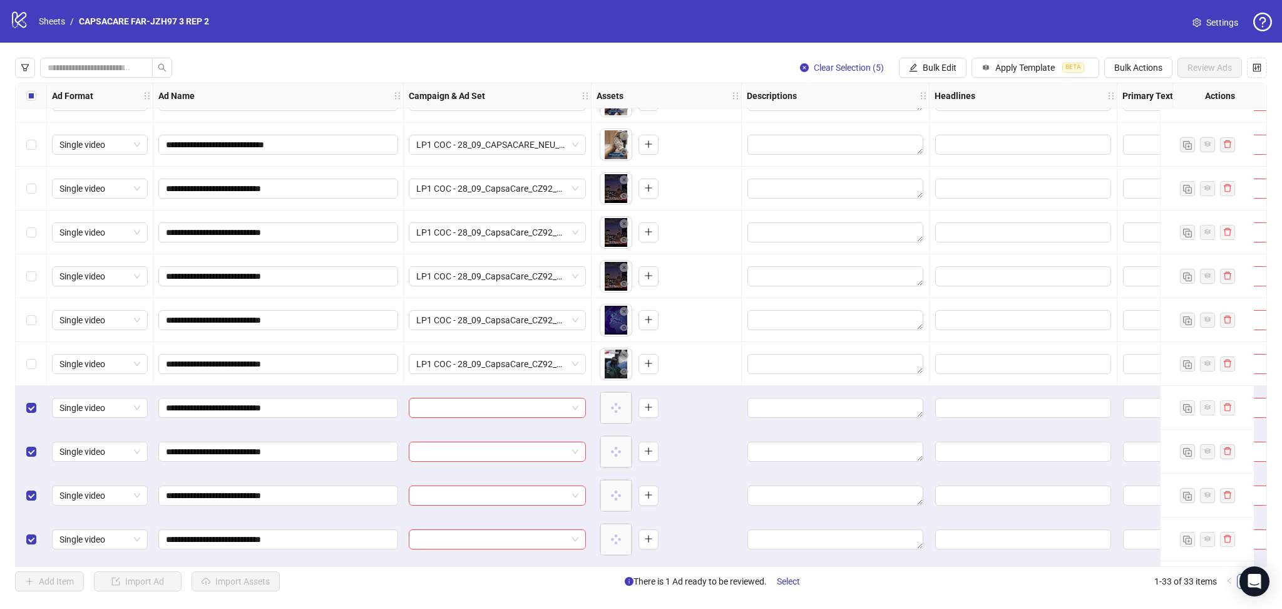
scroll to position [993, 0]
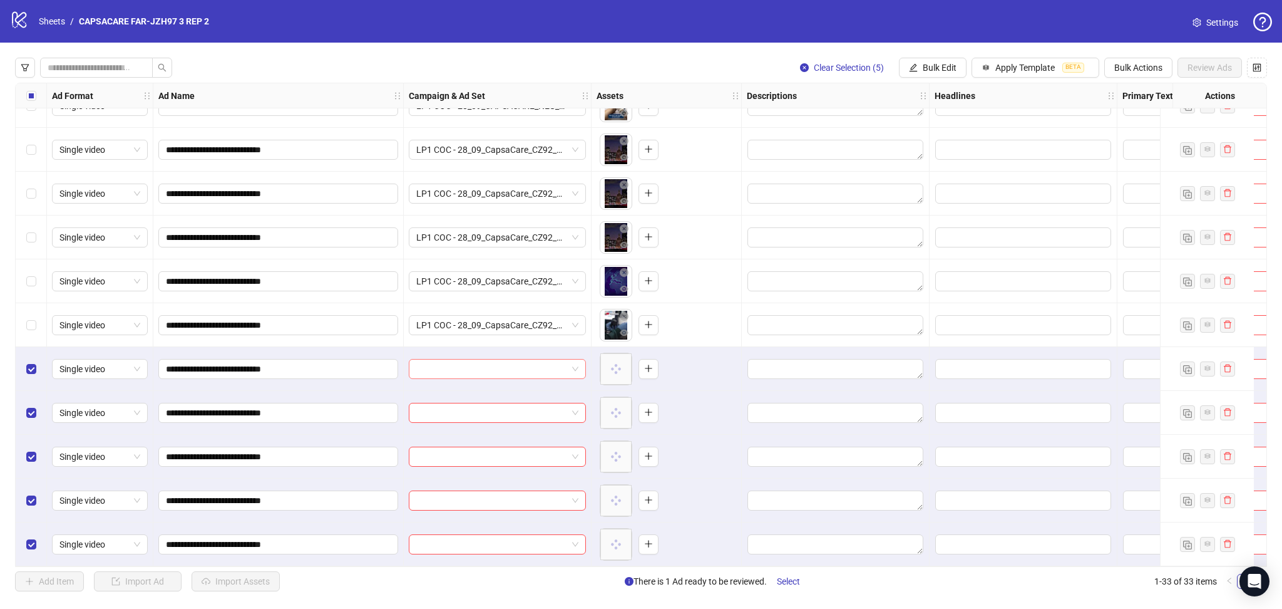
click at [470, 359] on input "search" at bounding box center [491, 368] width 151 height 19
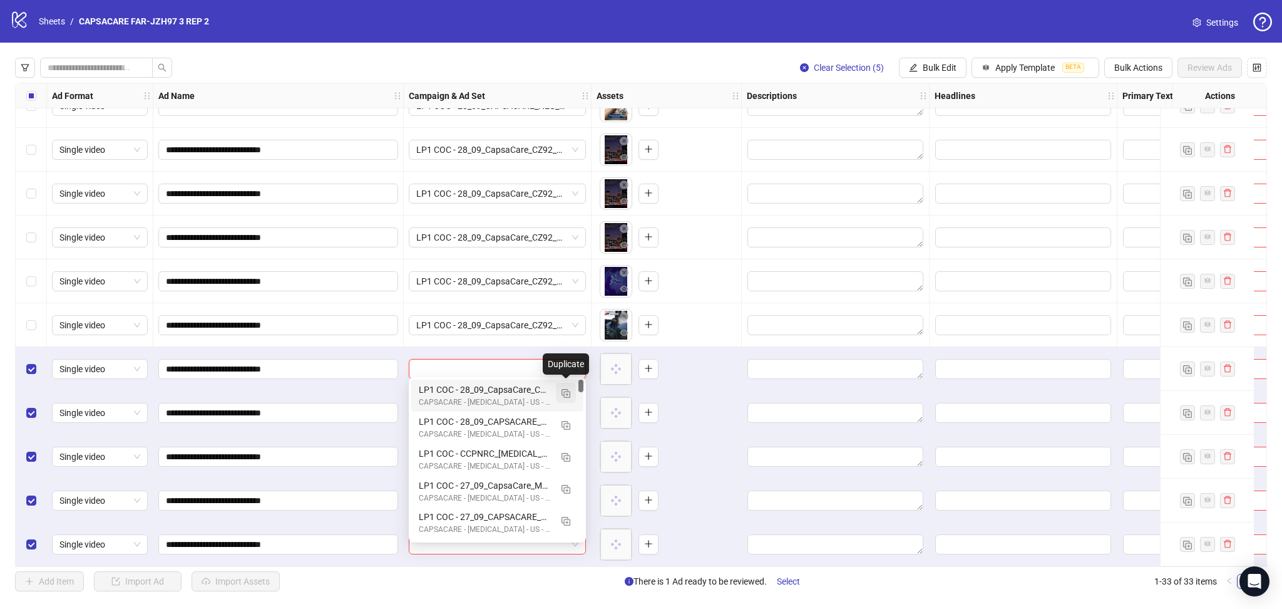
click at [568, 395] on img "button" at bounding box center [566, 393] width 9 height 9
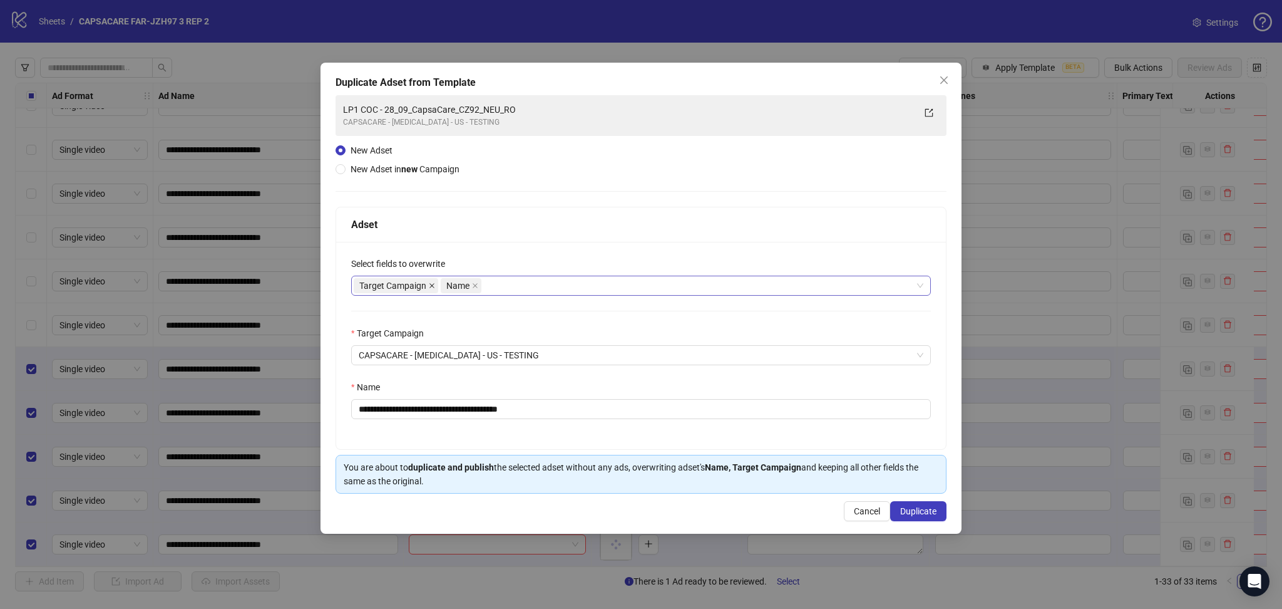
click at [433, 289] on span at bounding box center [432, 286] width 6 height 14
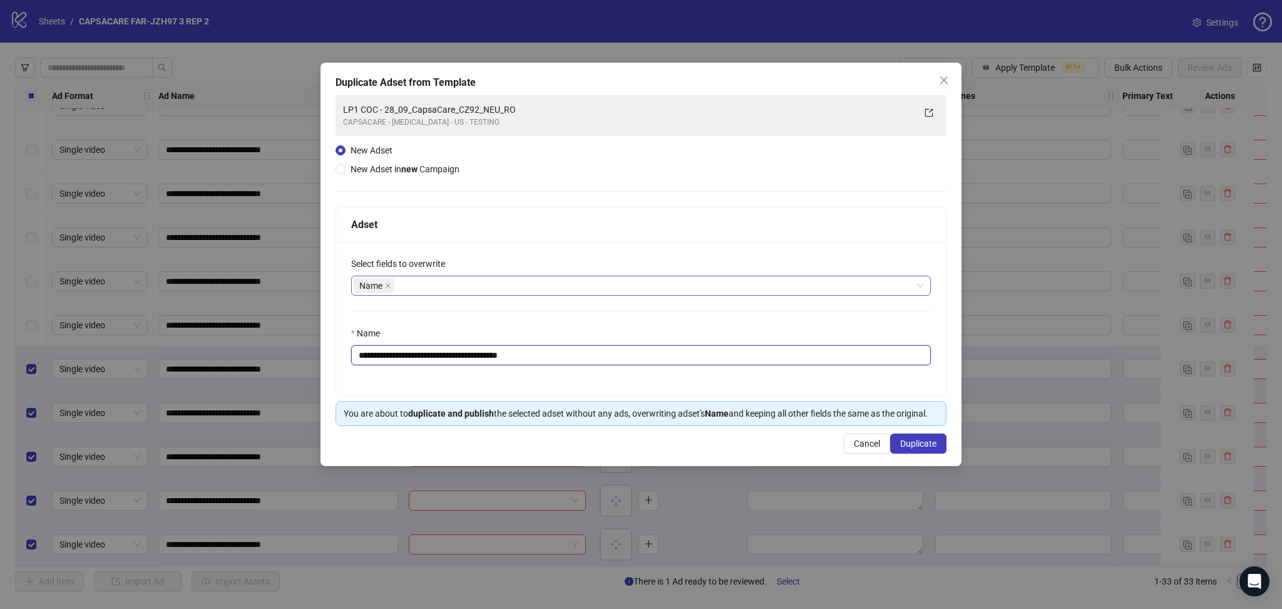
drag, startPoint x: 401, startPoint y: 354, endPoint x: 683, endPoint y: 382, distance: 283.1
click at [648, 375] on div "**********" at bounding box center [641, 318] width 610 height 153
paste input "text"
type input "**********"
click at [930, 446] on span "Duplicate" at bounding box center [918, 443] width 36 height 10
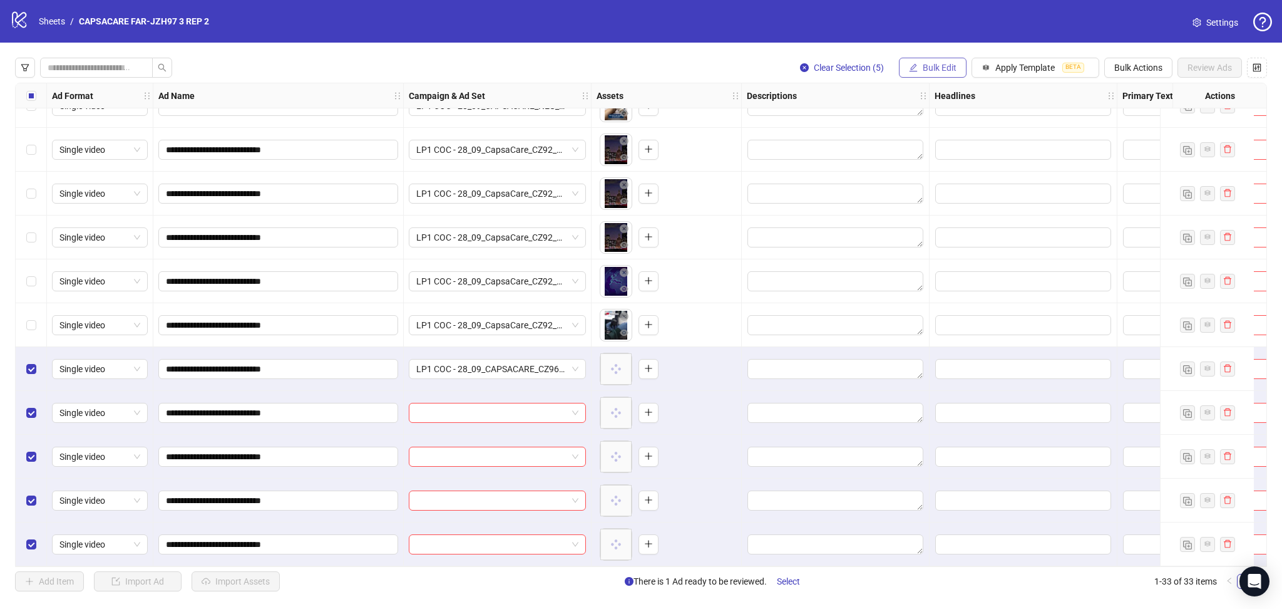
click at [928, 74] on button "Bulk Edit" at bounding box center [933, 68] width 68 height 20
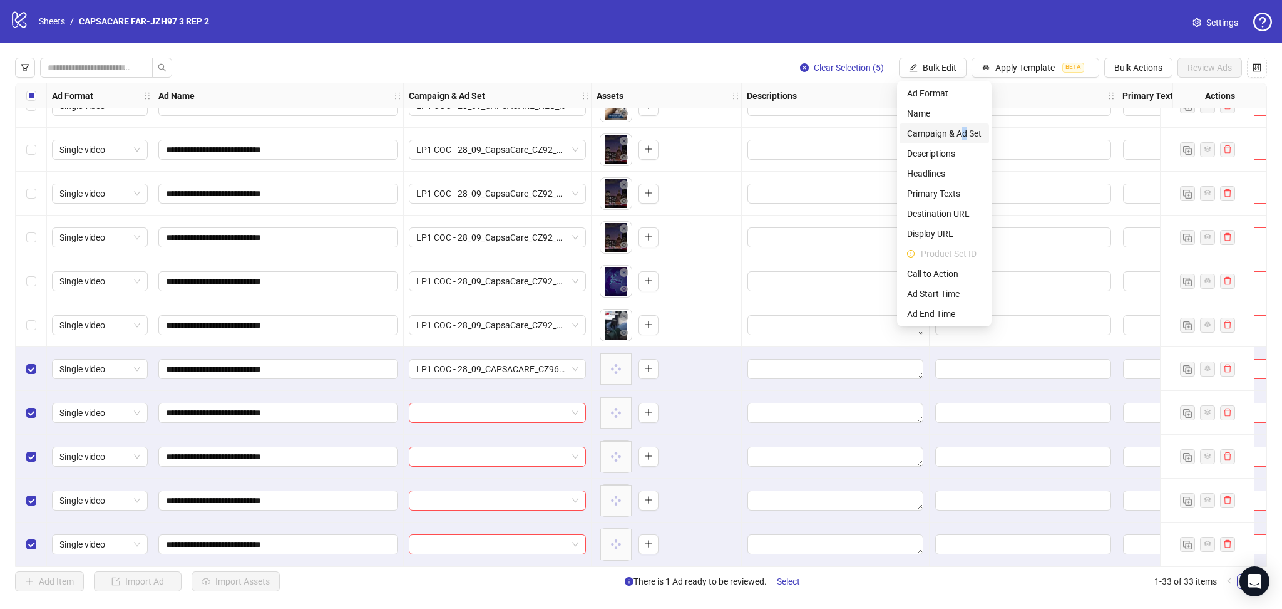
click at [964, 129] on span "Campaign & Ad Set" at bounding box center [944, 133] width 75 height 14
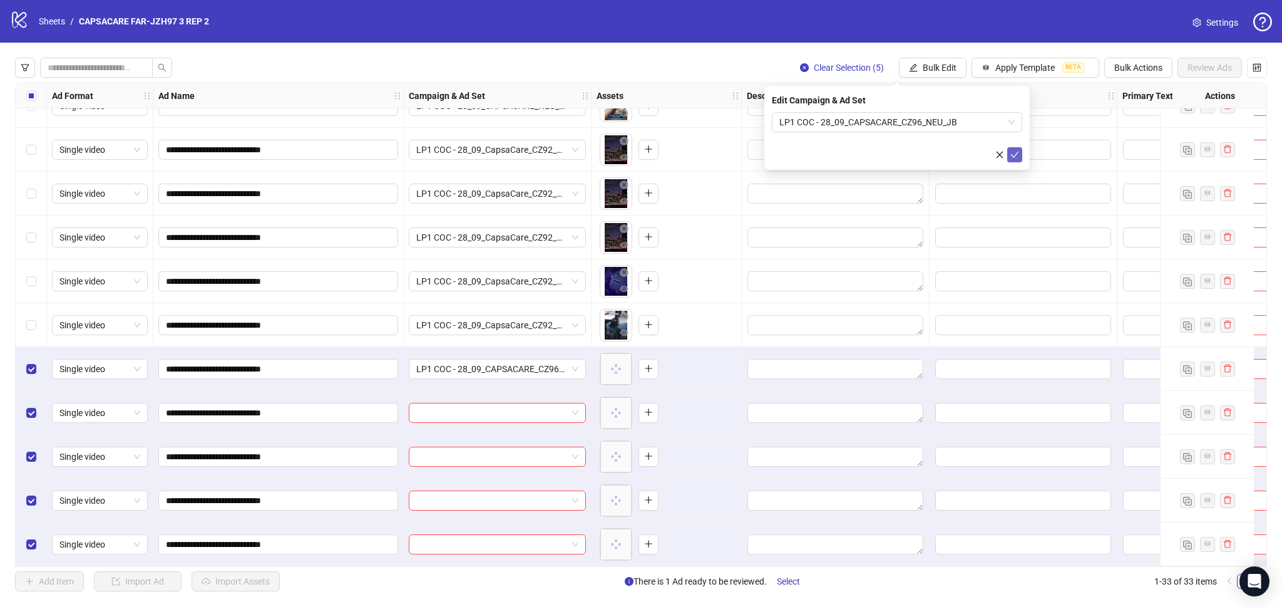
click at [1014, 160] on button "submit" at bounding box center [1014, 154] width 15 height 15
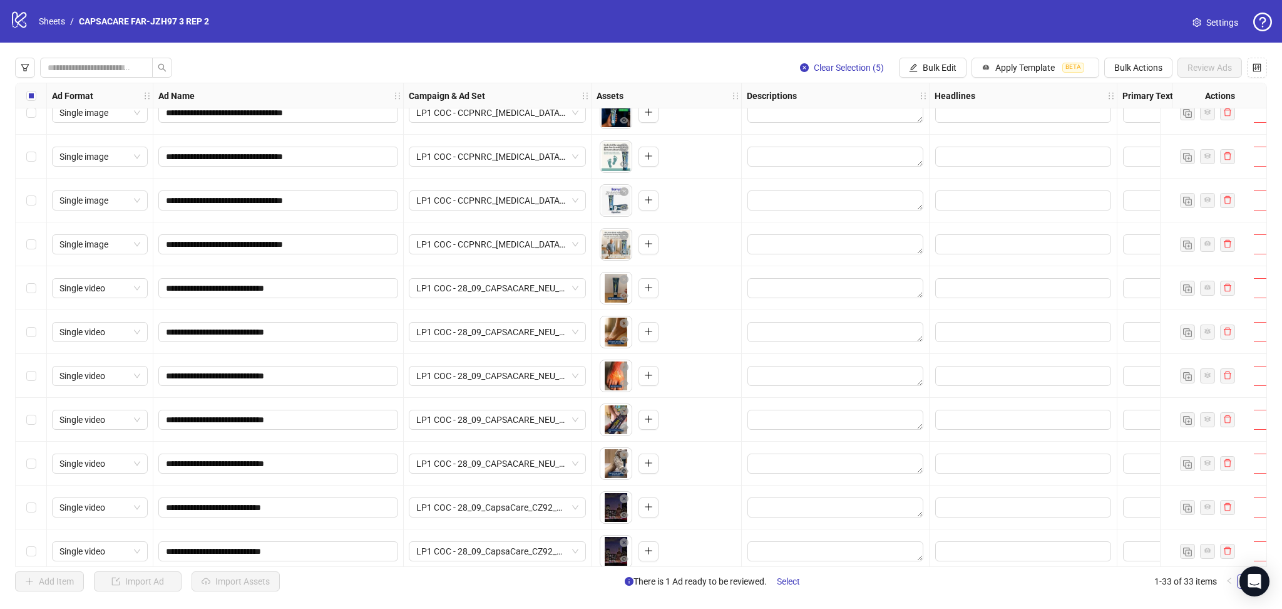
scroll to position [0, 0]
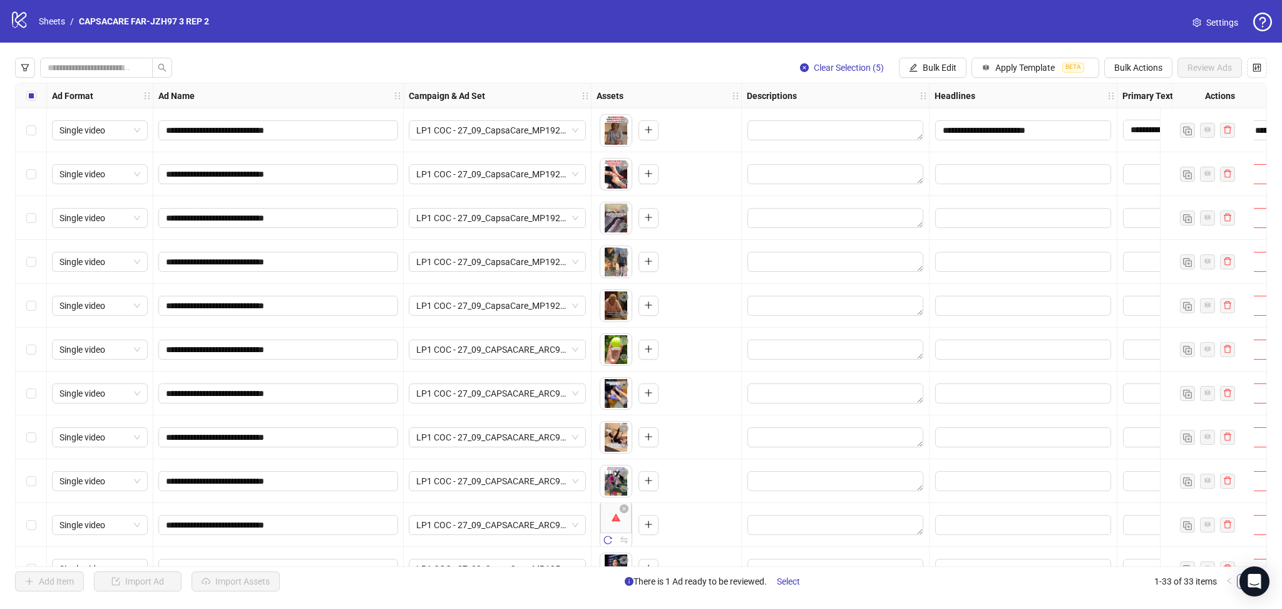
click at [42, 98] on div "Select all rows" at bounding box center [31, 95] width 31 height 25
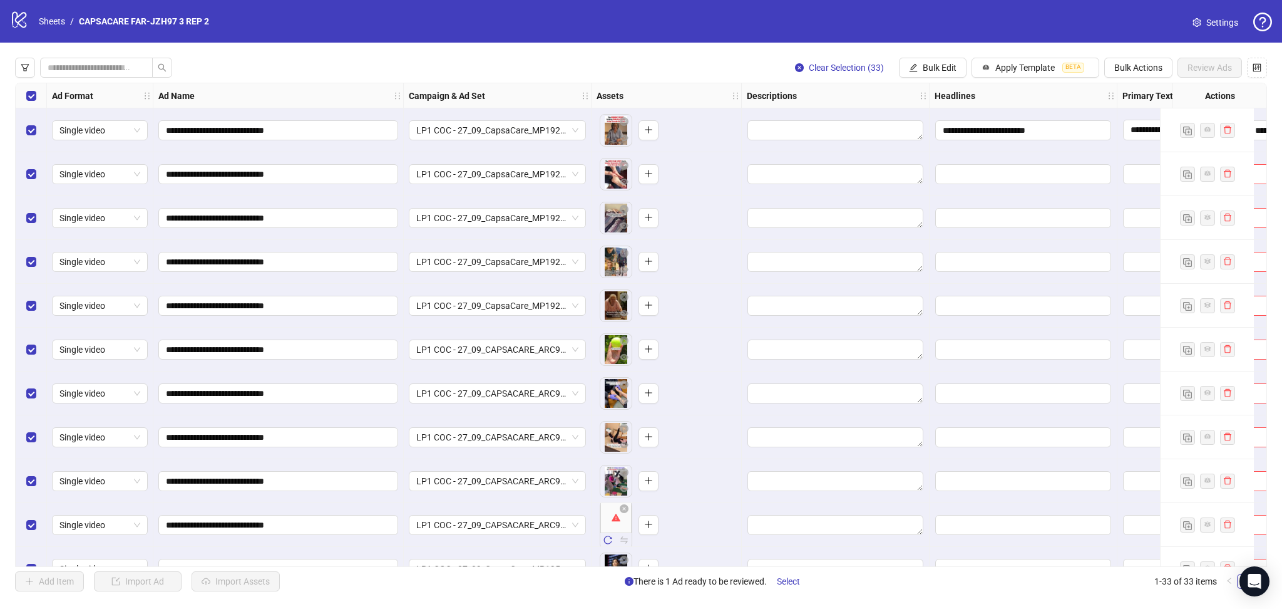
click at [42, 98] on div "Select all rows" at bounding box center [31, 95] width 31 height 25
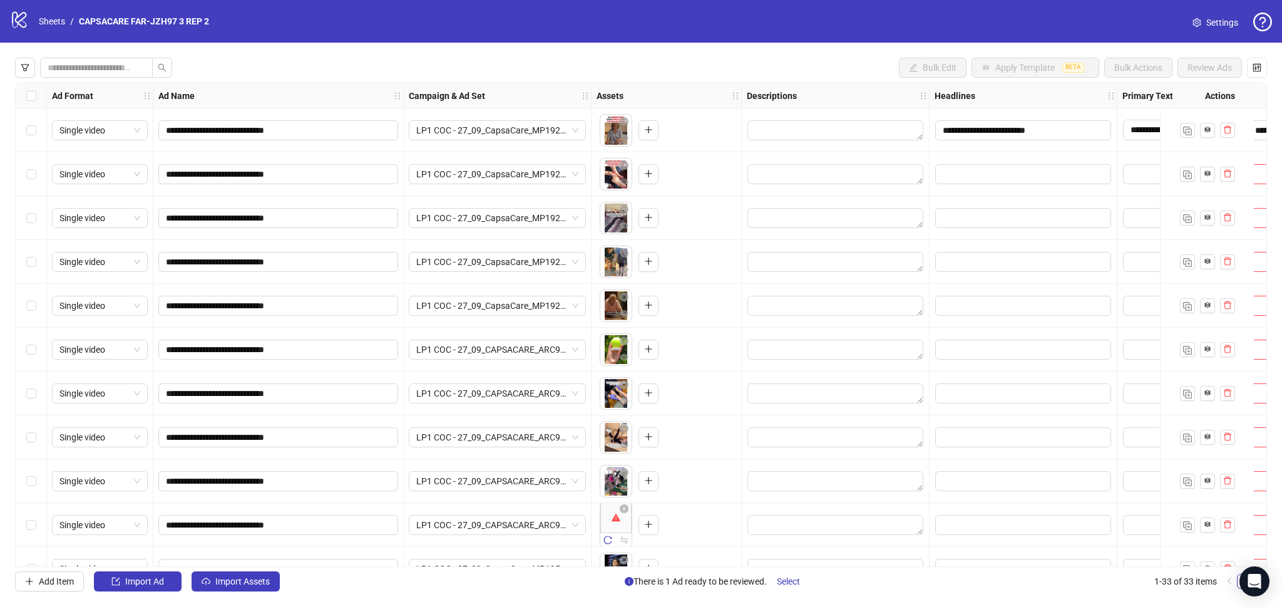
click at [42, 98] on div "Select all rows" at bounding box center [31, 95] width 31 height 25
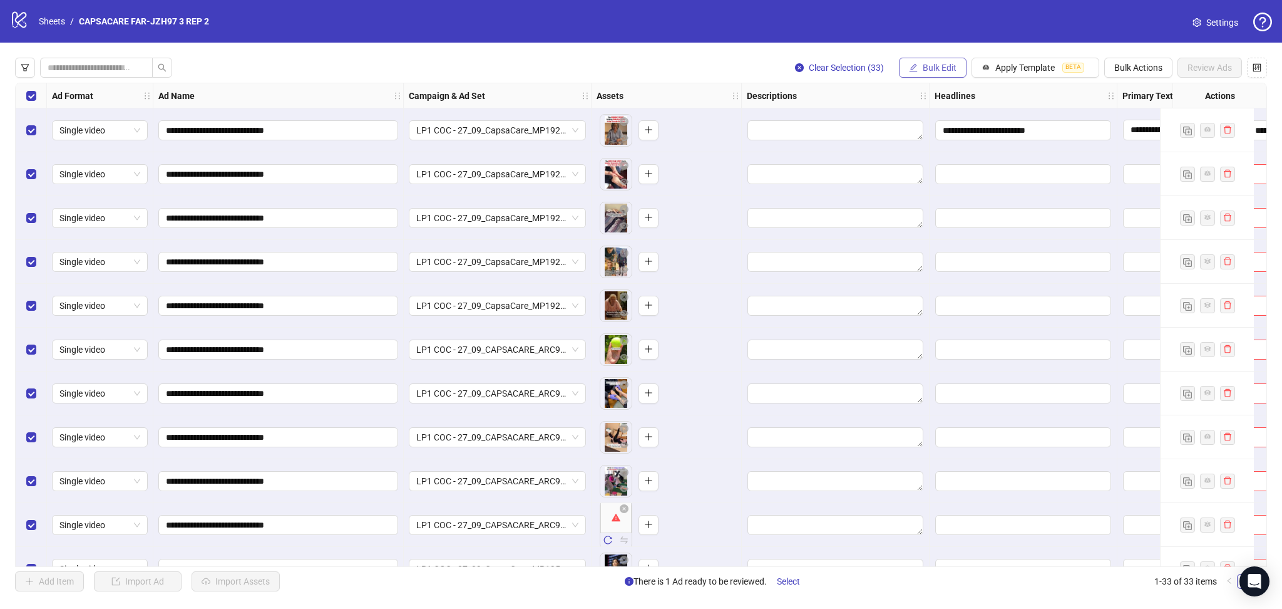
click at [912, 64] on icon "edit" at bounding box center [913, 67] width 9 height 9
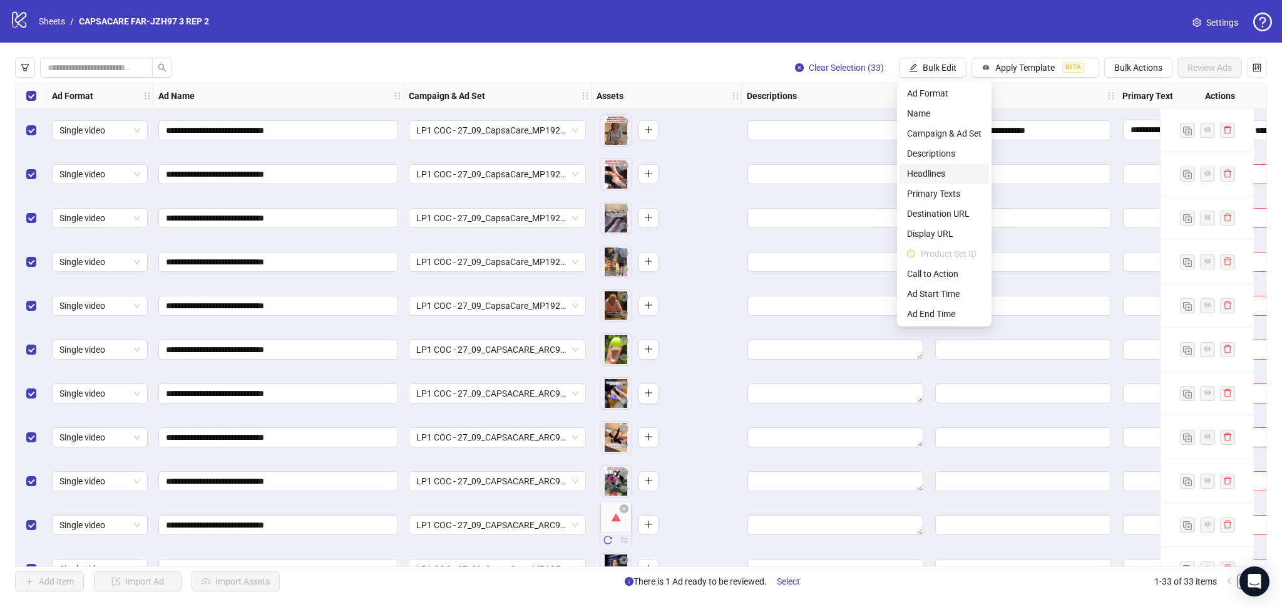
click at [944, 177] on span "Headlines" at bounding box center [944, 174] width 75 height 14
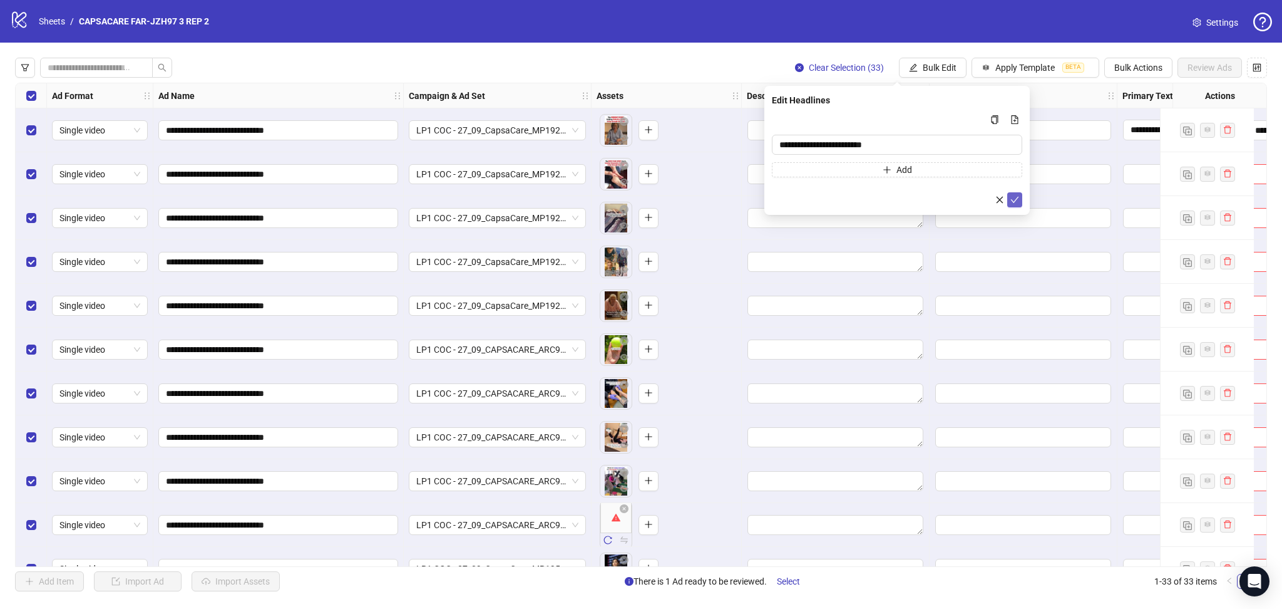
click at [1013, 196] on icon "check" at bounding box center [1014, 199] width 9 height 9
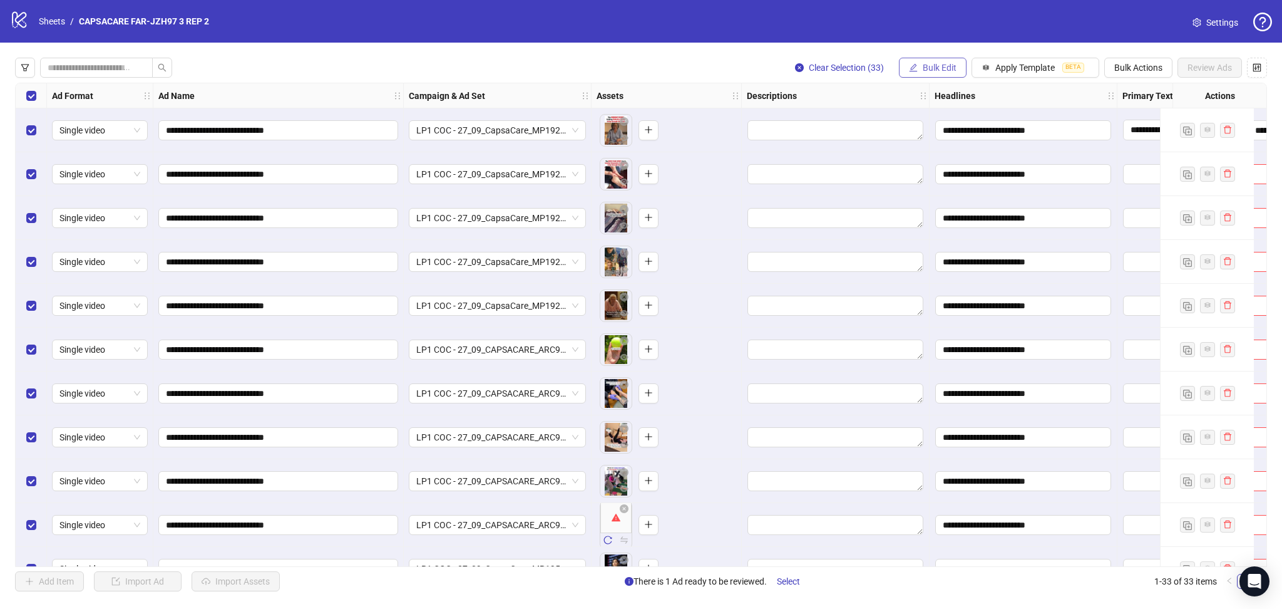
click at [937, 71] on span "Bulk Edit" at bounding box center [940, 68] width 34 height 10
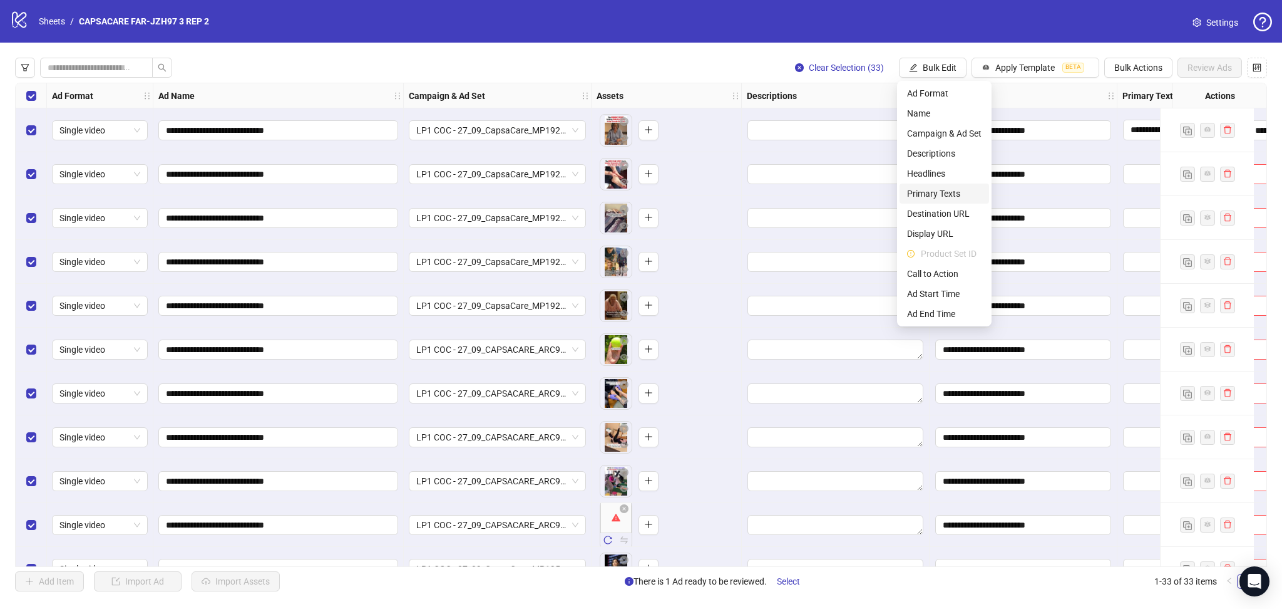
click at [938, 185] on li "Primary Texts" at bounding box center [945, 193] width 90 height 20
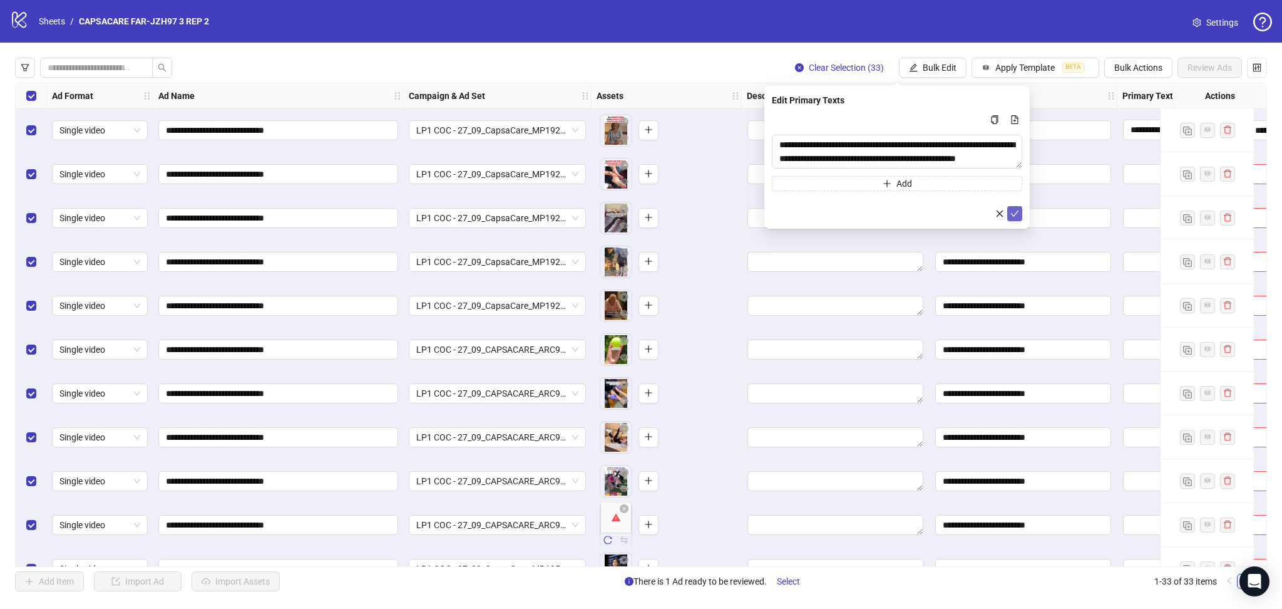
click at [1014, 213] on icon "check" at bounding box center [1014, 213] width 9 height 9
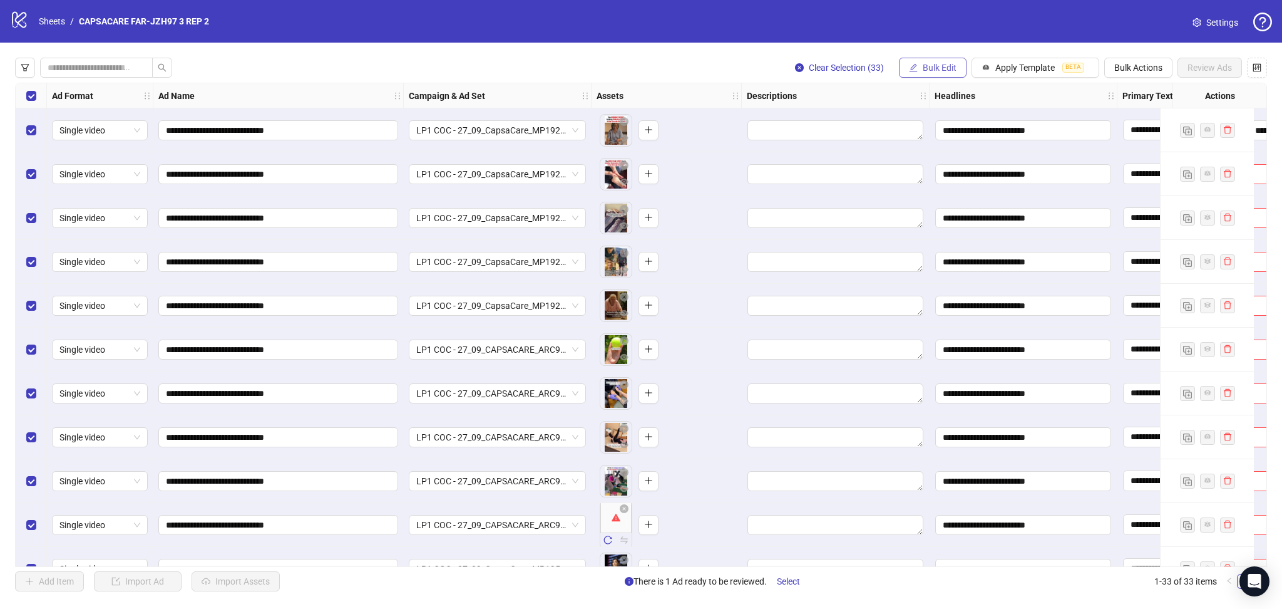
click at [924, 61] on button "Bulk Edit" at bounding box center [933, 68] width 68 height 20
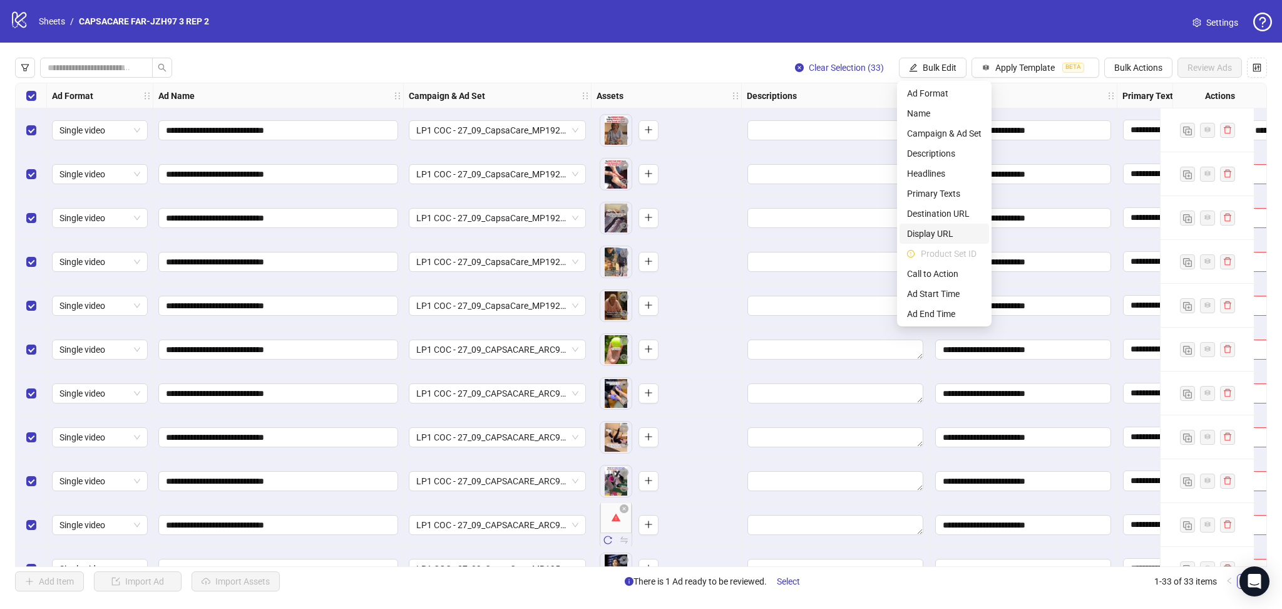
click at [952, 238] on span "Display URL" at bounding box center [944, 234] width 75 height 14
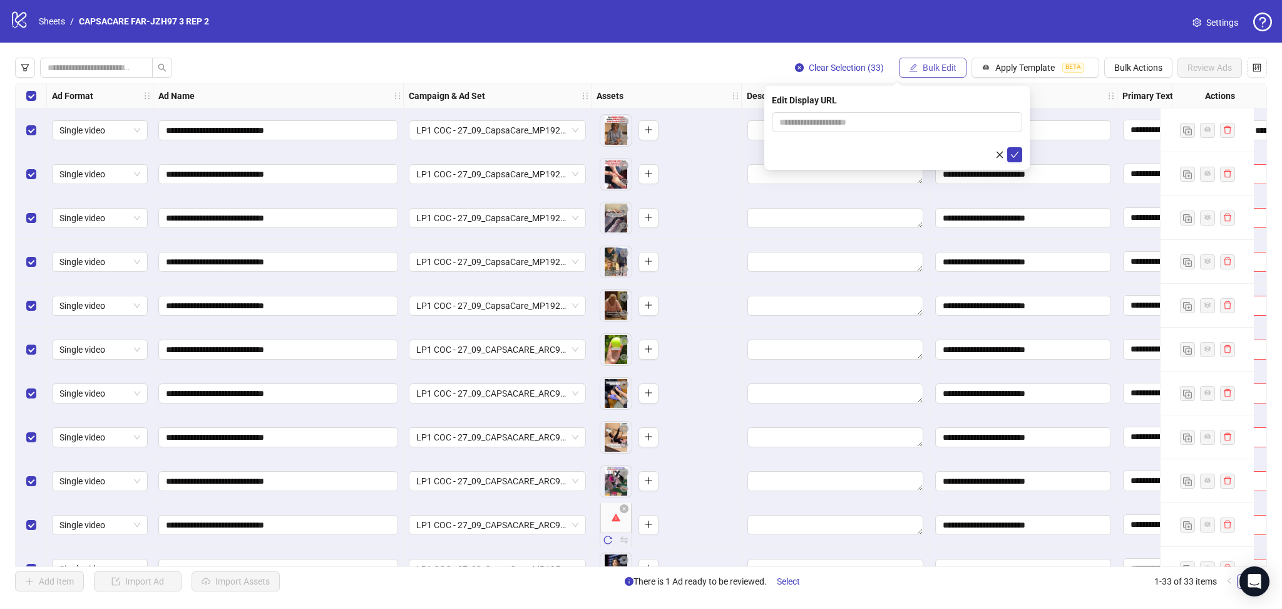
click at [927, 66] on span "Bulk Edit" at bounding box center [940, 68] width 34 height 10
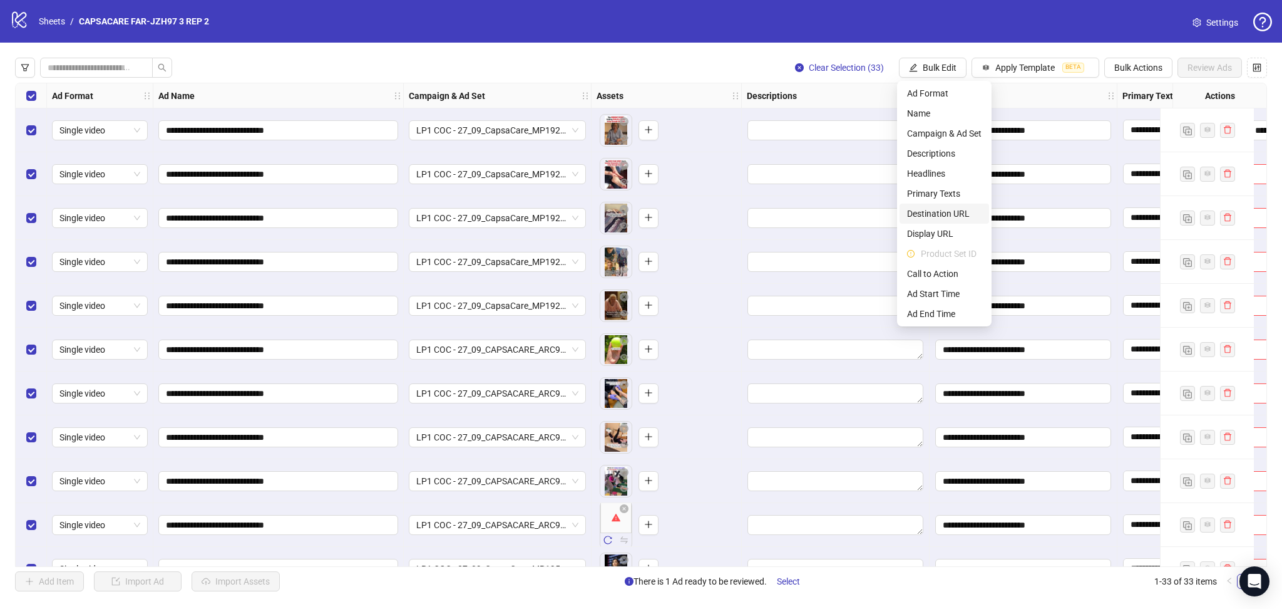
click at [945, 213] on span "Destination URL" at bounding box center [944, 214] width 75 height 14
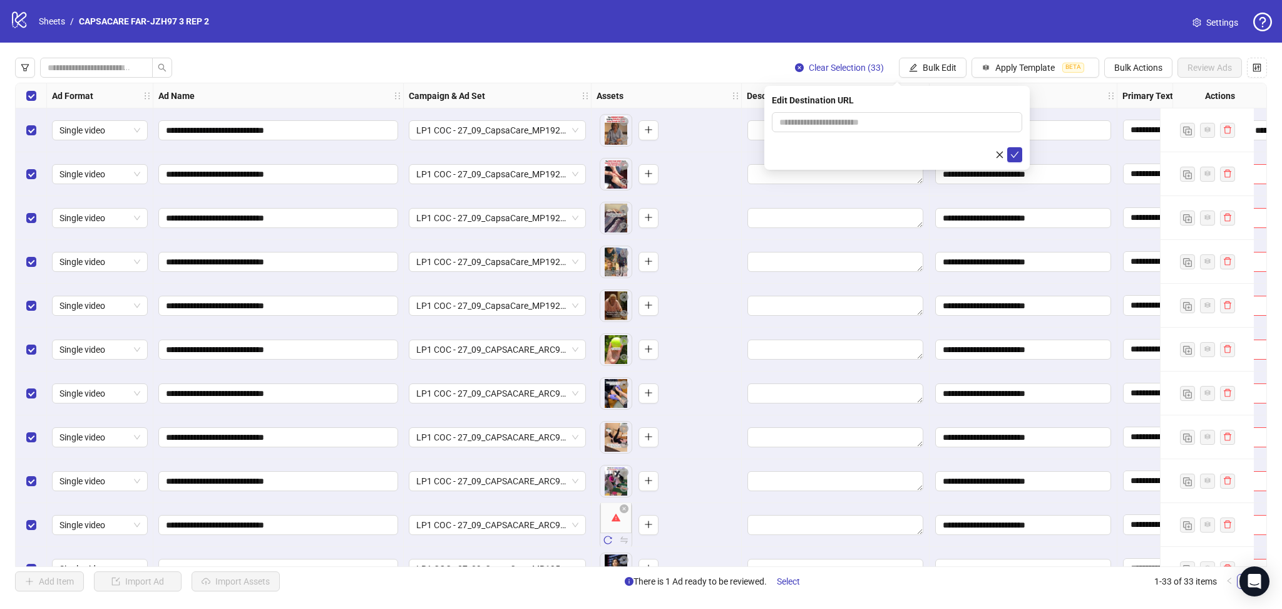
click at [926, 21] on div "logo/logo-mobile Sheets / CAPSACARE FAR-JZH97 3 REP 2 Settings" at bounding box center [641, 21] width 1262 height 23
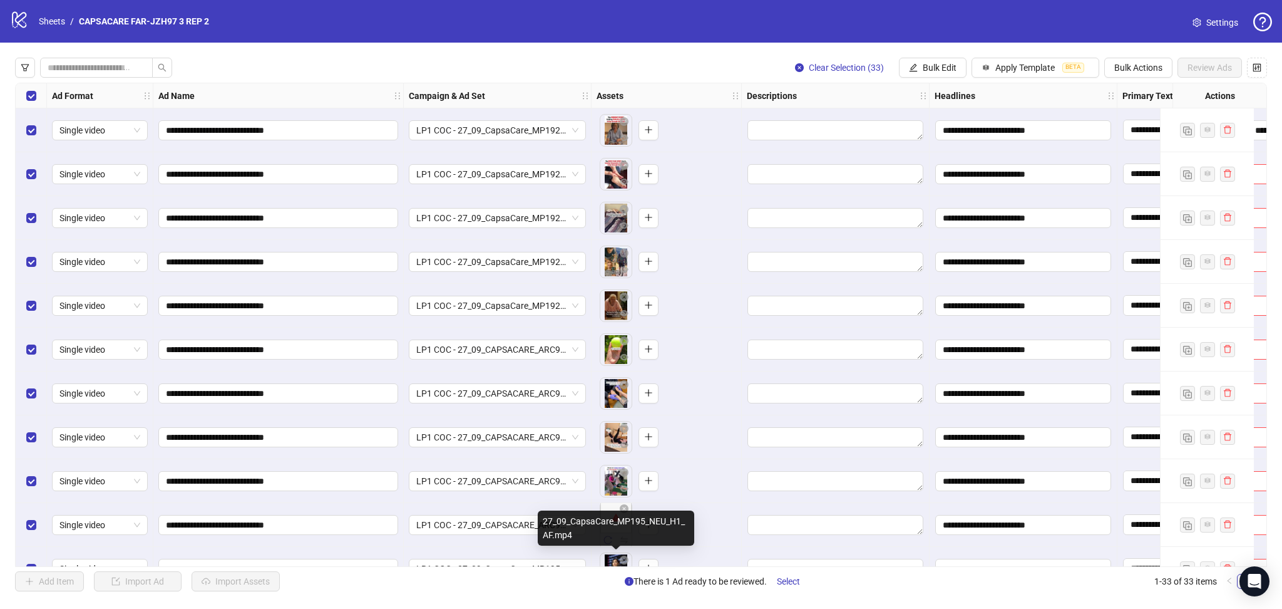
drag, startPoint x: 612, startPoint y: 550, endPoint x: 602, endPoint y: 545, distance: 11.8
click at [612, 548] on div "To pick up a draggable item, press the space bar. While dragging, use the arrow…" at bounding box center [667, 569] width 150 height 44
click at [608, 537] on icon "reload" at bounding box center [608, 540] width 8 height 8
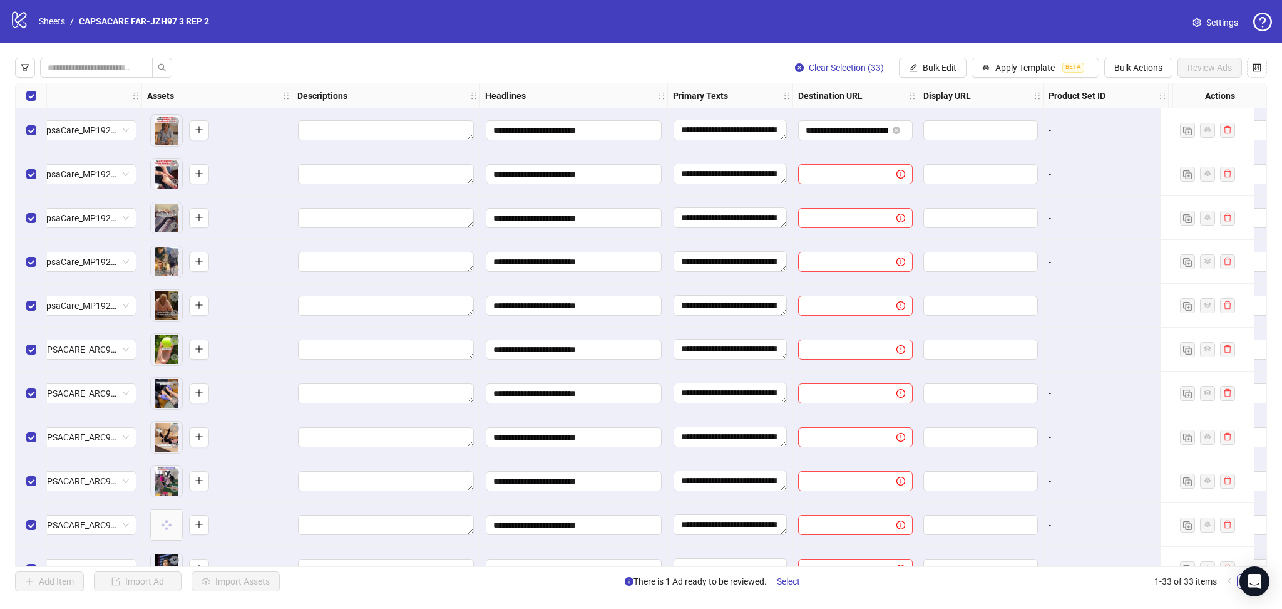
scroll to position [0, 473]
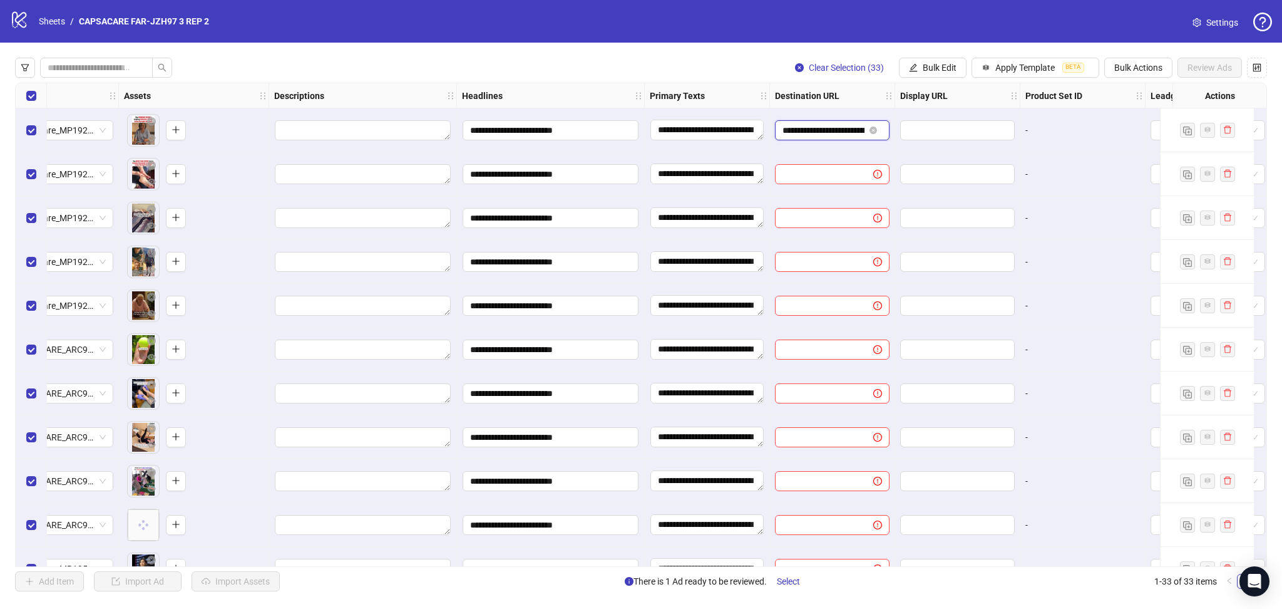
click at [826, 126] on input "**********" at bounding box center [824, 130] width 82 height 14
click at [838, 124] on input "**********" at bounding box center [824, 130] width 82 height 14
click at [930, 73] on span "Bulk Edit" at bounding box center [940, 68] width 34 height 10
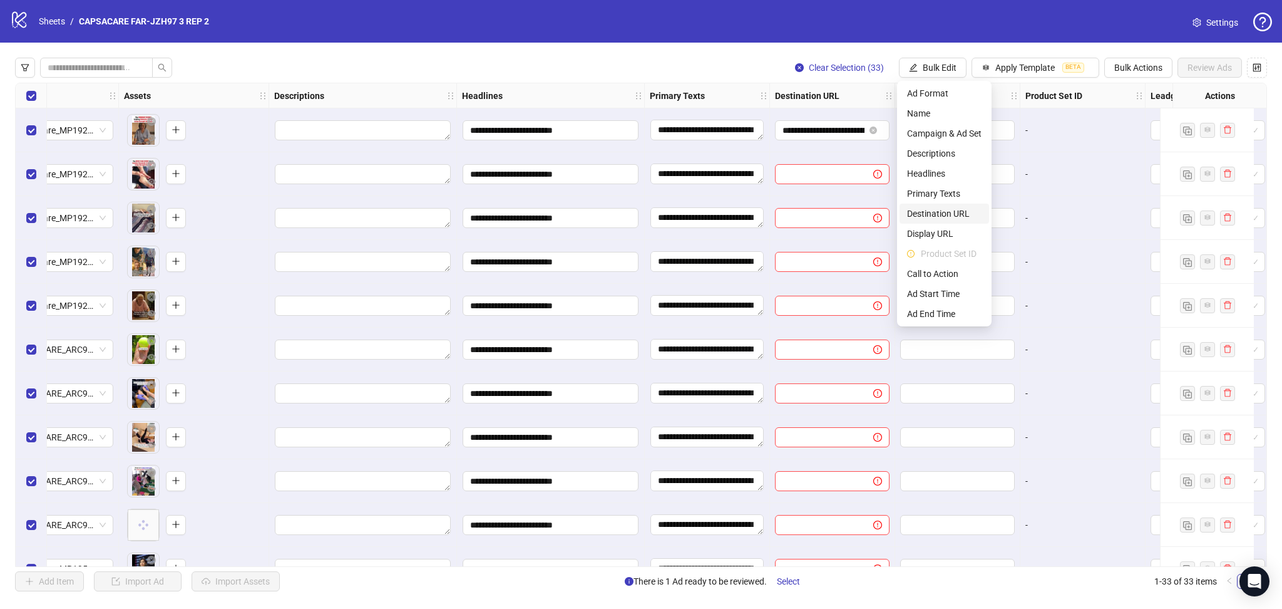
click at [943, 218] on span "Destination URL" at bounding box center [944, 214] width 75 height 14
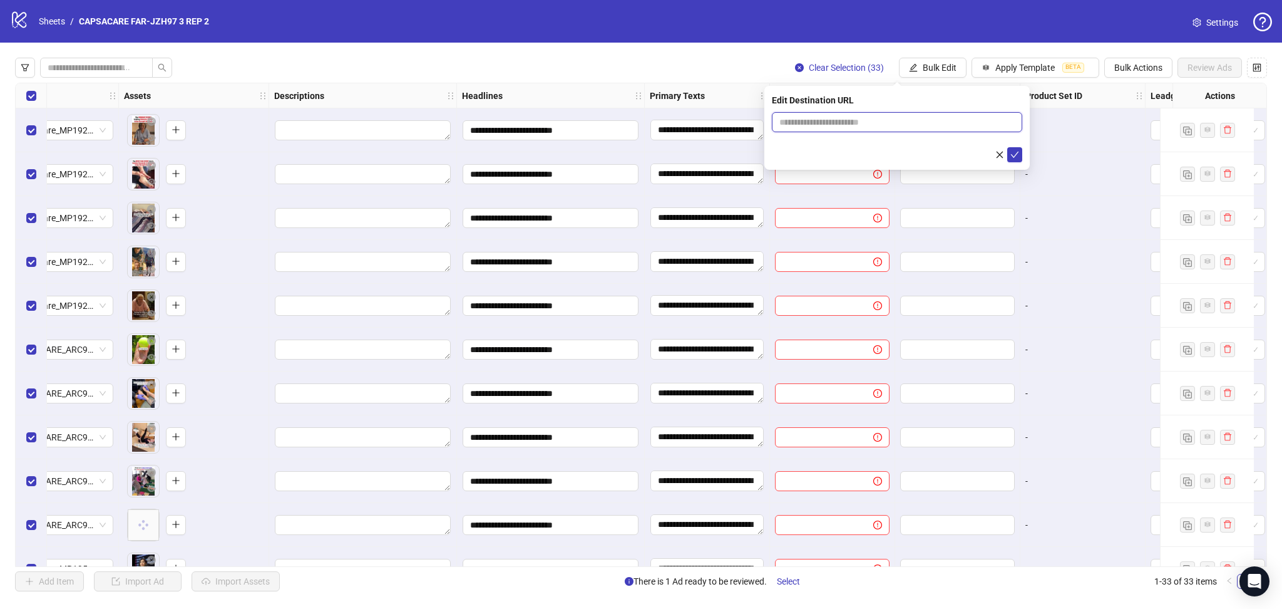
click at [854, 125] on input "text" at bounding box center [891, 122] width 225 height 14
paste input "**********"
type input "**********"
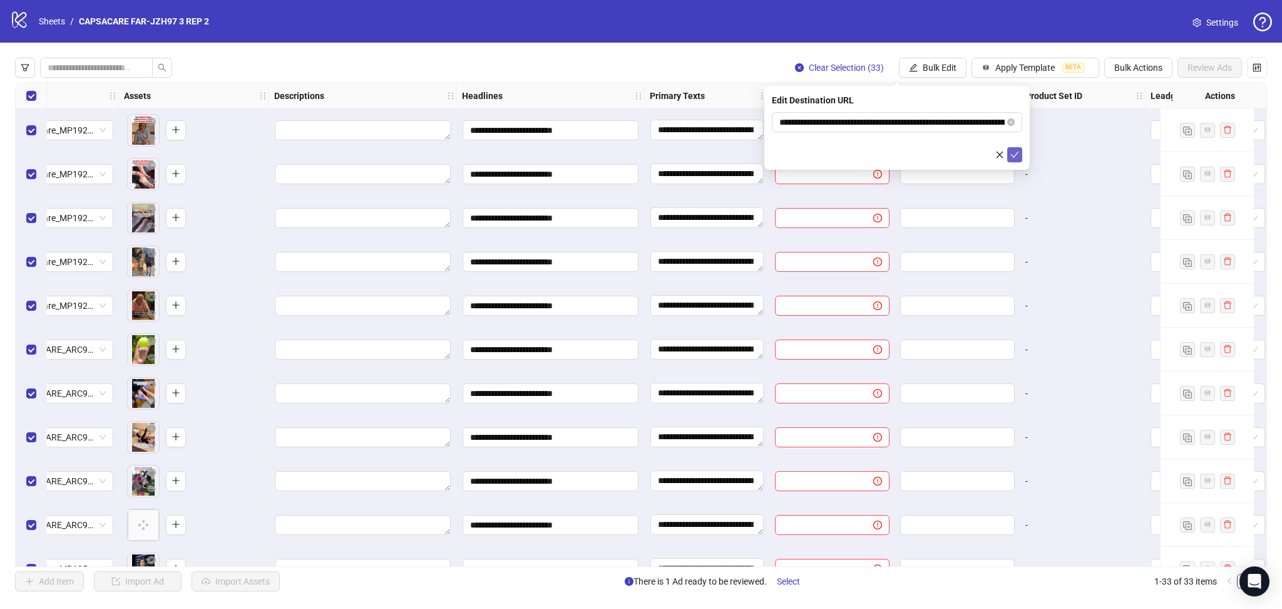
click at [1018, 152] on icon "check" at bounding box center [1014, 154] width 9 height 9
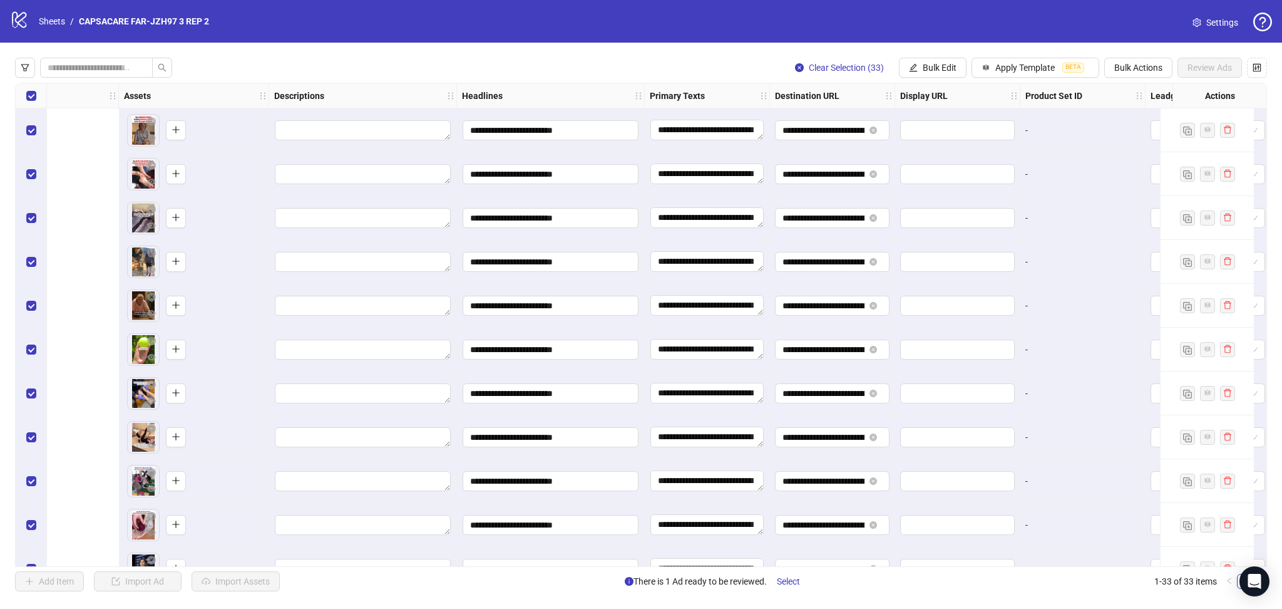
scroll to position [0, 796]
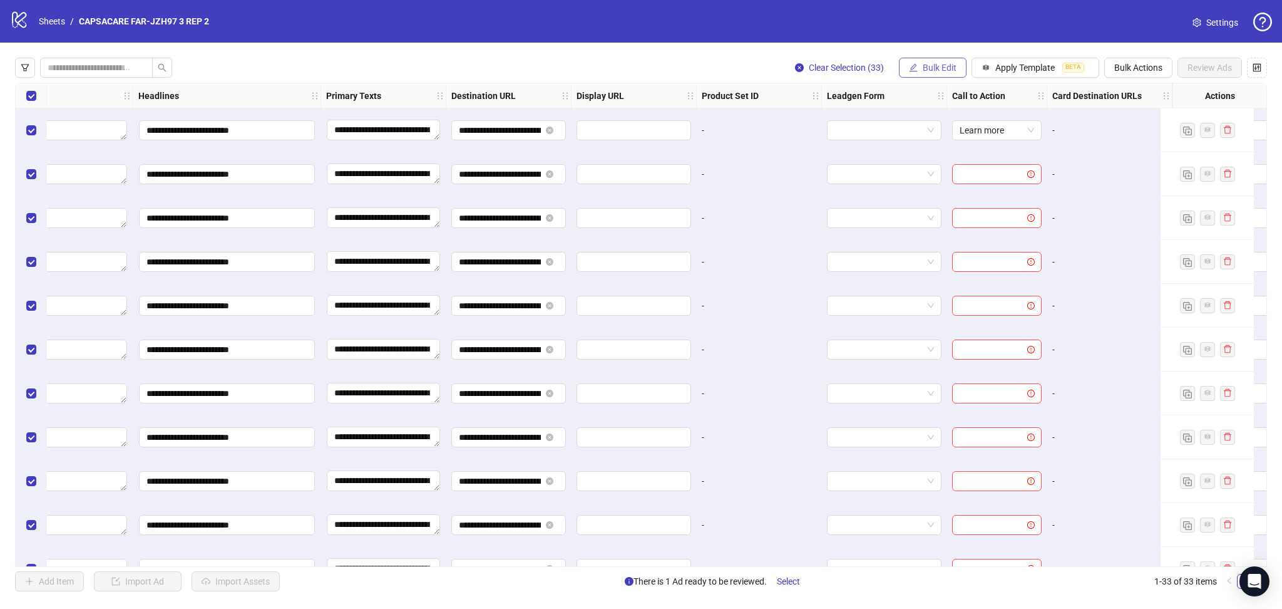
click at [945, 72] on span "Bulk Edit" at bounding box center [940, 68] width 34 height 10
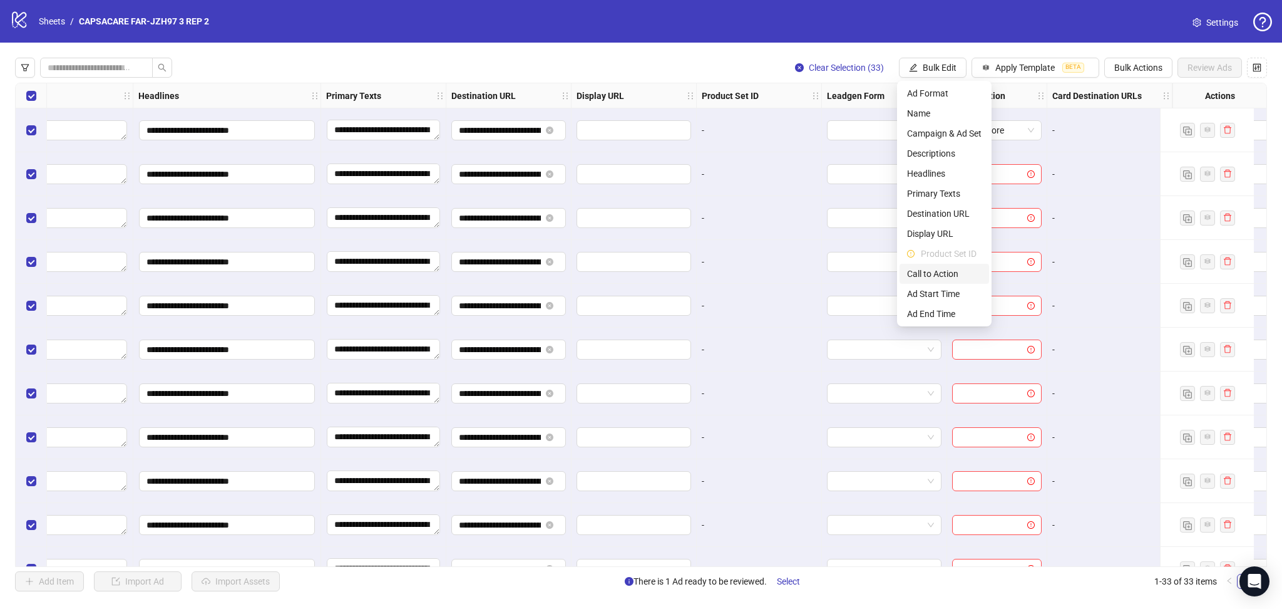
click at [952, 276] on span "Call to Action" at bounding box center [944, 274] width 75 height 14
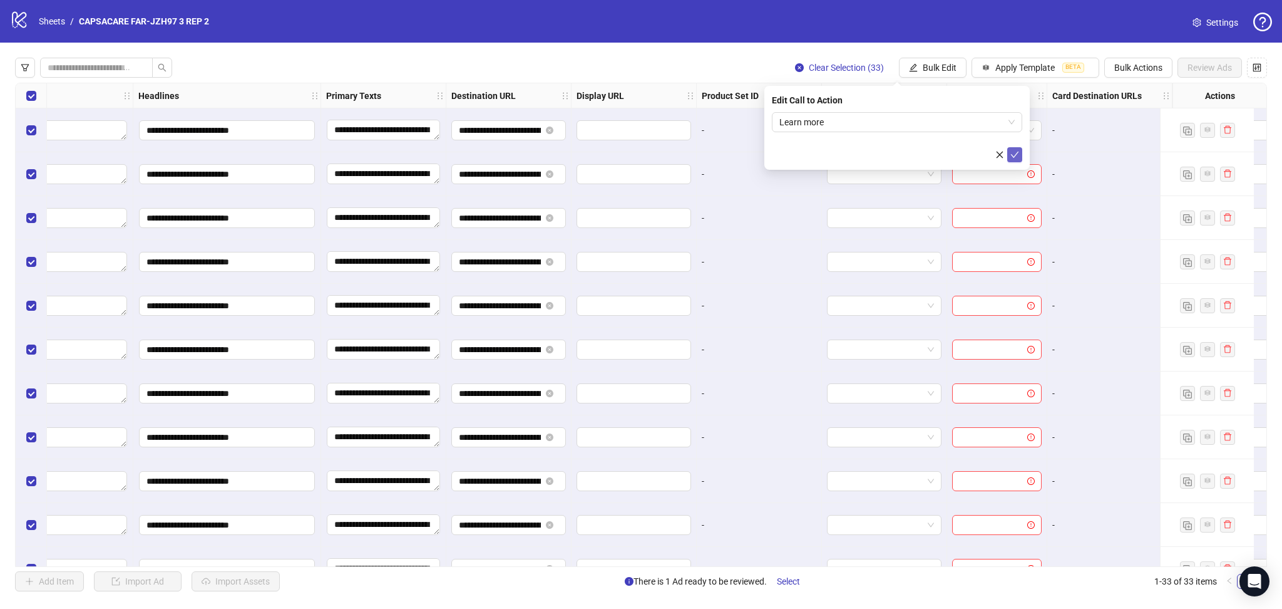
click at [1019, 155] on icon "check" at bounding box center [1014, 154] width 9 height 9
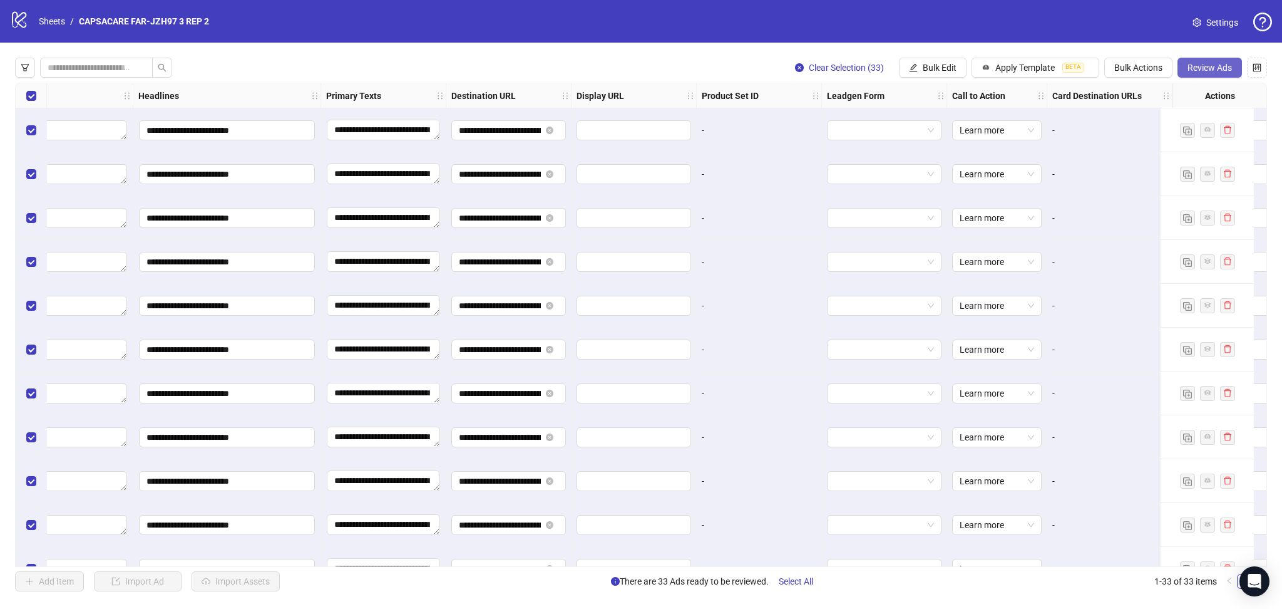
click at [1208, 65] on span "Review Ads" at bounding box center [1210, 68] width 44 height 10
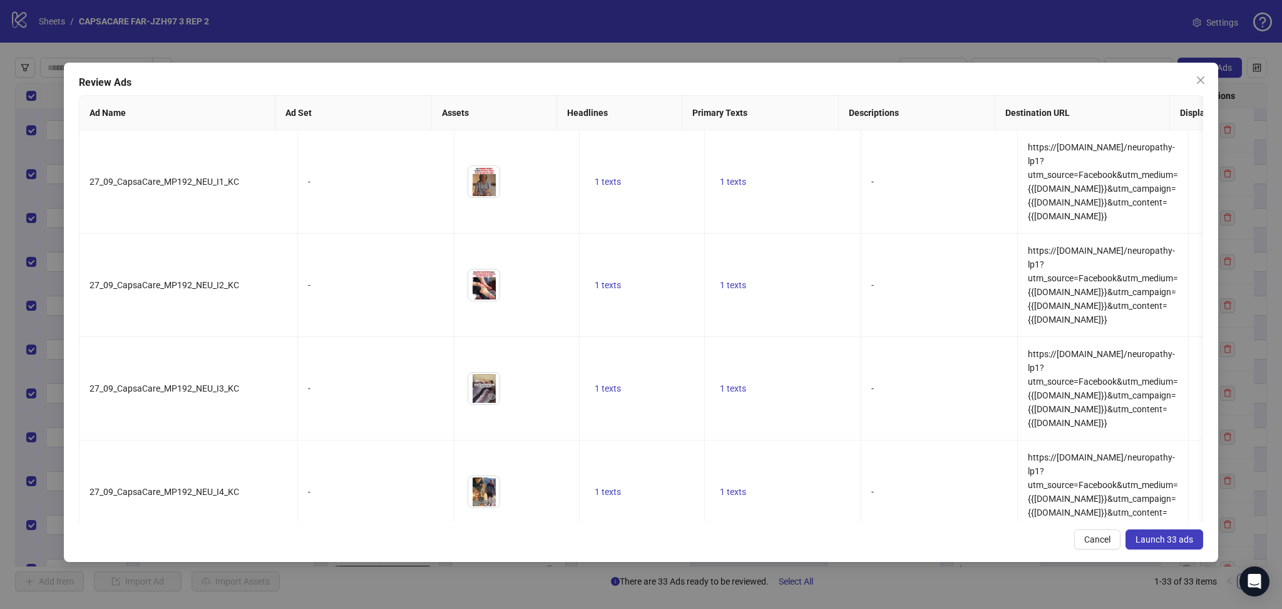
drag, startPoint x: 1176, startPoint y: 532, endPoint x: 1181, endPoint y: 547, distance: 15.7
click at [1176, 533] on button "Launch 33 ads" at bounding box center [1165, 539] width 78 height 20
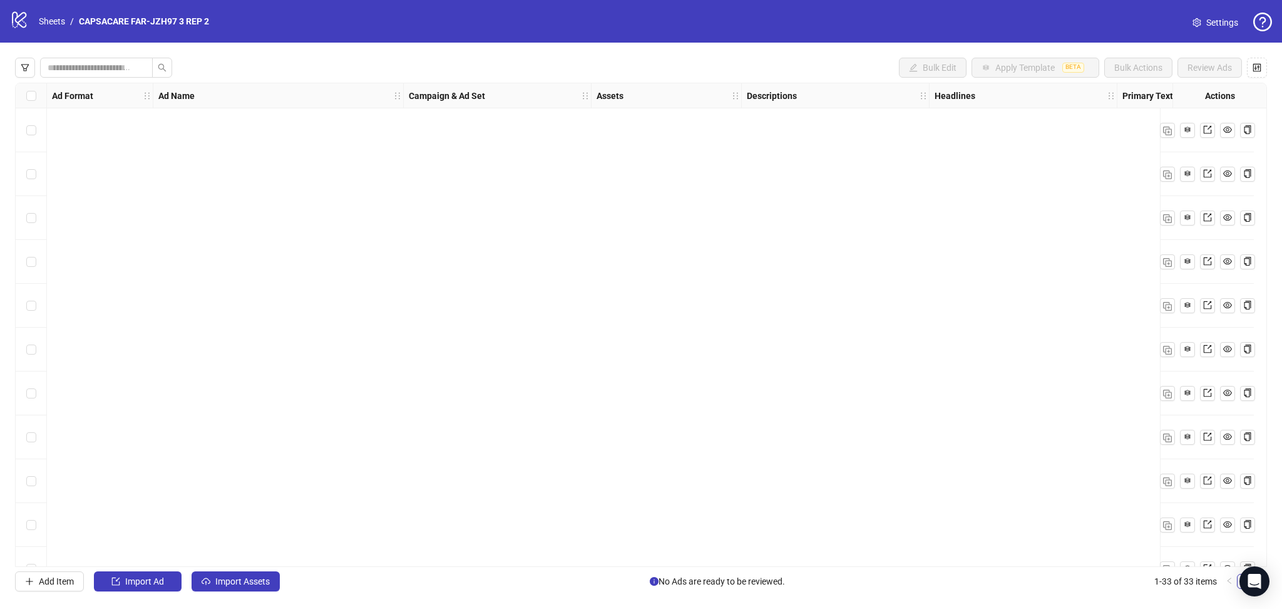
scroll to position [993, 0]
